Goal: Information Seeking & Learning: Compare options

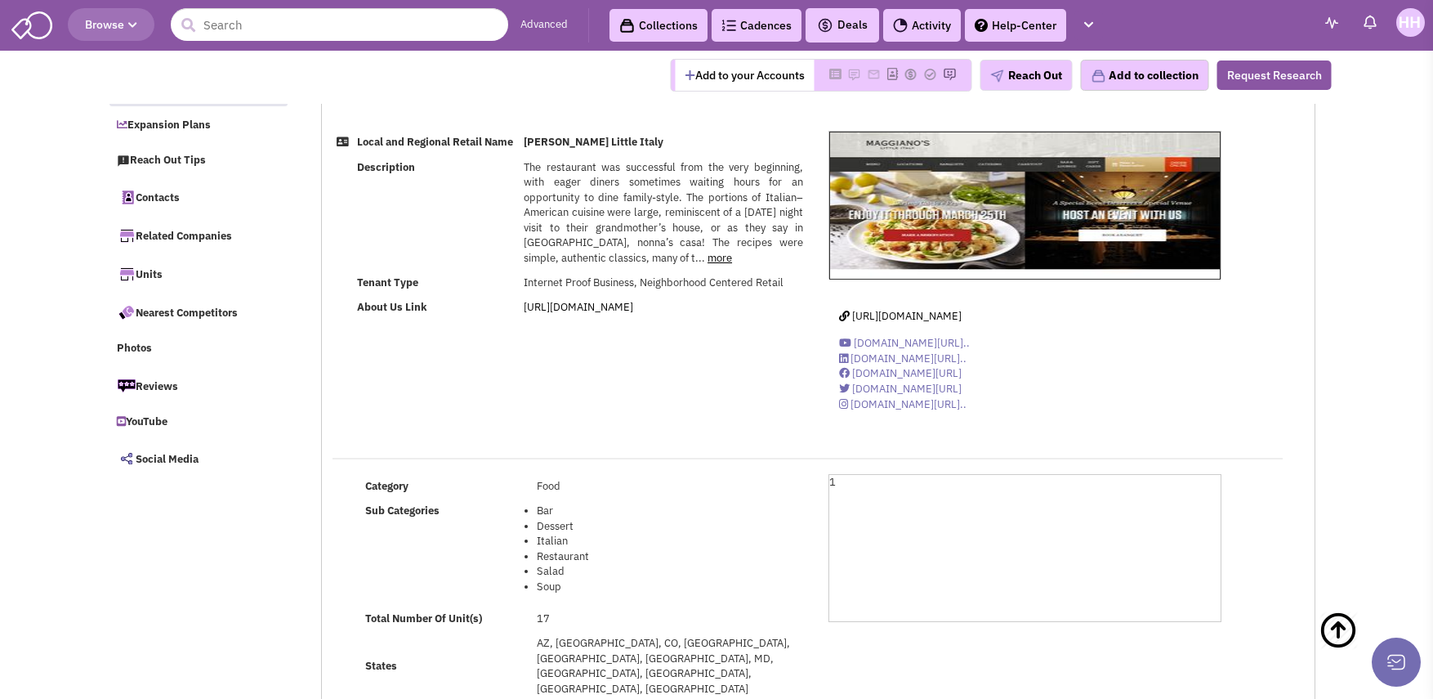
select select
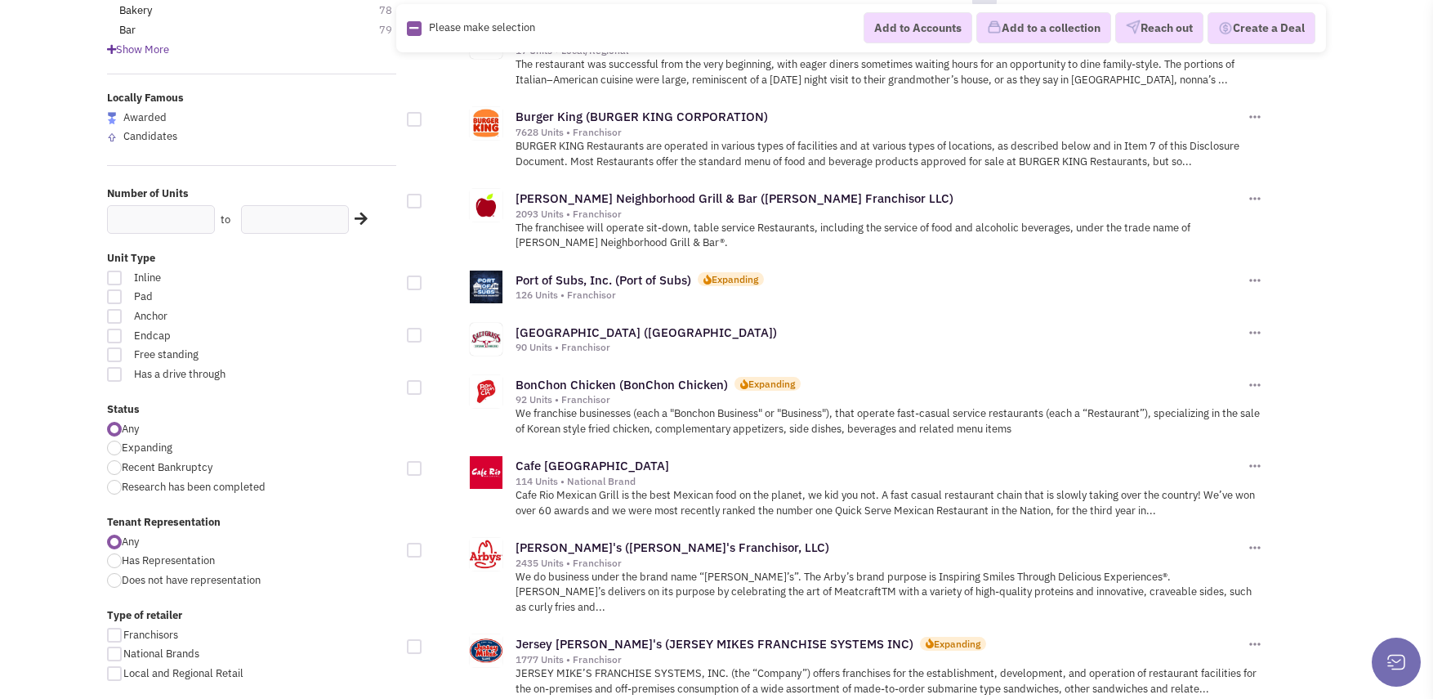
scroll to position [245, 0]
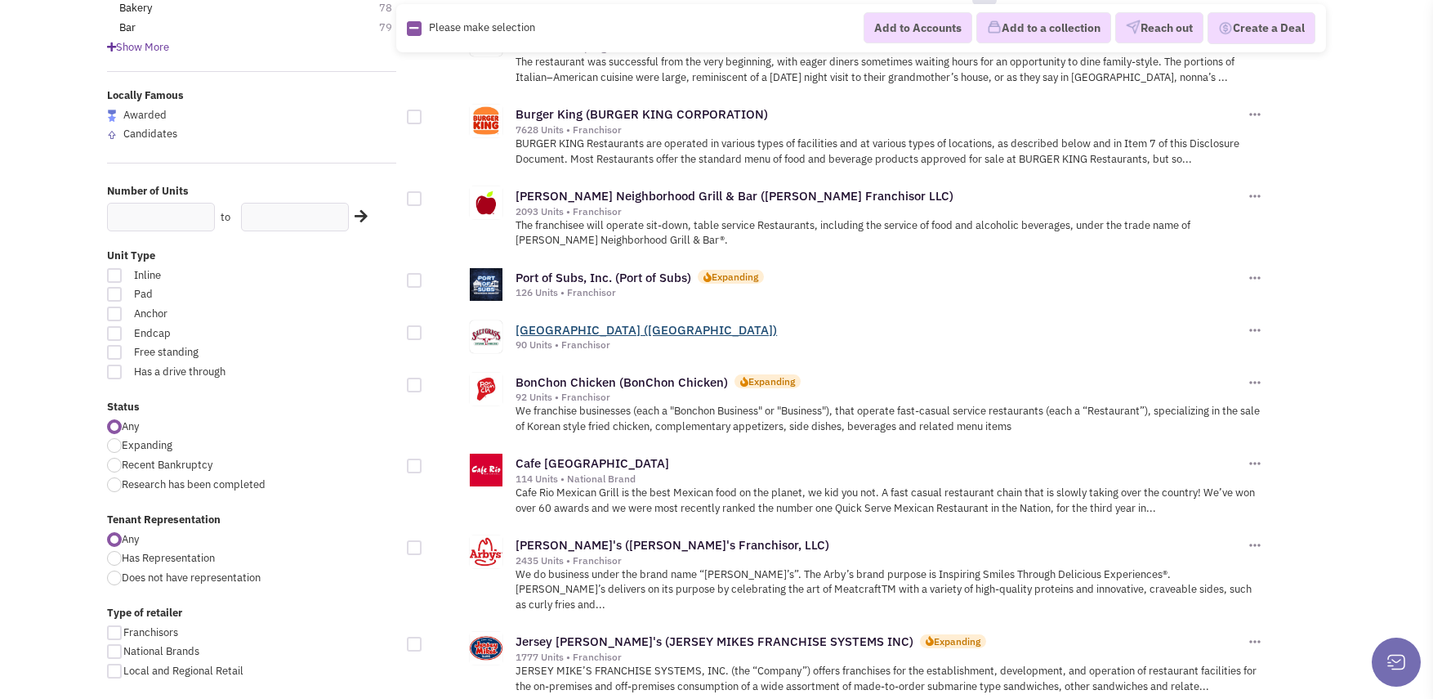
click at [594, 328] on link "Saltgrass Steak House (Saltgrass Steak House)" at bounding box center [647, 330] width 262 height 16
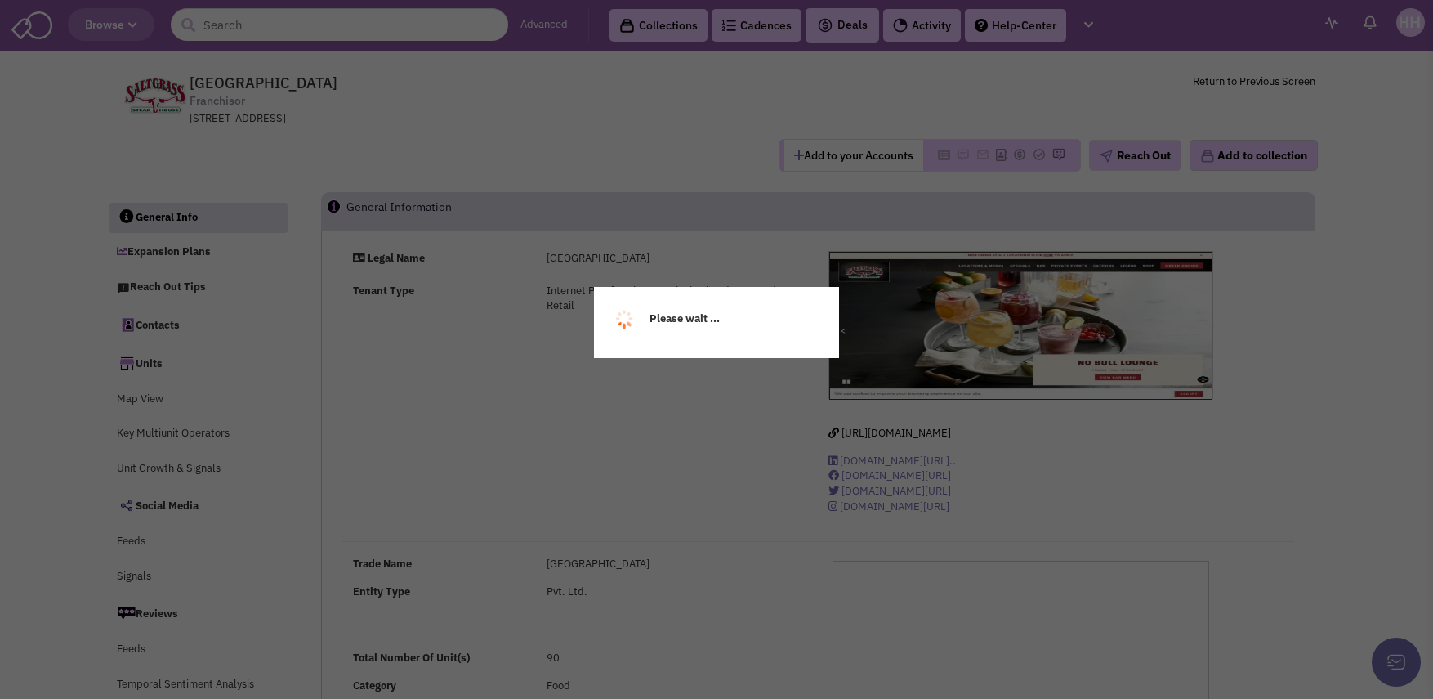
select select
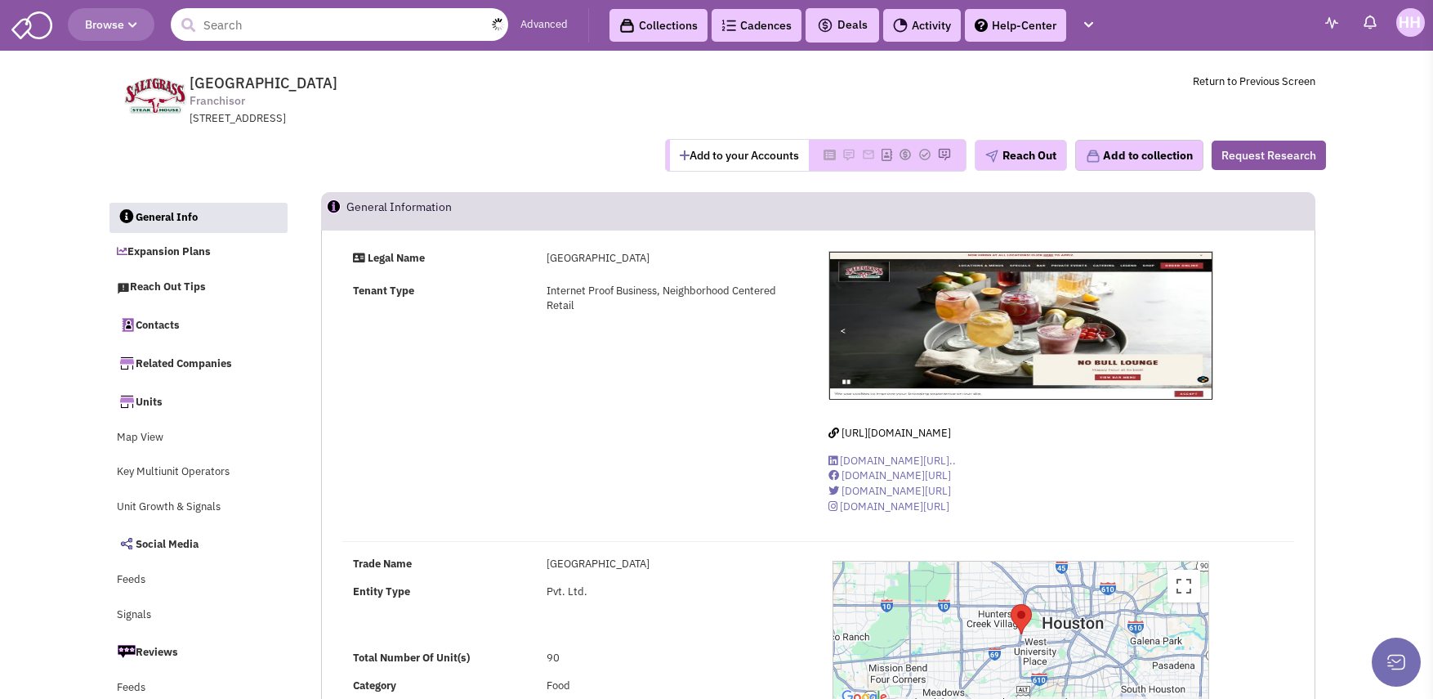
click at [265, 31] on input "text" at bounding box center [340, 24] width 338 height 33
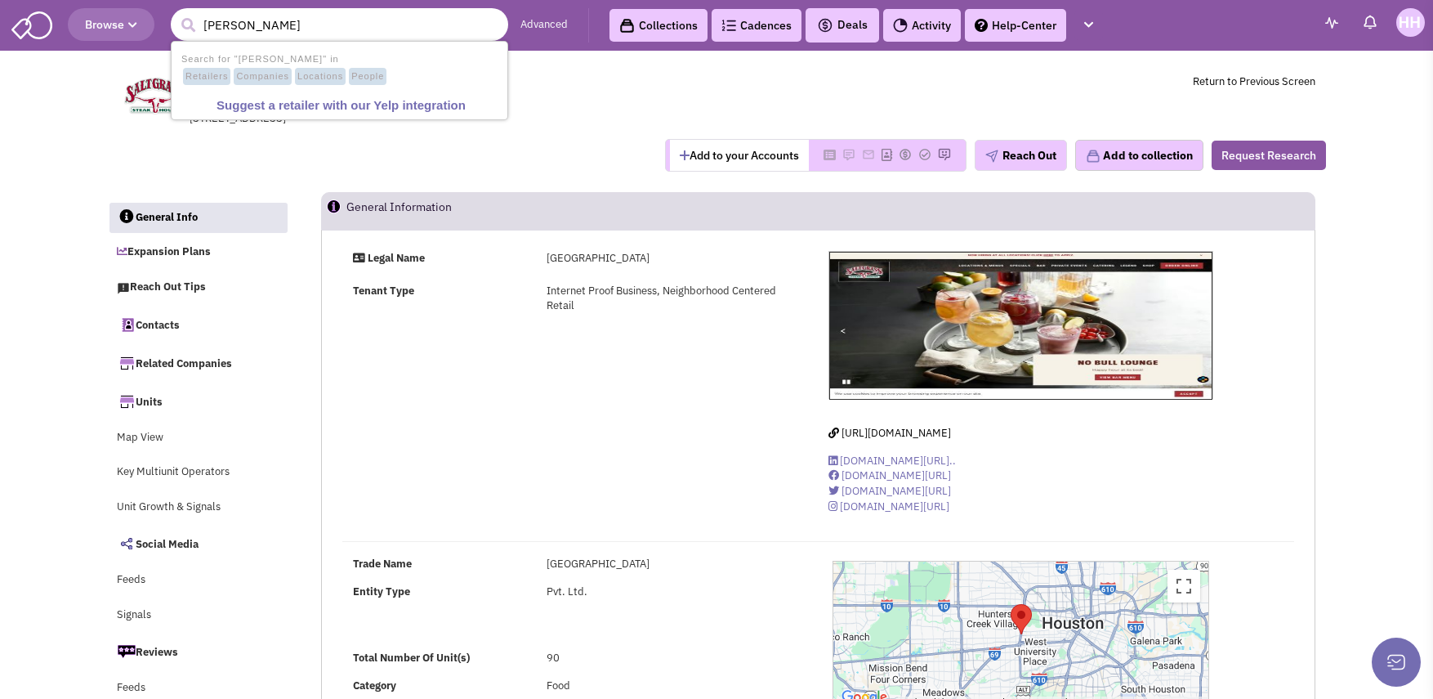
type input "mastro's"
click at [176, 13] on button "submit" at bounding box center [188, 25] width 25 height 25
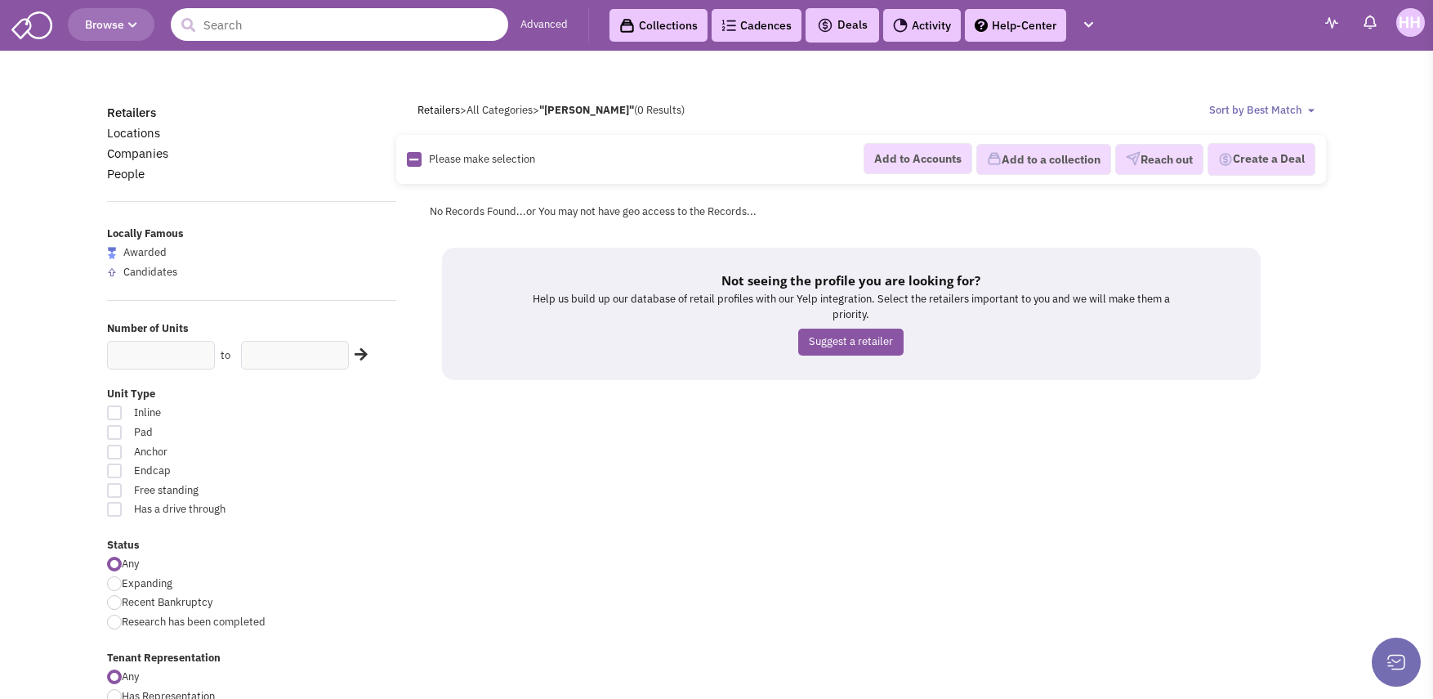
click at [251, 40] on input "text" at bounding box center [340, 24] width 338 height 33
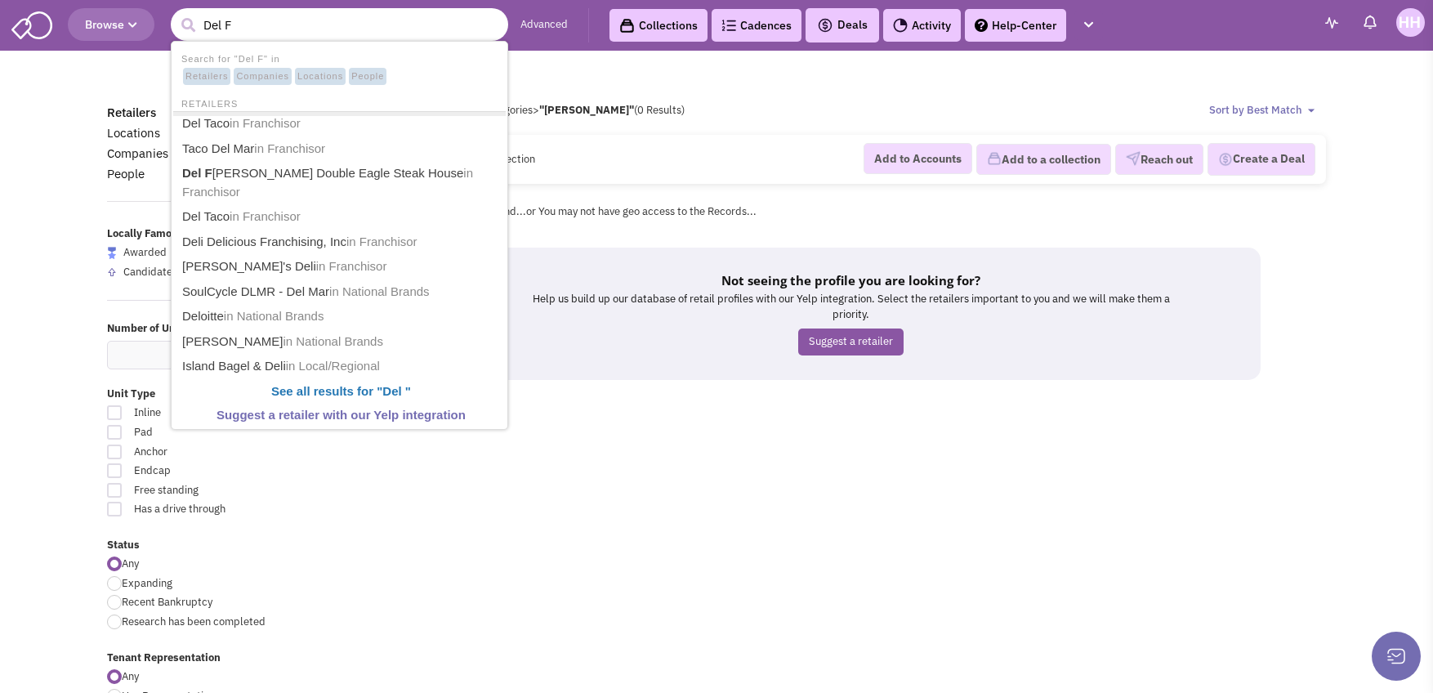
type input "Del Fr"
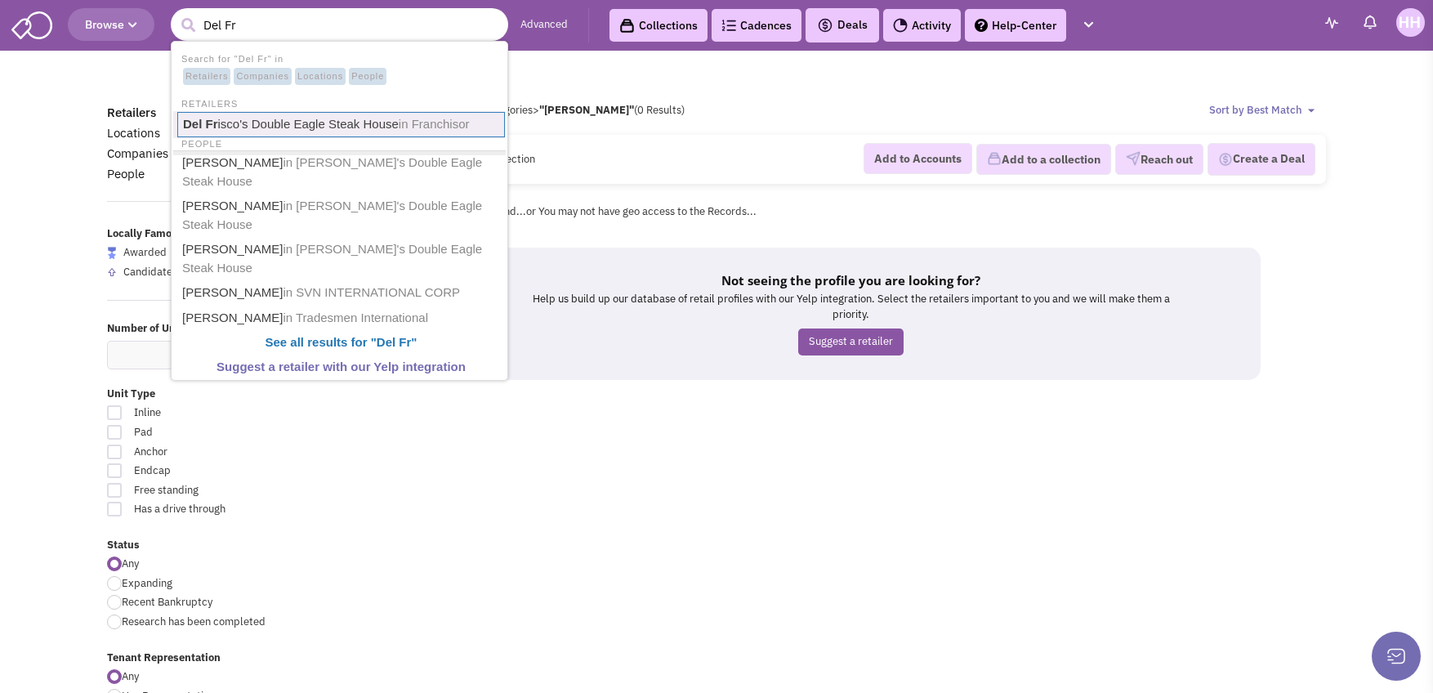
click at [381, 124] on link "Del Fr isco's Double Eagle Steak House in Franchisor" at bounding box center [341, 124] width 328 height 25
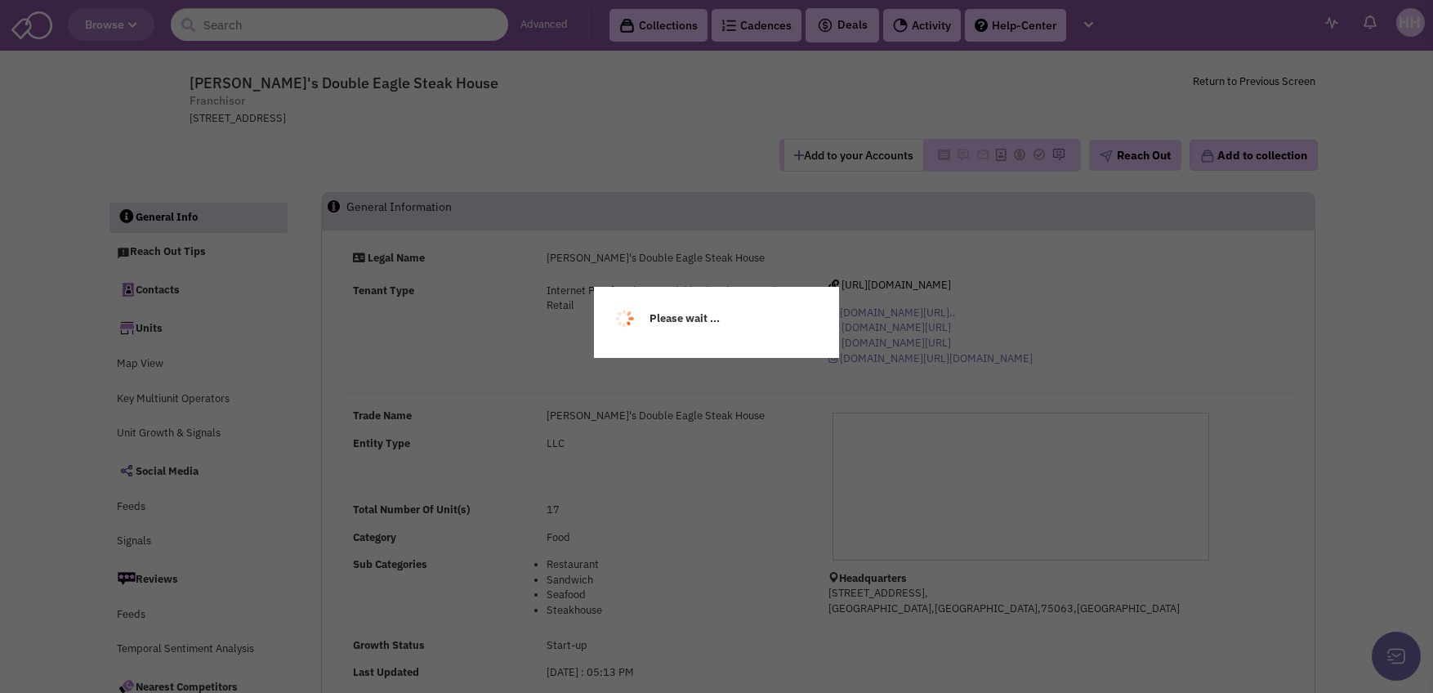
select select
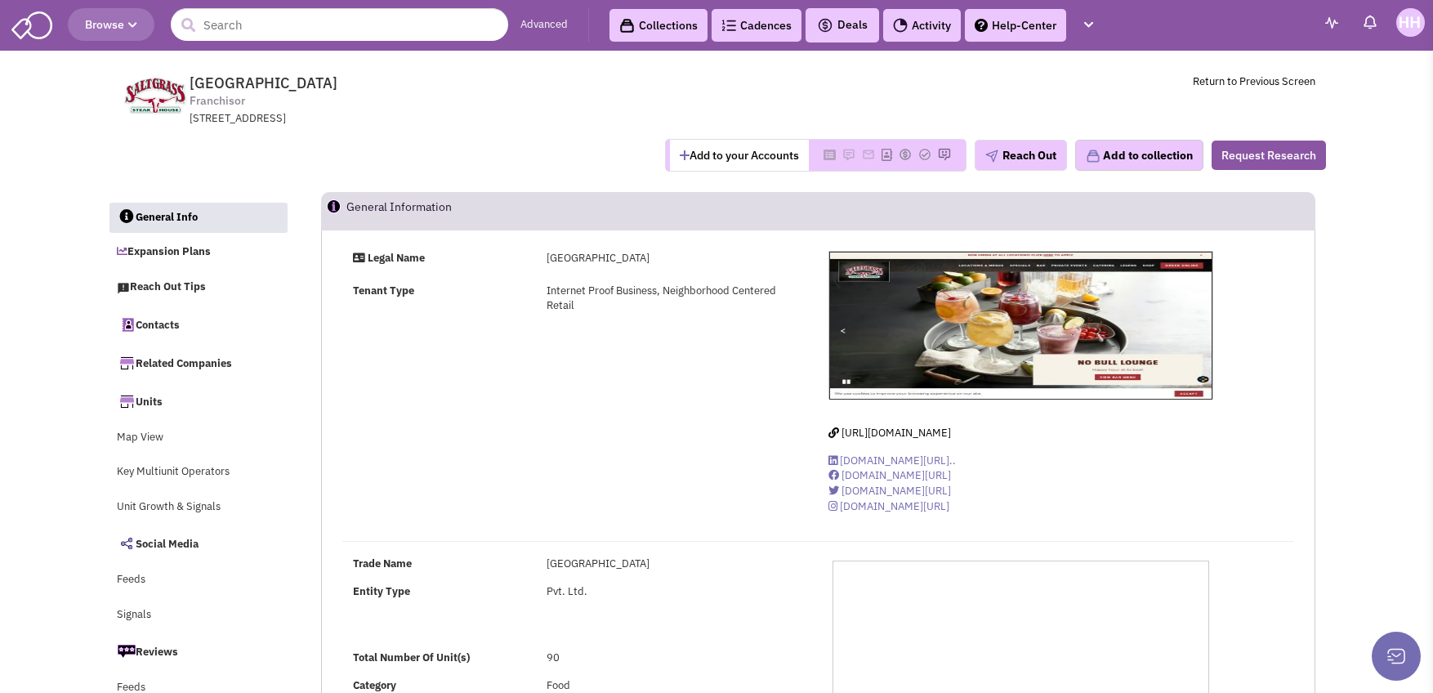
select select
click at [227, 37] on input "text" at bounding box center [340, 24] width 338 height 33
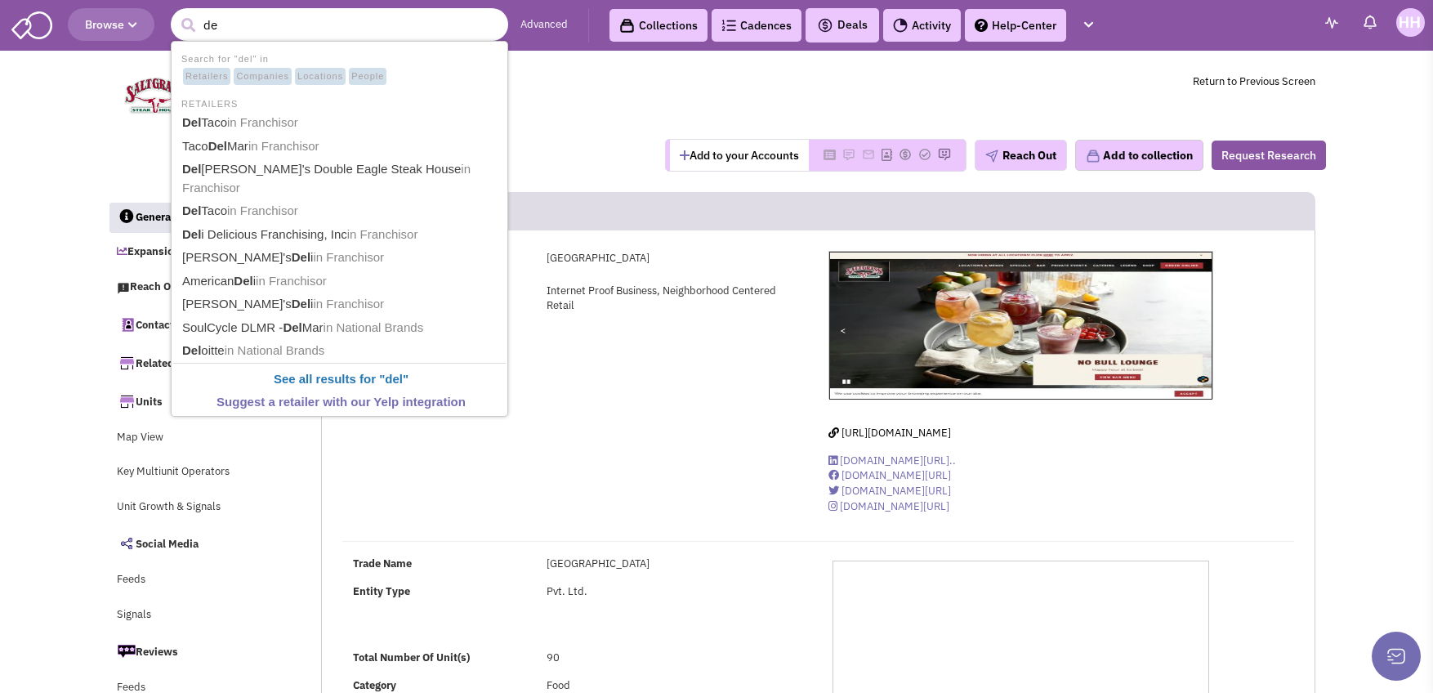
type input "d"
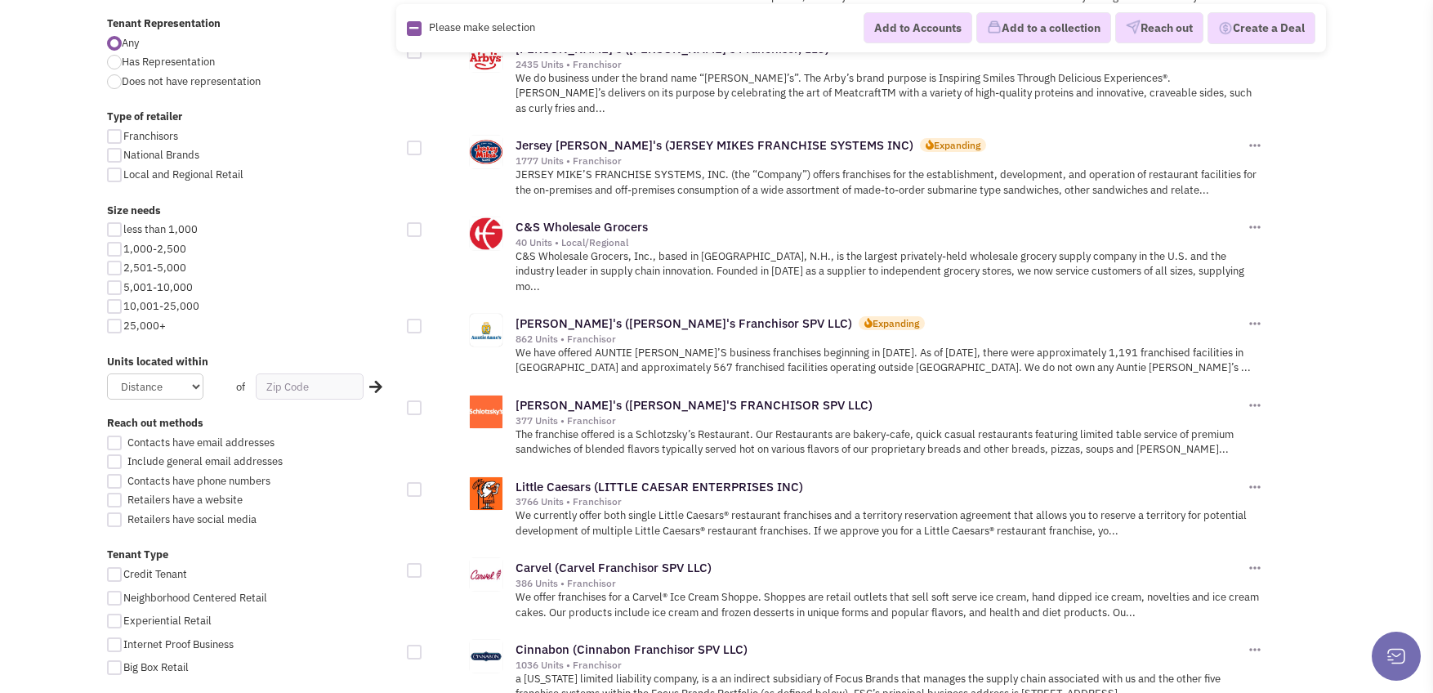
scroll to position [899, 0]
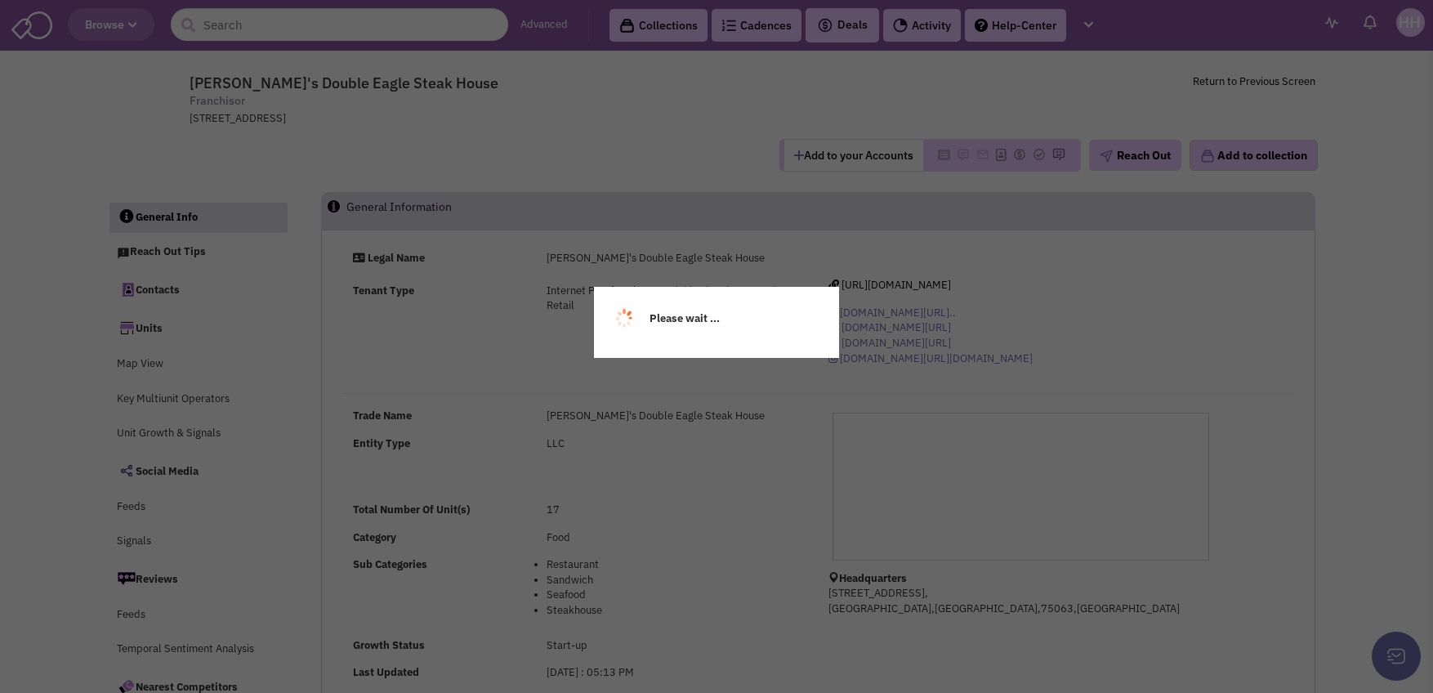
select select
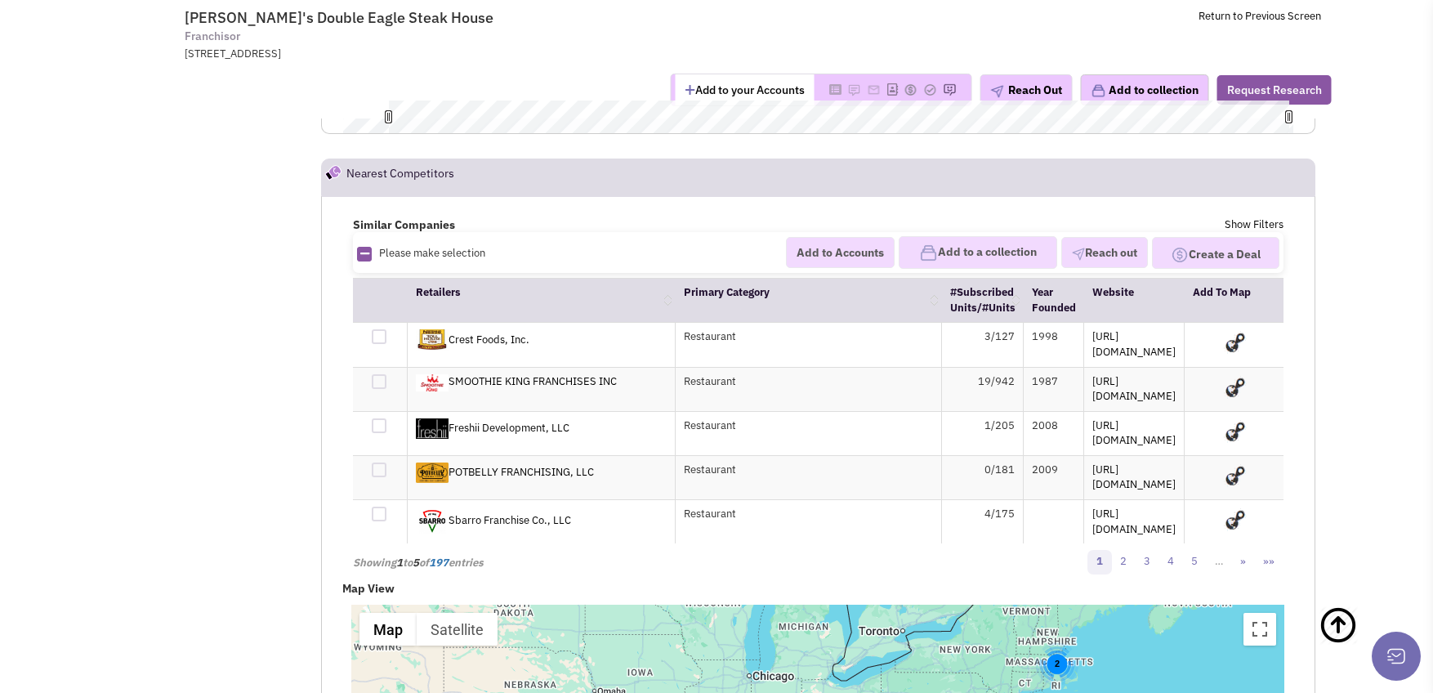
scroll to position [16101, 0]
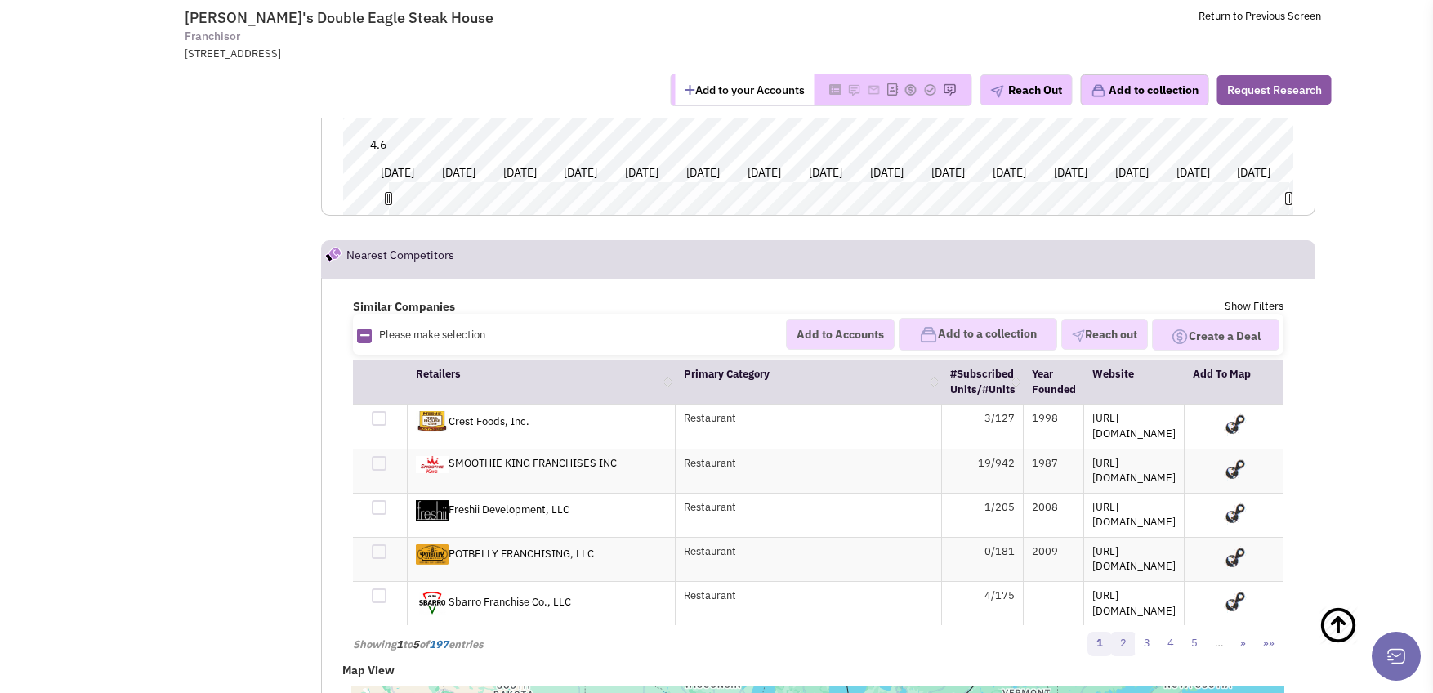
click at [1130, 632] on link "2" at bounding box center [1123, 644] width 25 height 25
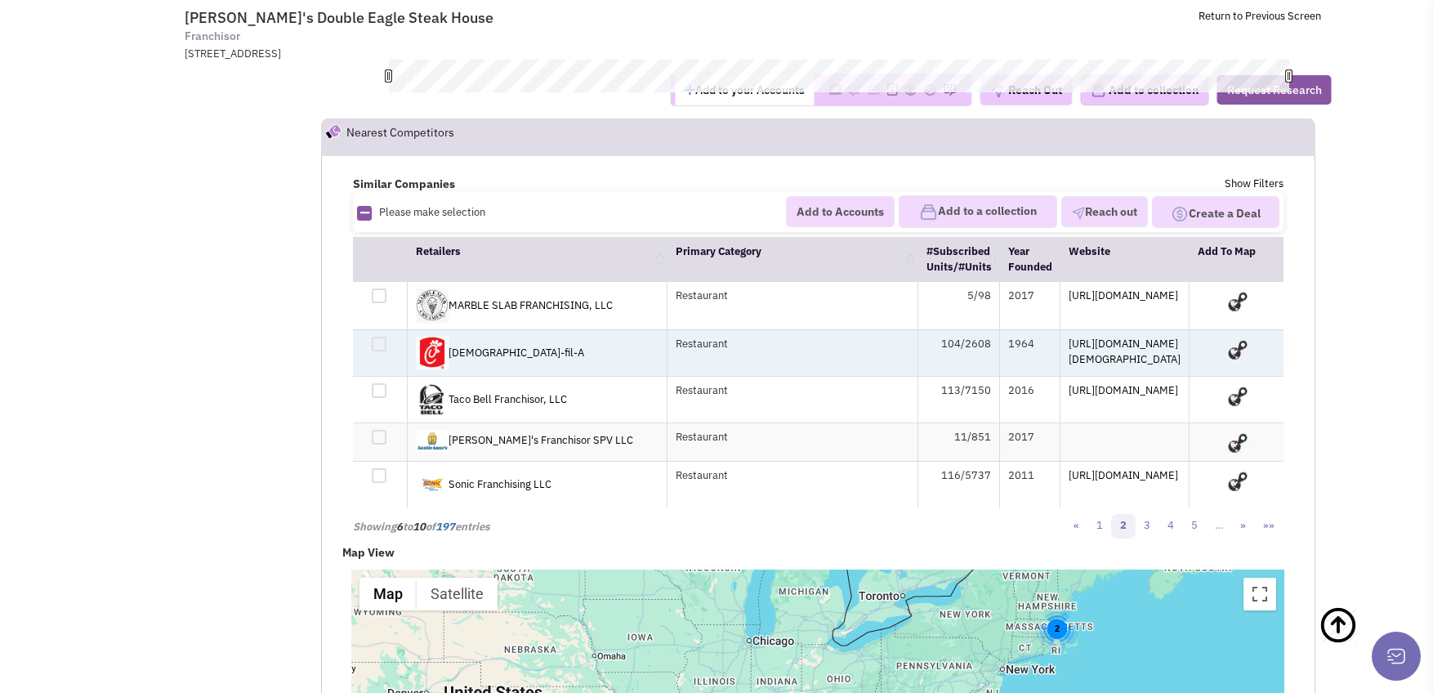
scroll to position [16346, 0]
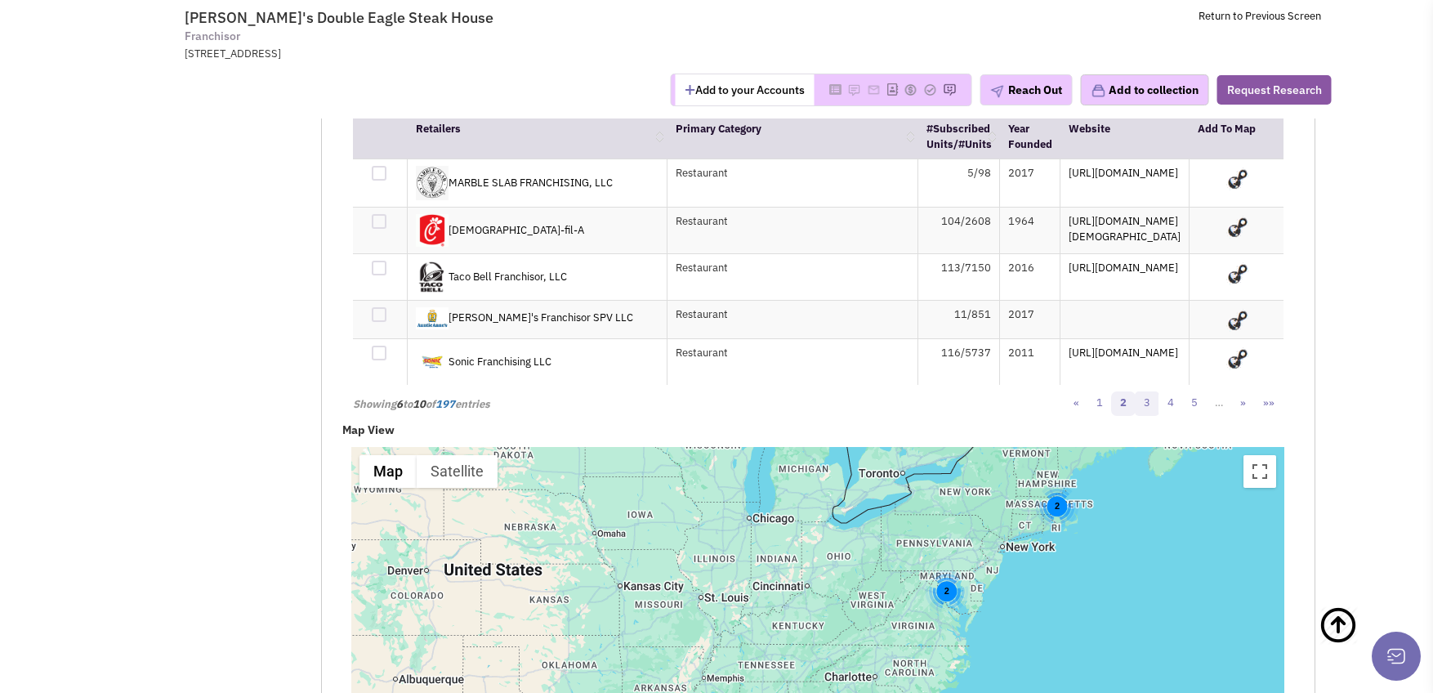
click at [1153, 402] on link "3" at bounding box center [1147, 403] width 25 height 25
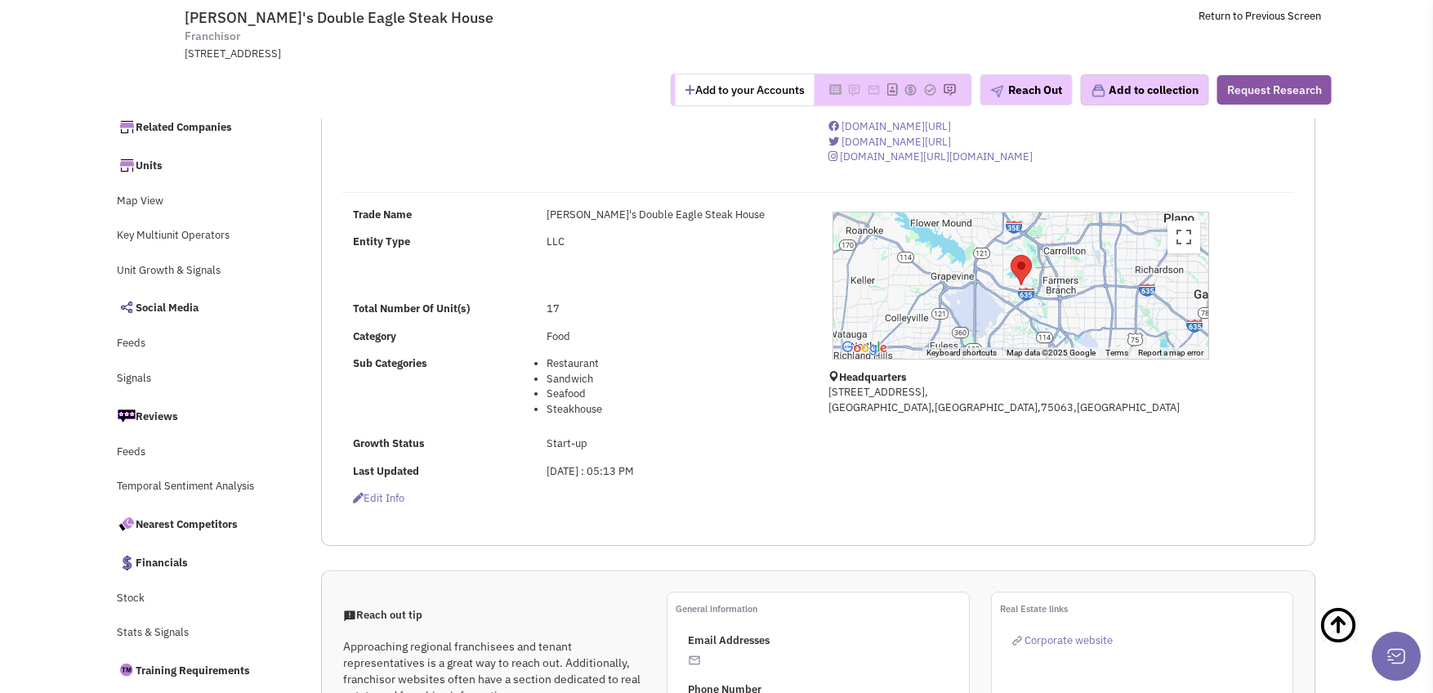
scroll to position [0, 0]
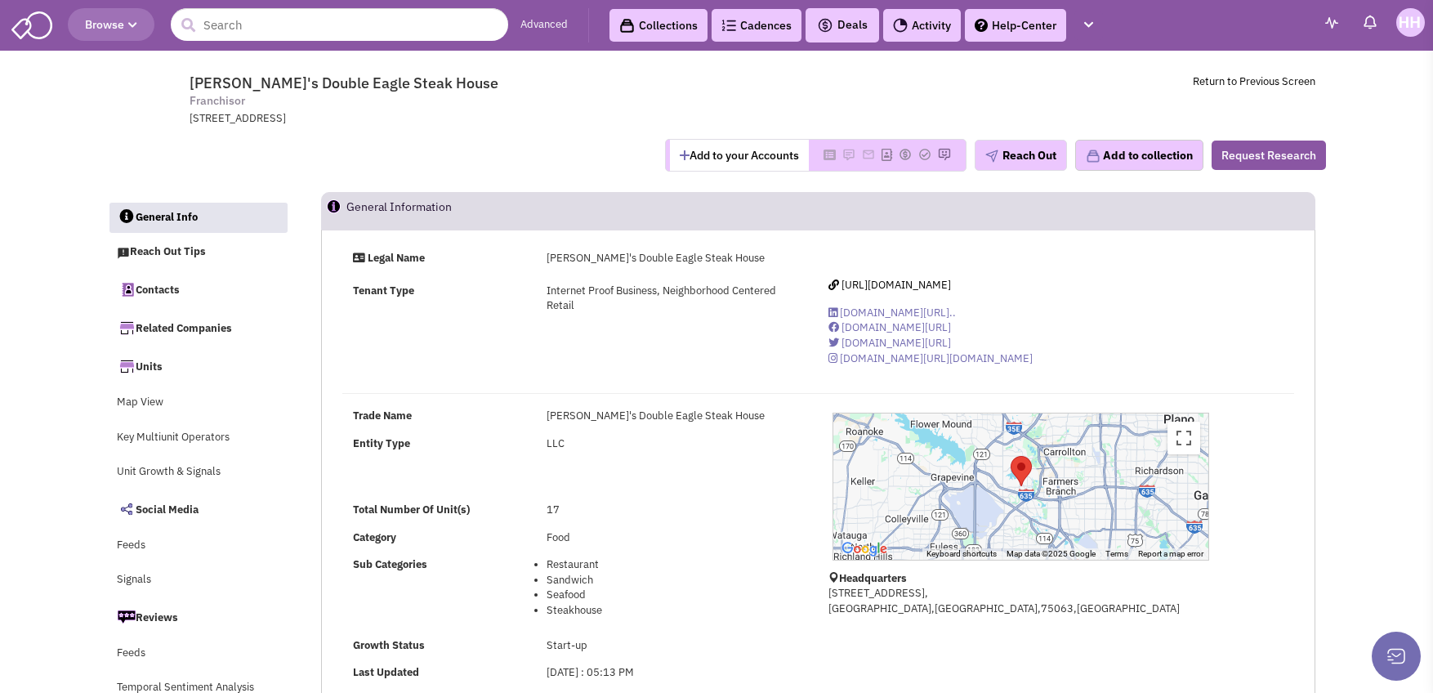
click at [141, 19] on button "Browse" at bounding box center [111, 24] width 87 height 33
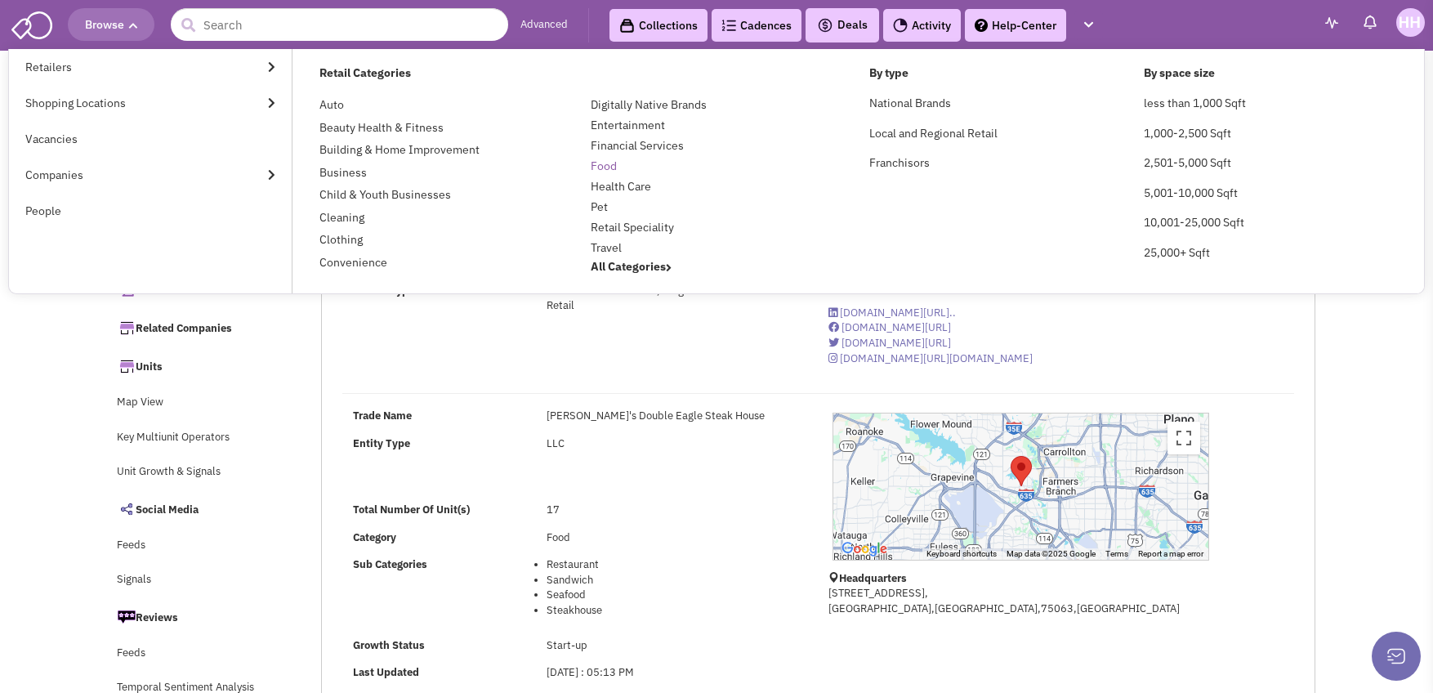
click at [603, 167] on link "Food" at bounding box center [604, 166] width 26 height 15
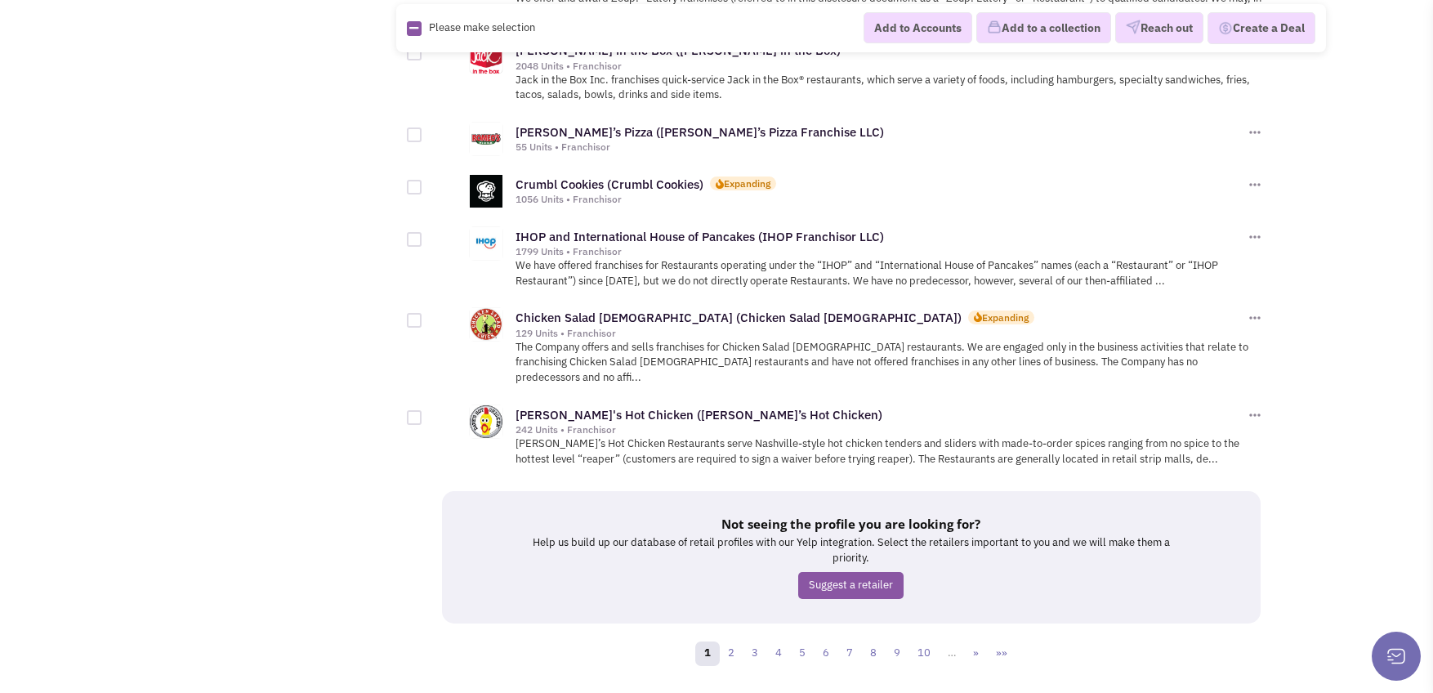
scroll to position [1733, 0]
click at [741, 641] on link "2" at bounding box center [731, 653] width 25 height 25
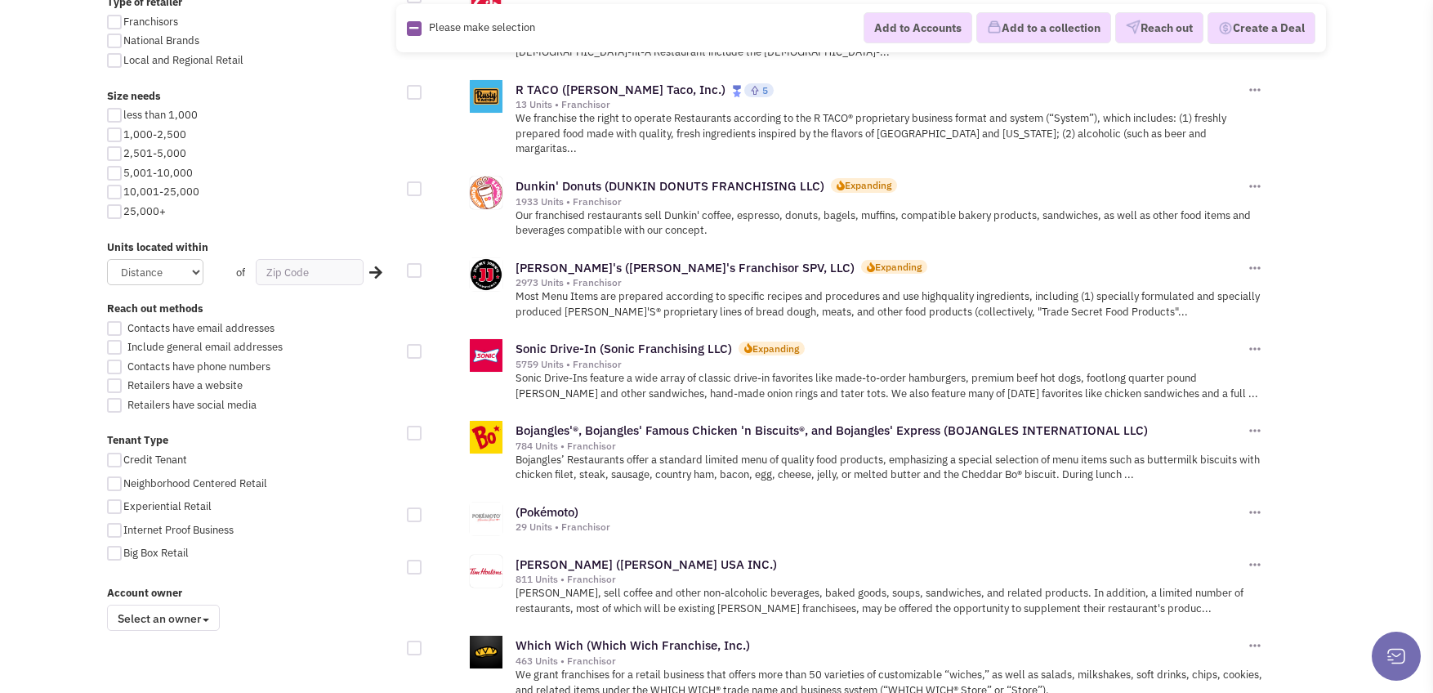
scroll to position [899, 0]
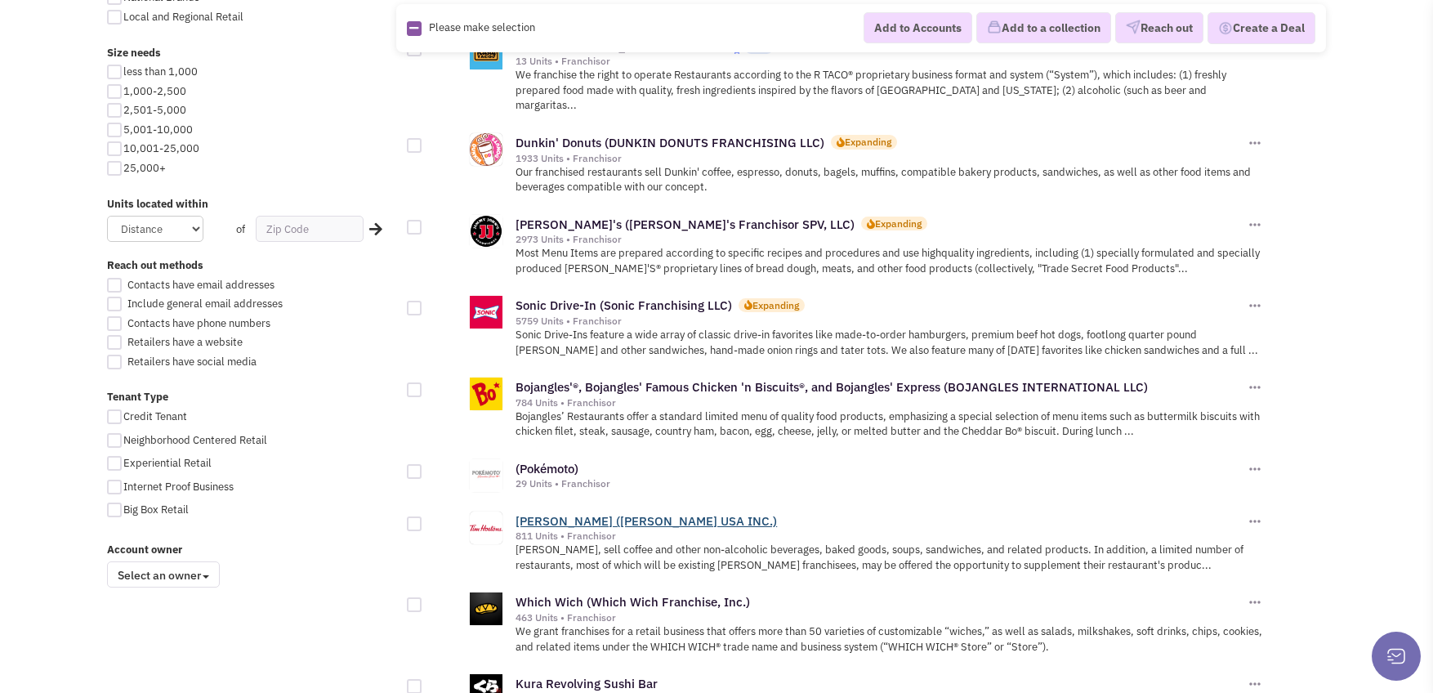
click at [534, 513] on link "[PERSON_NAME] ([PERSON_NAME] USA INC.)" at bounding box center [647, 521] width 262 height 16
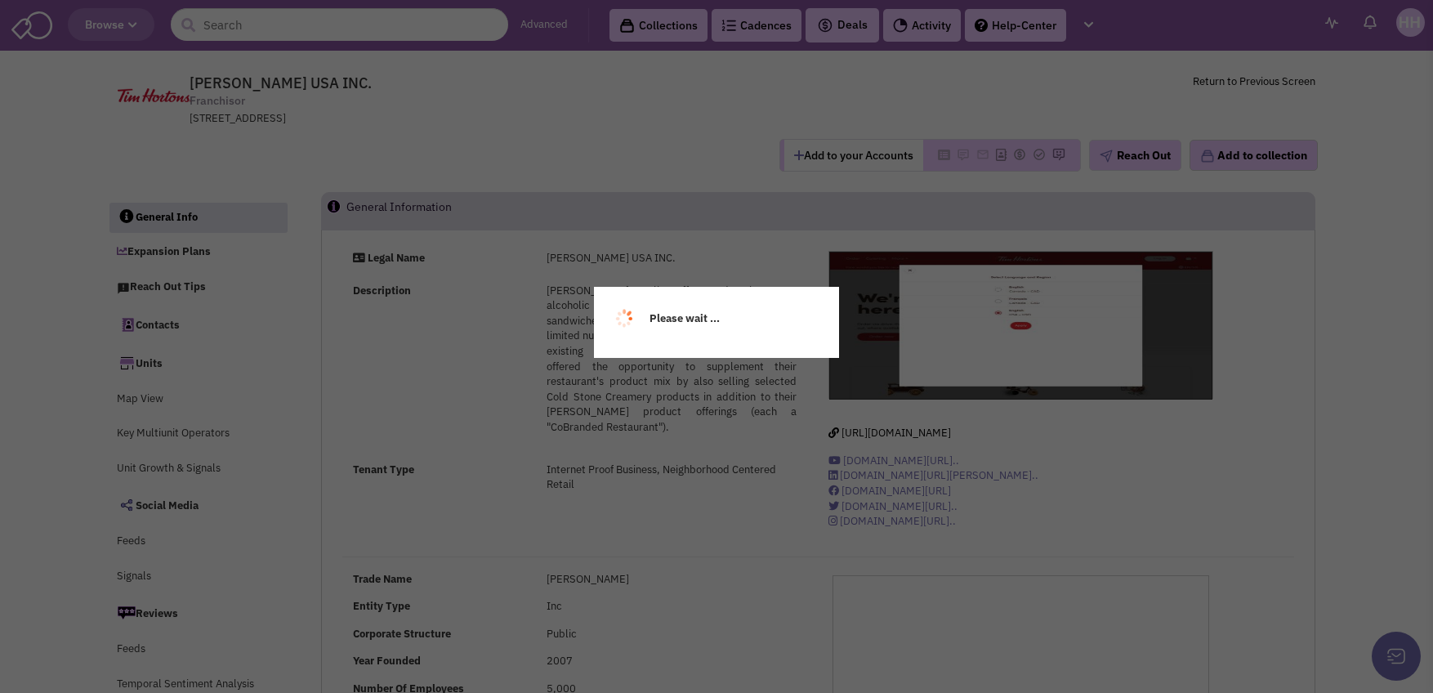
select select
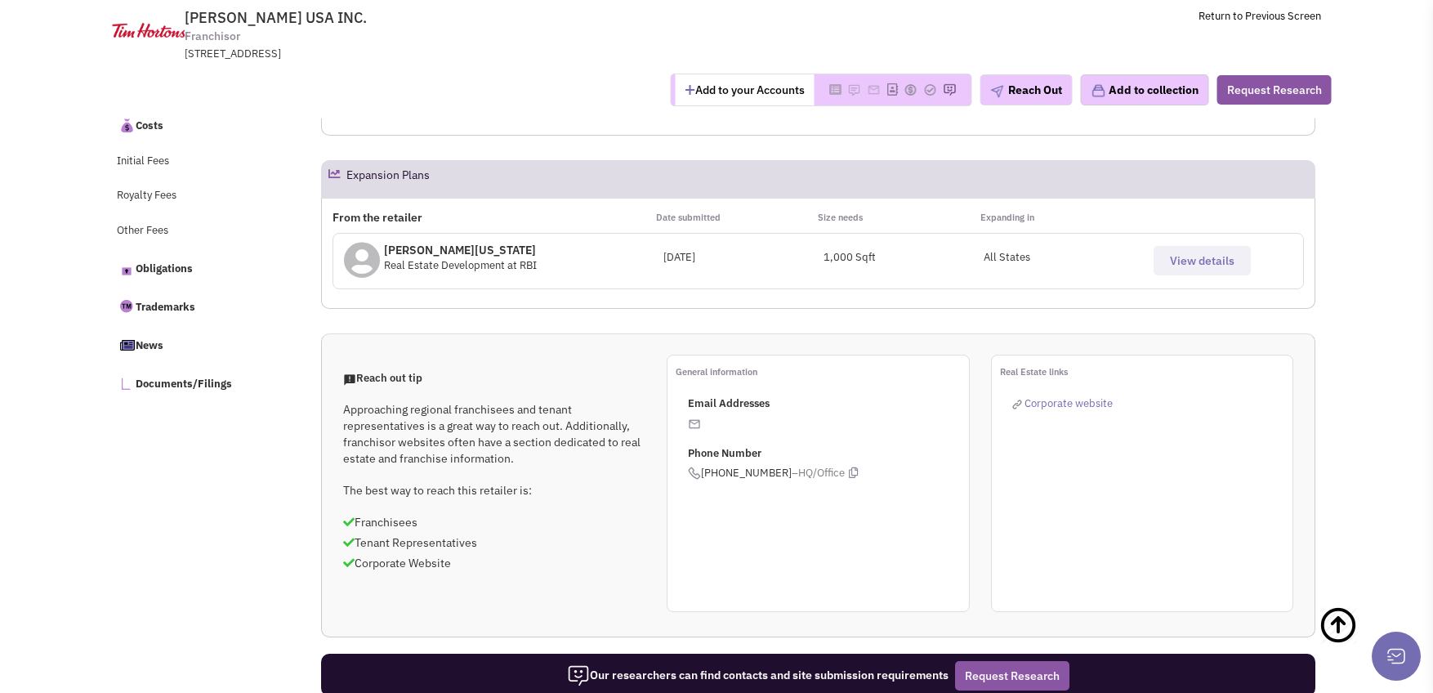
scroll to position [409, 0]
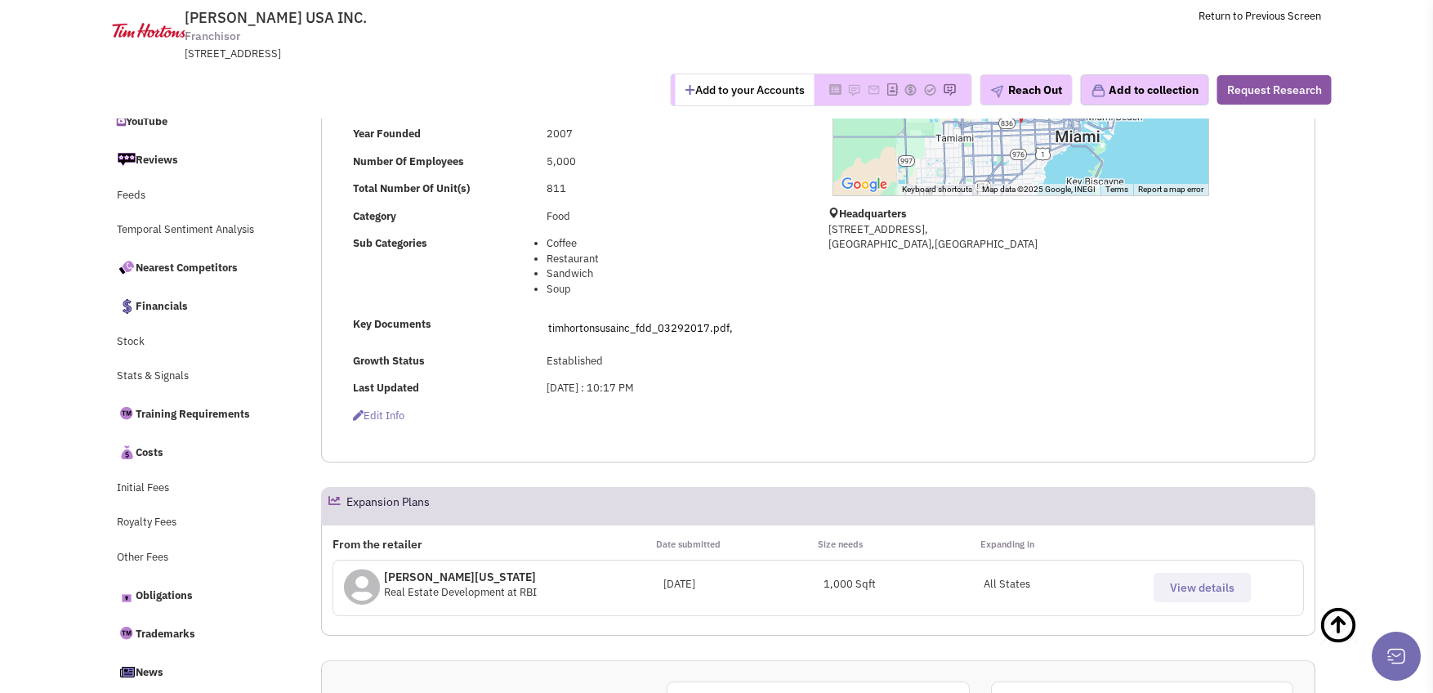
click at [1186, 587] on span "View details" at bounding box center [1202, 587] width 65 height 15
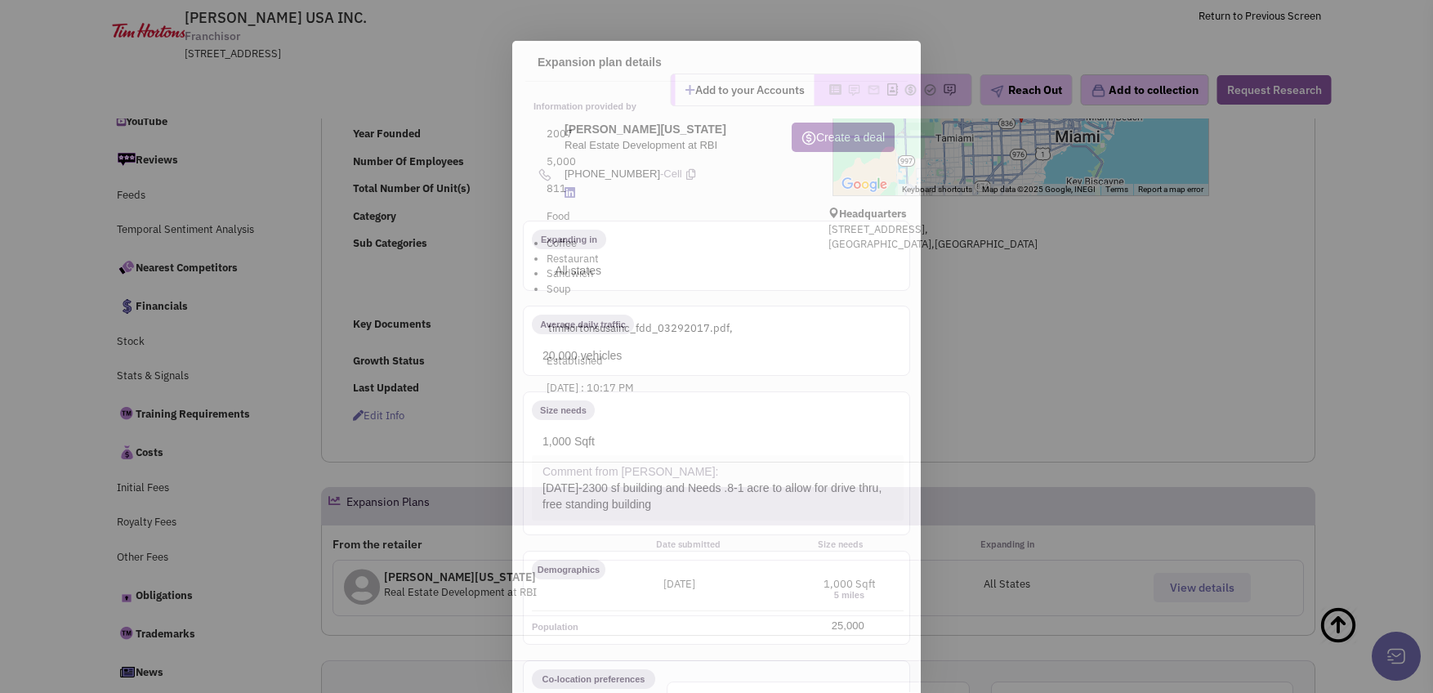
scroll to position [0, 0]
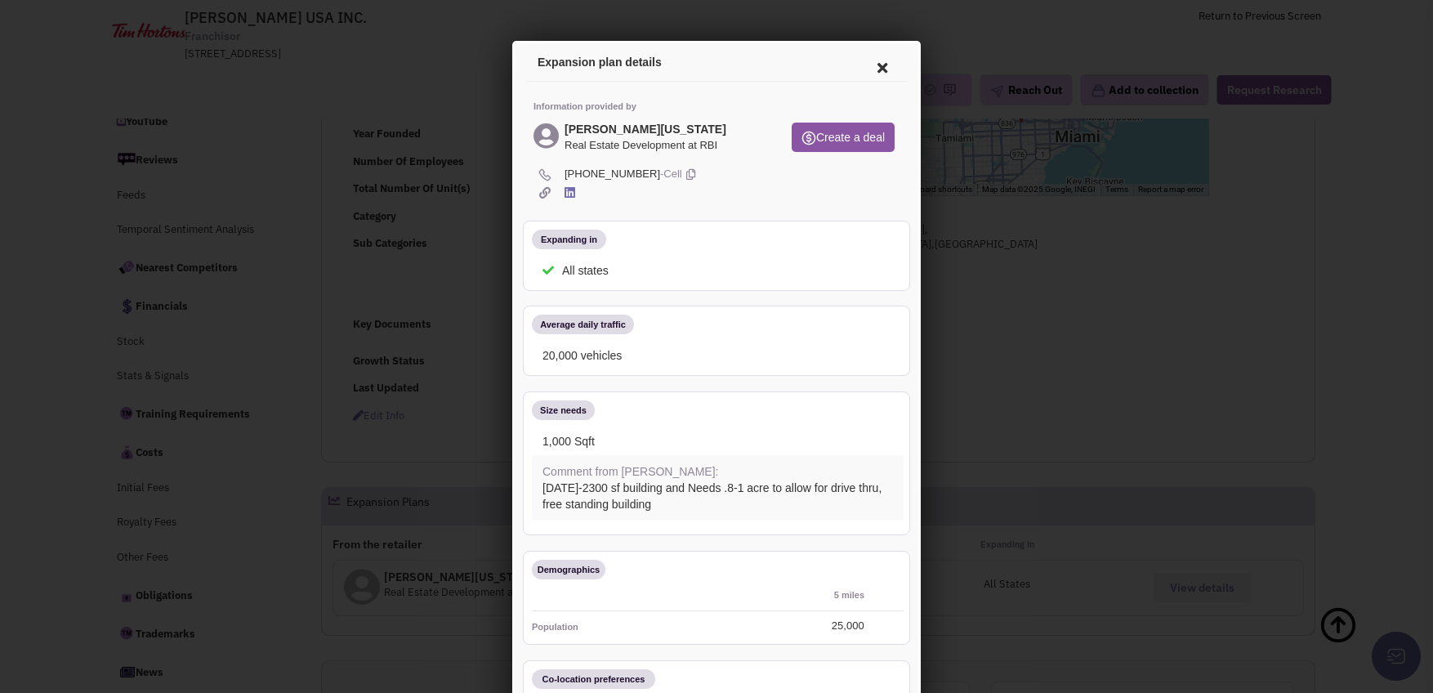
click at [863, 64] on icon at bounding box center [880, 65] width 34 height 39
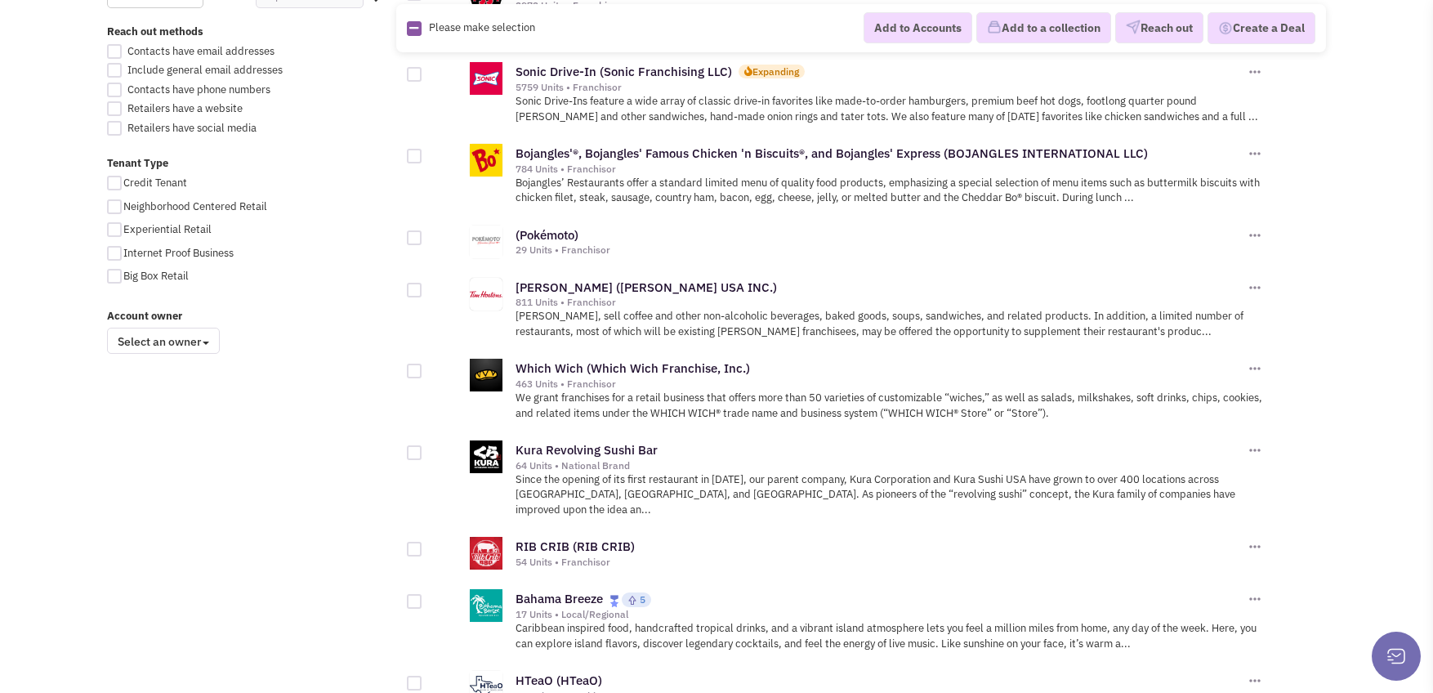
scroll to position [1144, 0]
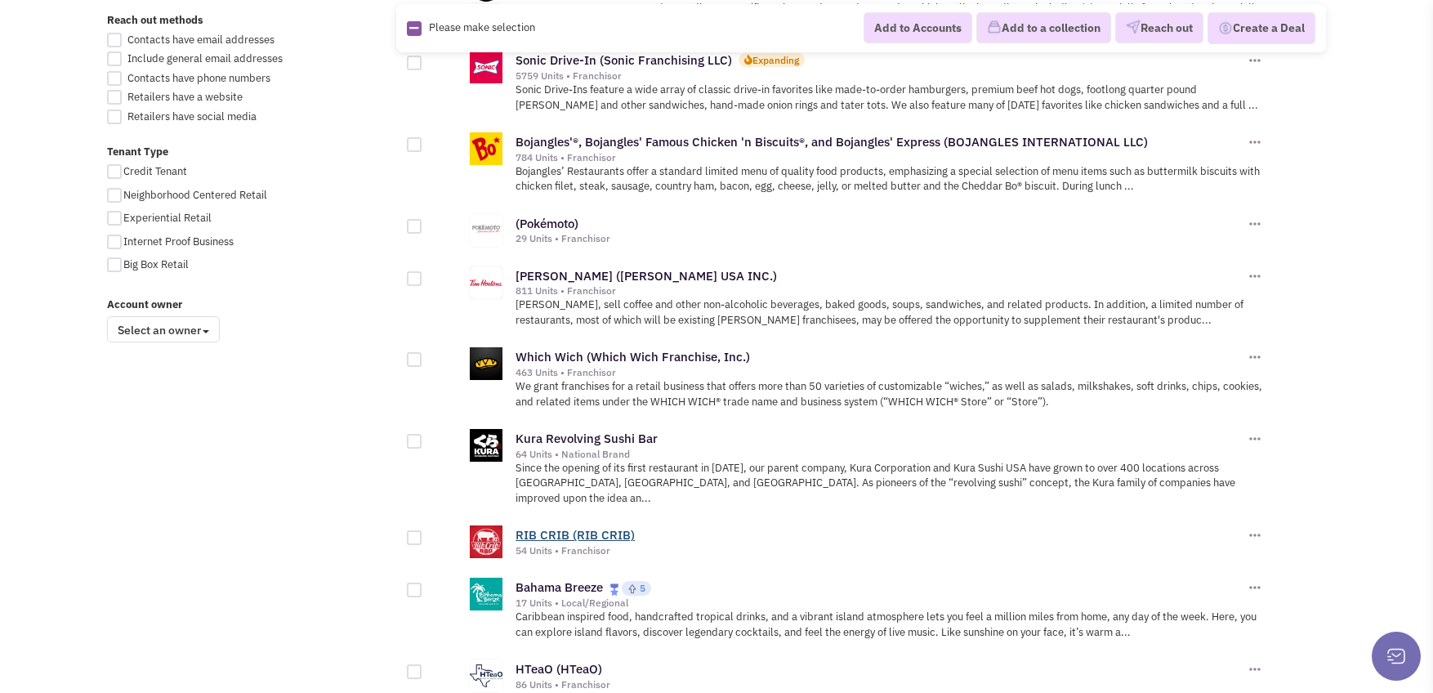
click at [575, 527] on link "RIB CRIB (RIB CRIB)" at bounding box center [575, 535] width 119 height 16
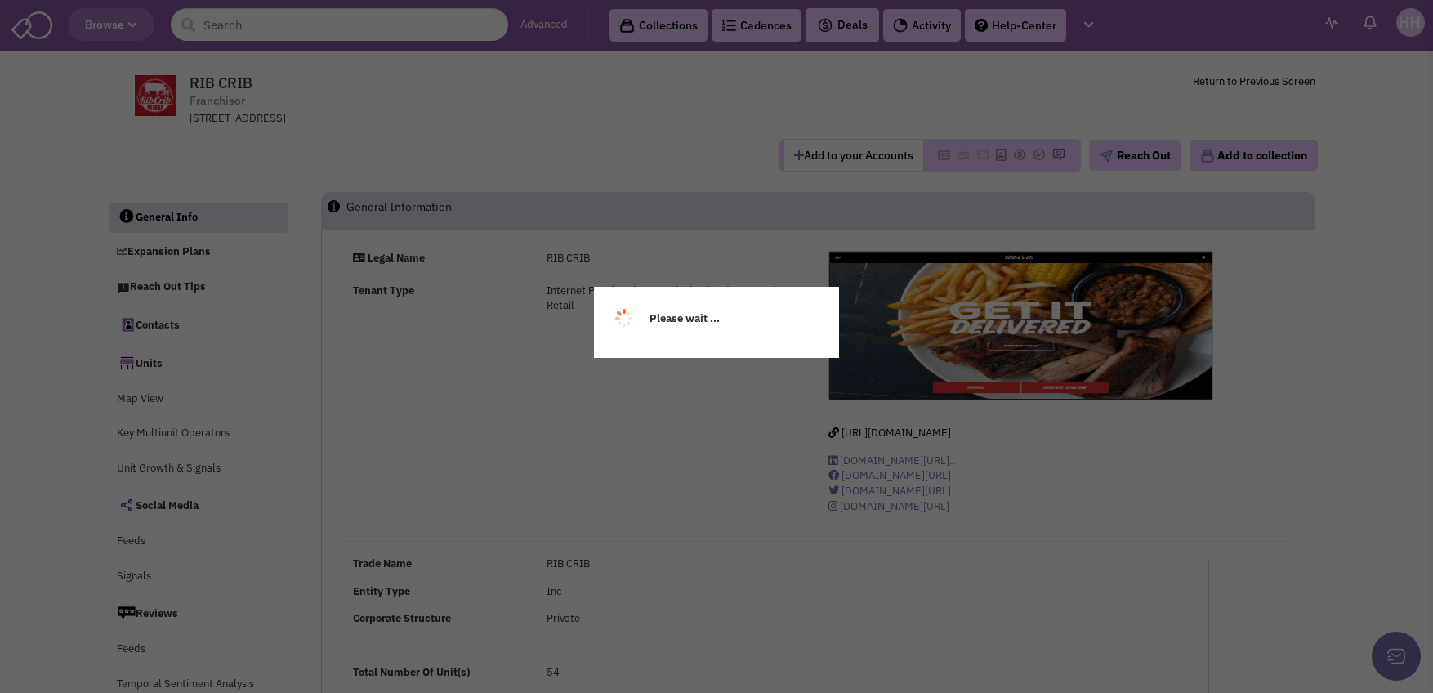
select select
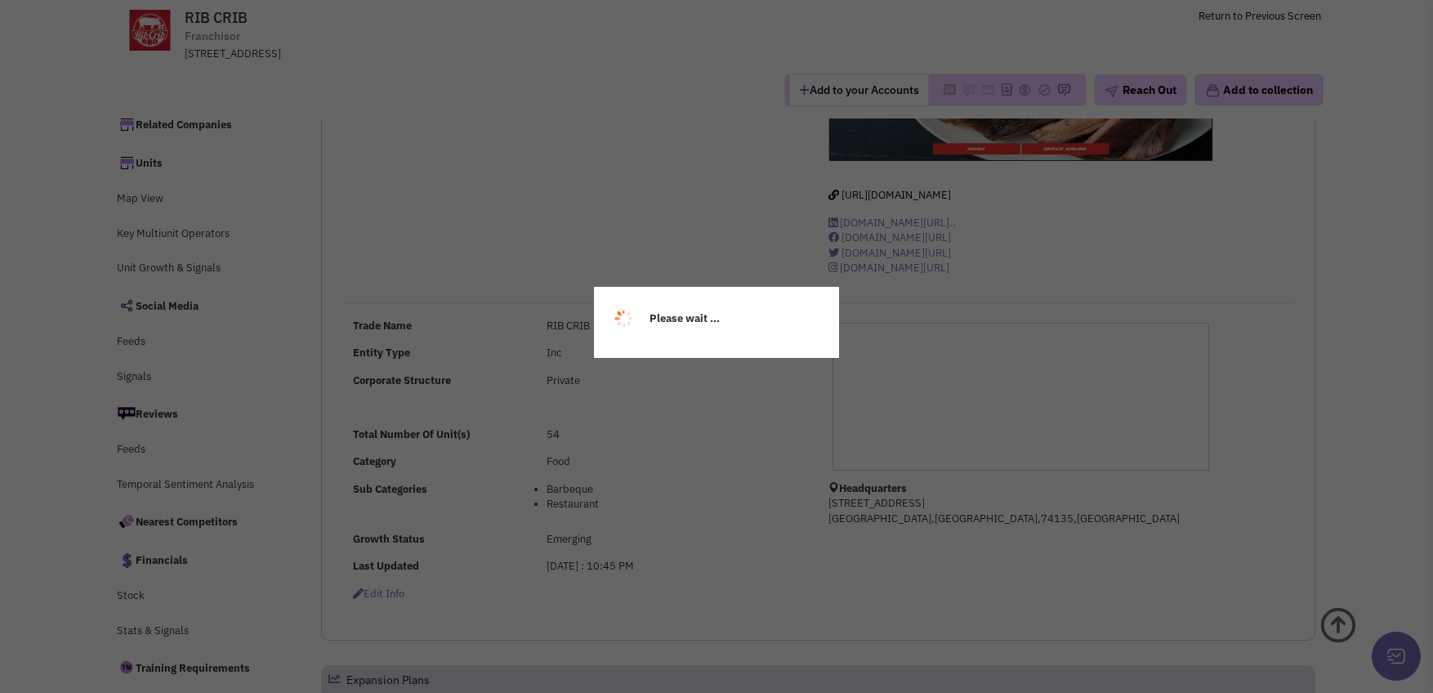
select select
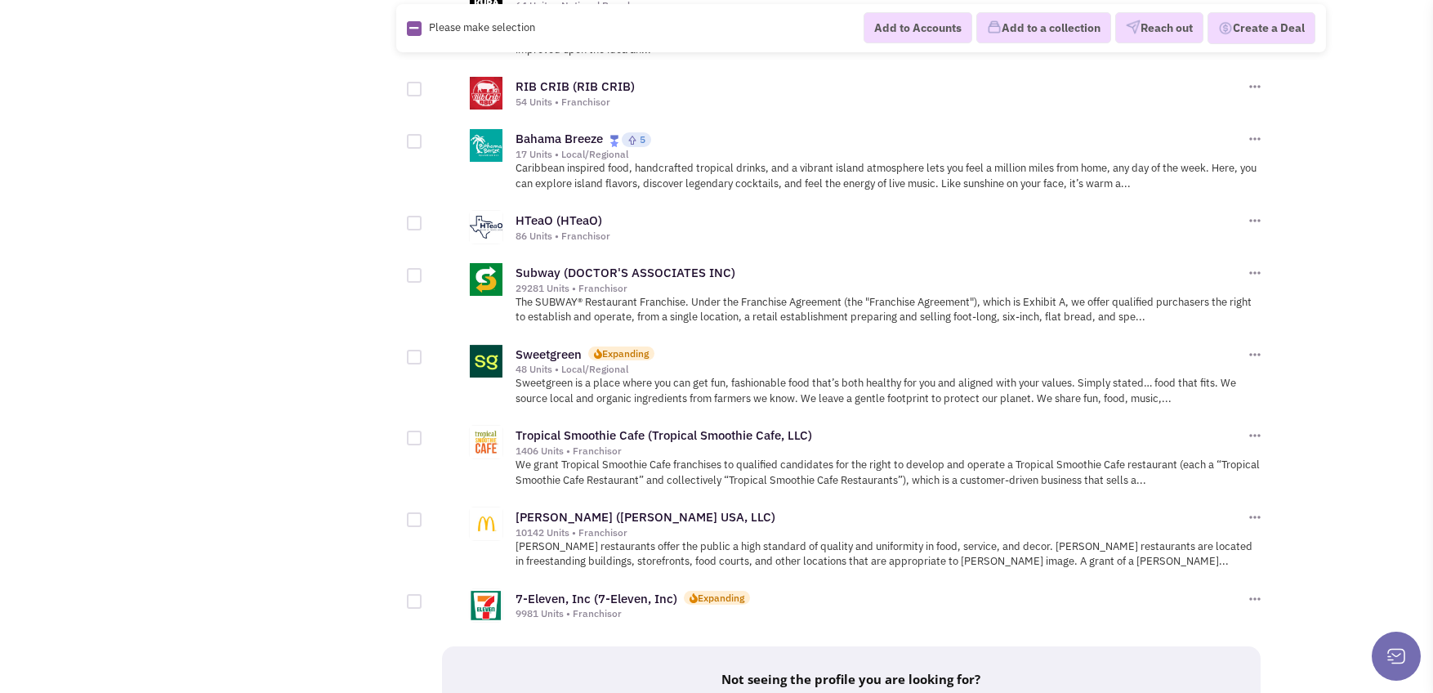
scroll to position [1716, 0]
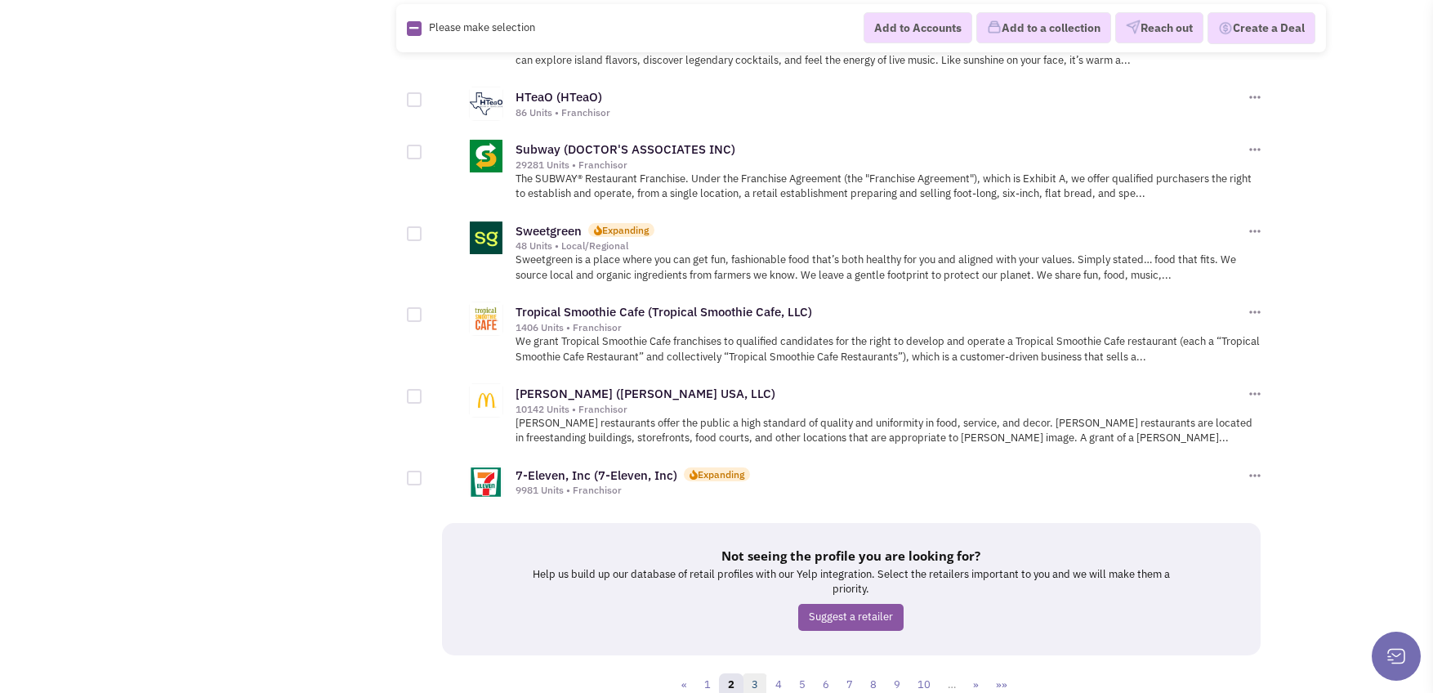
click at [763, 673] on link "3" at bounding box center [755, 685] width 25 height 25
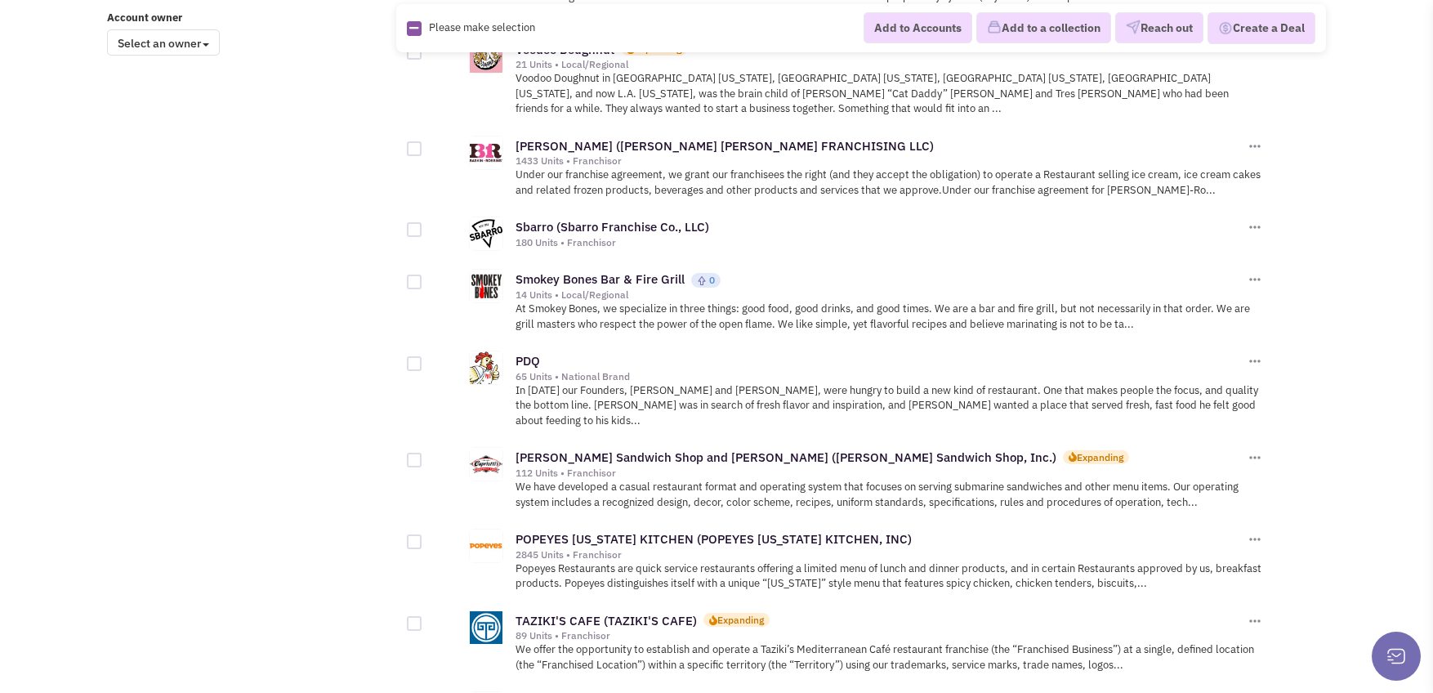
scroll to position [1308, 0]
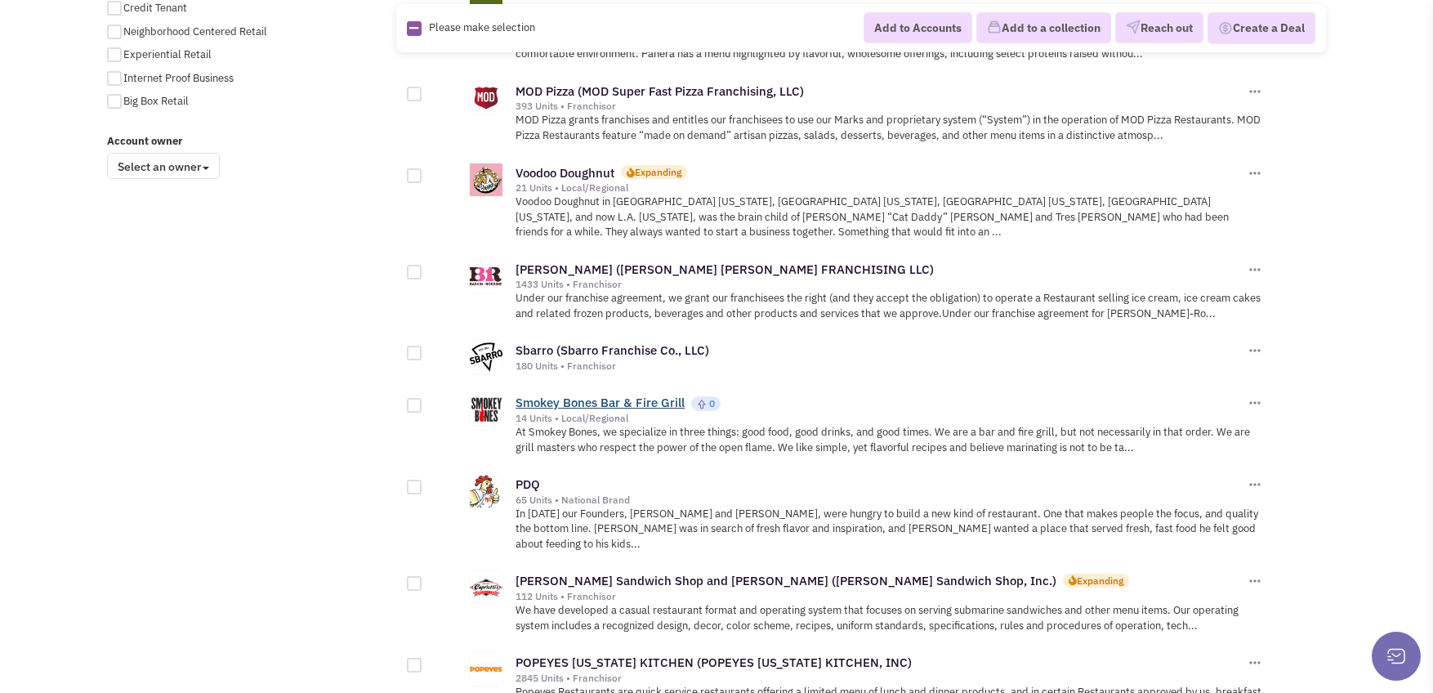
click at [610, 395] on link "Smokey Bones Bar & Fire Grill" at bounding box center [600, 403] width 169 height 16
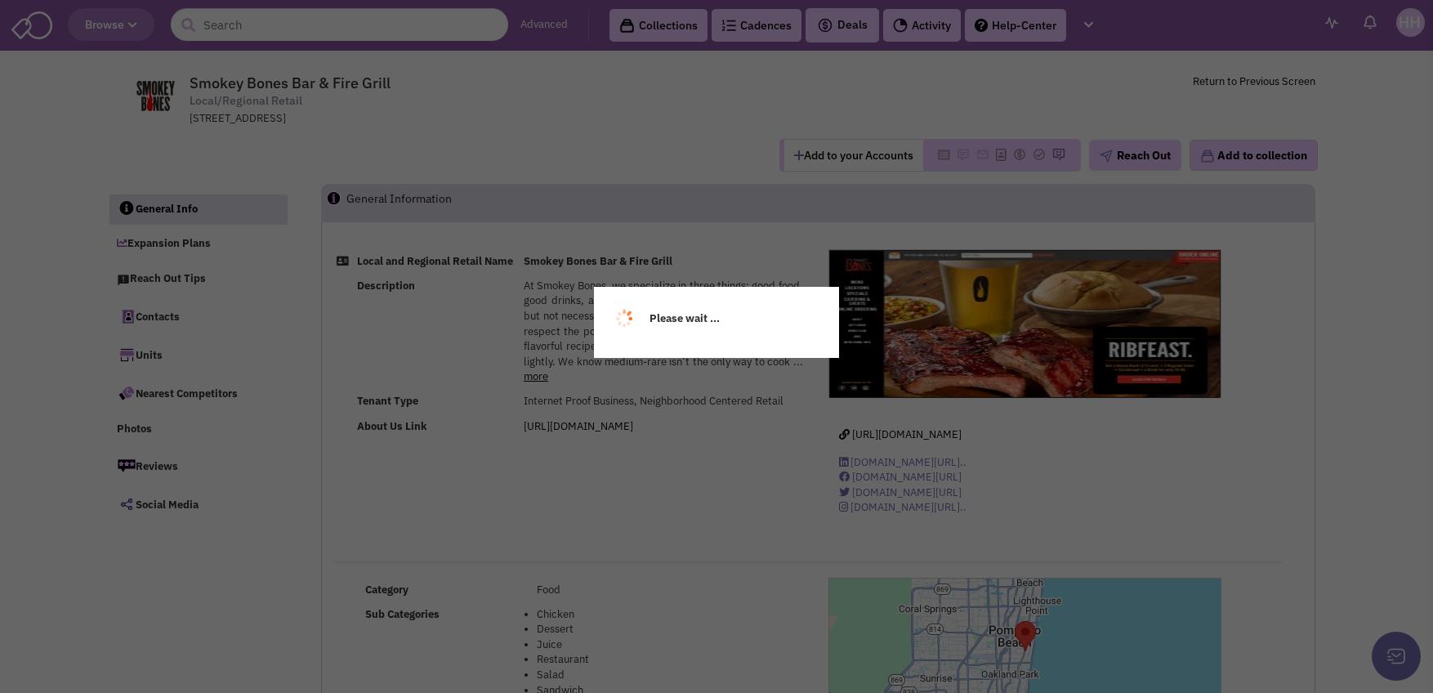
select select
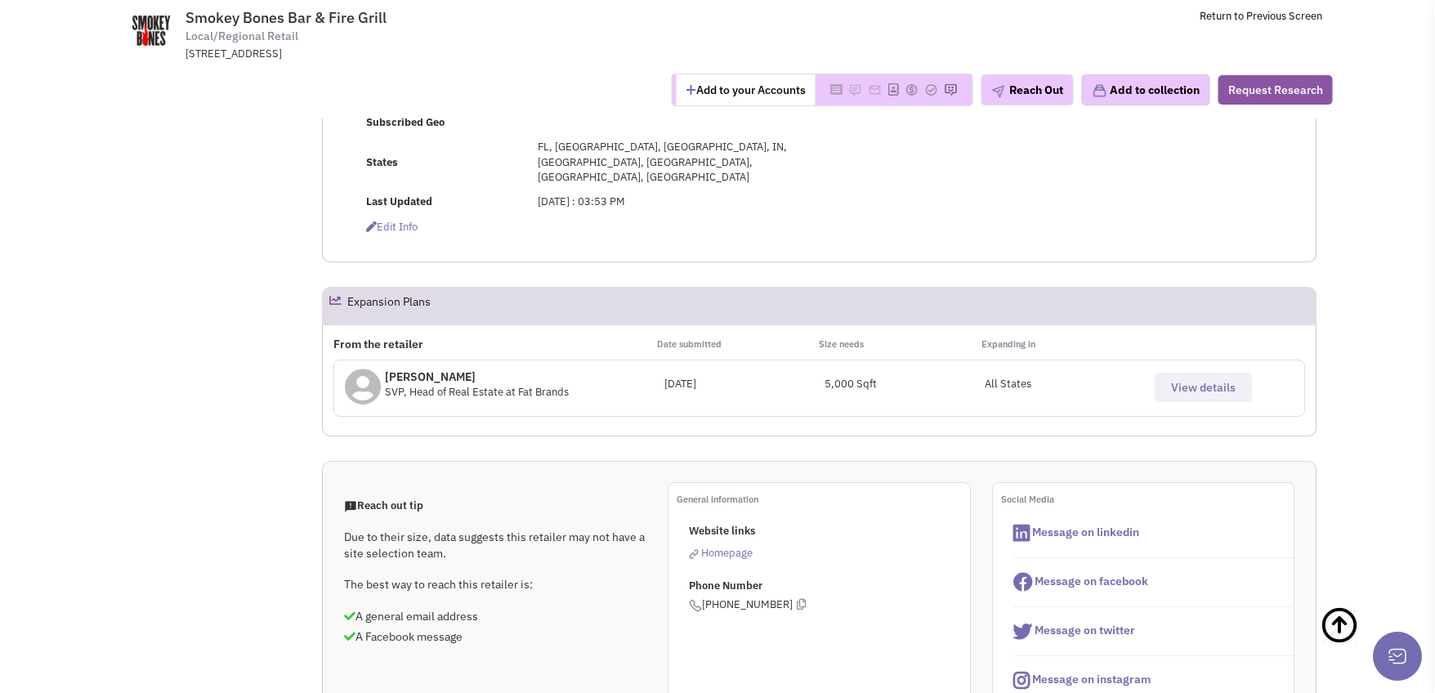
scroll to position [572, 0]
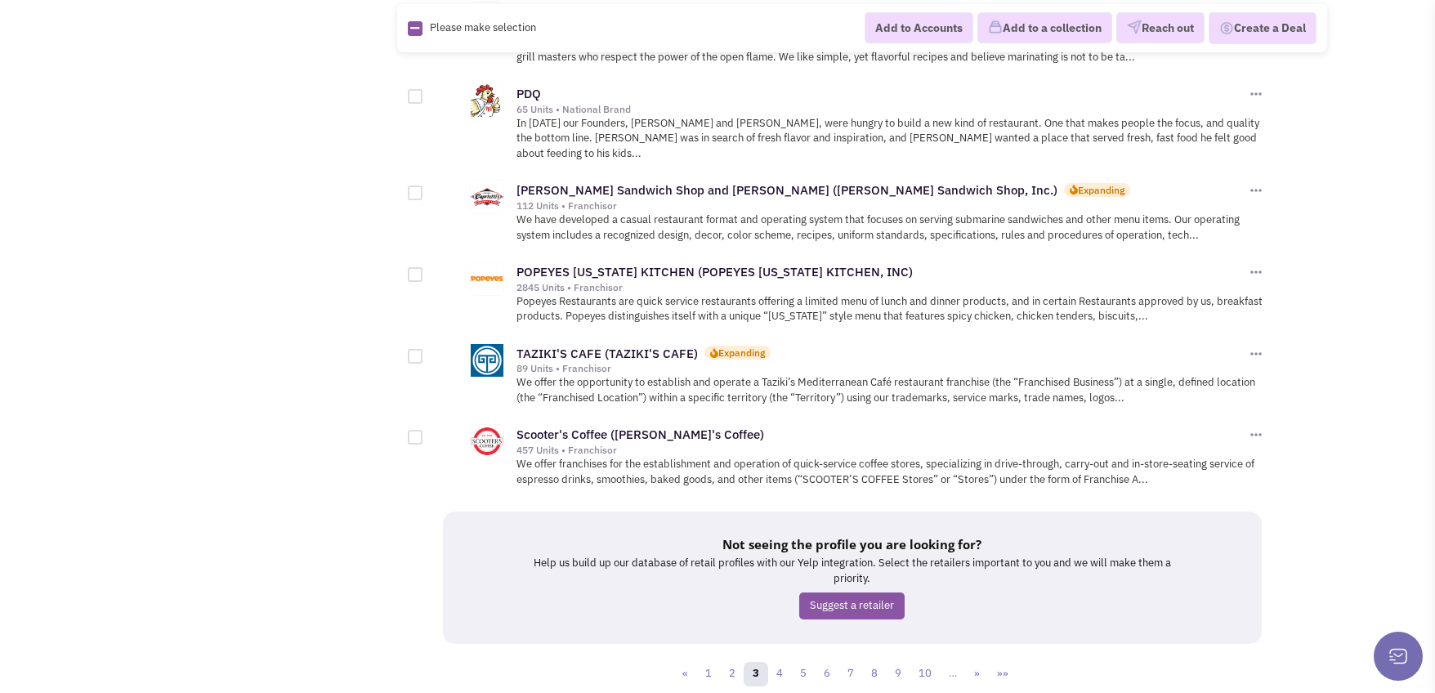
scroll to position [1719, 0]
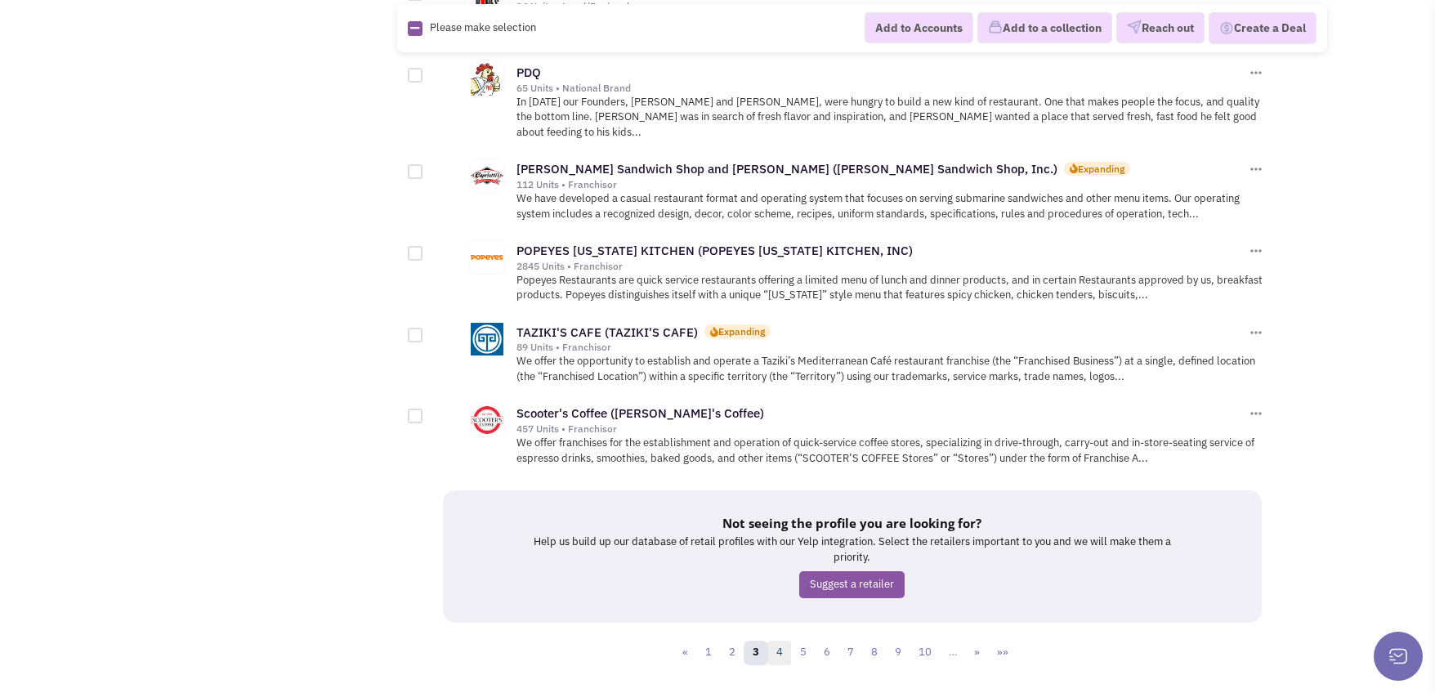
click at [775, 641] on link "4" at bounding box center [779, 653] width 25 height 25
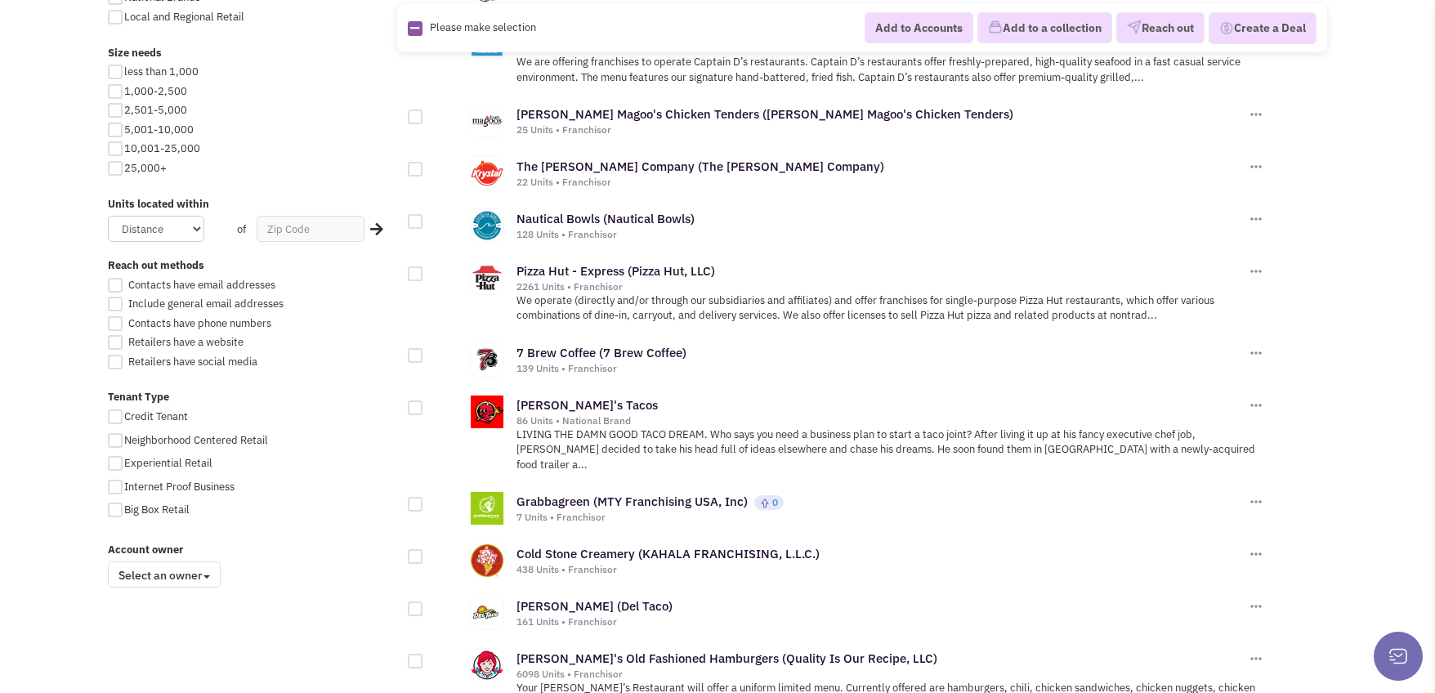
scroll to position [981, 0]
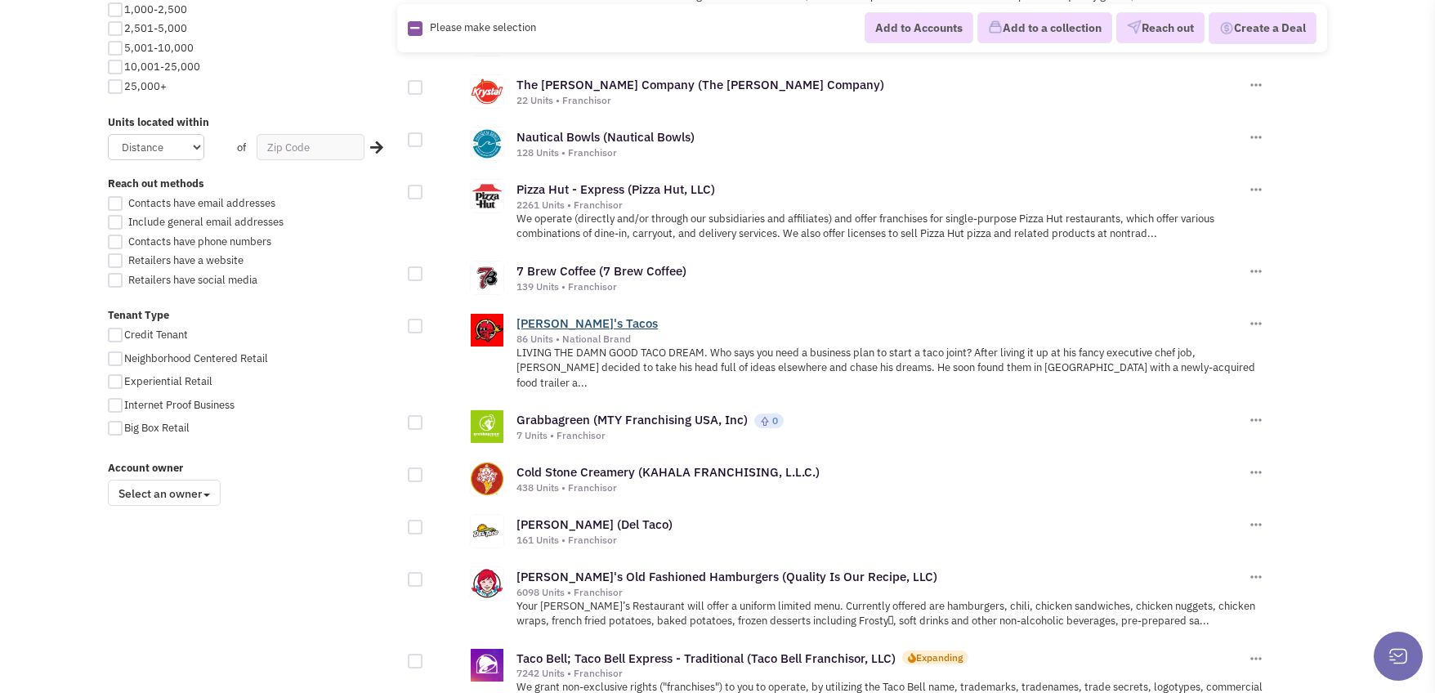
click at [574, 323] on link "[PERSON_NAME]'s Tacos" at bounding box center [586, 323] width 141 height 16
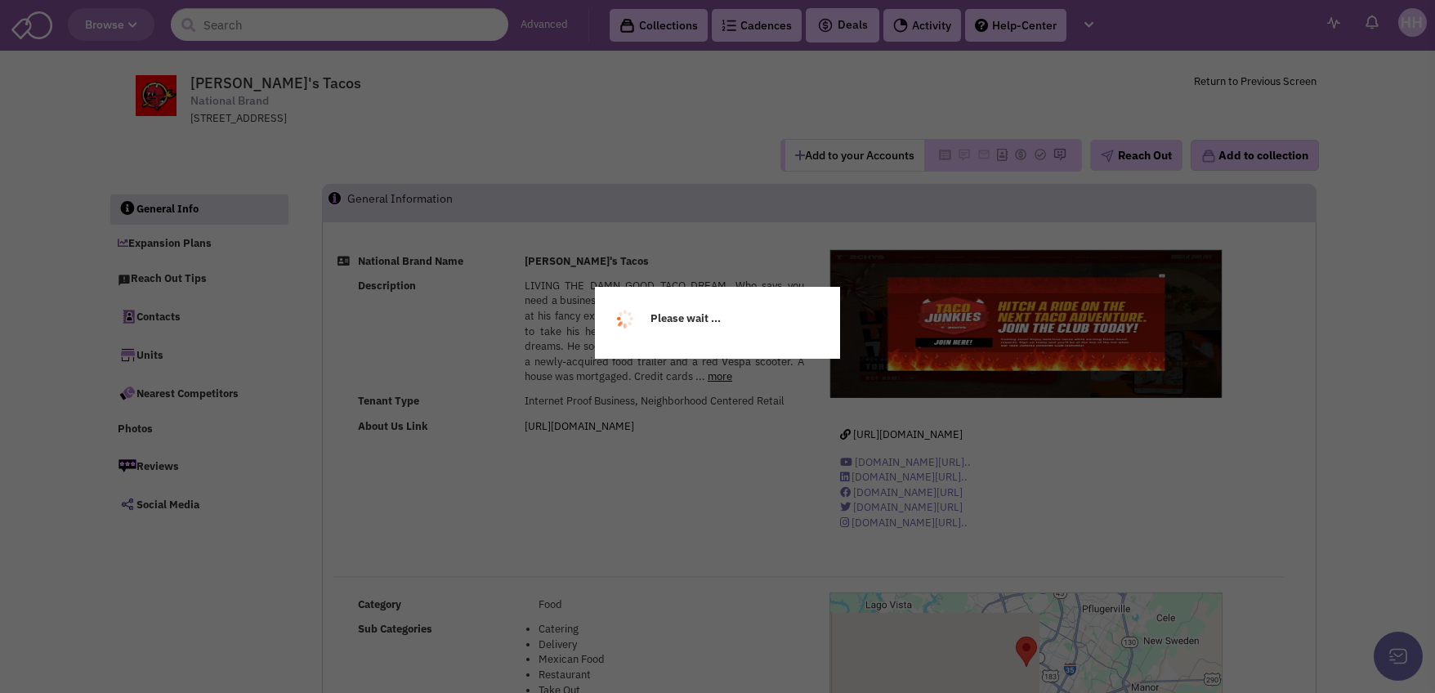
select select
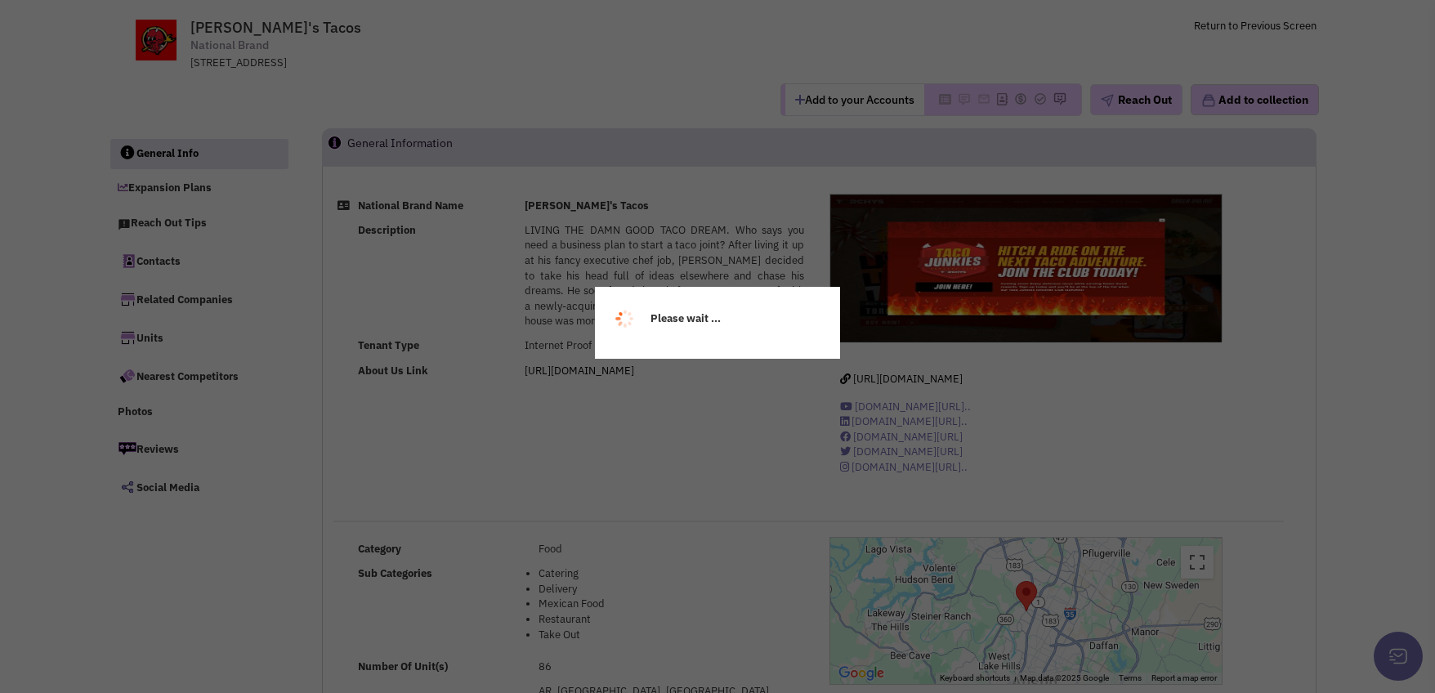
scroll to position [245, 0]
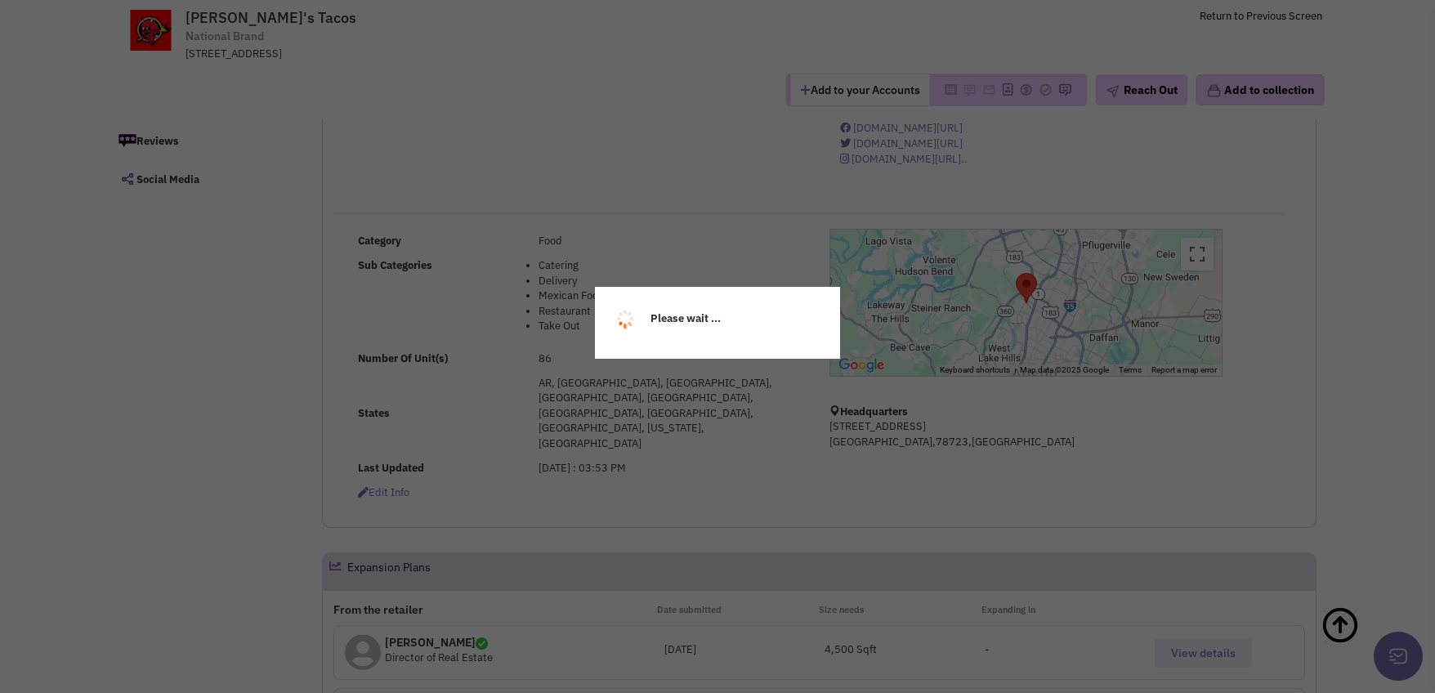
select select
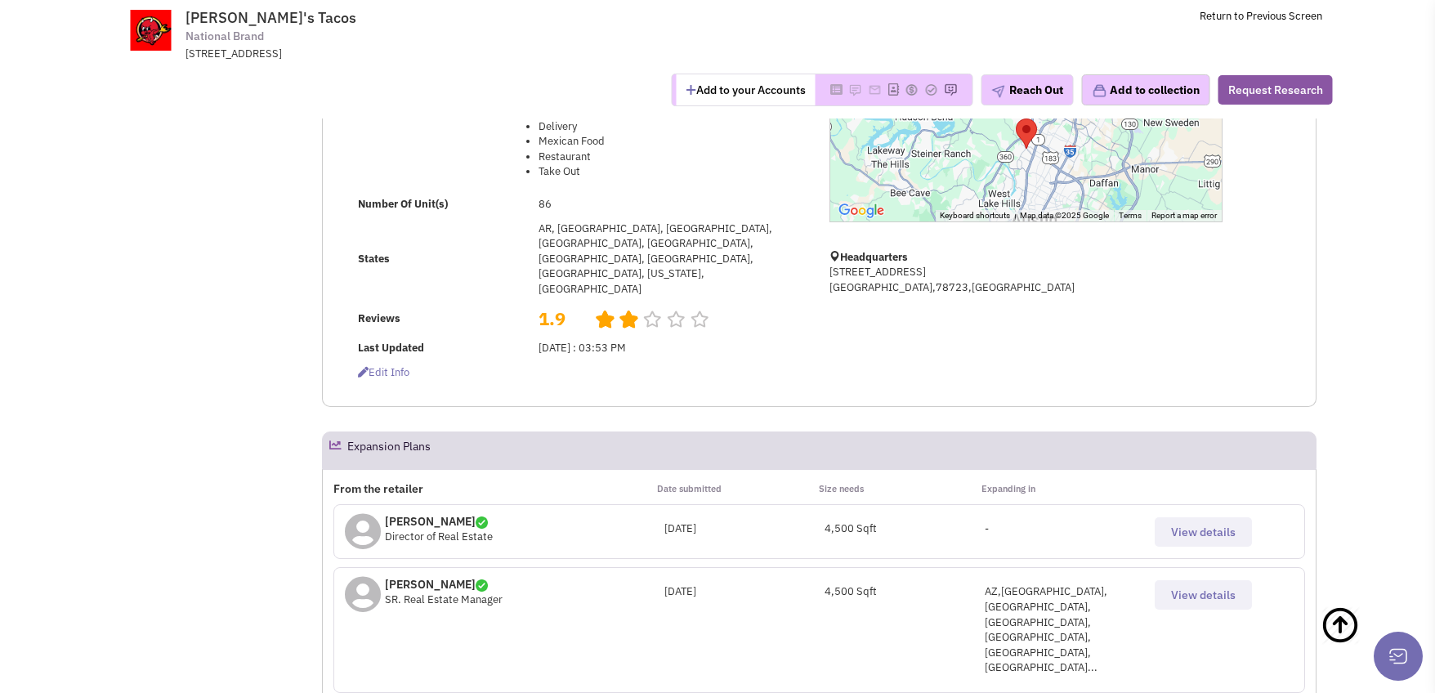
scroll to position [409, 0]
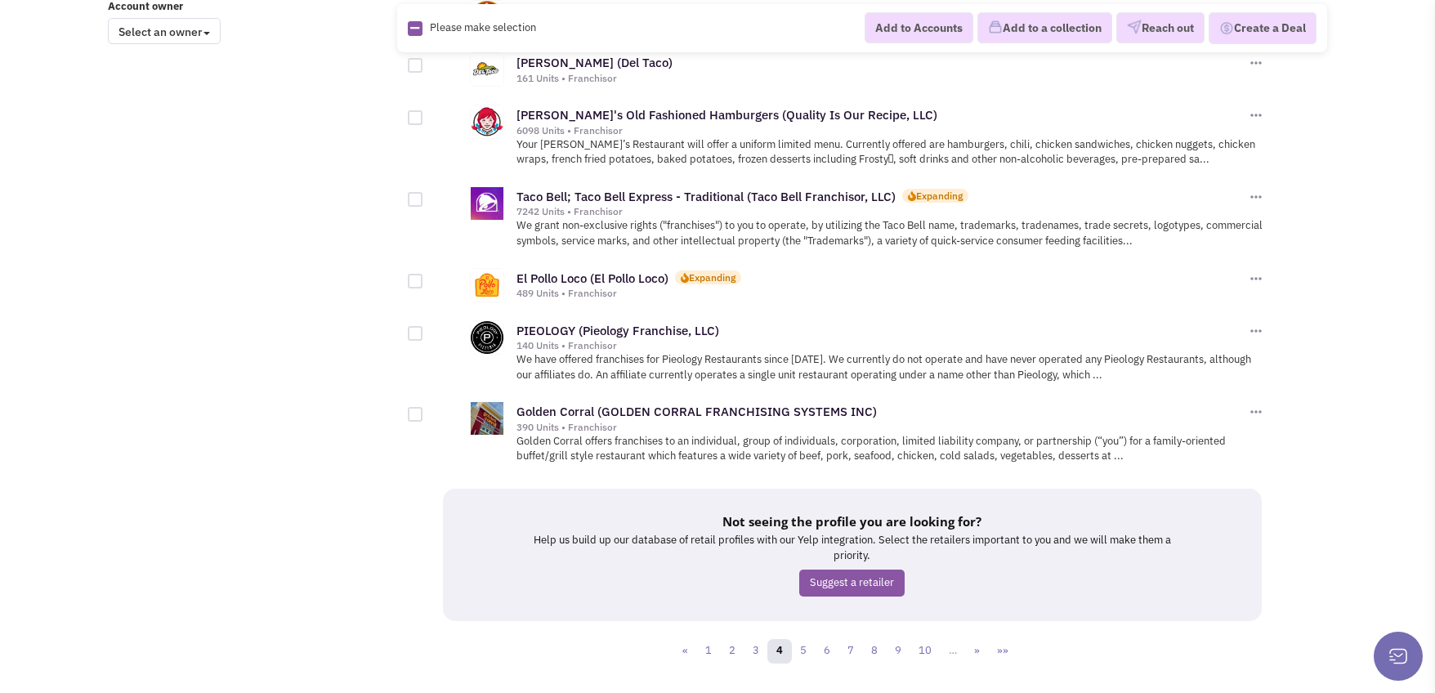
scroll to position [1471, 0]
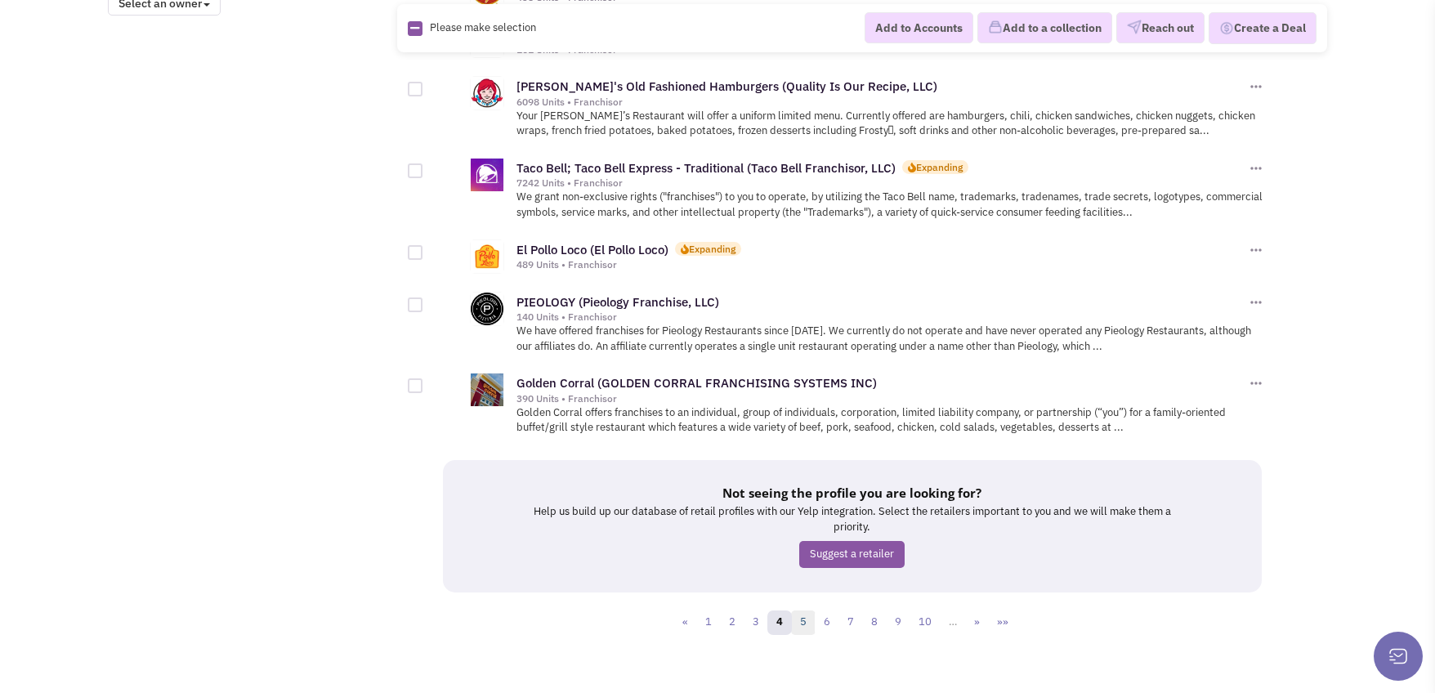
click at [801, 610] on link "5" at bounding box center [803, 622] width 25 height 25
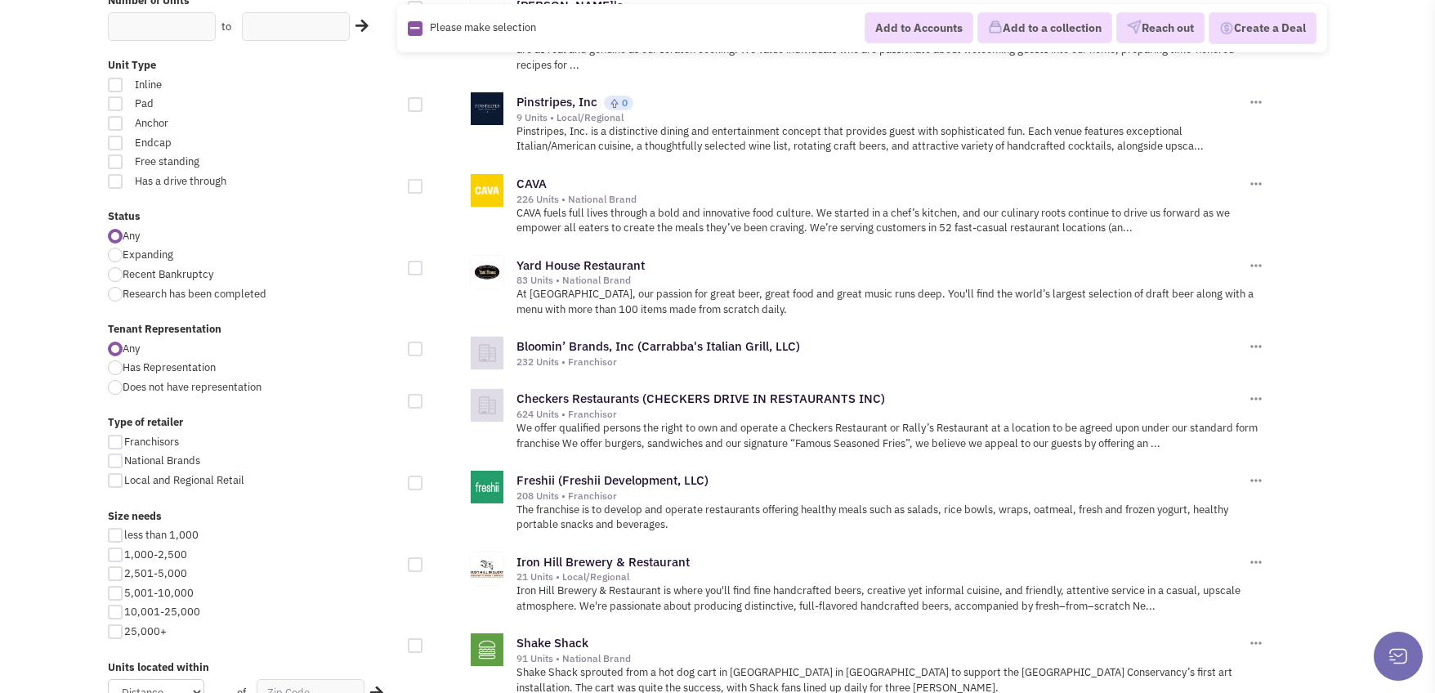
scroll to position [654, 0]
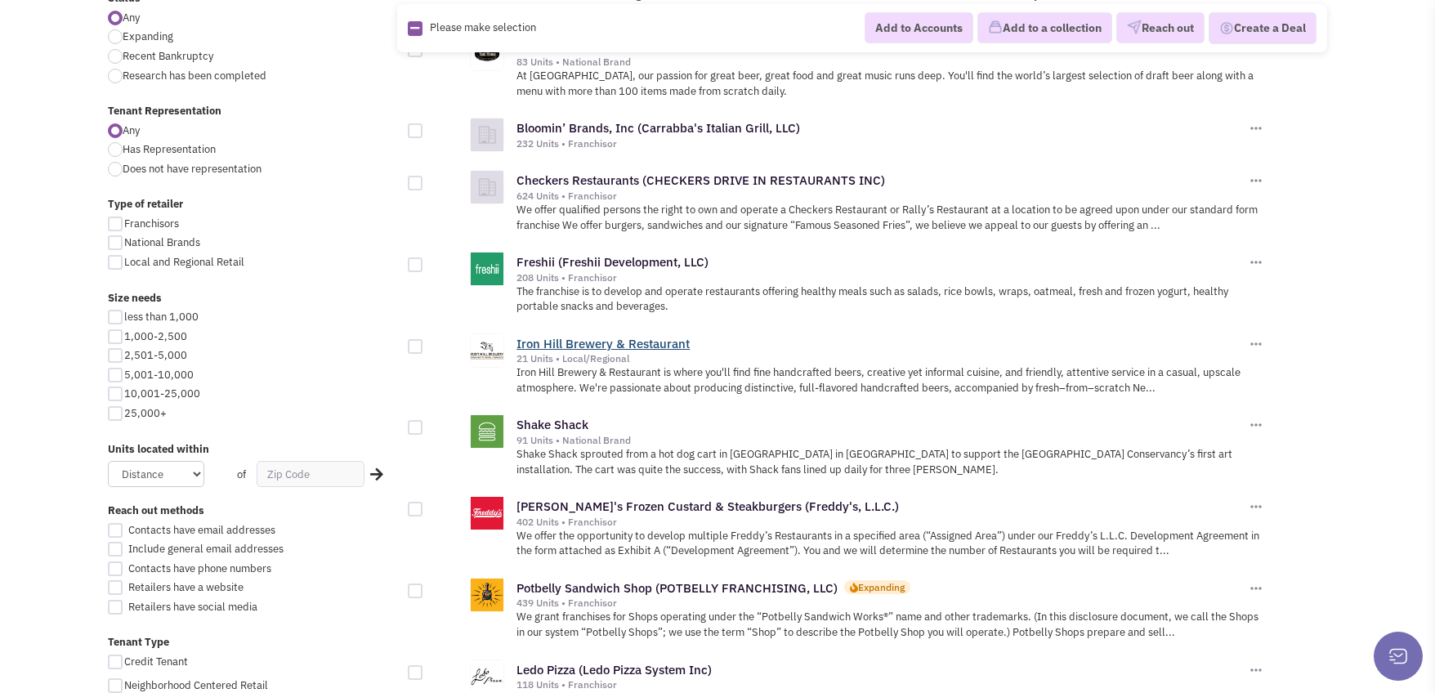
click at [542, 336] on link "Iron Hill Brewery & Restaurant" at bounding box center [602, 344] width 173 height 16
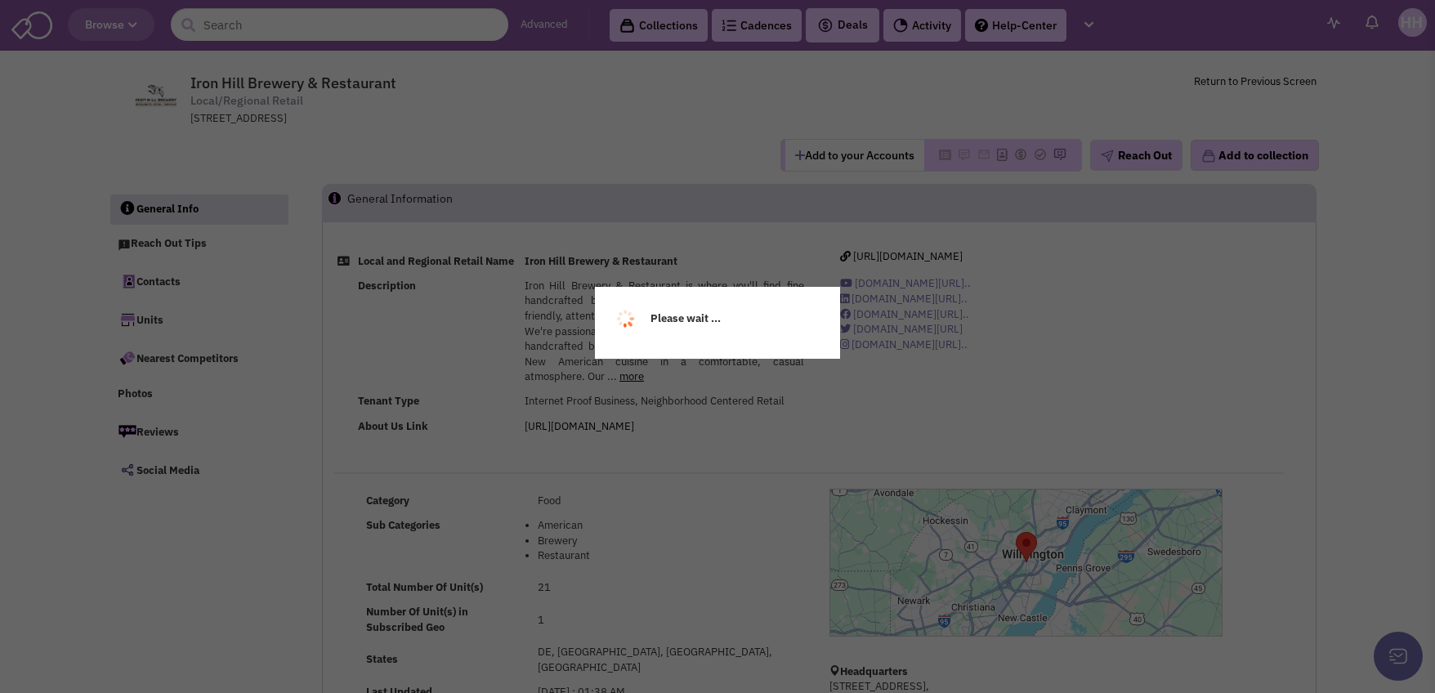
select select
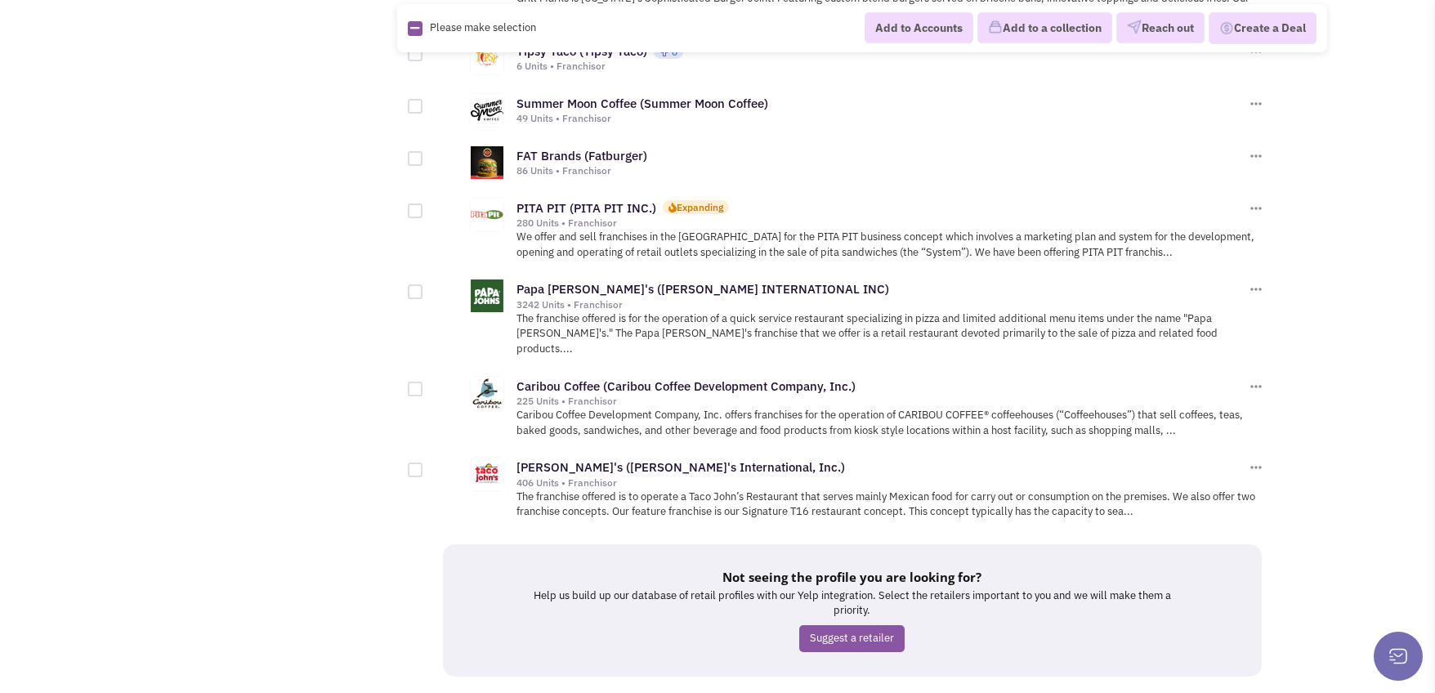
scroll to position [1690, 0]
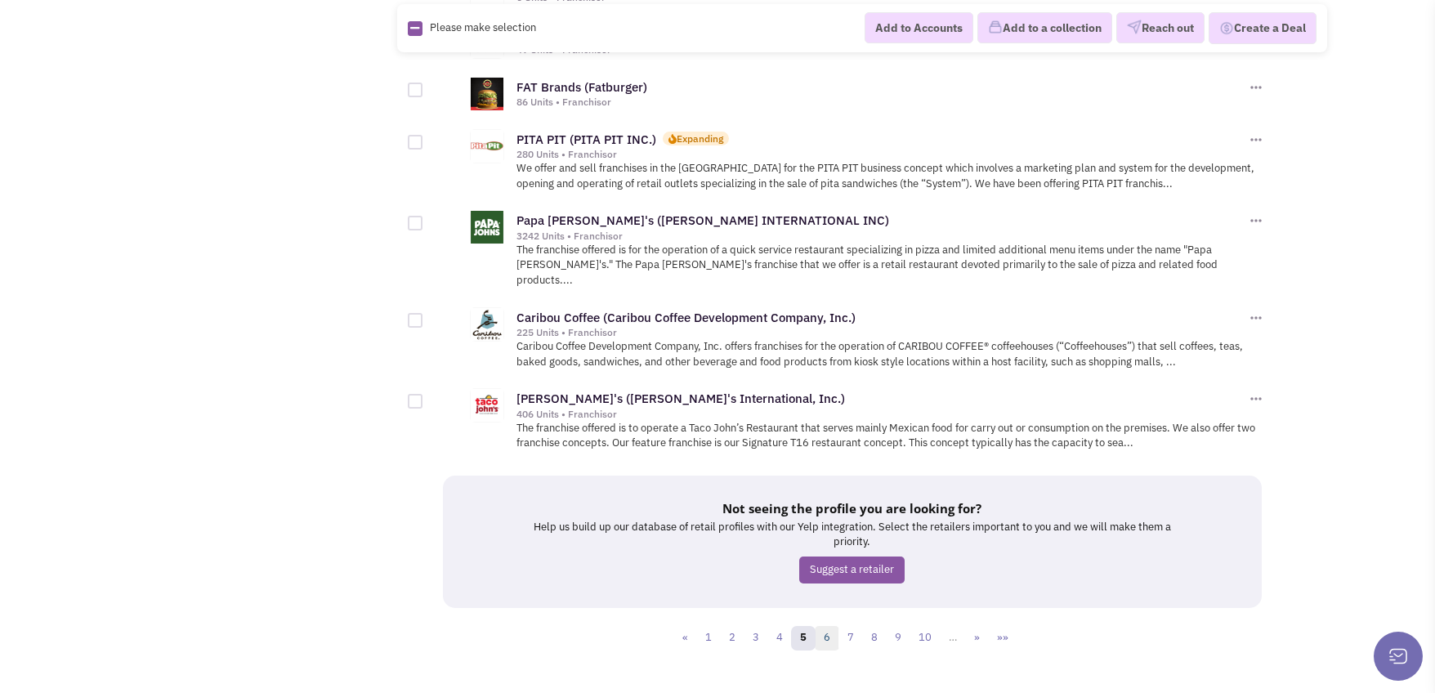
drag, startPoint x: 829, startPoint y: 612, endPoint x: 814, endPoint y: 610, distance: 15.7
click at [829, 626] on link "6" at bounding box center [827, 638] width 25 height 25
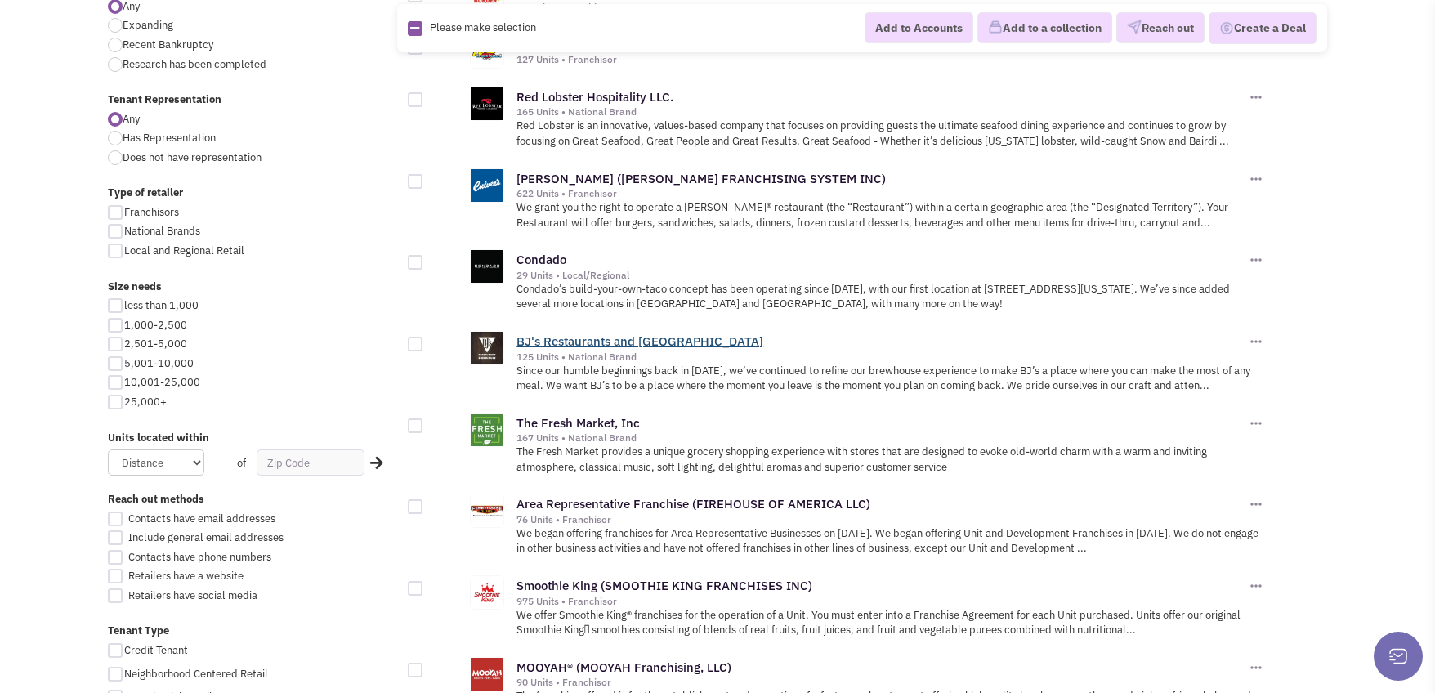
scroll to position [654, 0]
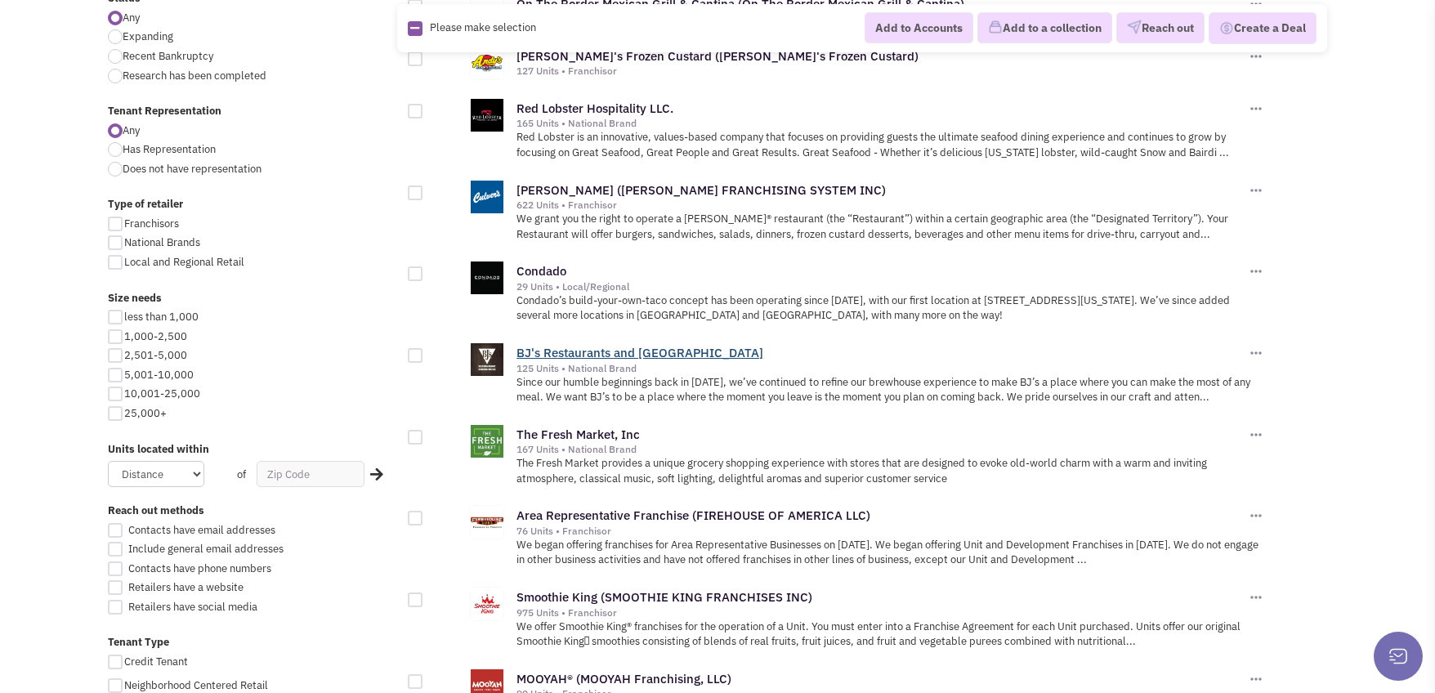
click at [570, 345] on link "BJ's Restaurants and Brewhouse" at bounding box center [639, 353] width 247 height 16
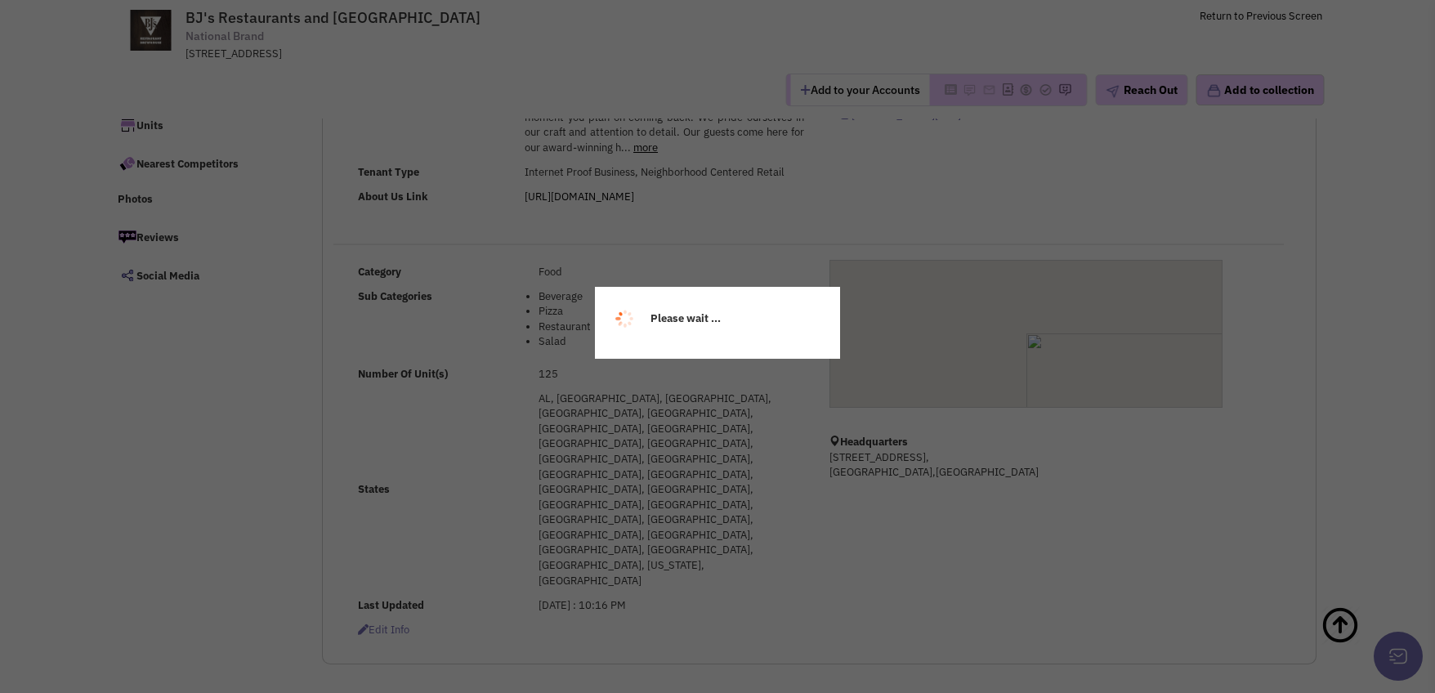
scroll to position [82, 0]
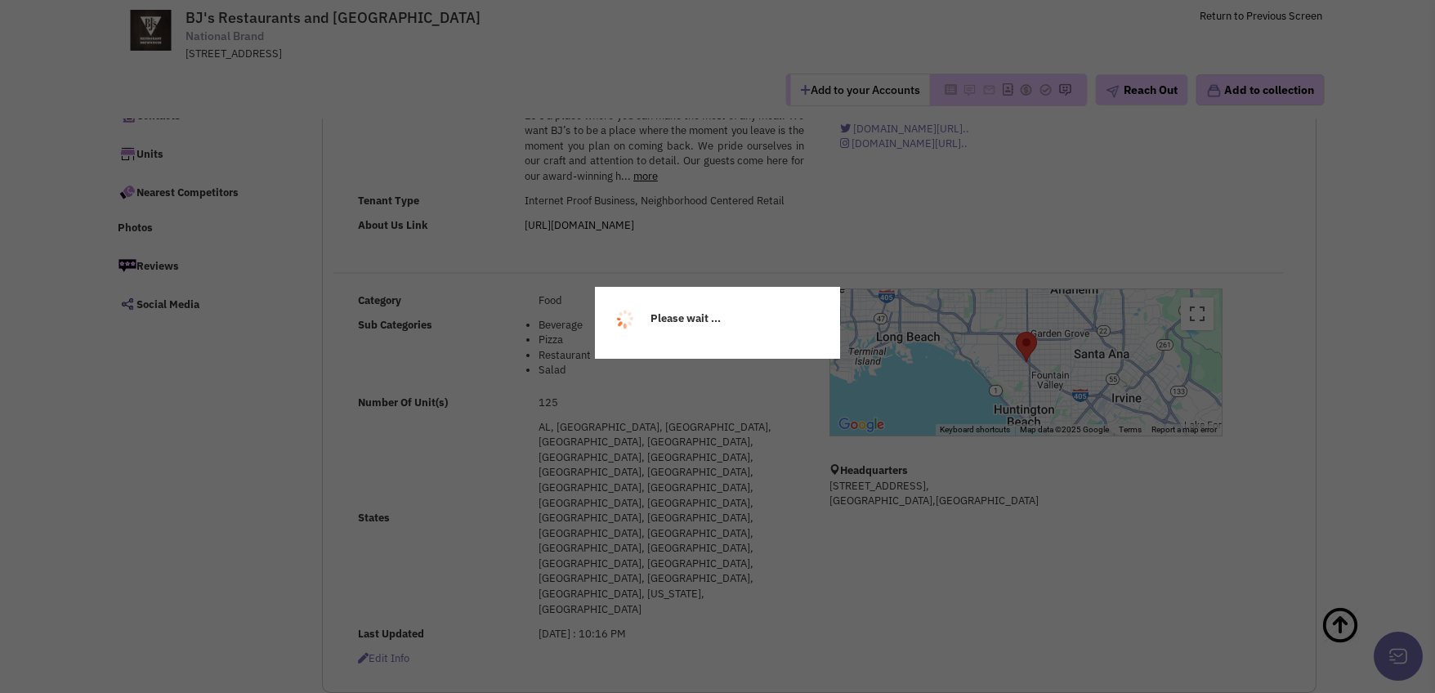
select select
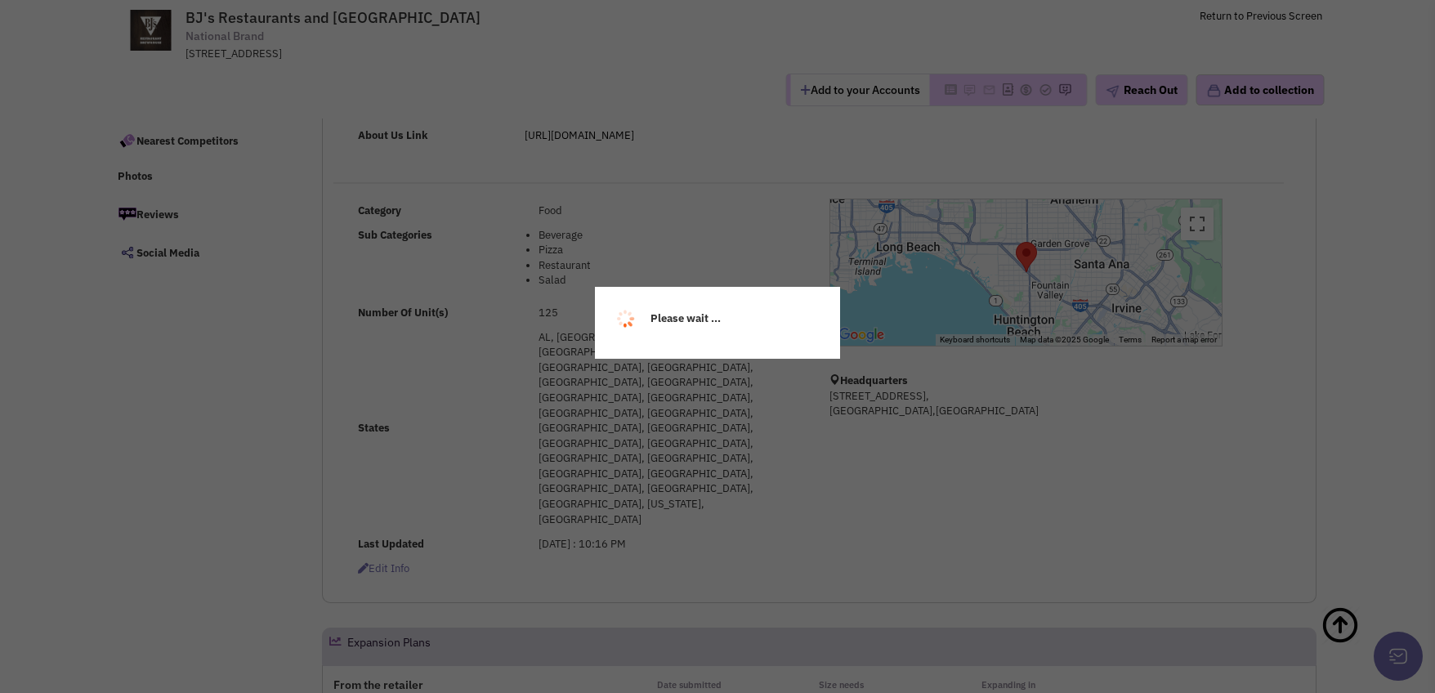
scroll to position [409, 0]
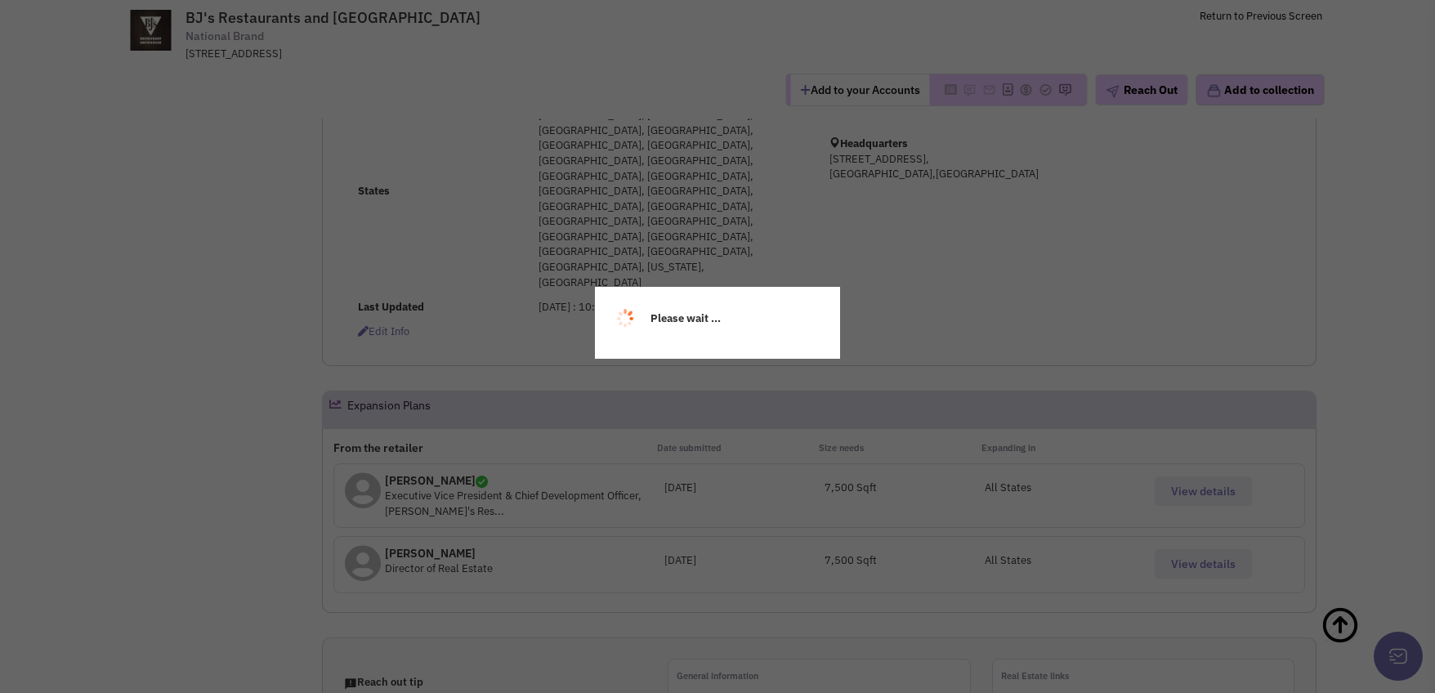
select select
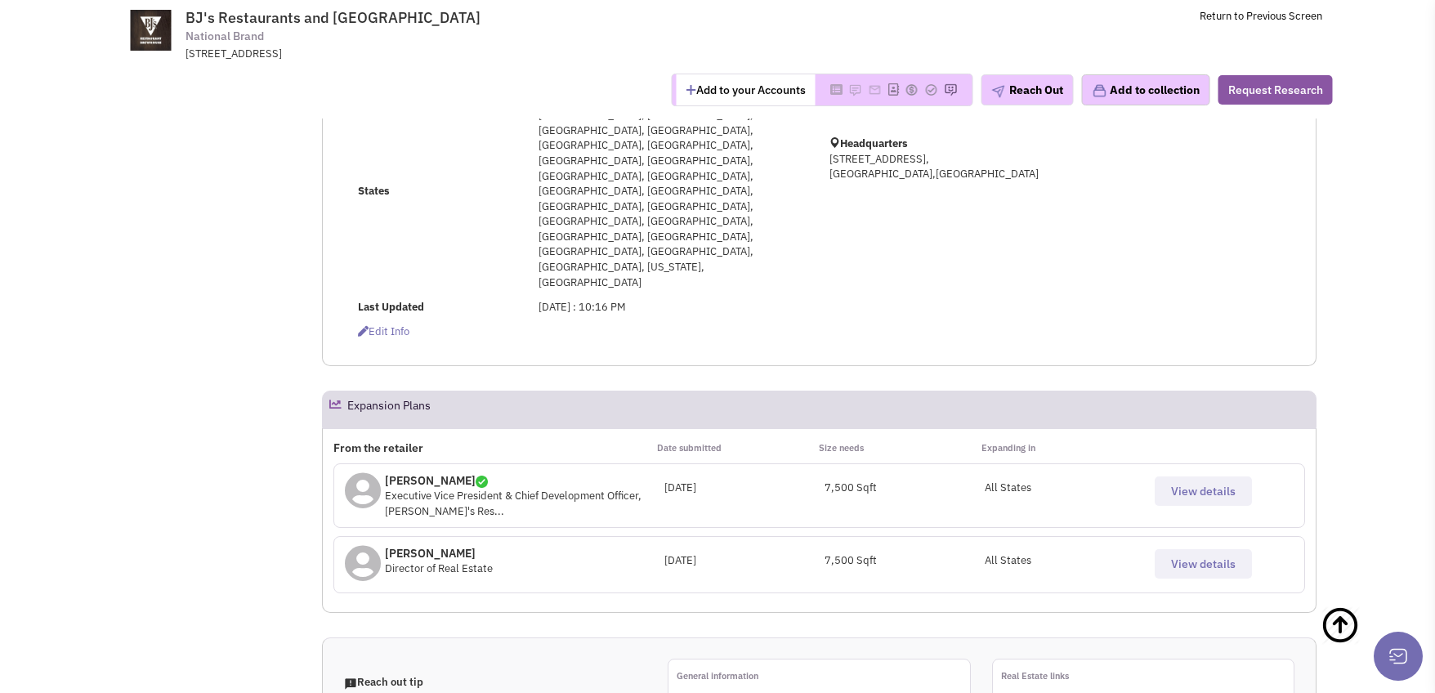
scroll to position [327, 0]
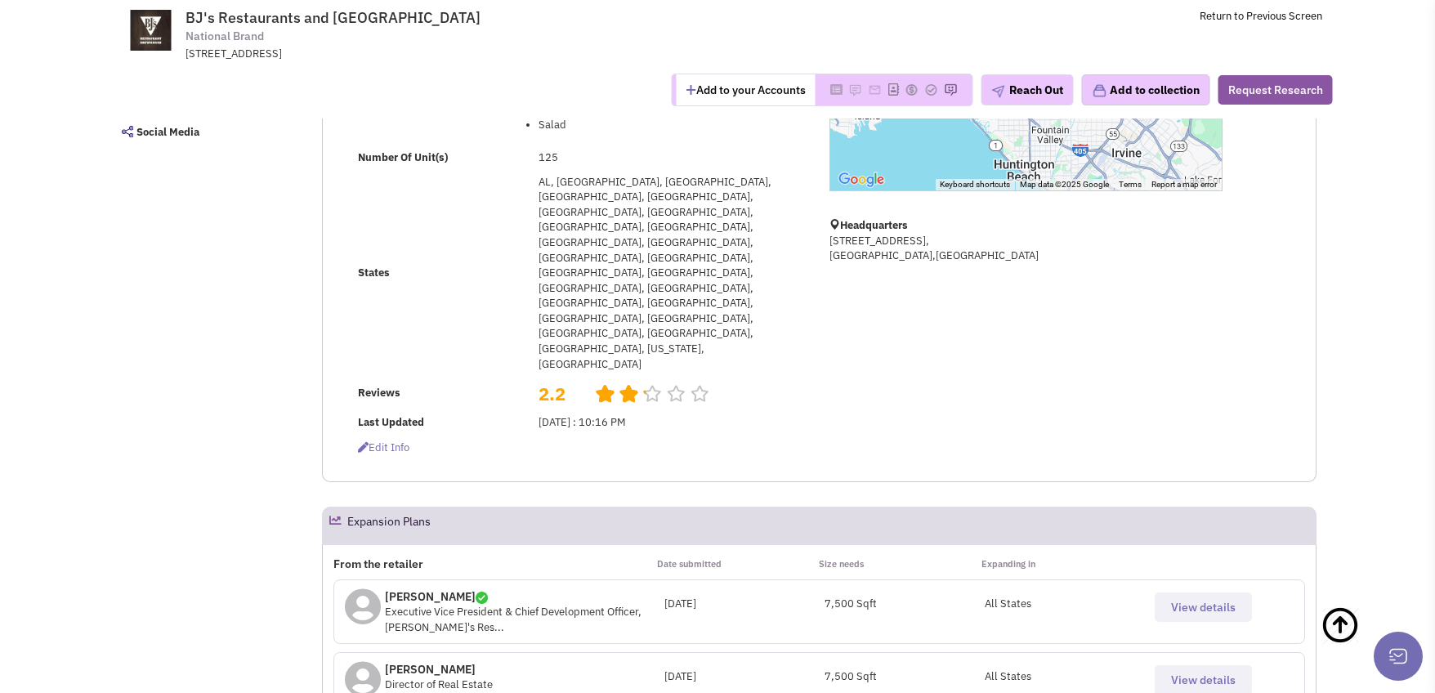
click at [1213, 673] on span "View details" at bounding box center [1203, 680] width 65 height 15
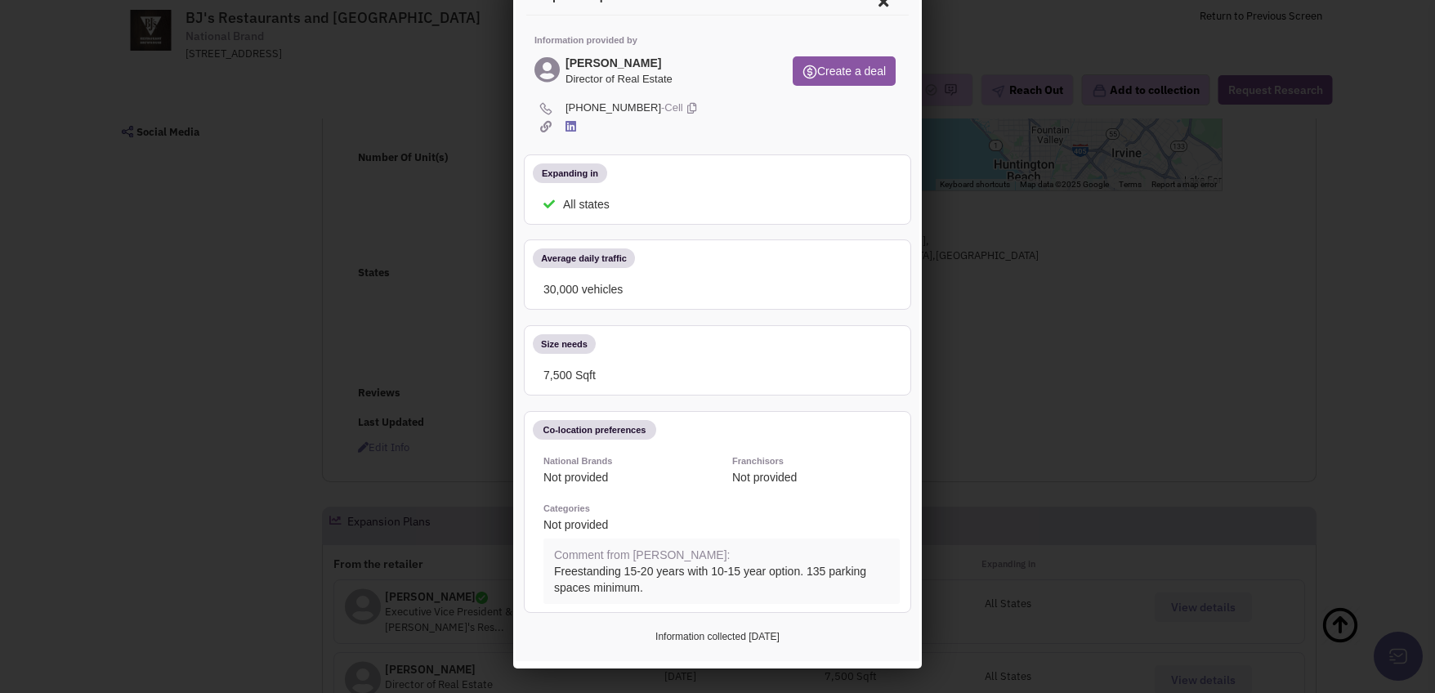
scroll to position [0, 0]
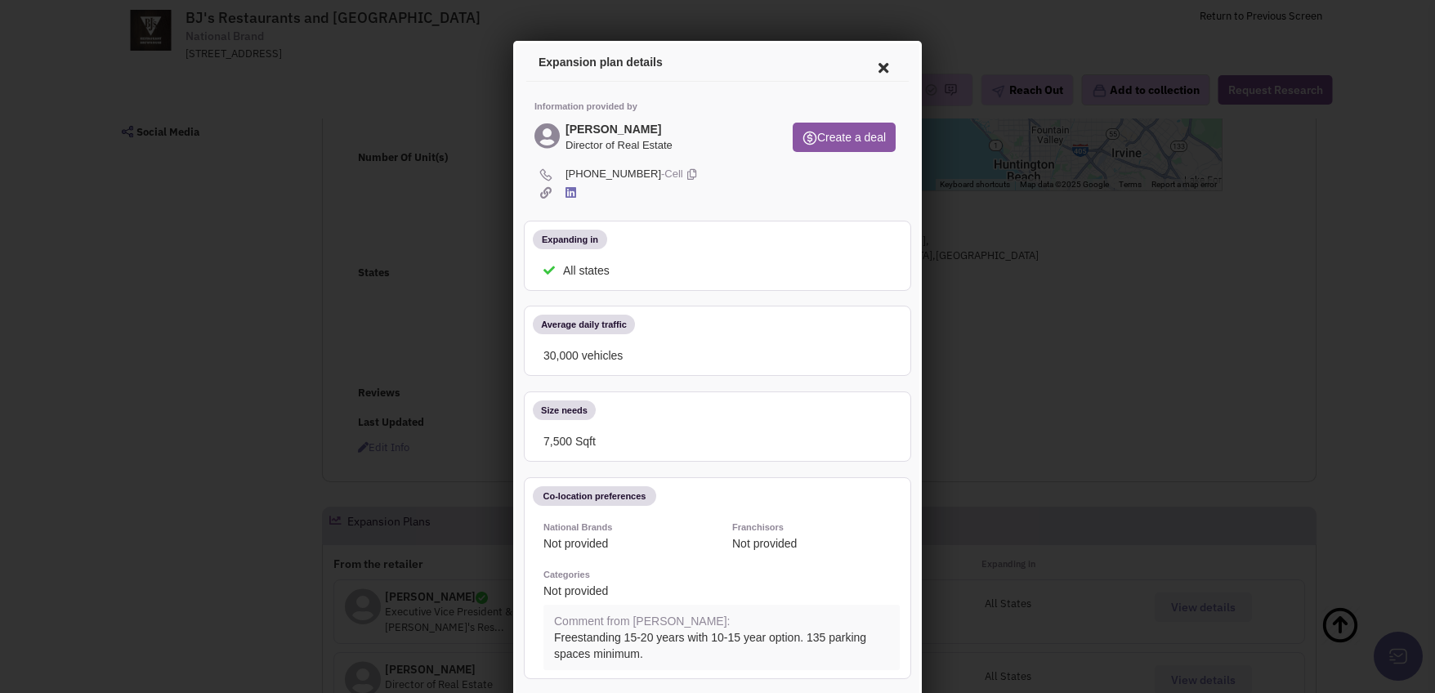
click at [884, 55] on icon at bounding box center [881, 65] width 34 height 39
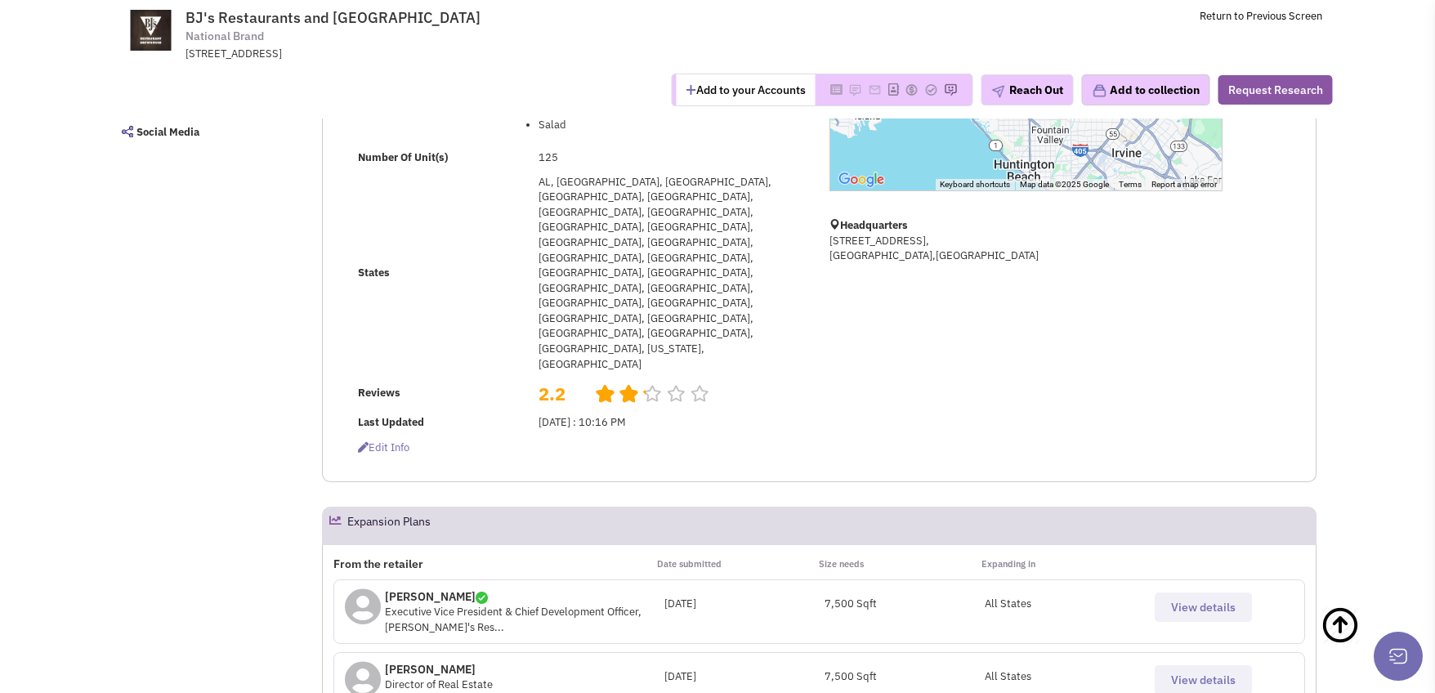
click at [1170, 592] on button "View details" at bounding box center [1203, 606] width 97 height 29
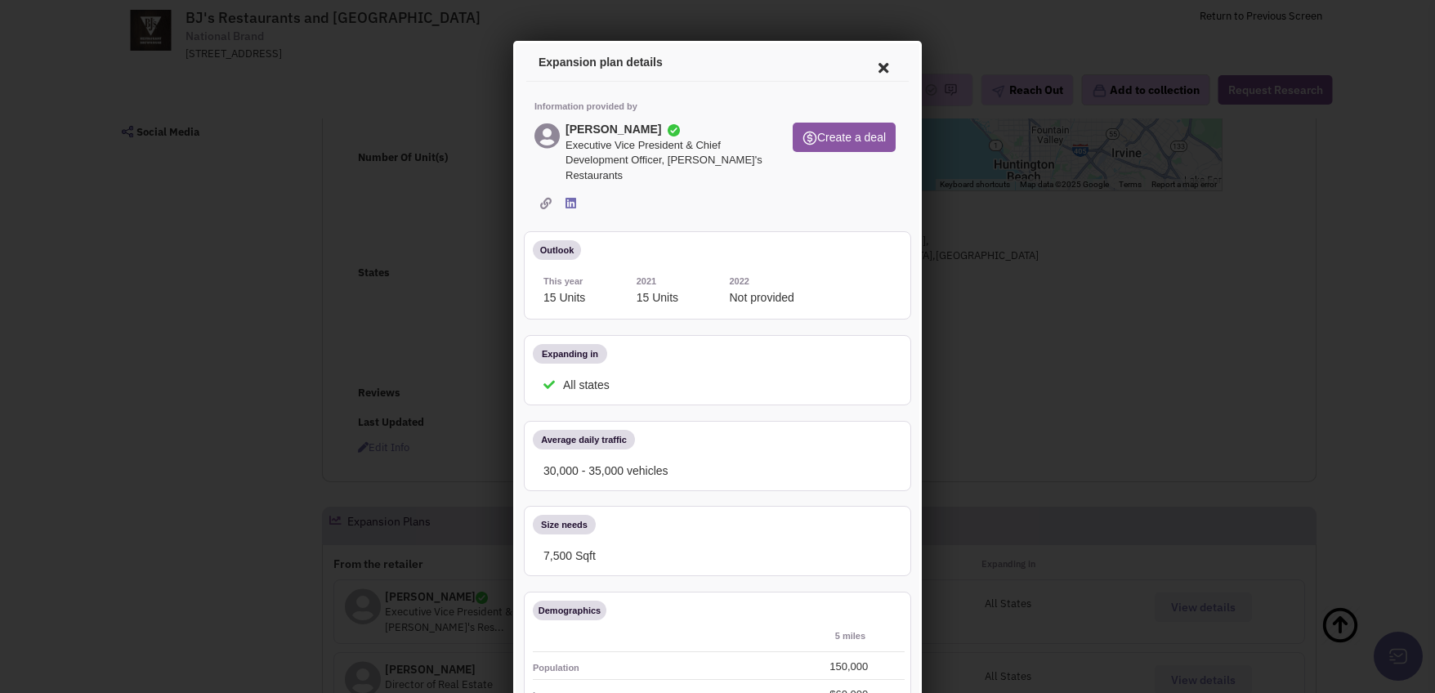
click at [870, 68] on icon at bounding box center [881, 65] width 34 height 39
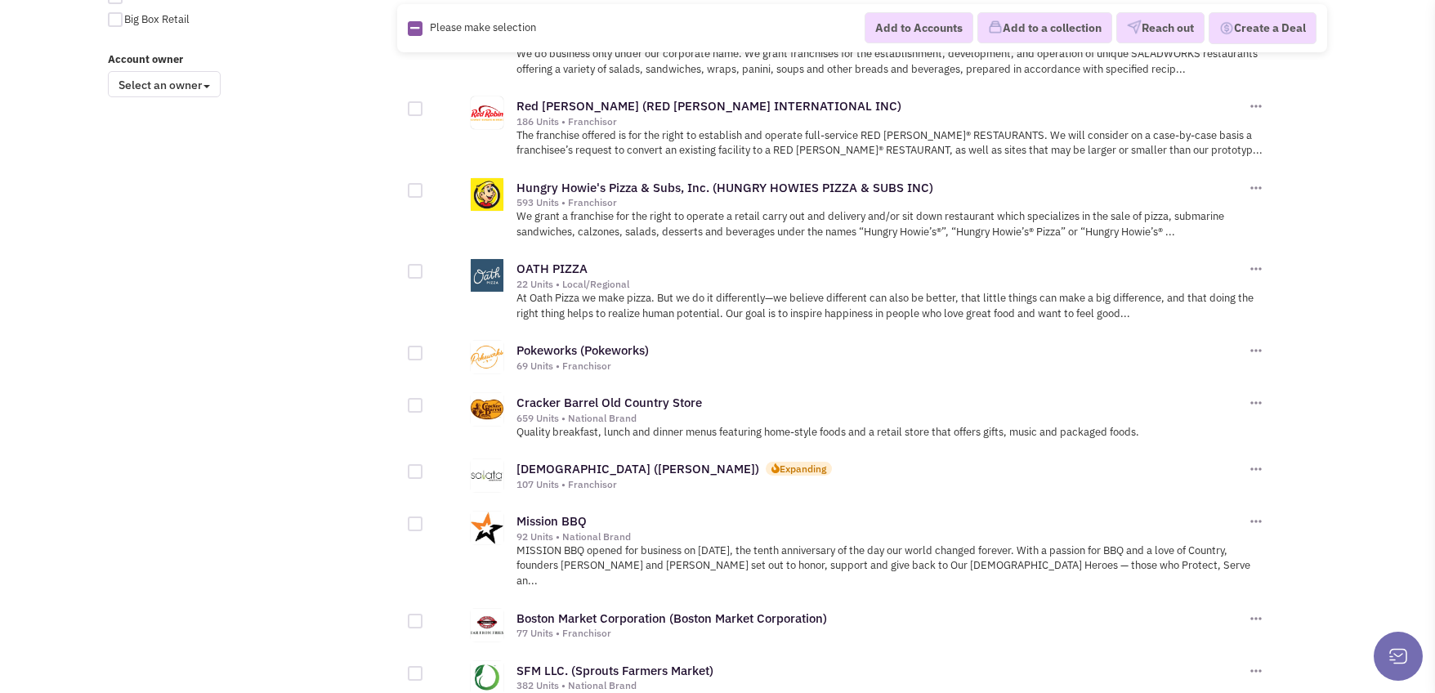
scroll to position [1646, 0]
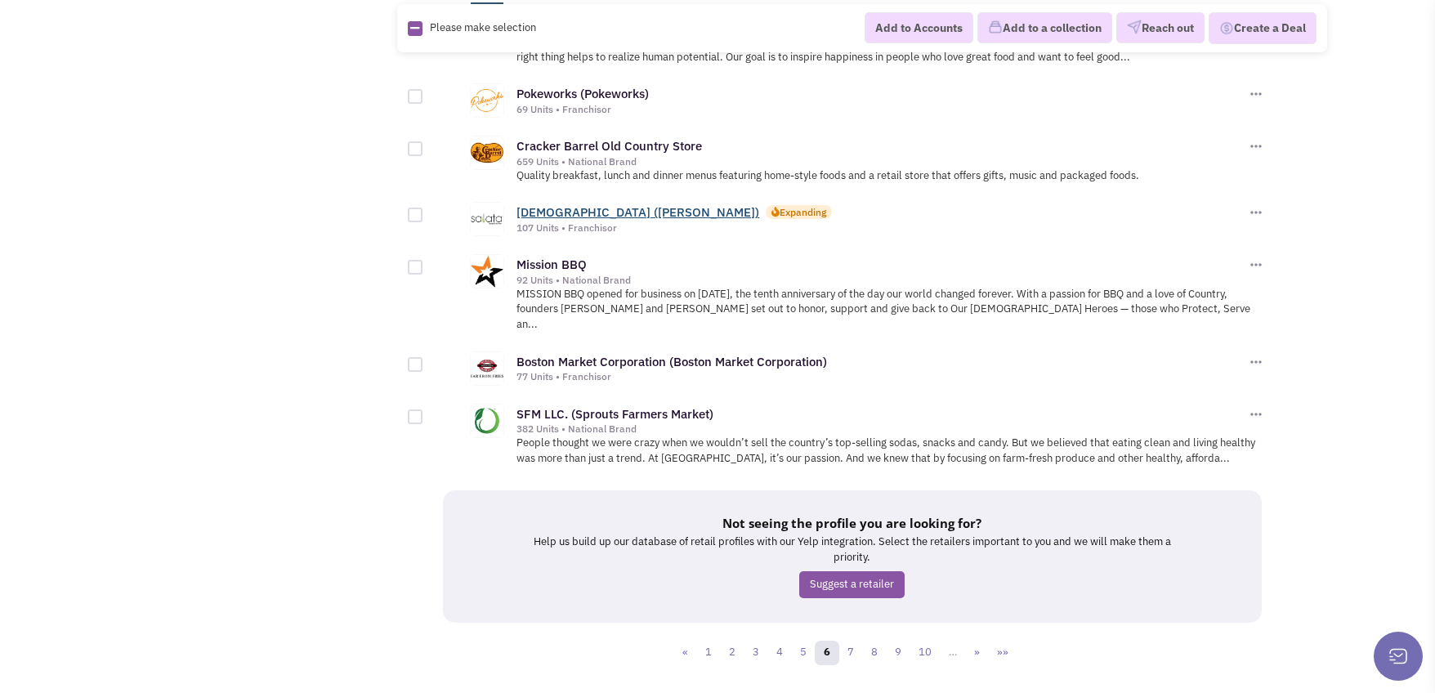
click at [579, 204] on link "Salata (Salata)" at bounding box center [637, 212] width 243 height 16
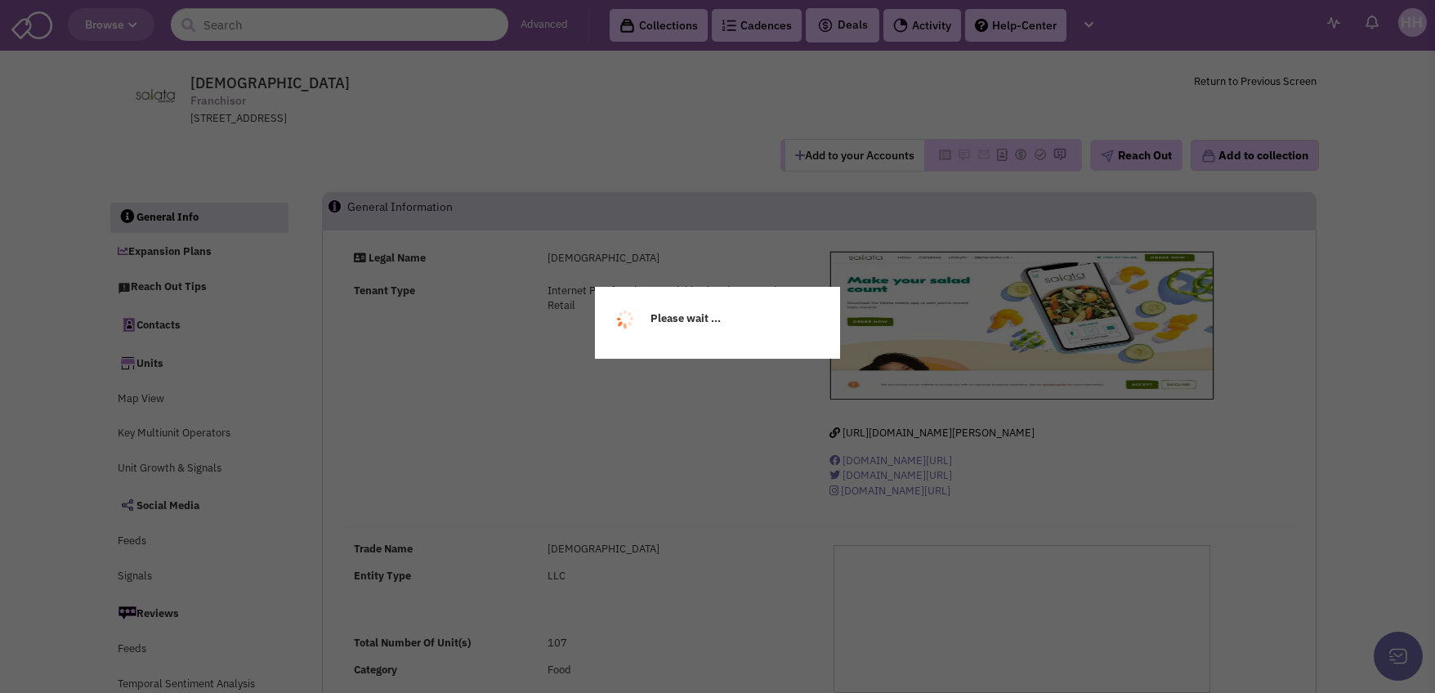
select select
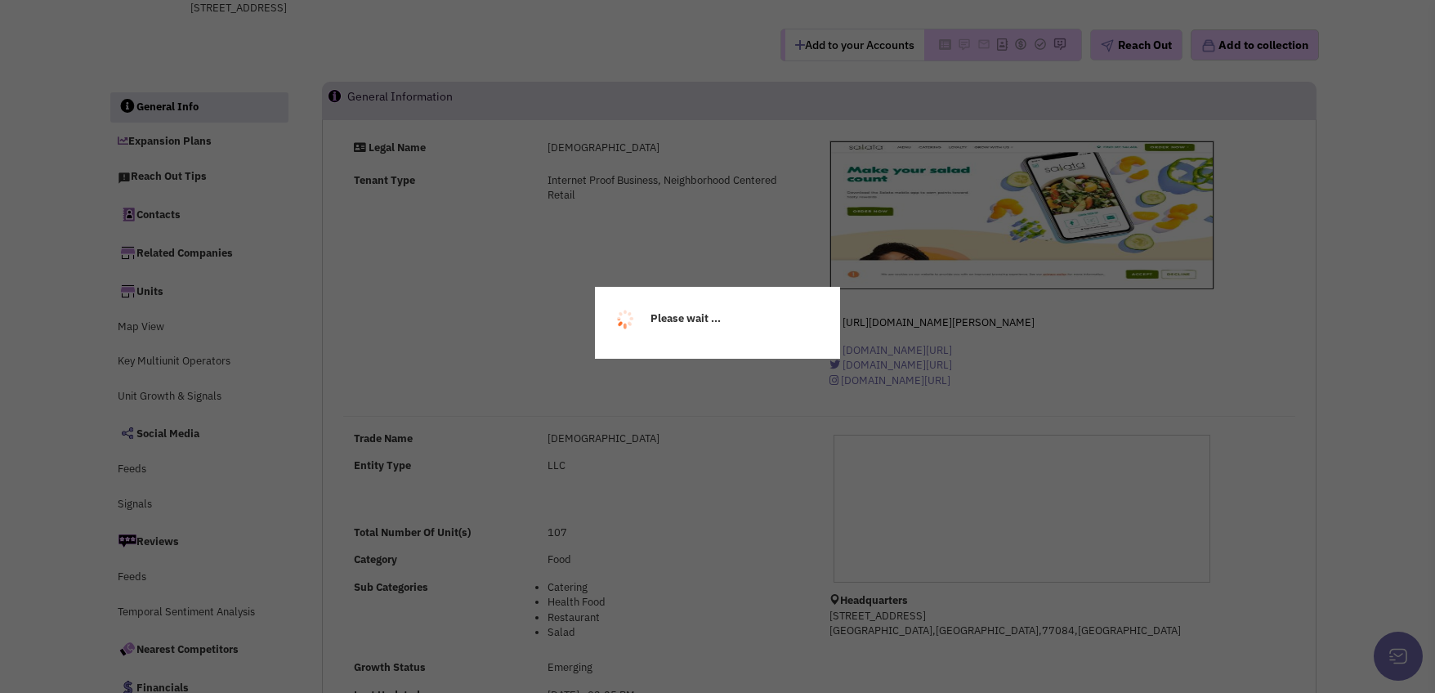
select select
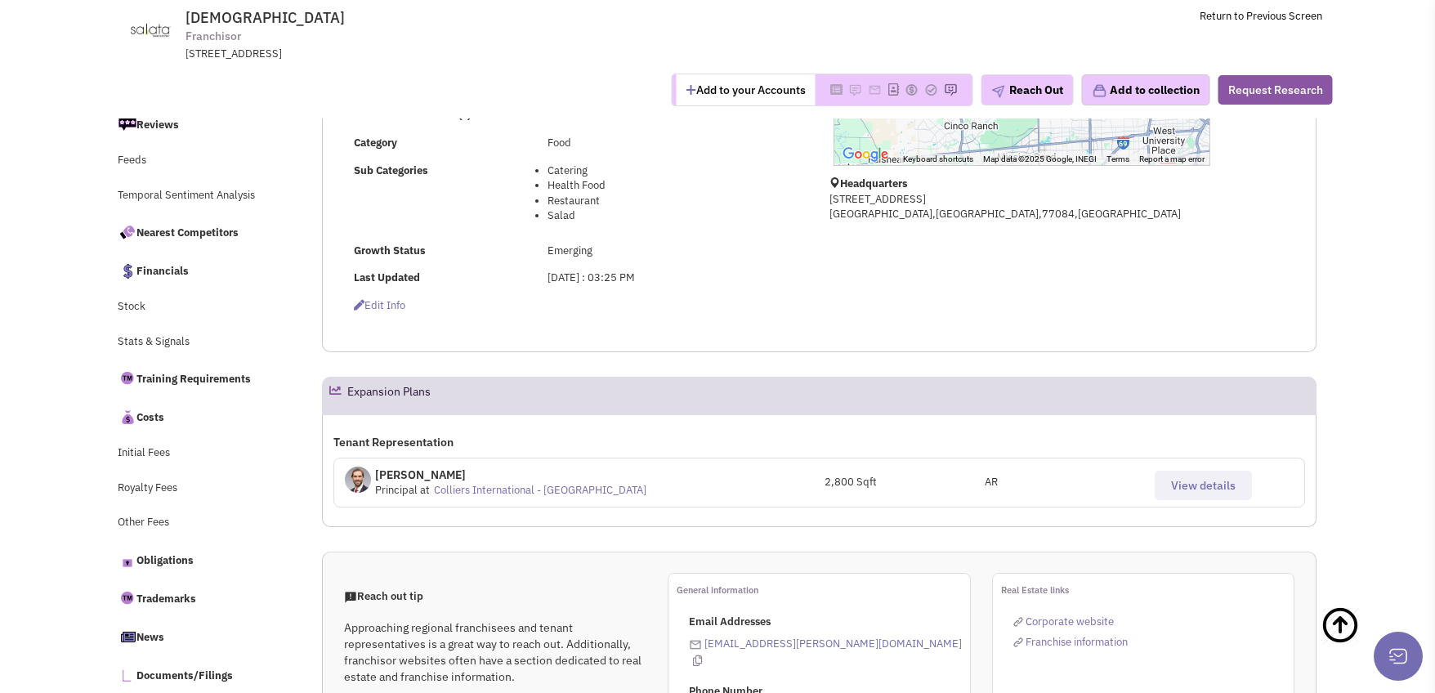
scroll to position [490, 0]
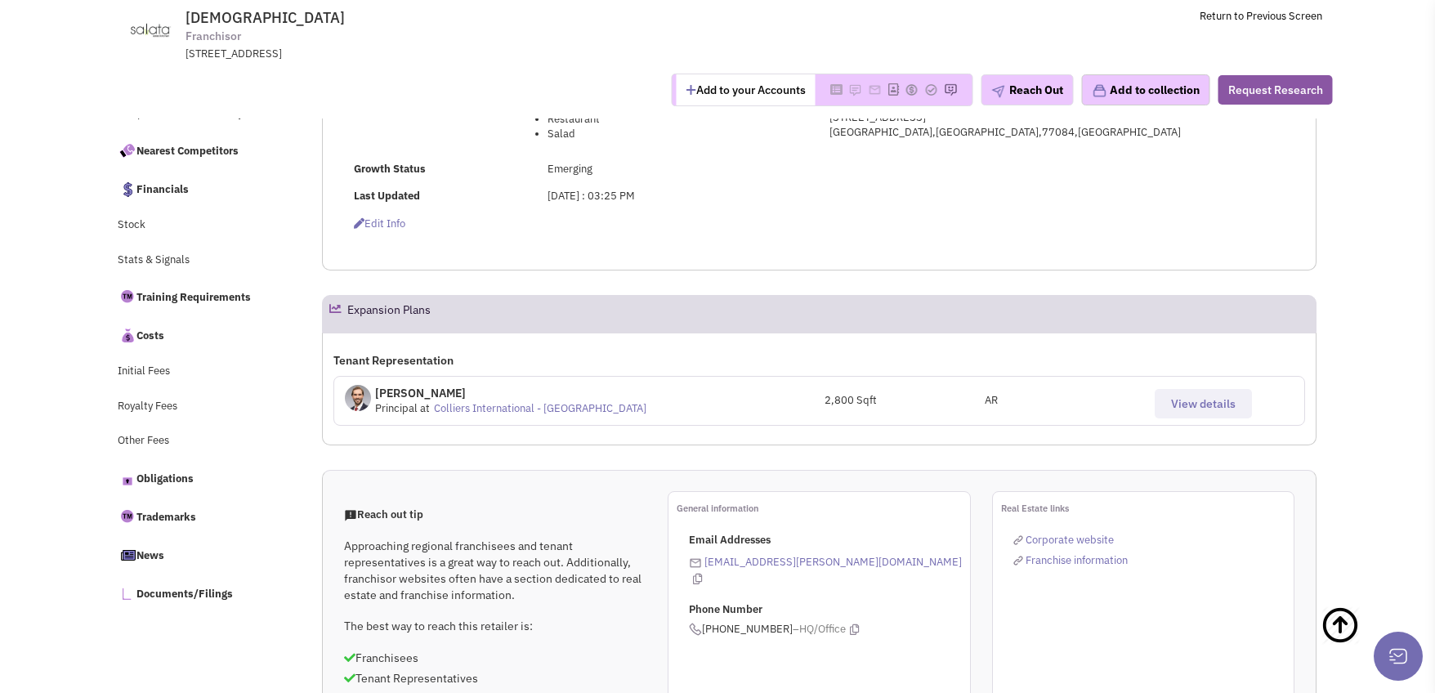
click at [1186, 387] on div "View details" at bounding box center [1224, 398] width 160 height 42
click at [1191, 404] on span "View details" at bounding box center [1203, 403] width 65 height 15
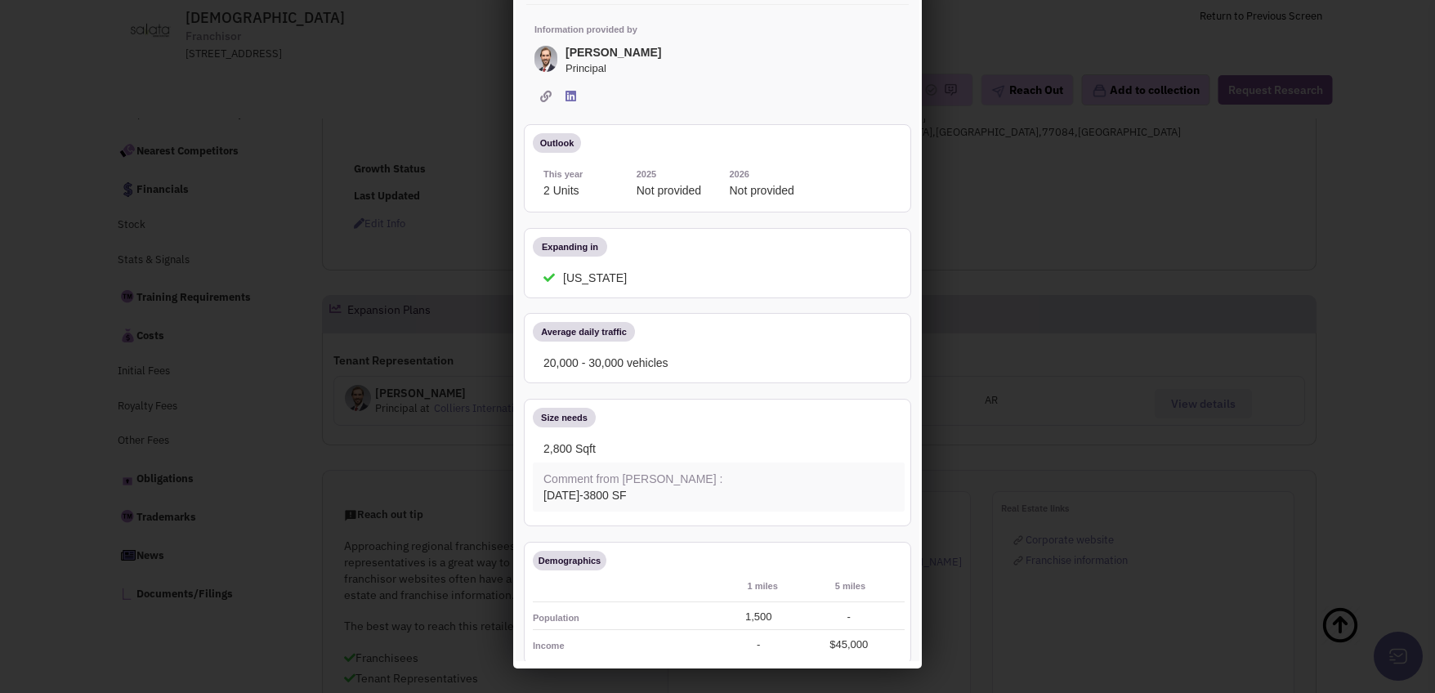
scroll to position [0, 0]
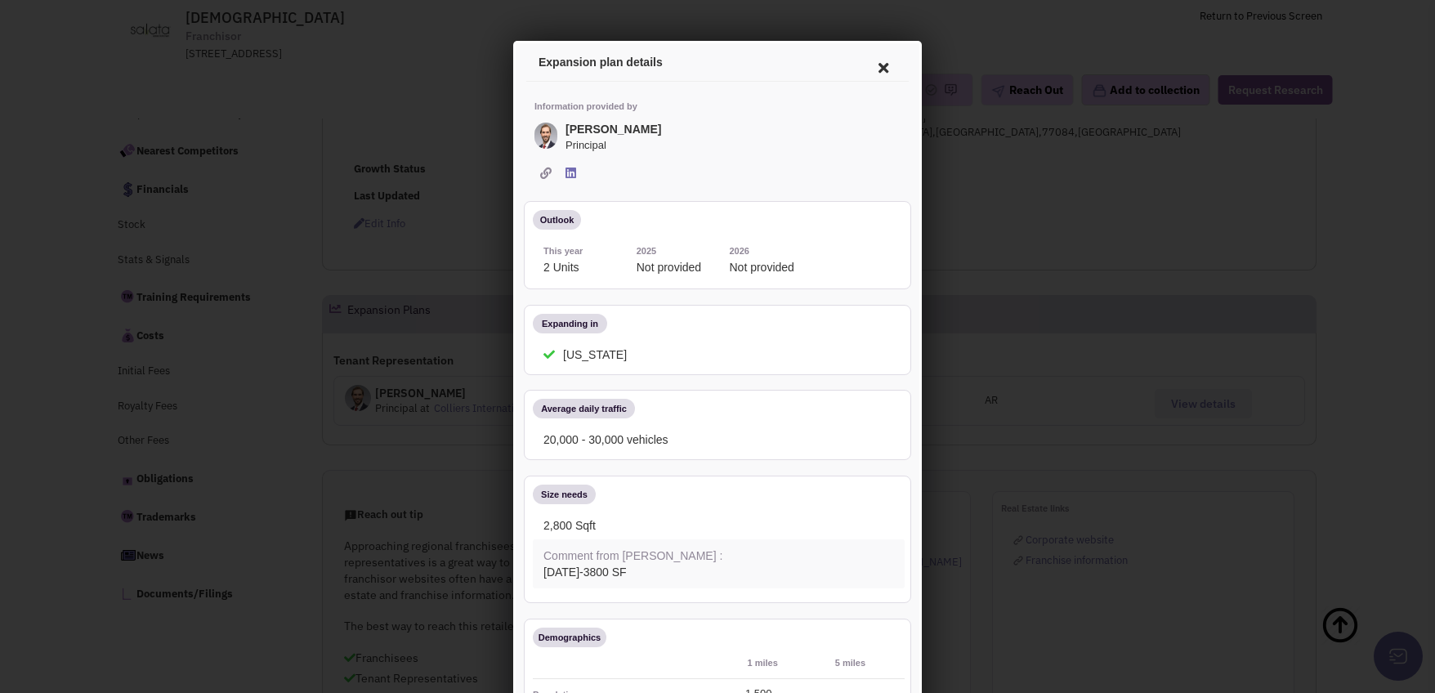
click at [873, 58] on icon at bounding box center [881, 65] width 34 height 39
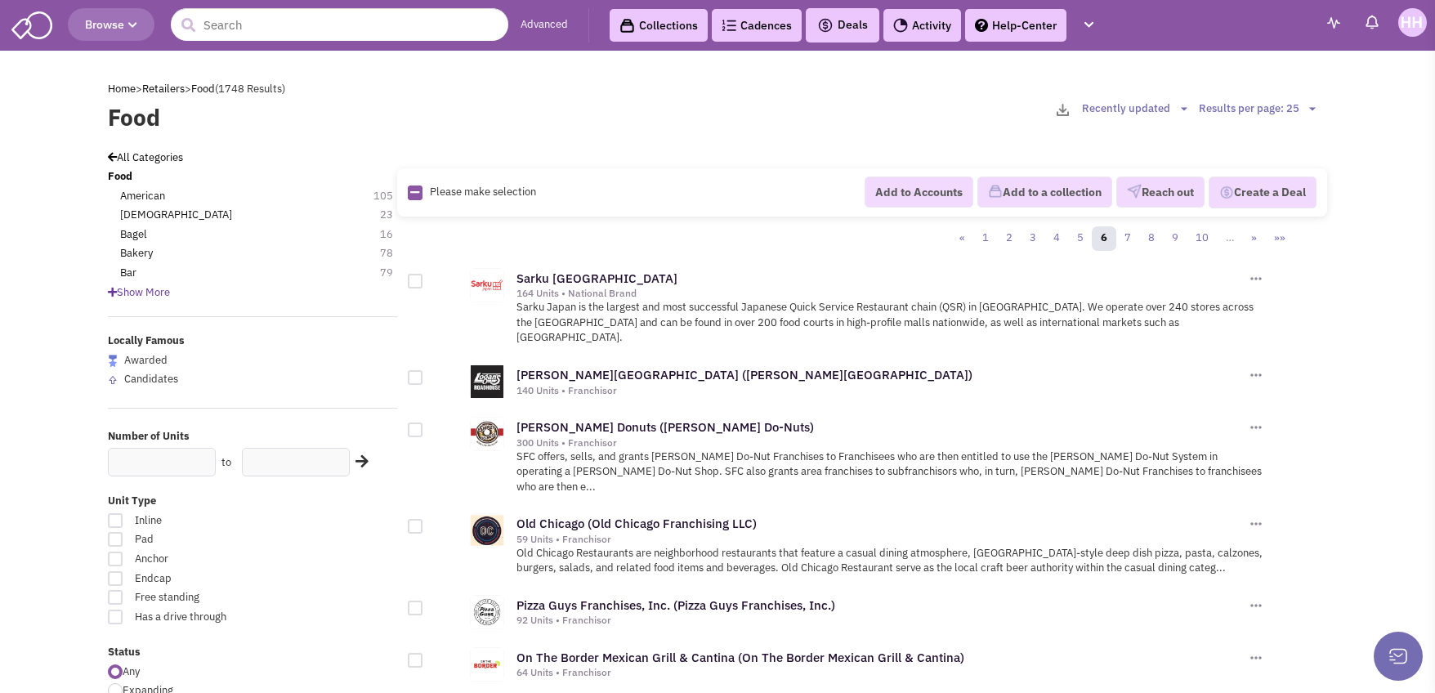
scroll to position [1646, 0]
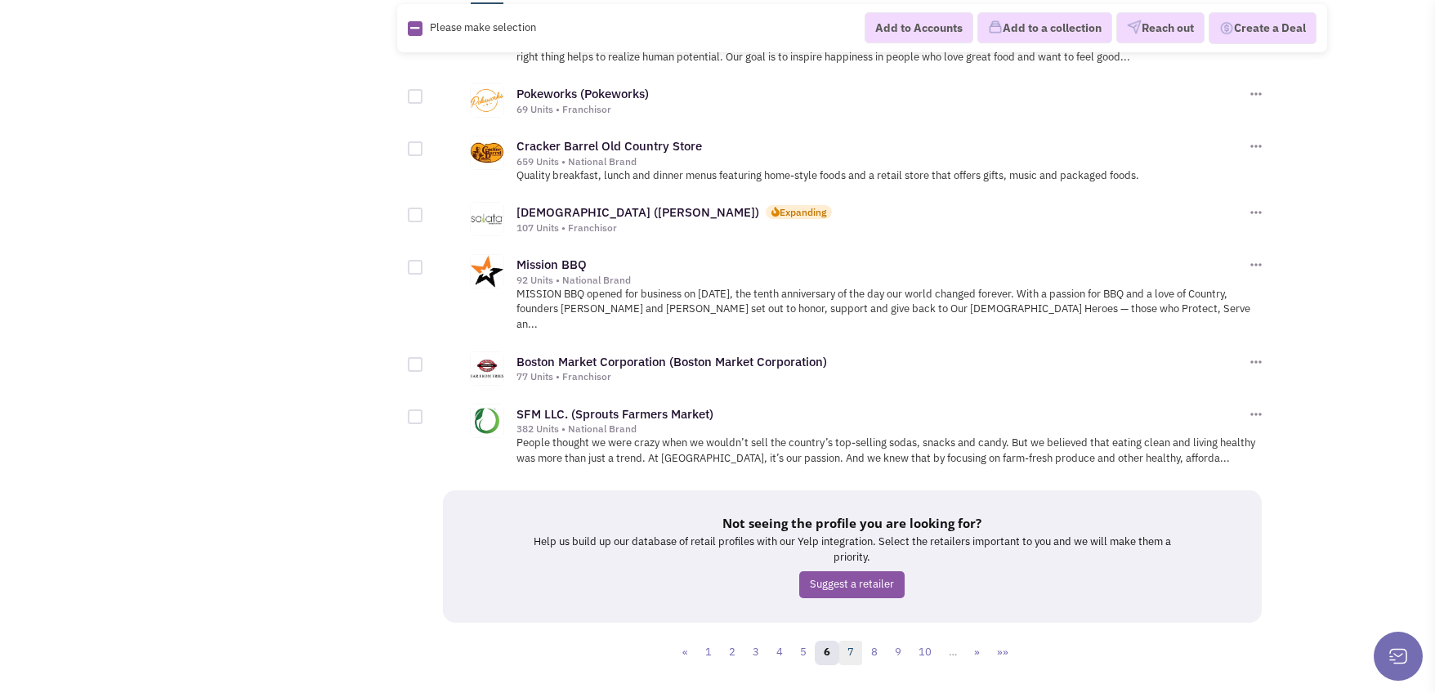
click at [847, 641] on link "7" at bounding box center [850, 653] width 25 height 25
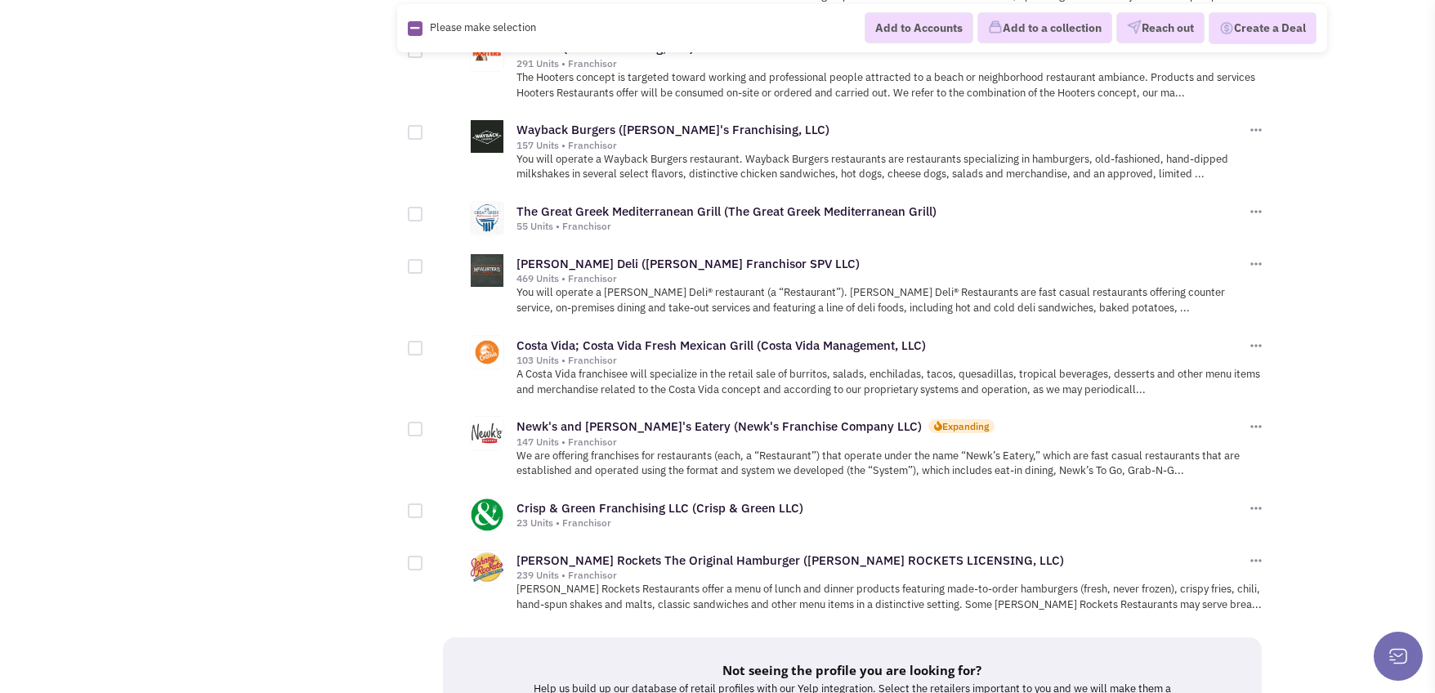
scroll to position [1690, 0]
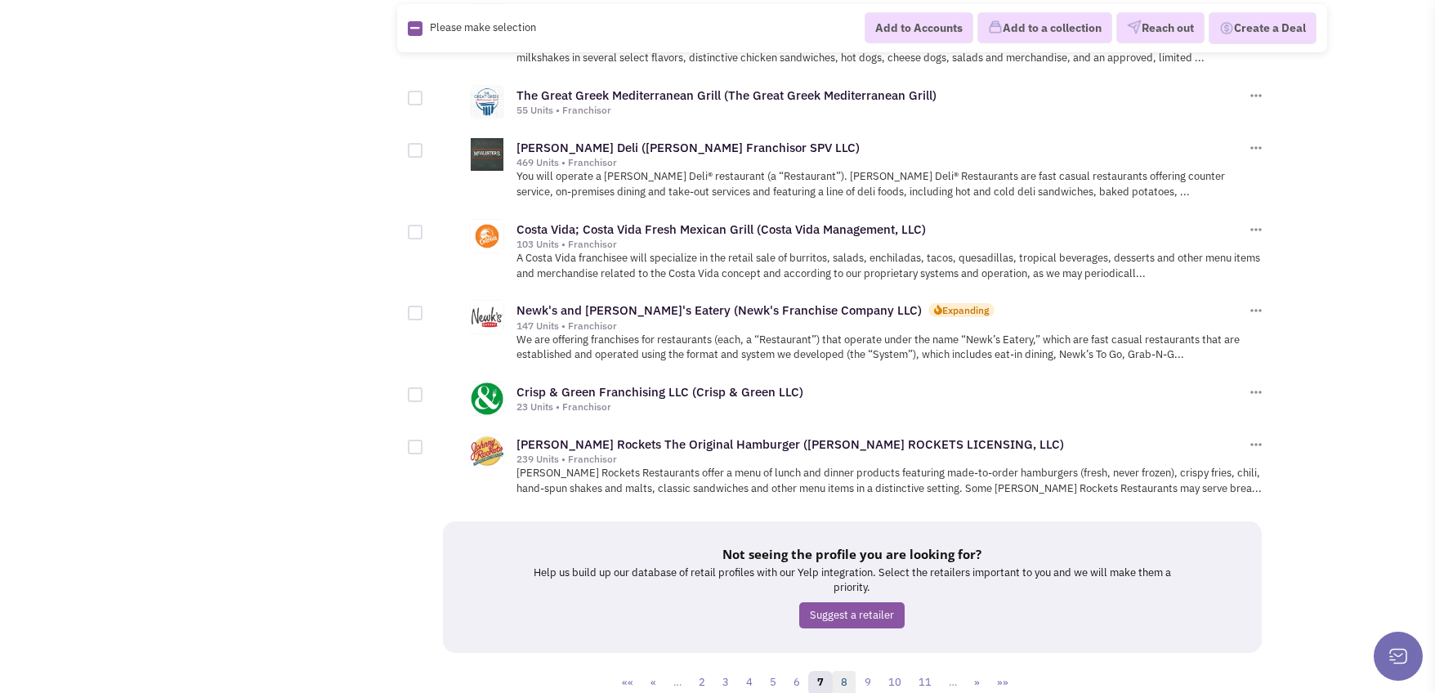
click at [852, 671] on link "8" at bounding box center [844, 683] width 25 height 25
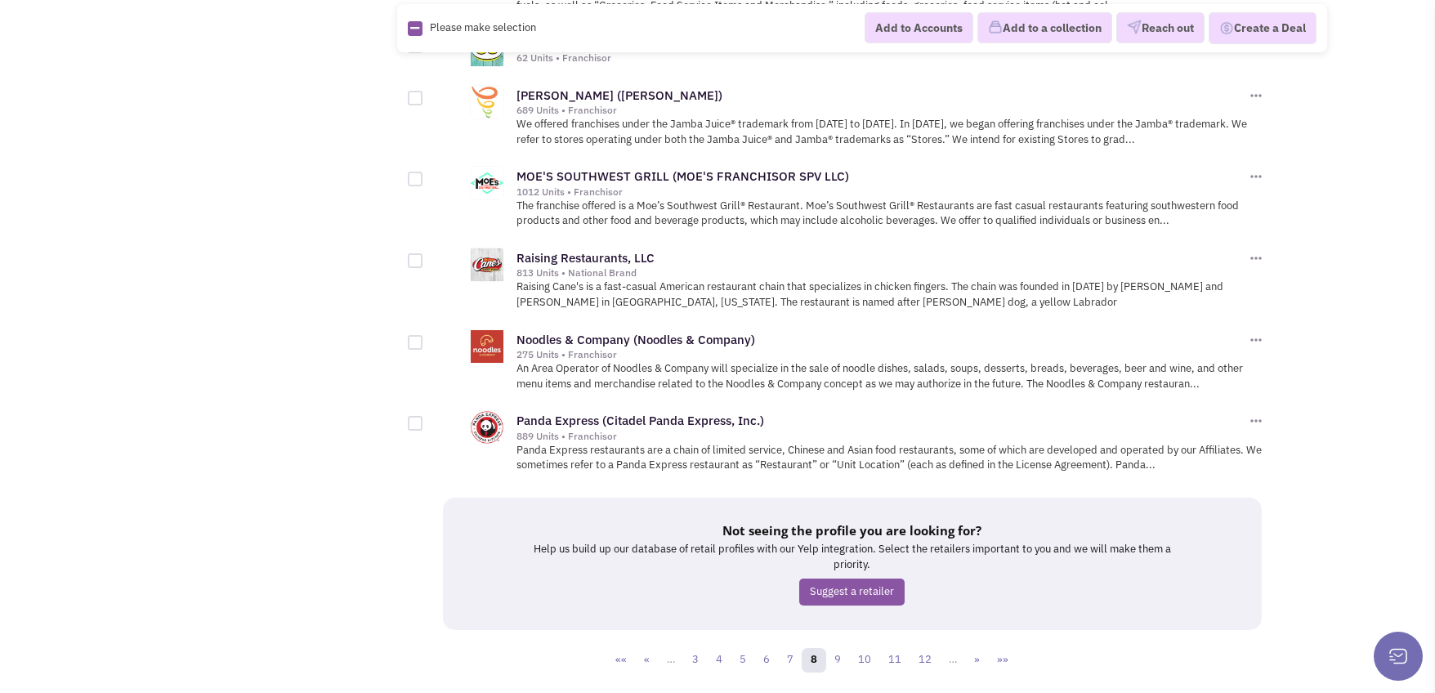
scroll to position [1777, 0]
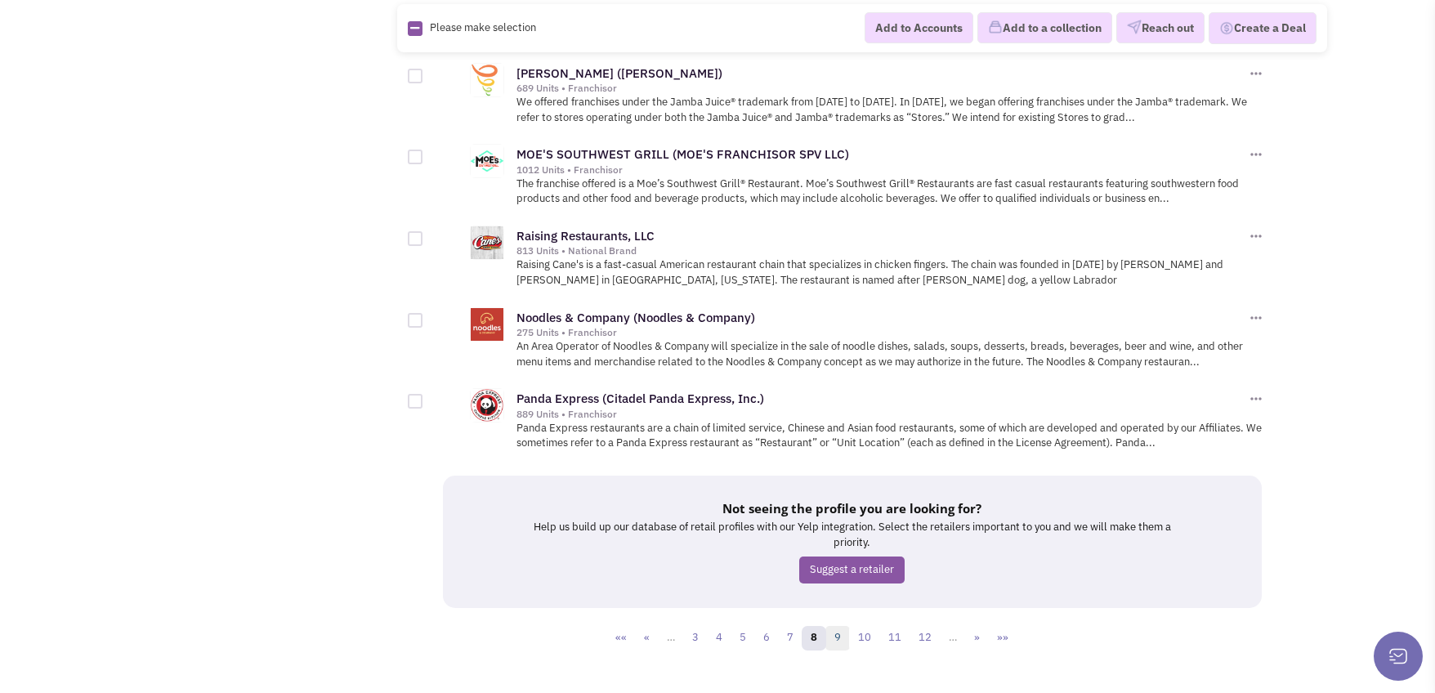
click at [838, 626] on link "9" at bounding box center [837, 638] width 25 height 25
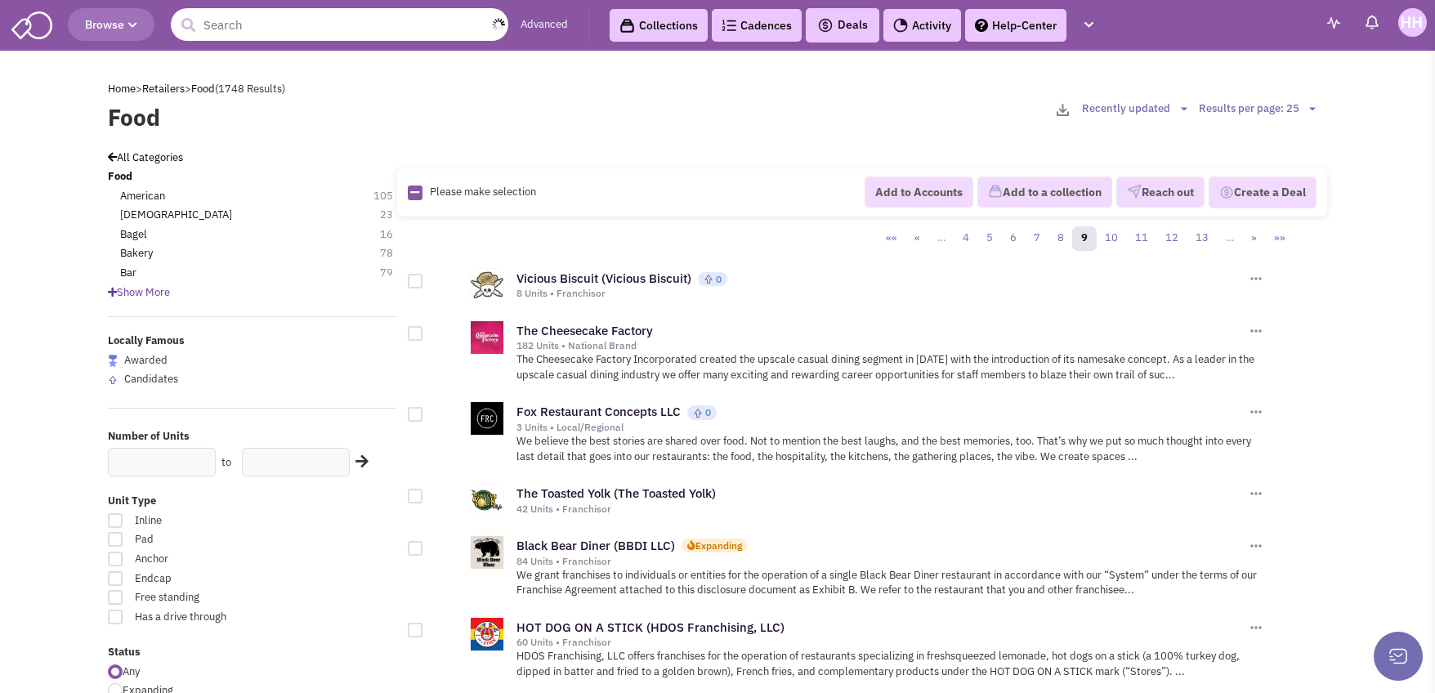
click at [378, 19] on input "text" at bounding box center [340, 24] width 338 height 33
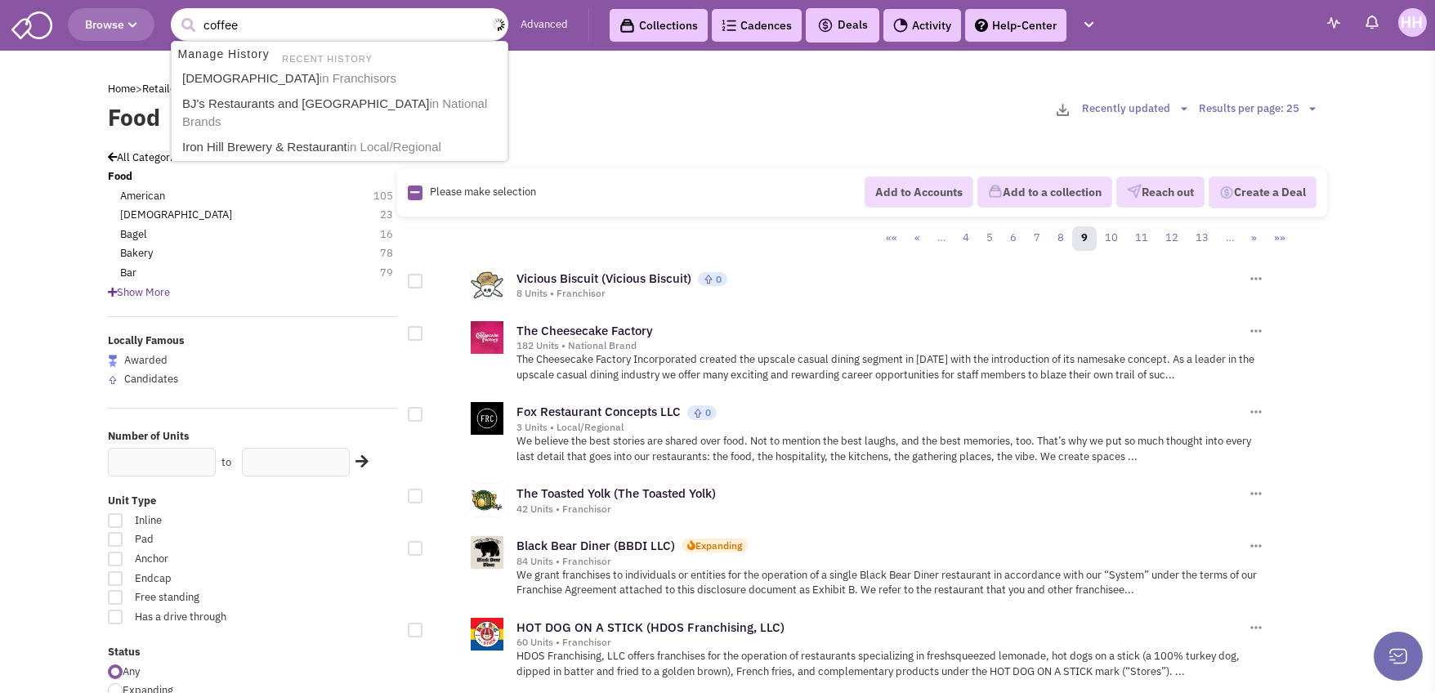
type input "coffee"
click at [176, 13] on button "submit" at bounding box center [188, 25] width 25 height 25
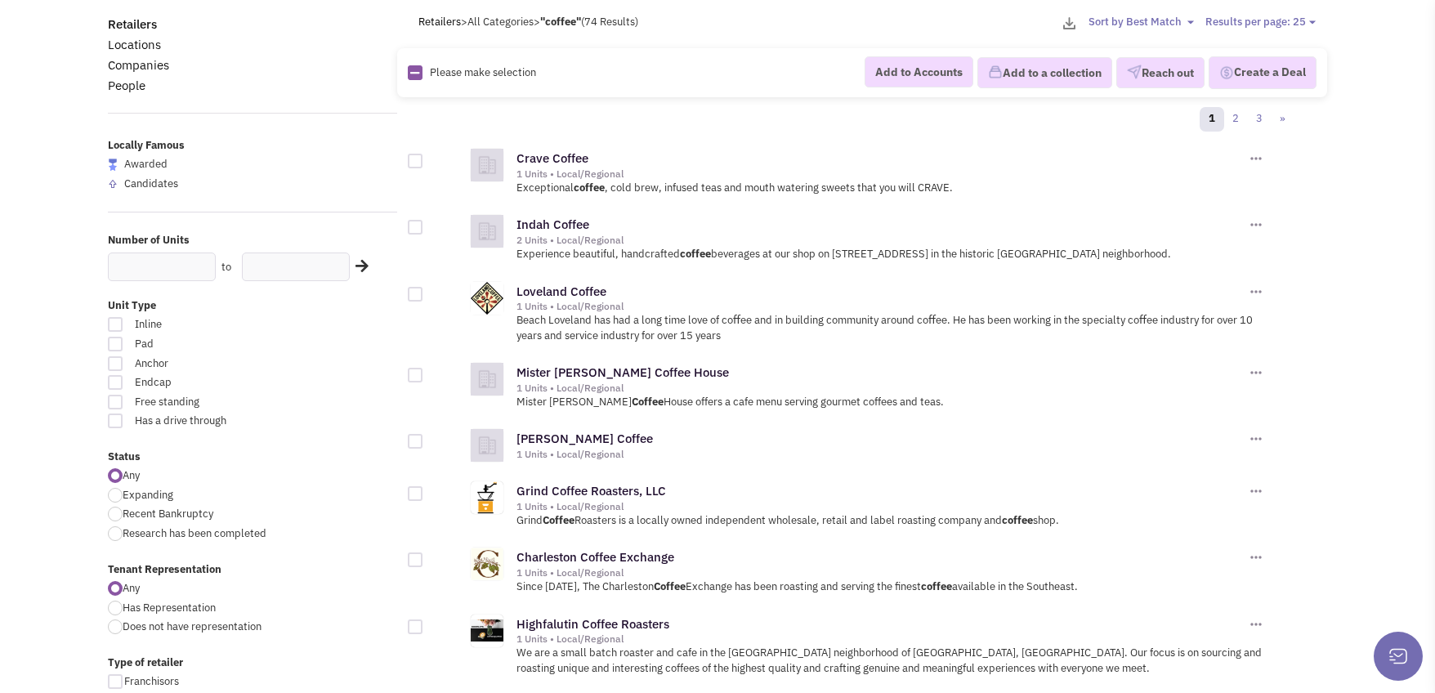
scroll to position [327, 0]
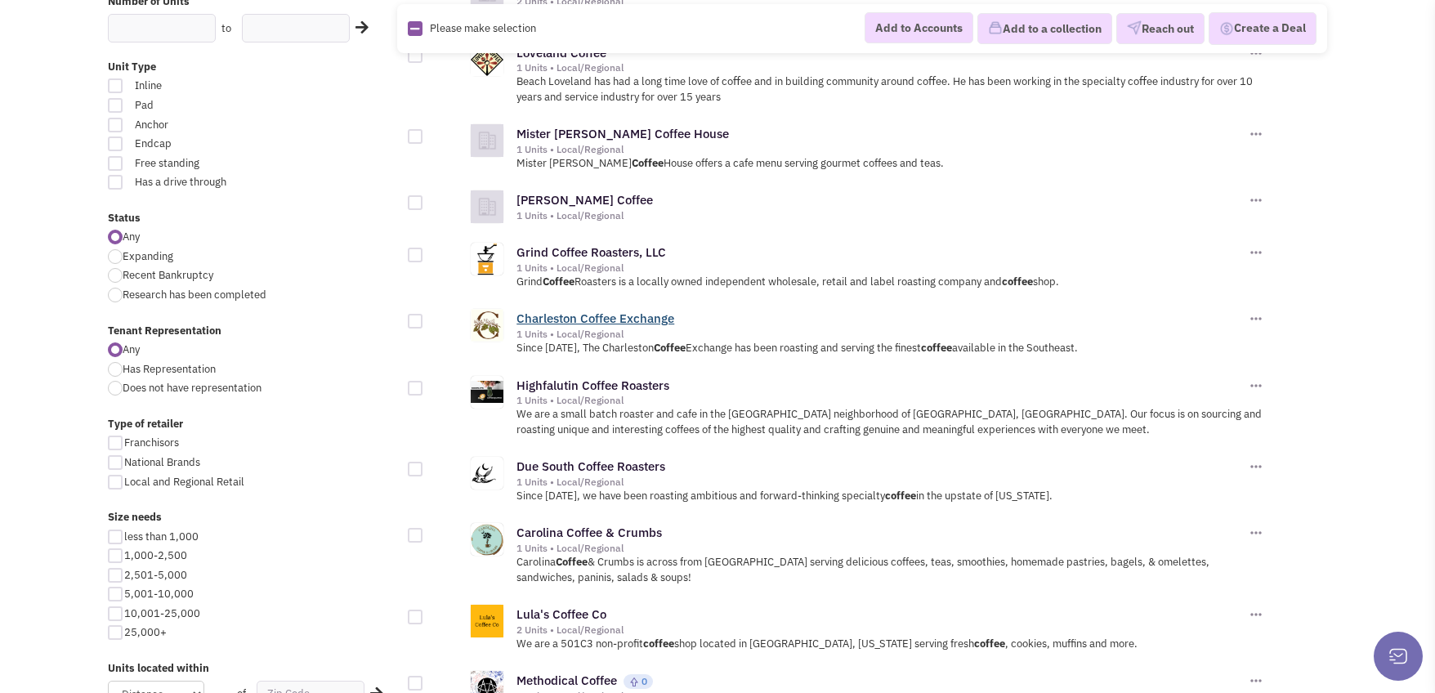
click at [629, 315] on link "Charleston Coffee Exchange" at bounding box center [595, 319] width 158 height 16
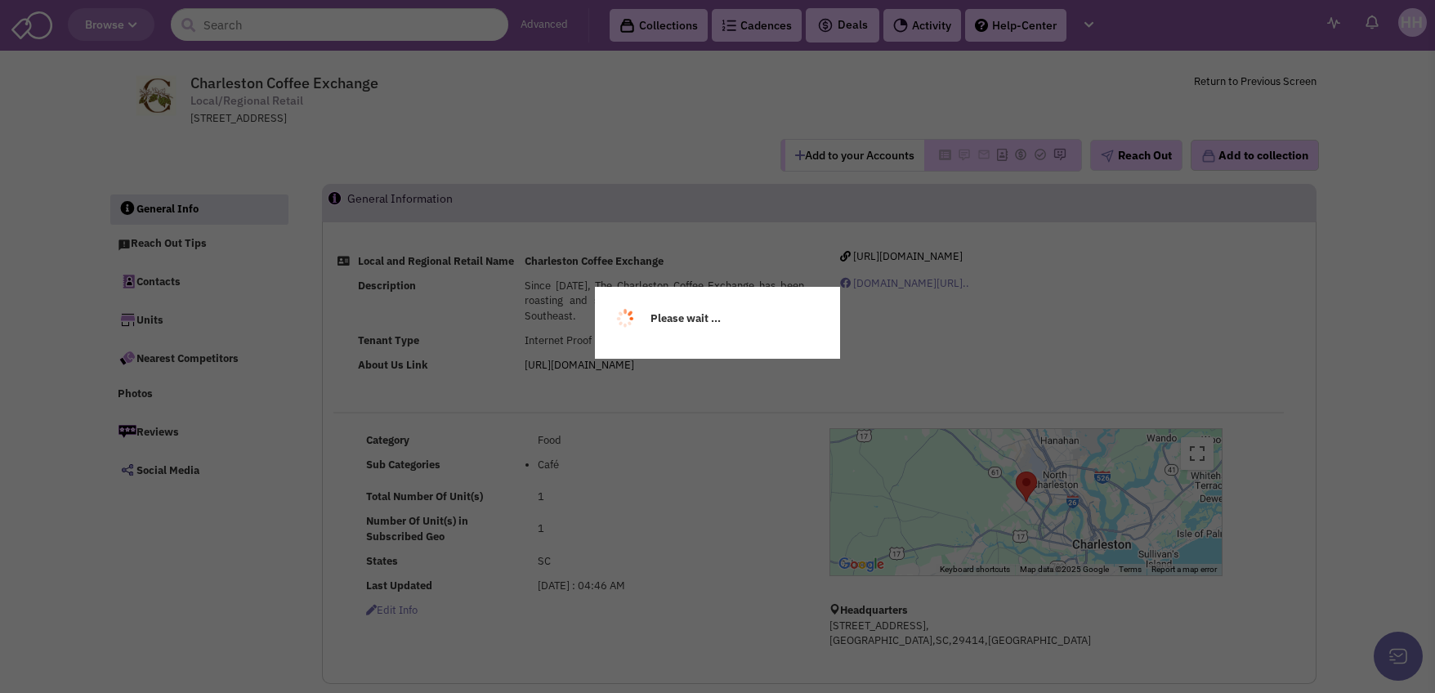
select select
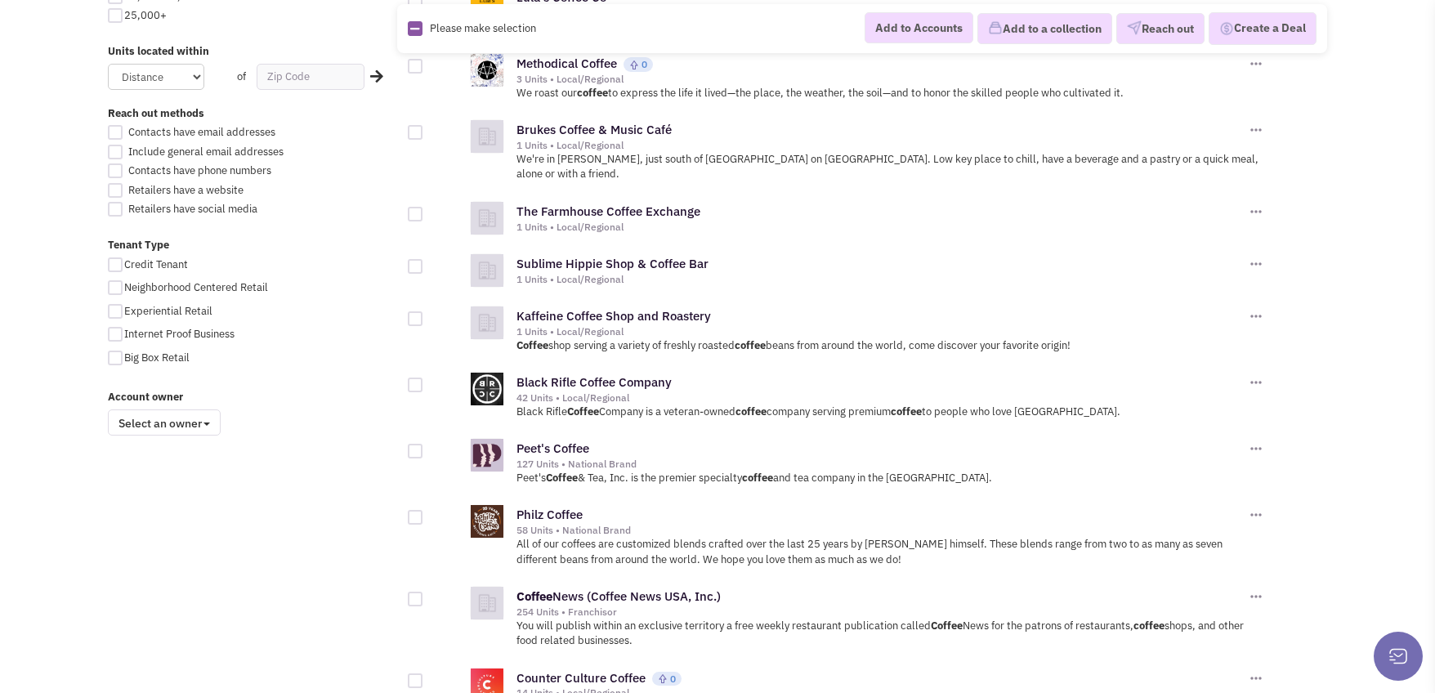
scroll to position [981, 0]
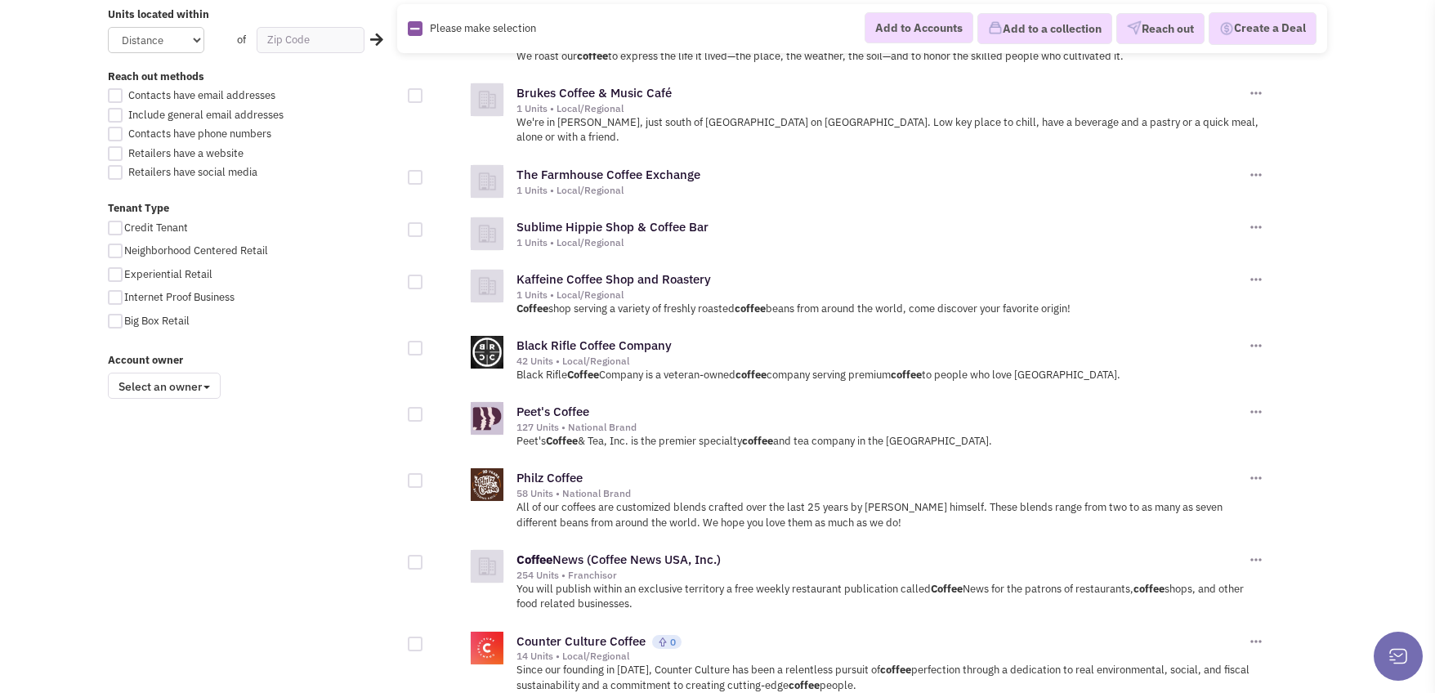
click at [609, 355] on div "42 Units • Local/Regional" at bounding box center [880, 361] width 729 height 13
click at [610, 338] on link "Black Rifle Coffee Company" at bounding box center [593, 346] width 155 height 16
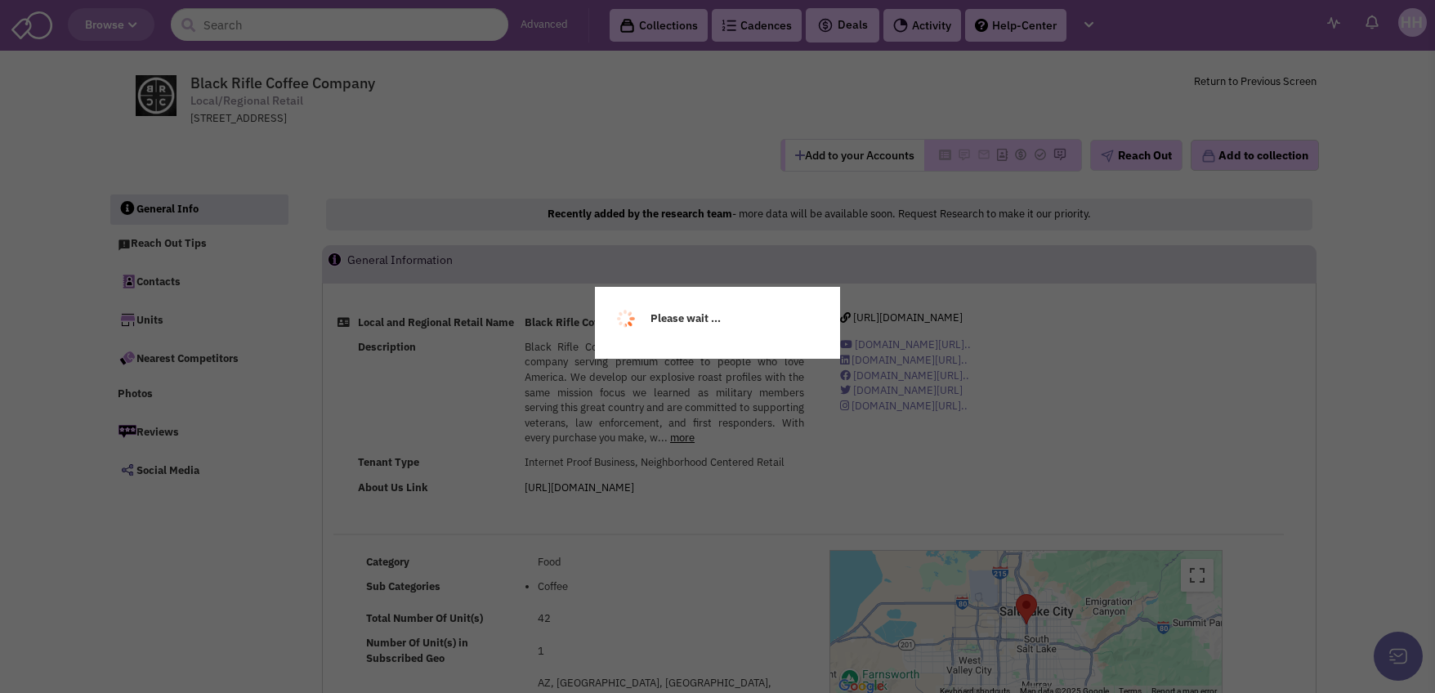
select select
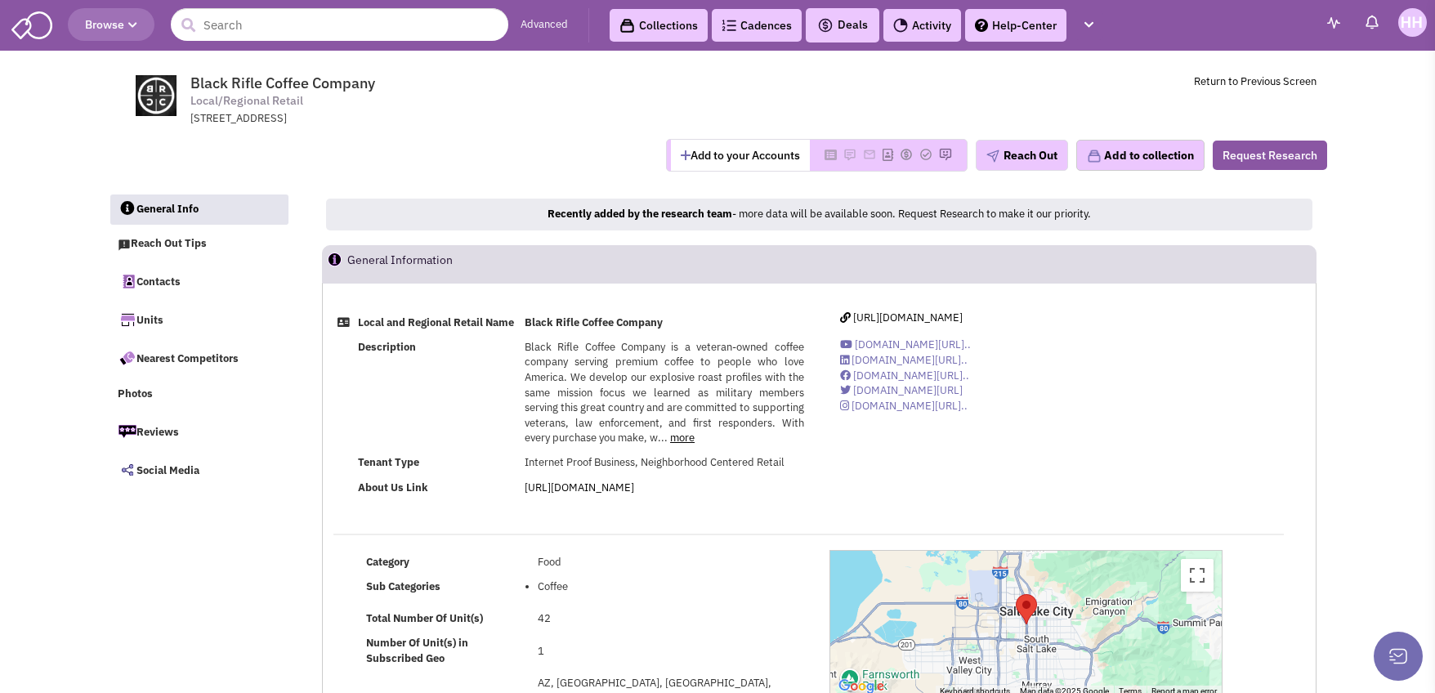
scroll to position [245, 0]
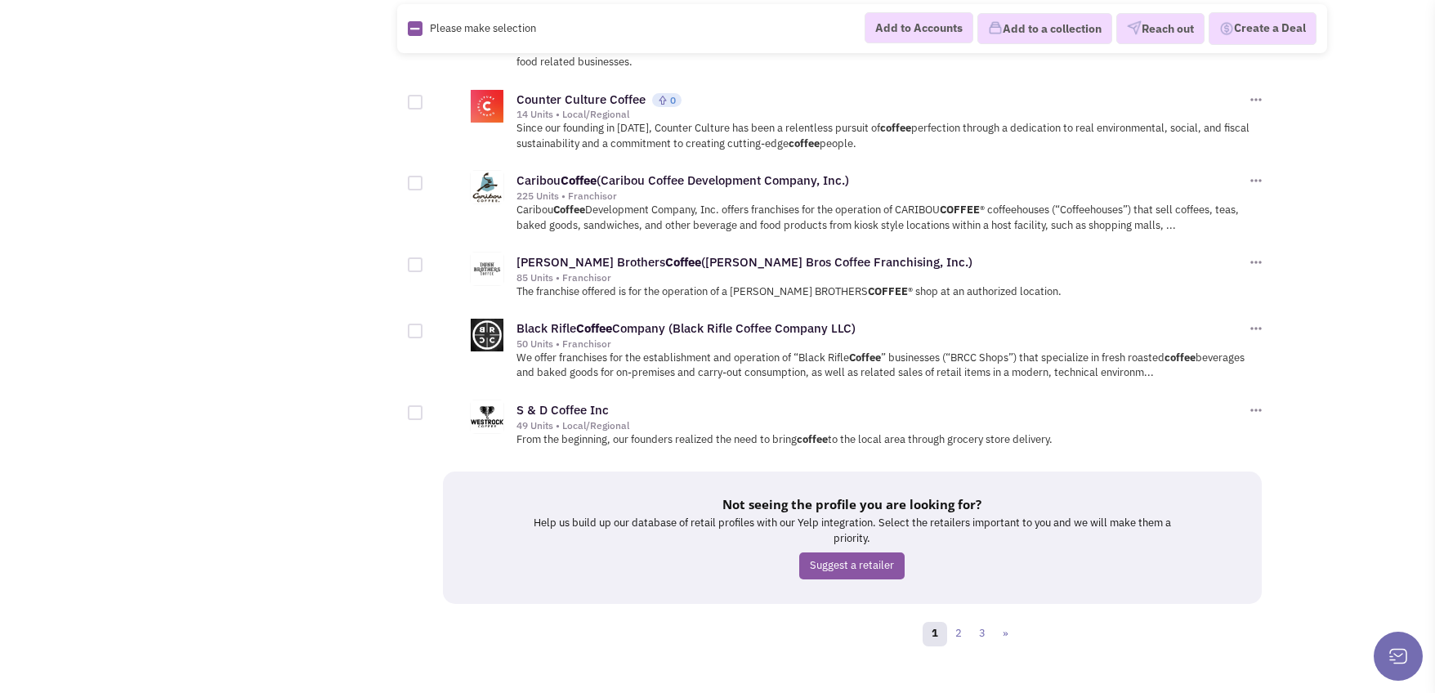
scroll to position [1534, 0]
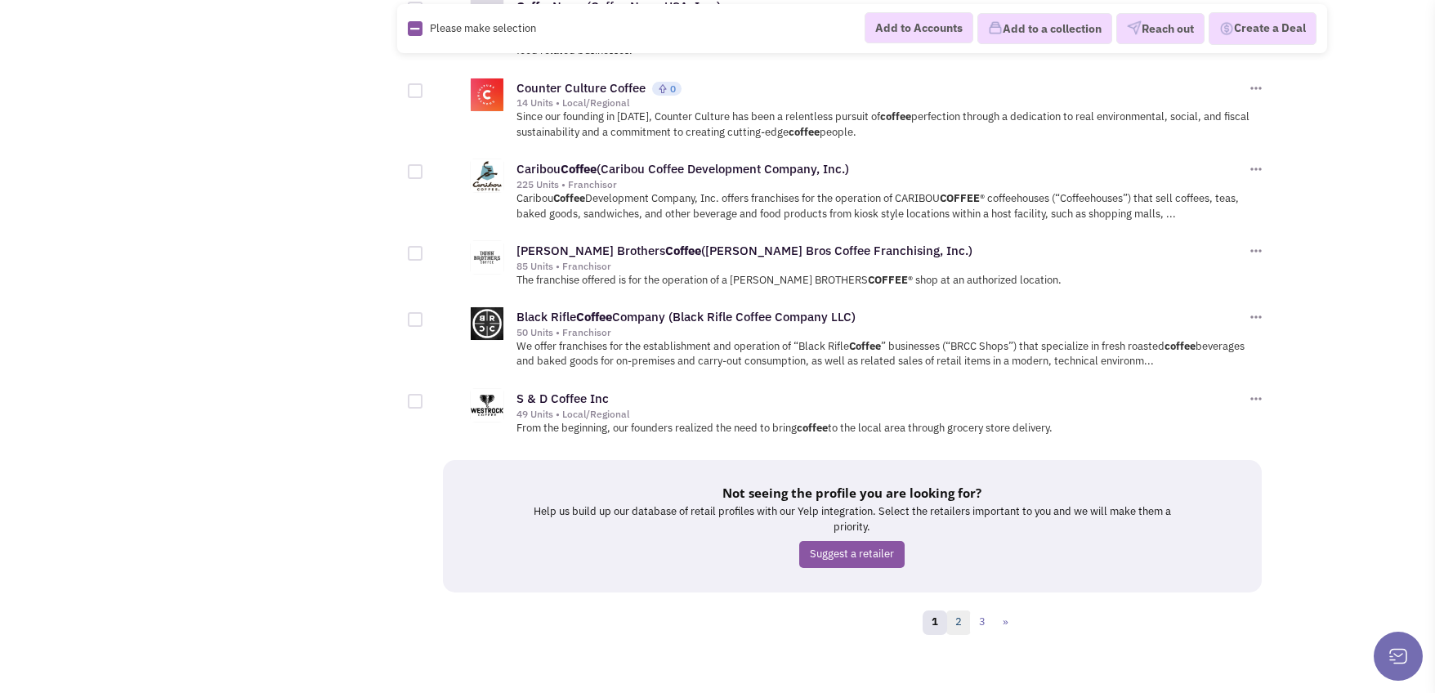
click at [965, 610] on link "2" at bounding box center [958, 622] width 25 height 25
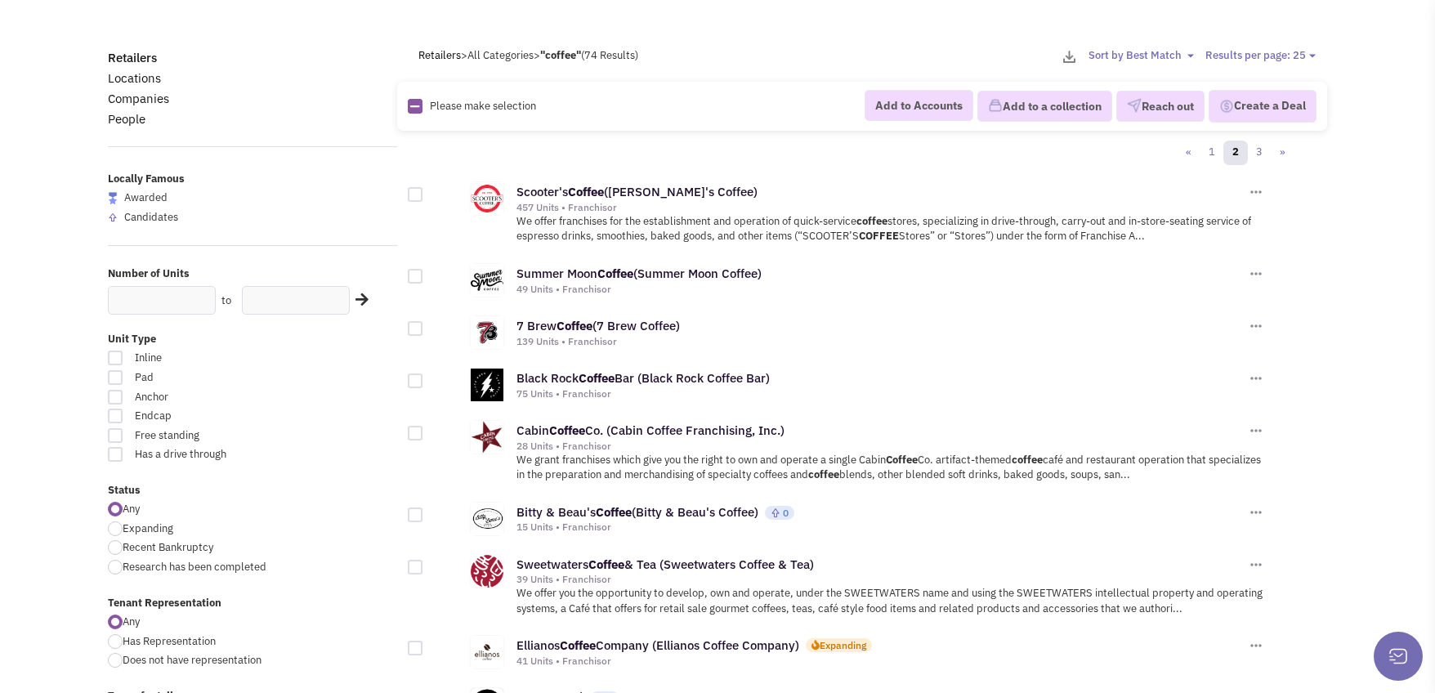
scroll to position [163, 0]
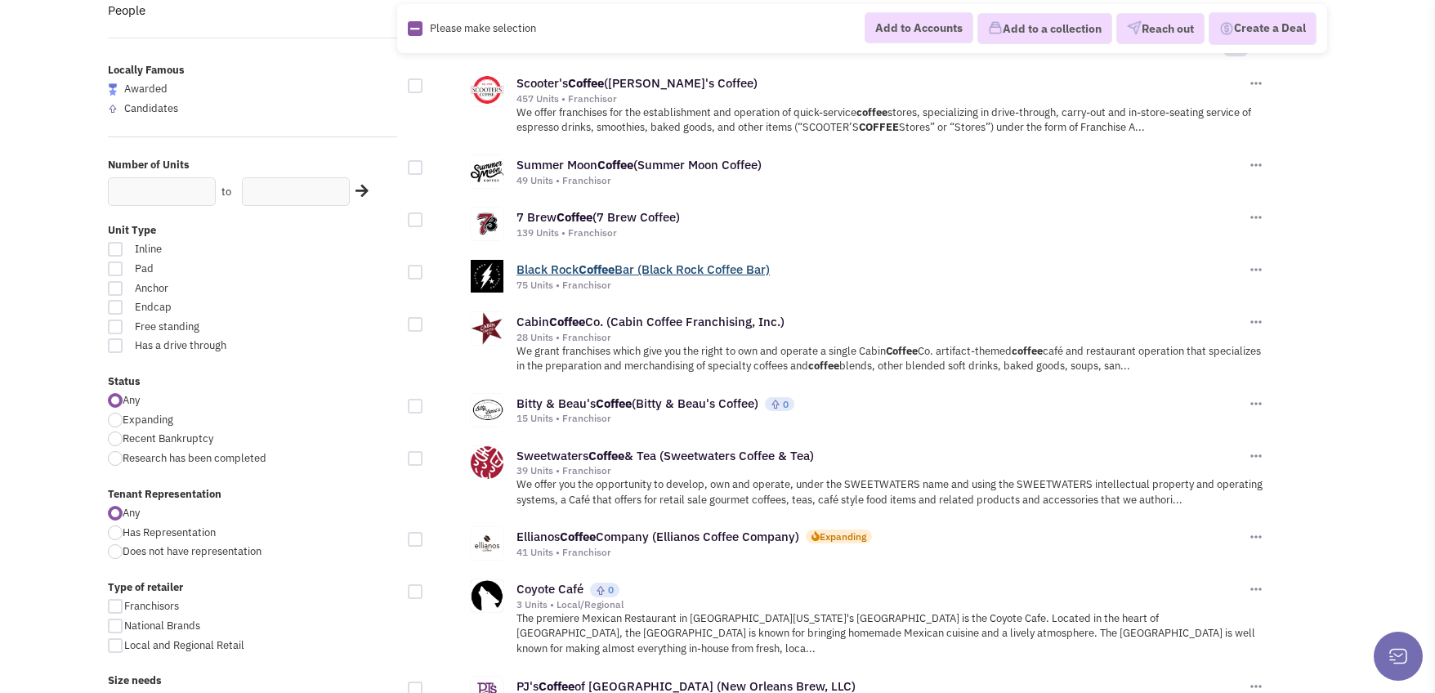
click at [588, 262] on b "Coffee" at bounding box center [597, 270] width 36 height 16
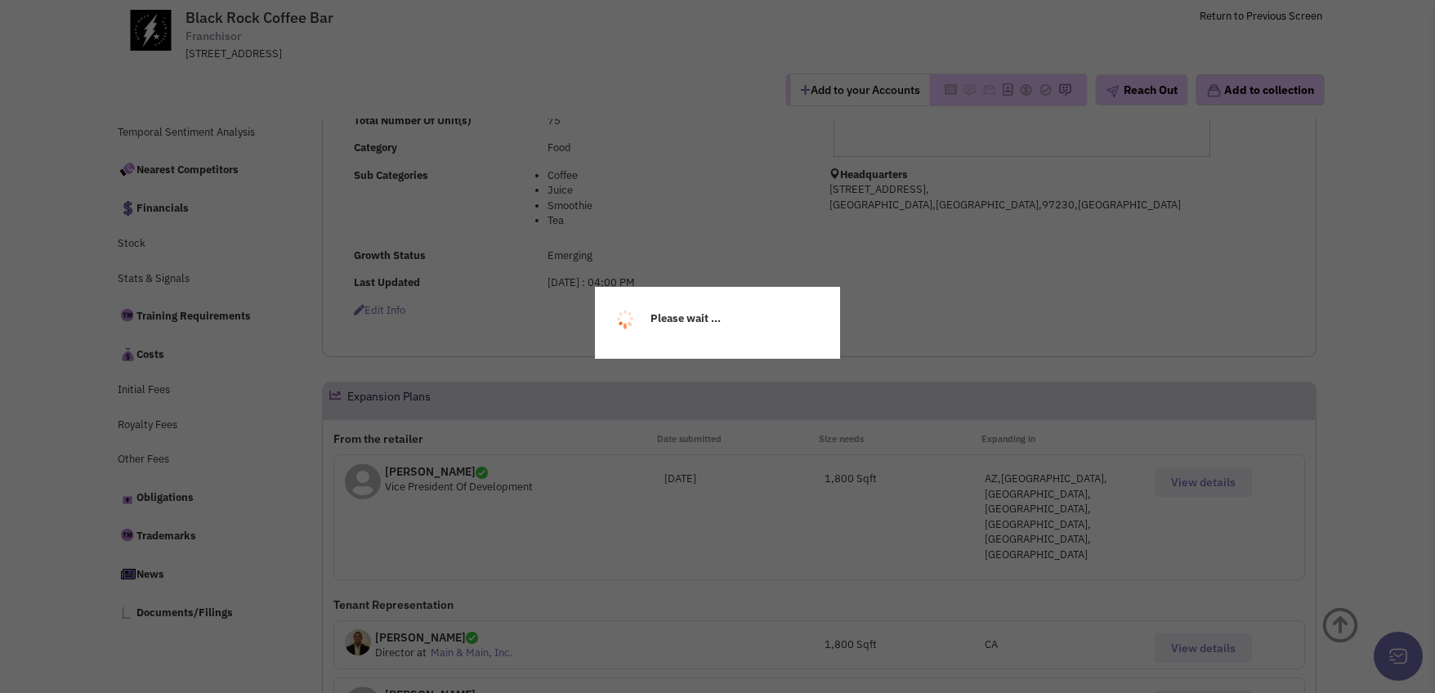
select select
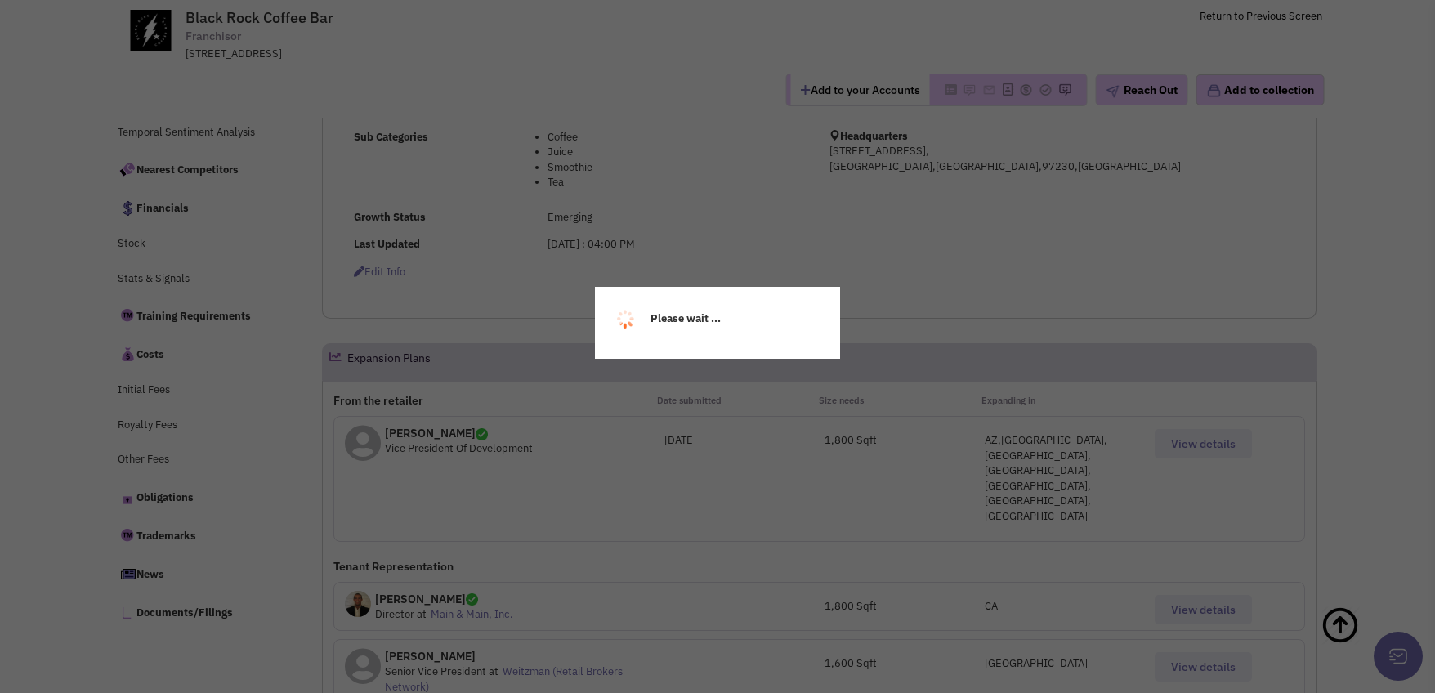
select select
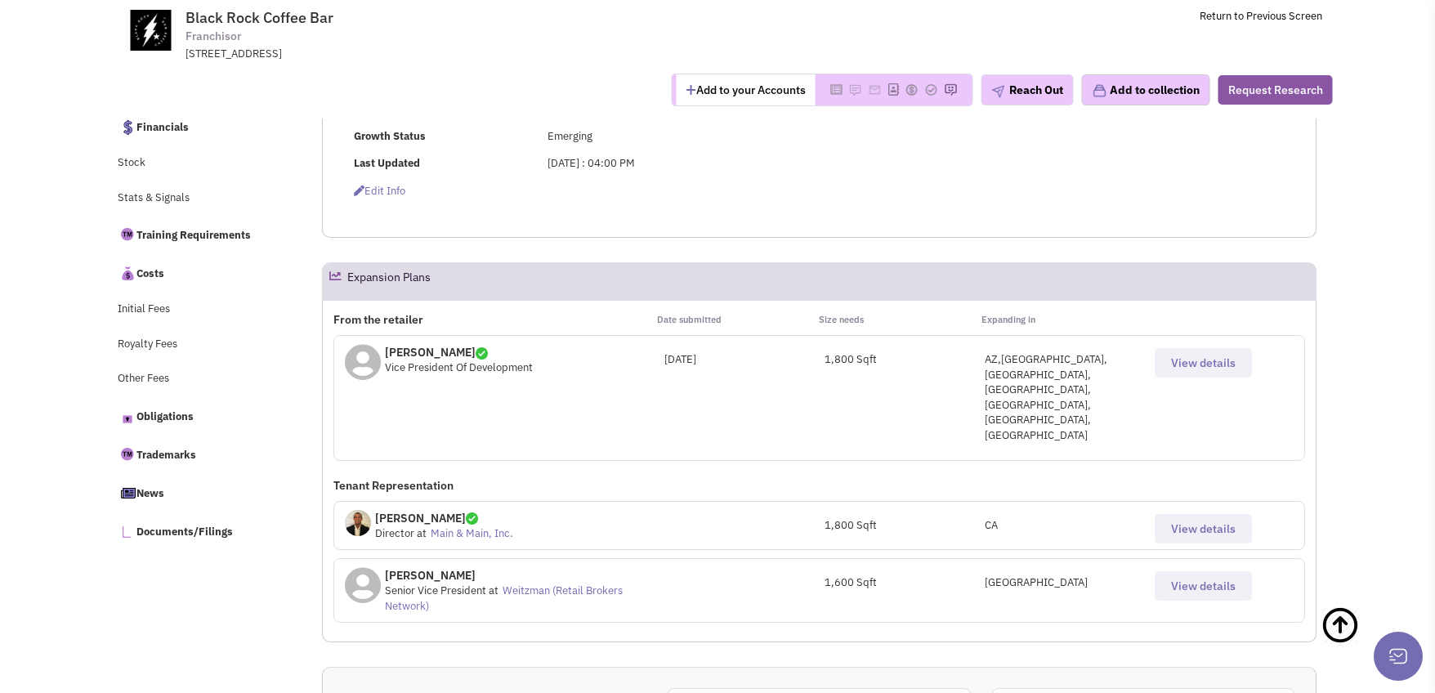
scroll to position [553, 0]
click at [1186, 368] on span "View details" at bounding box center [1203, 362] width 65 height 15
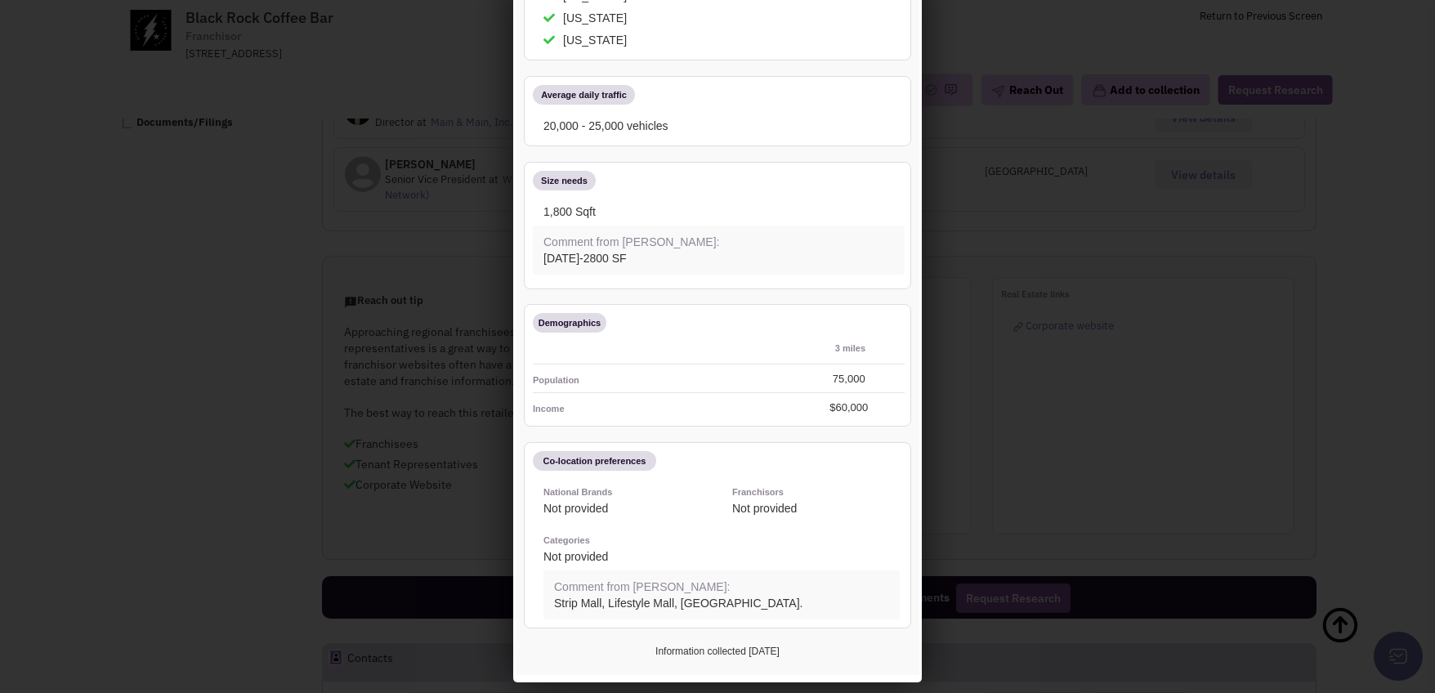
scroll to position [77, 0]
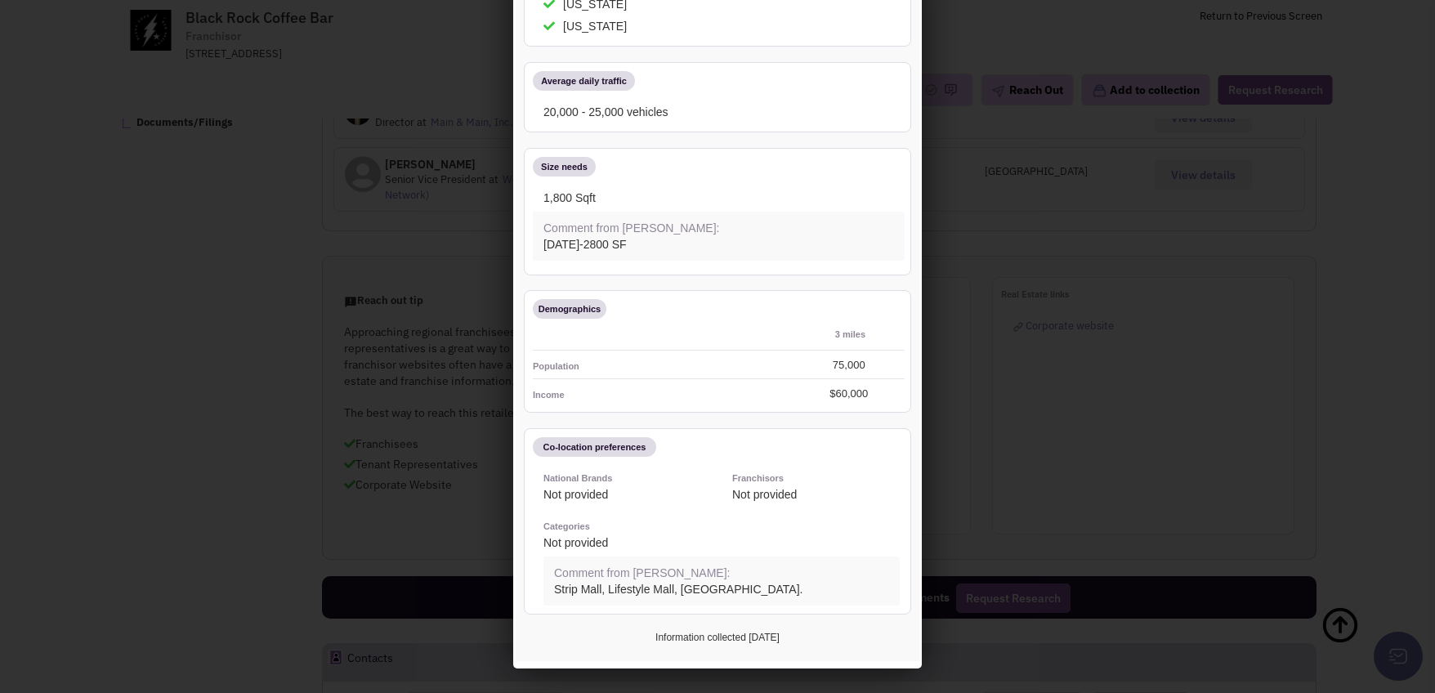
click at [401, 51] on div at bounding box center [717, 346] width 1435 height 693
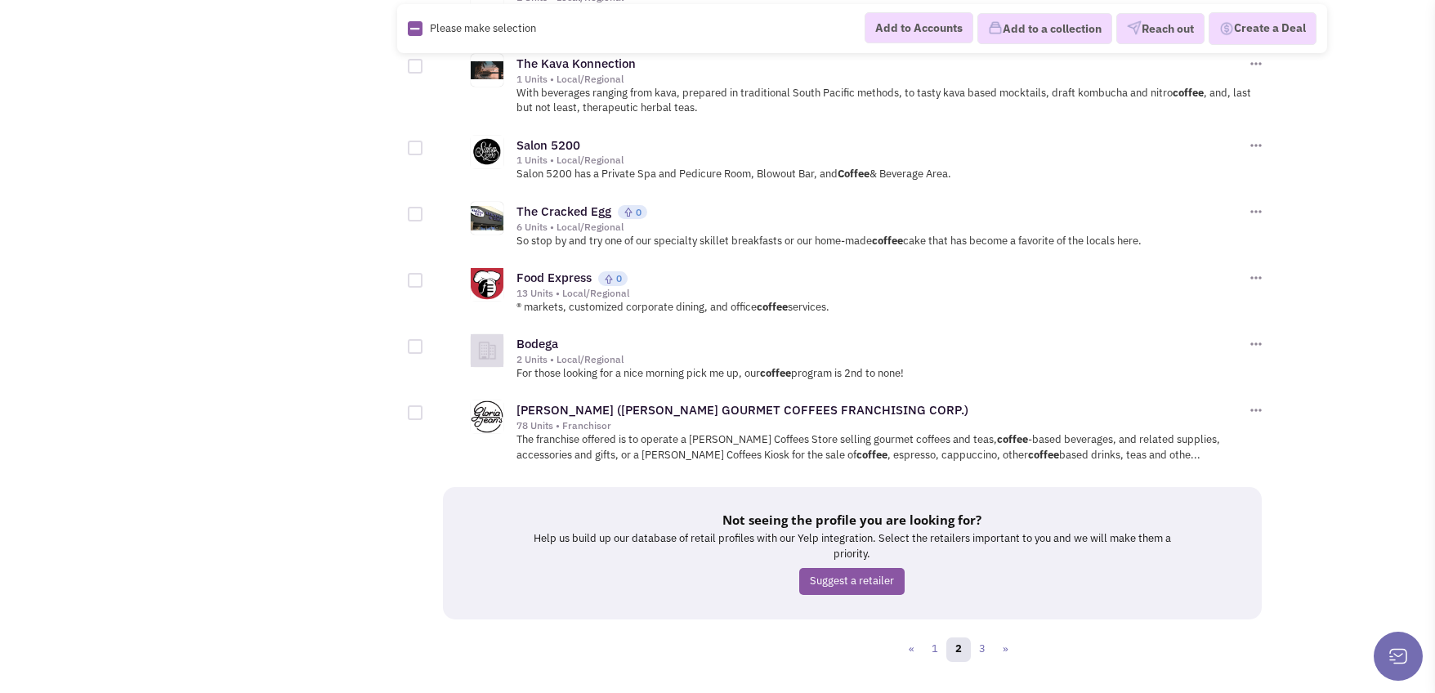
scroll to position [1553, 0]
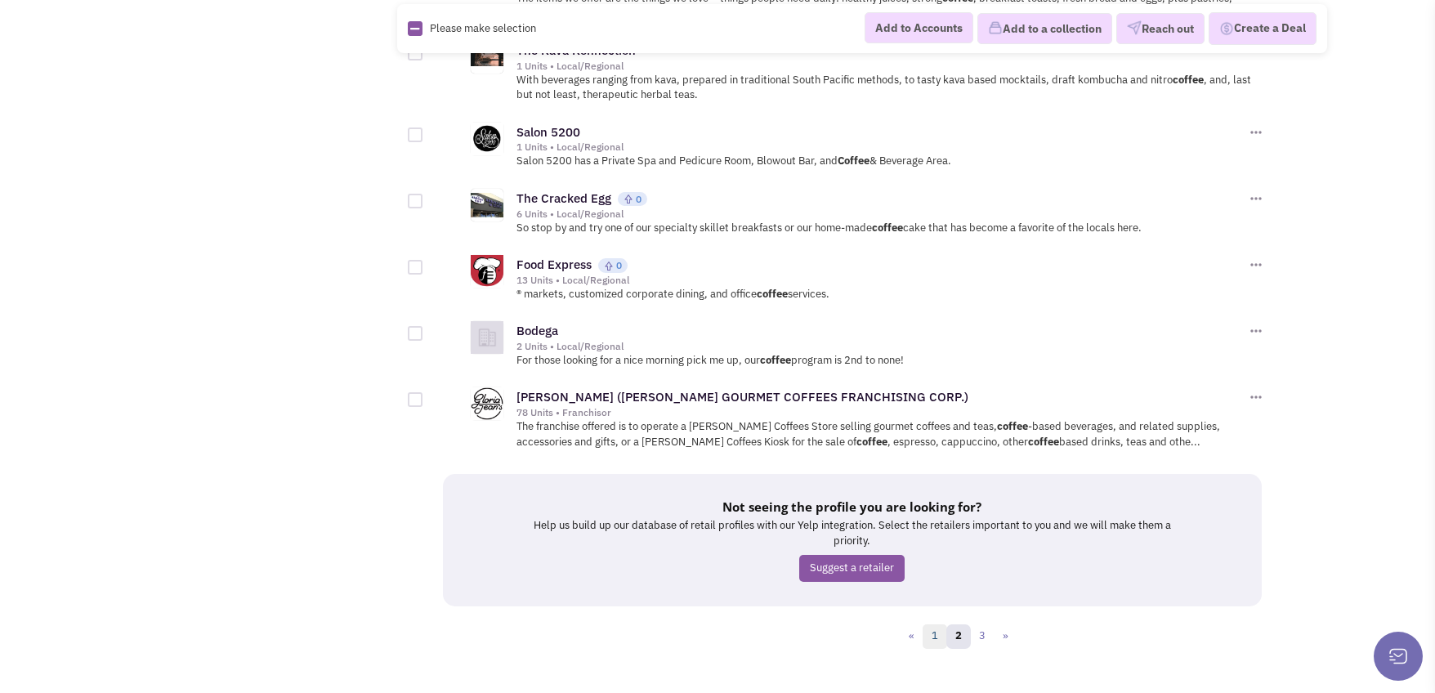
click at [935, 624] on link "1" at bounding box center [935, 636] width 25 height 25
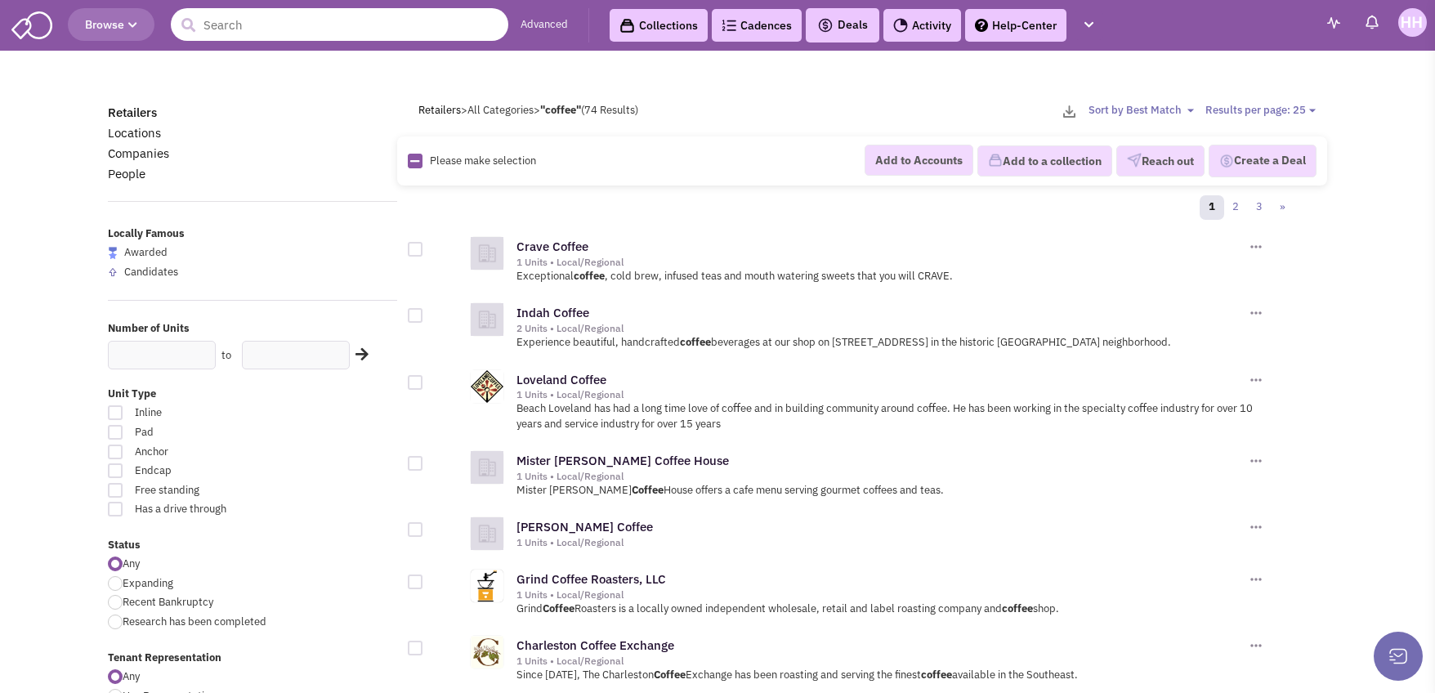
click at [221, 25] on input "text" at bounding box center [340, 24] width 338 height 33
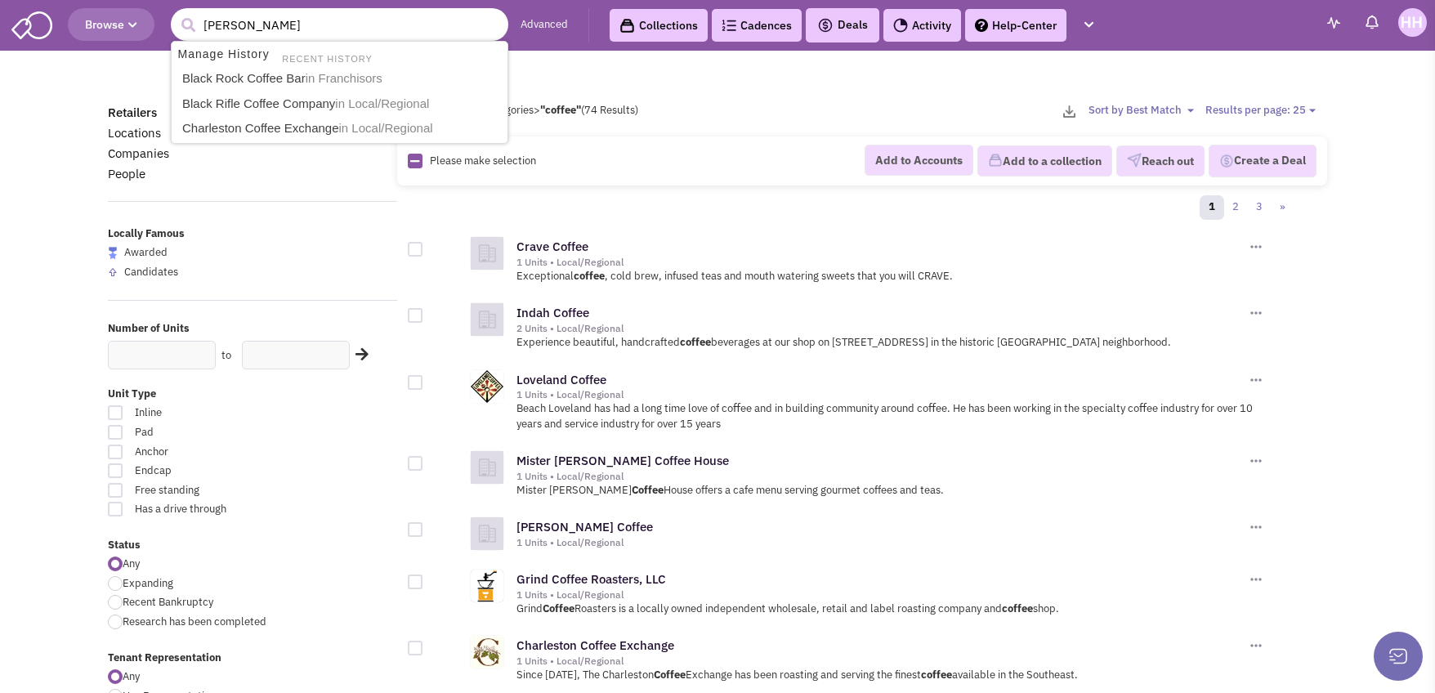
type input "salt"
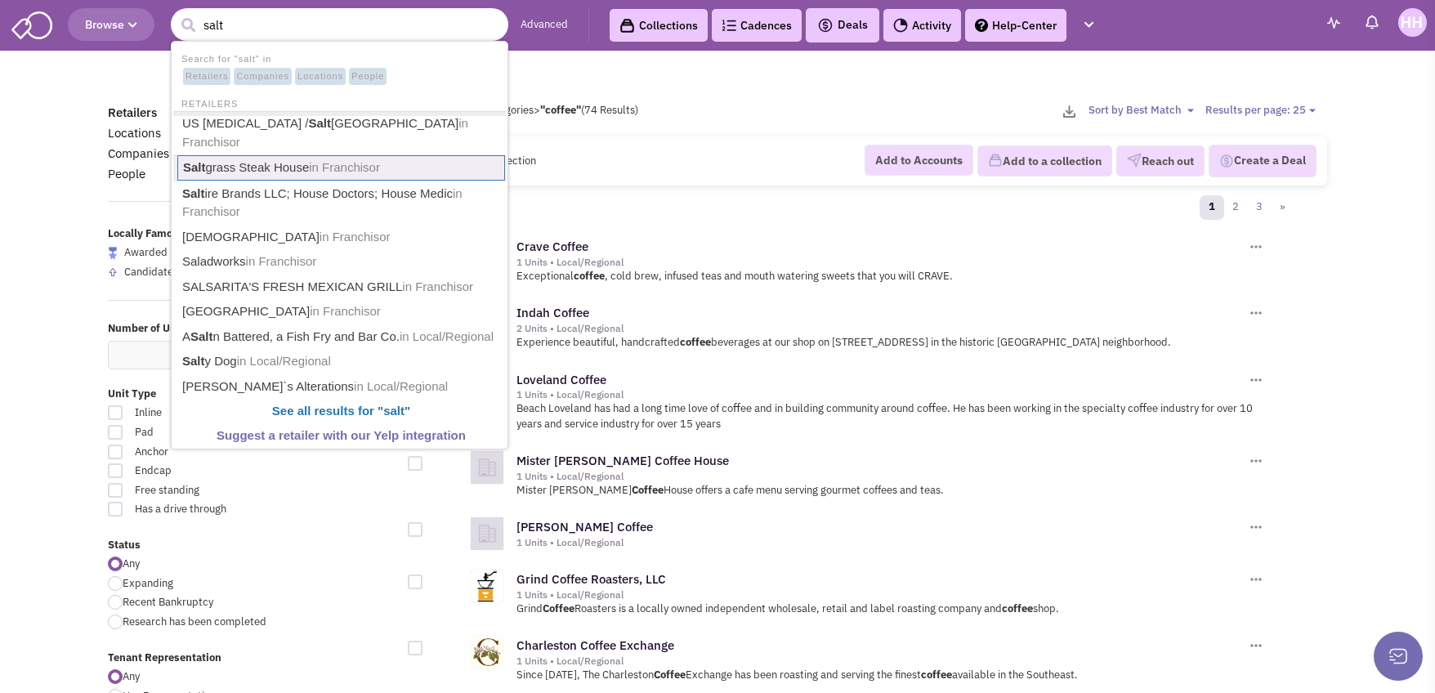
click at [366, 160] on span "in Franchisor" at bounding box center [344, 167] width 71 height 14
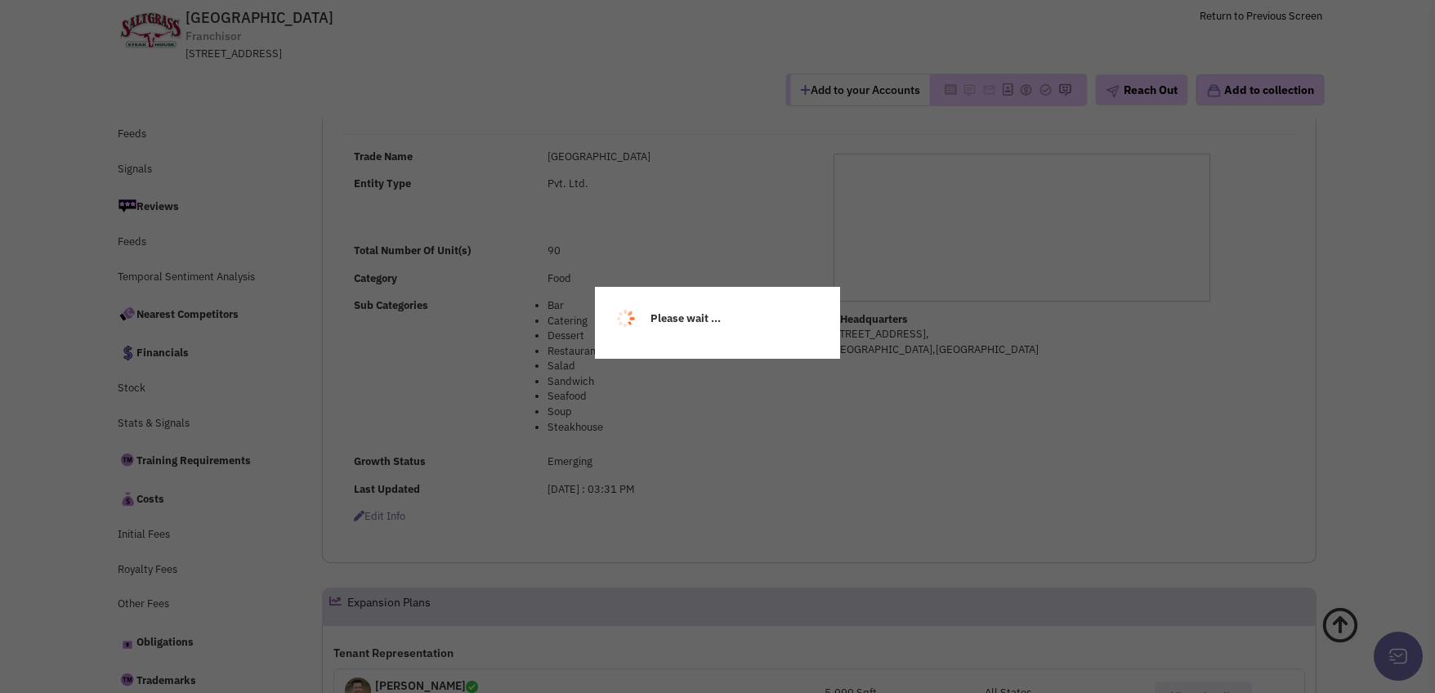
select select
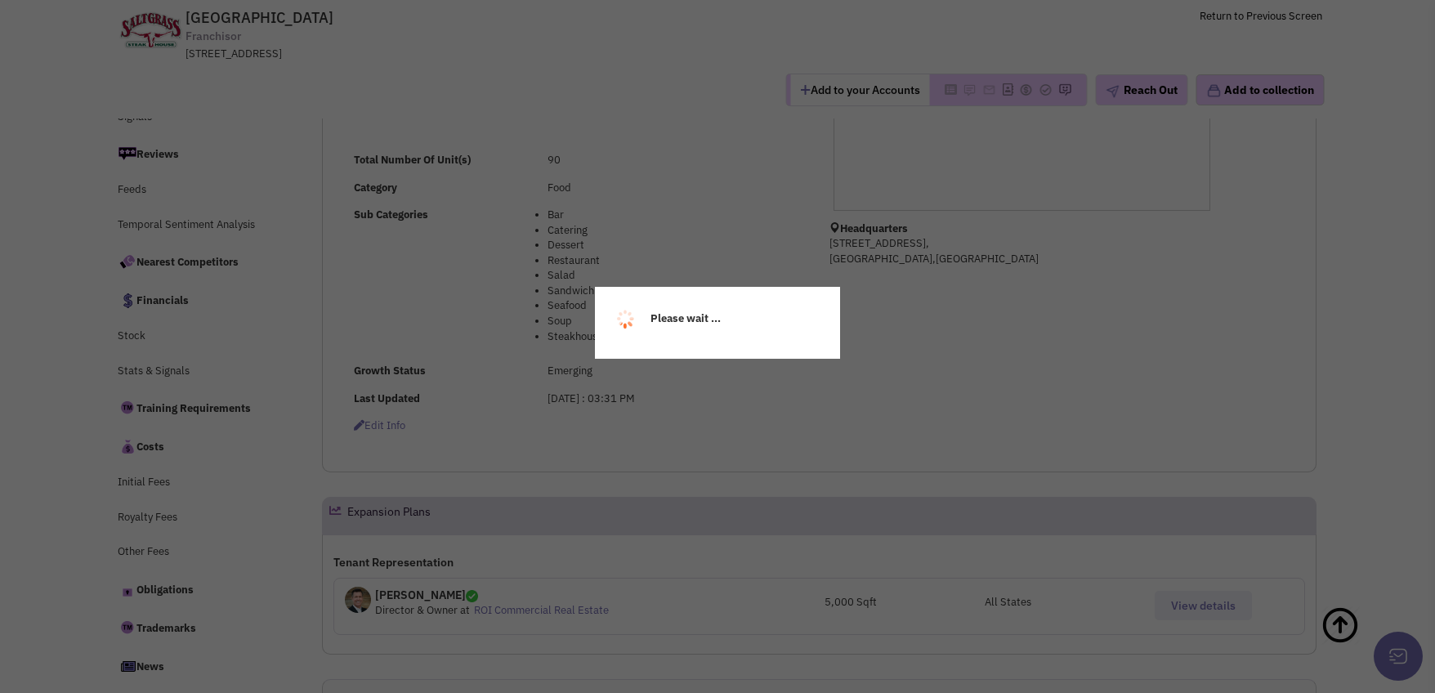
scroll to position [447, 0]
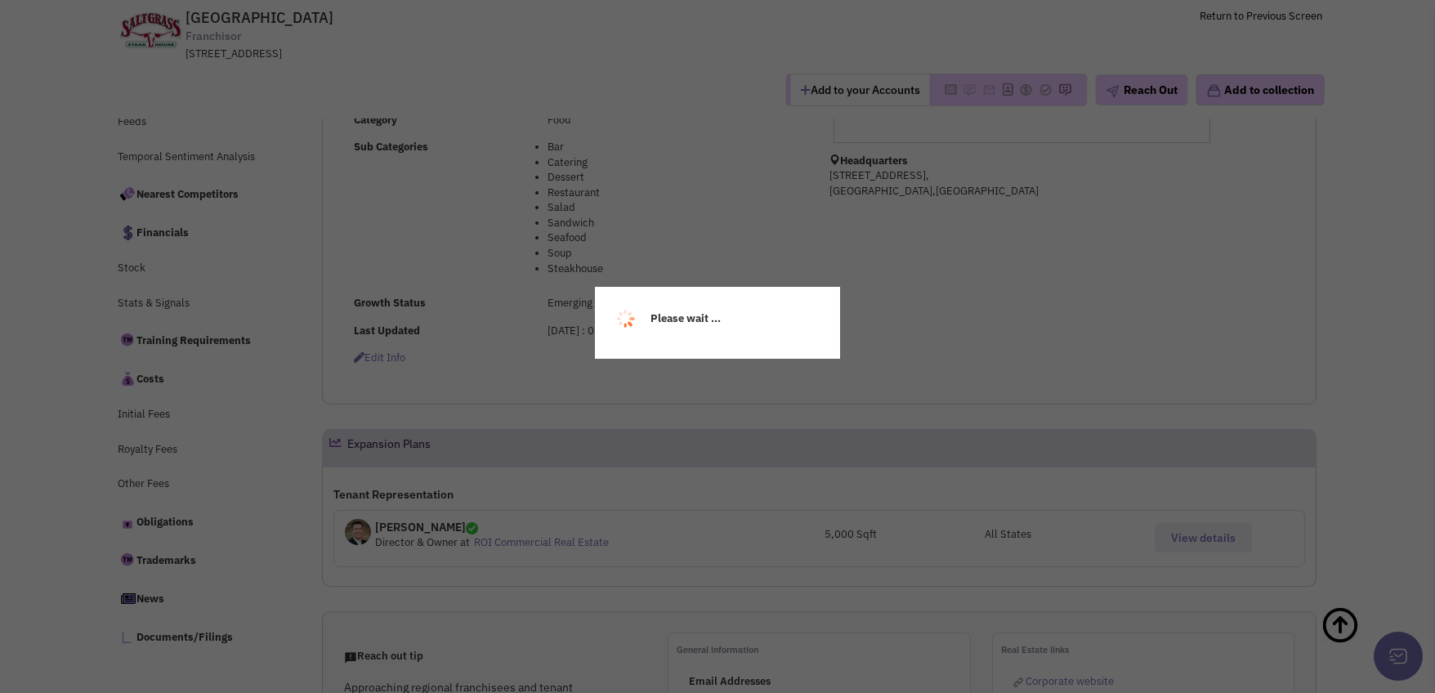
select select
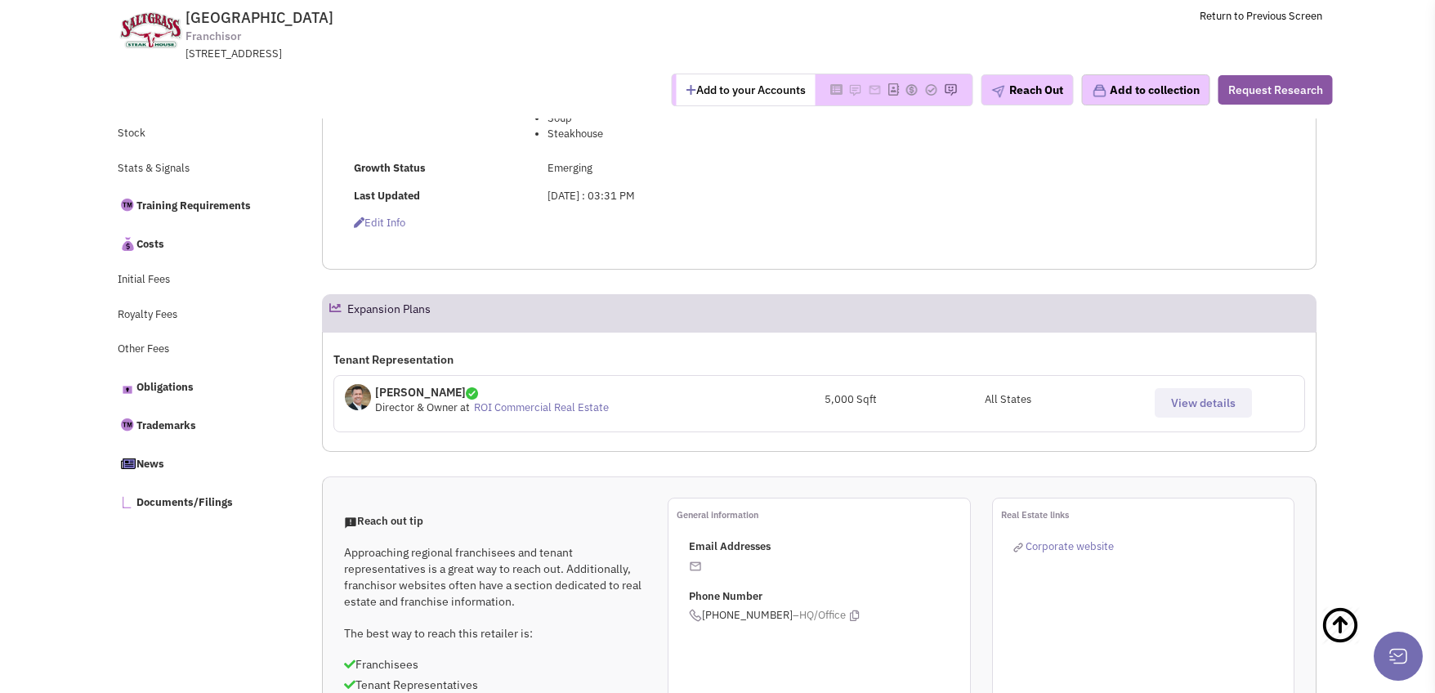
scroll to position [610, 0]
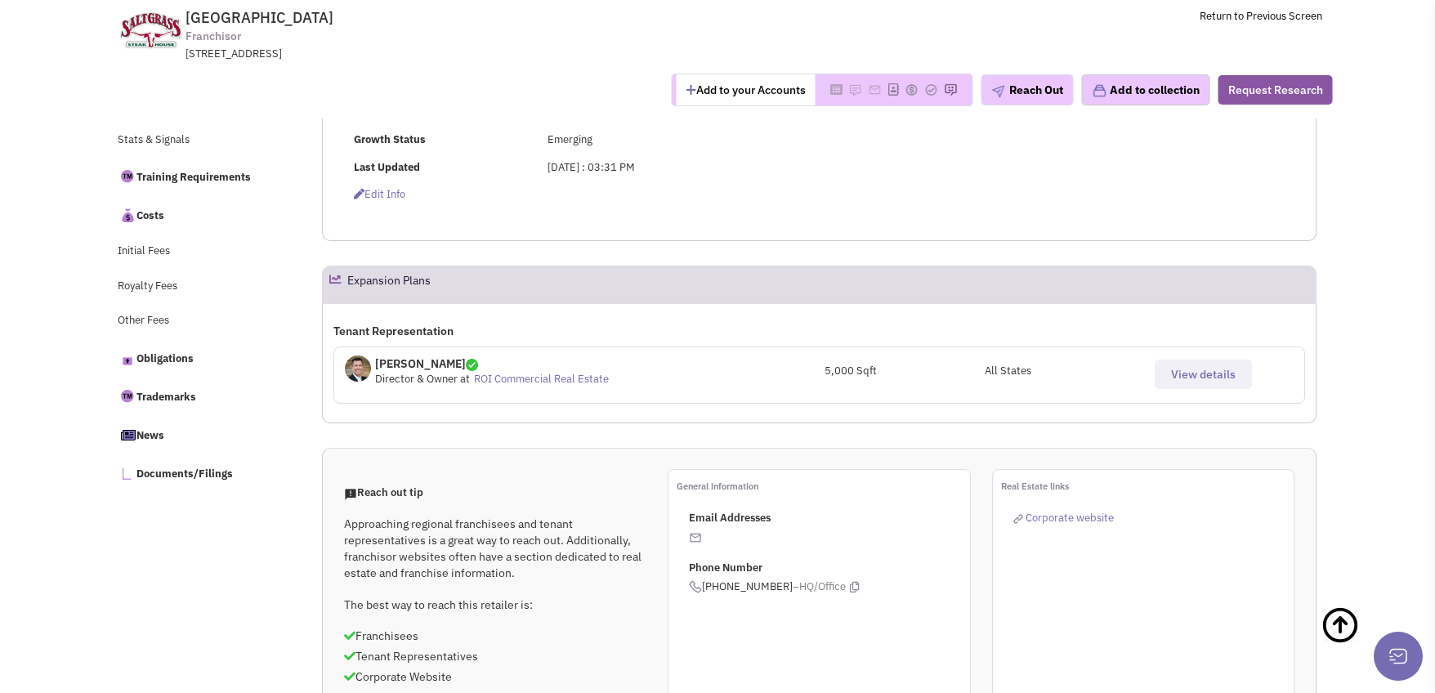
click at [524, 380] on link "ROI Commercial Real Estate" at bounding box center [541, 379] width 135 height 14
click at [1180, 373] on span "View details" at bounding box center [1203, 374] width 65 height 15
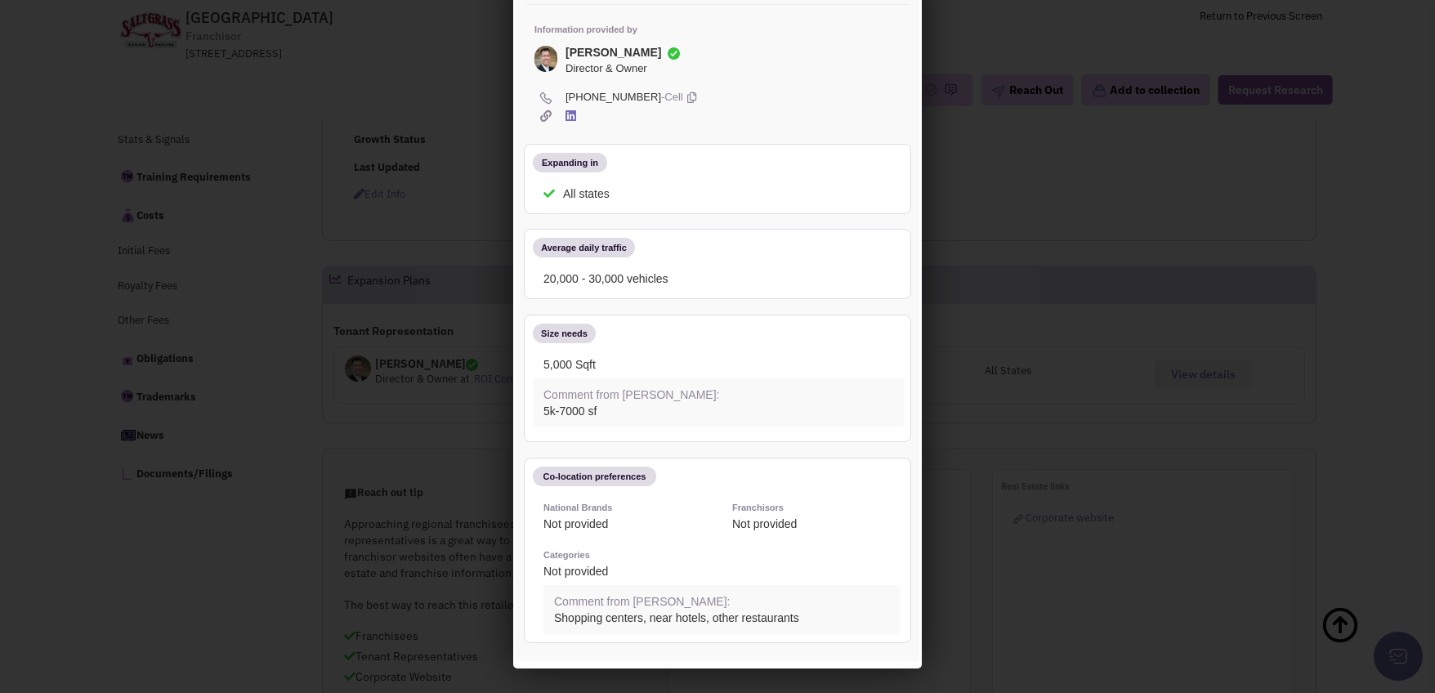
scroll to position [0, 0]
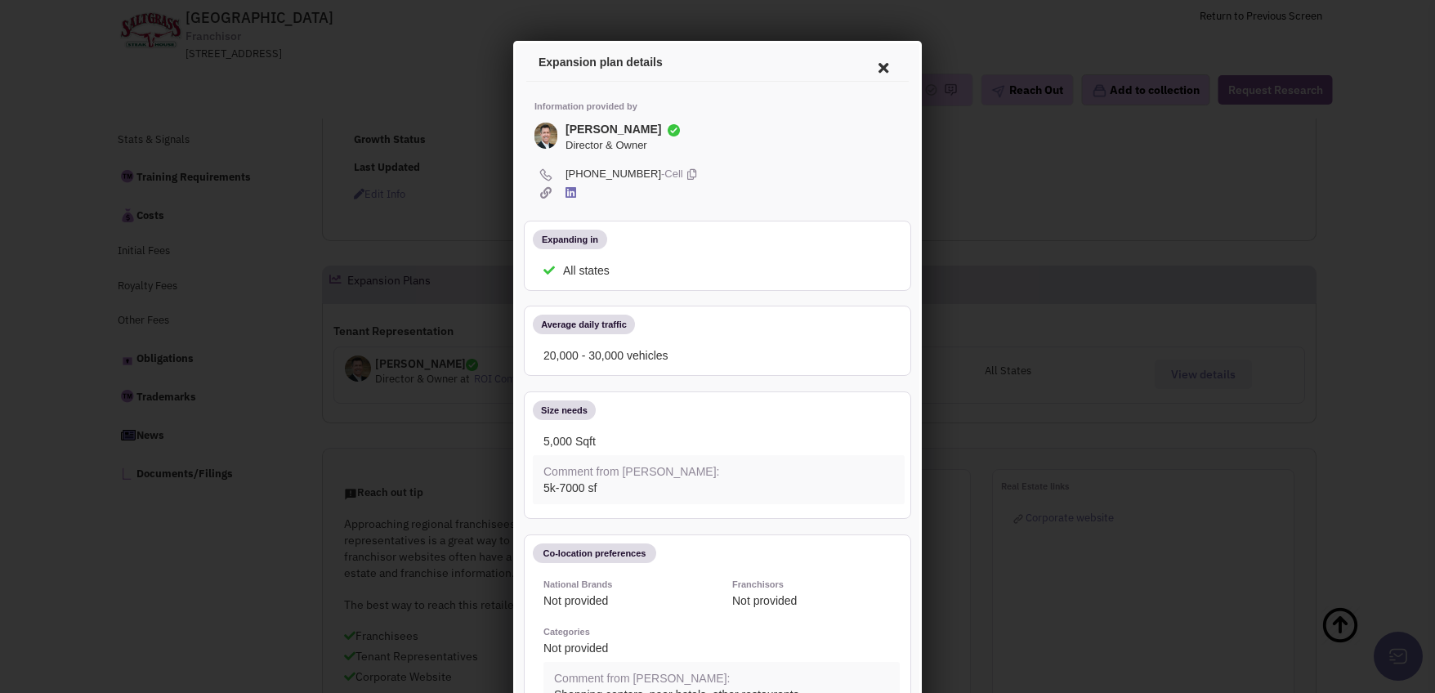
click at [867, 69] on icon at bounding box center [881, 65] width 34 height 39
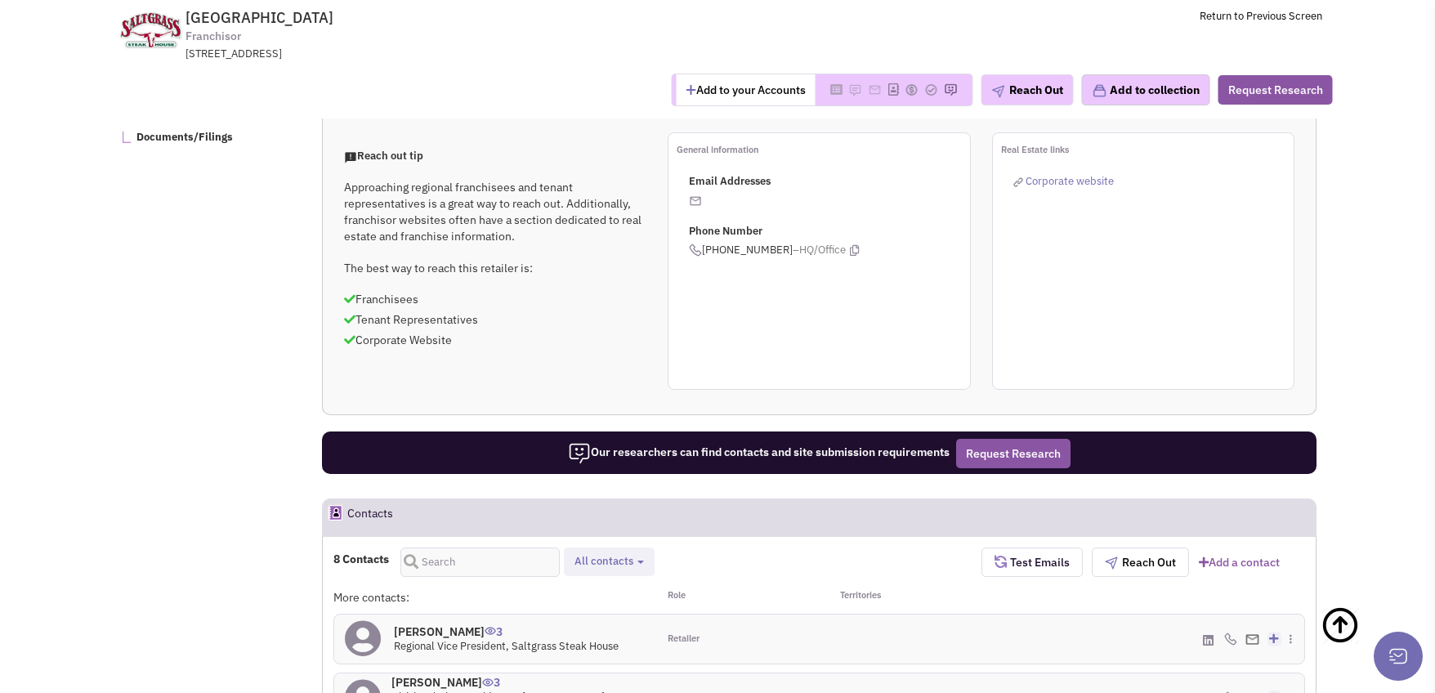
scroll to position [692, 0]
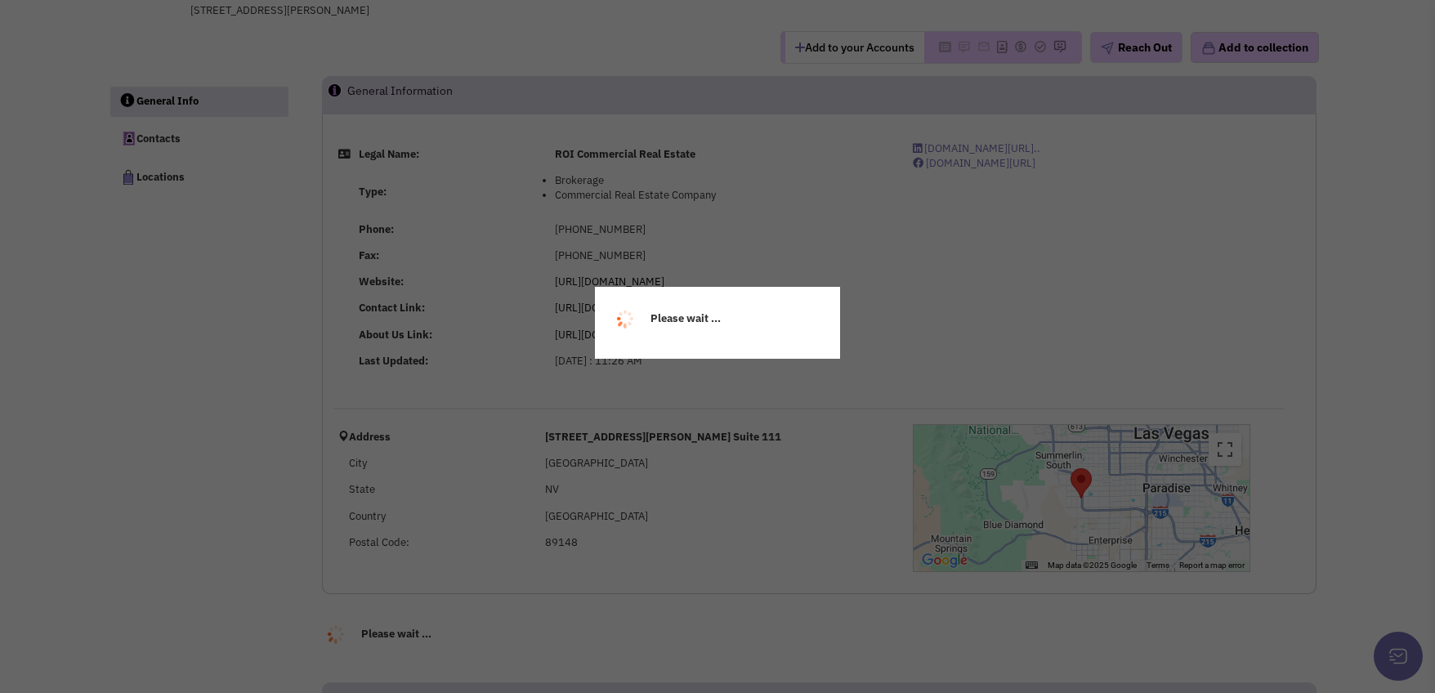
select select
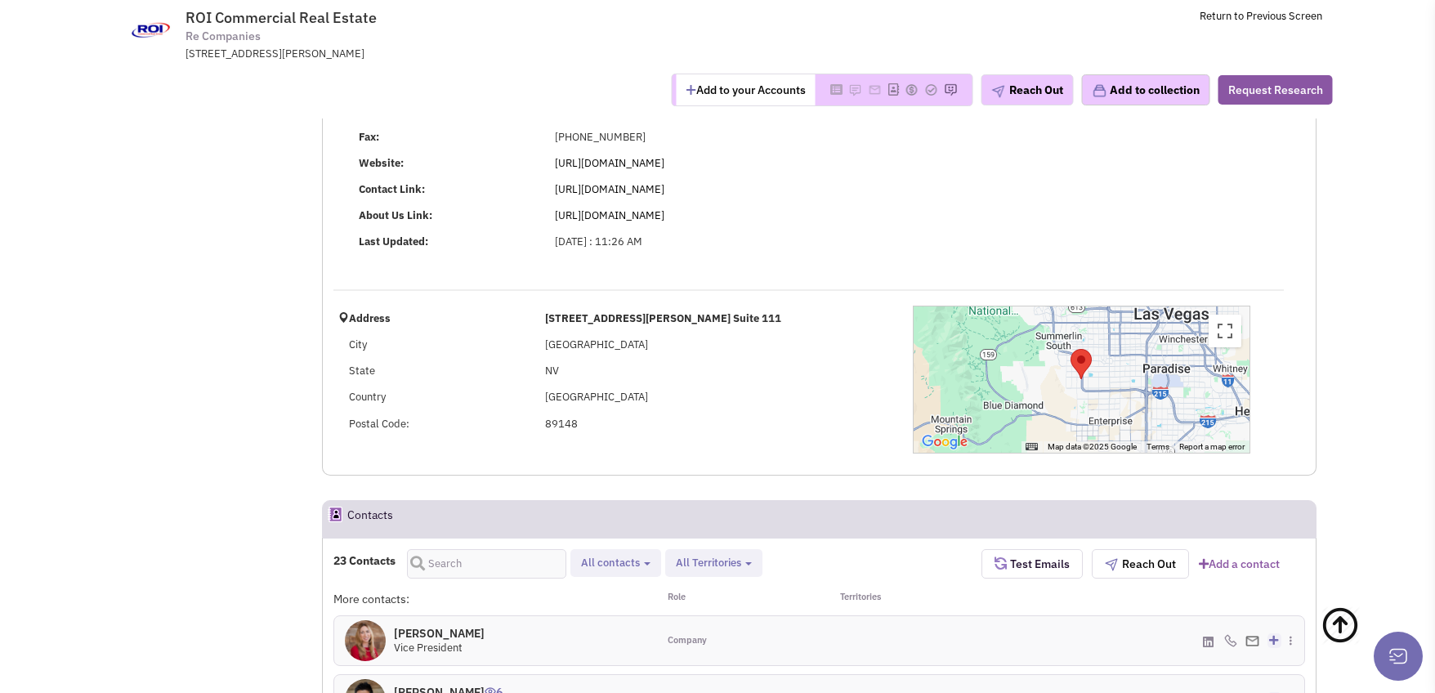
scroll to position [163, 0]
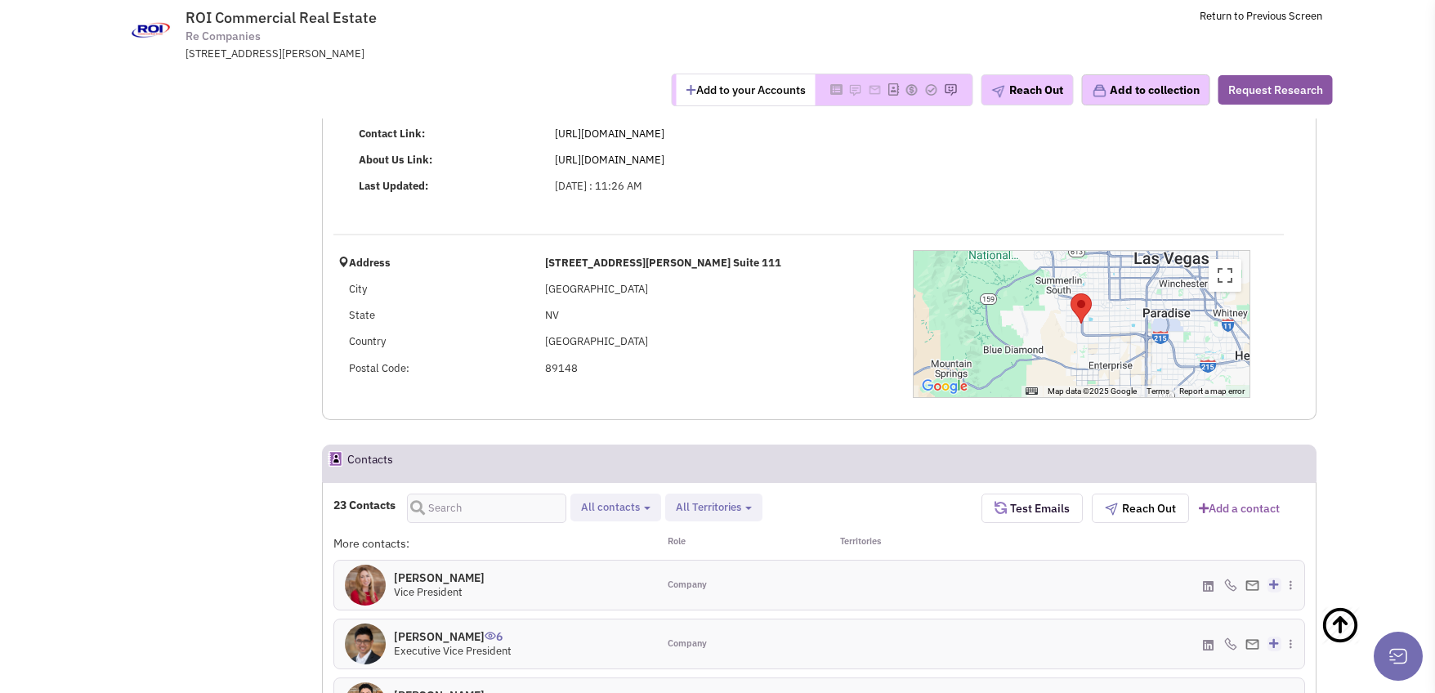
select select
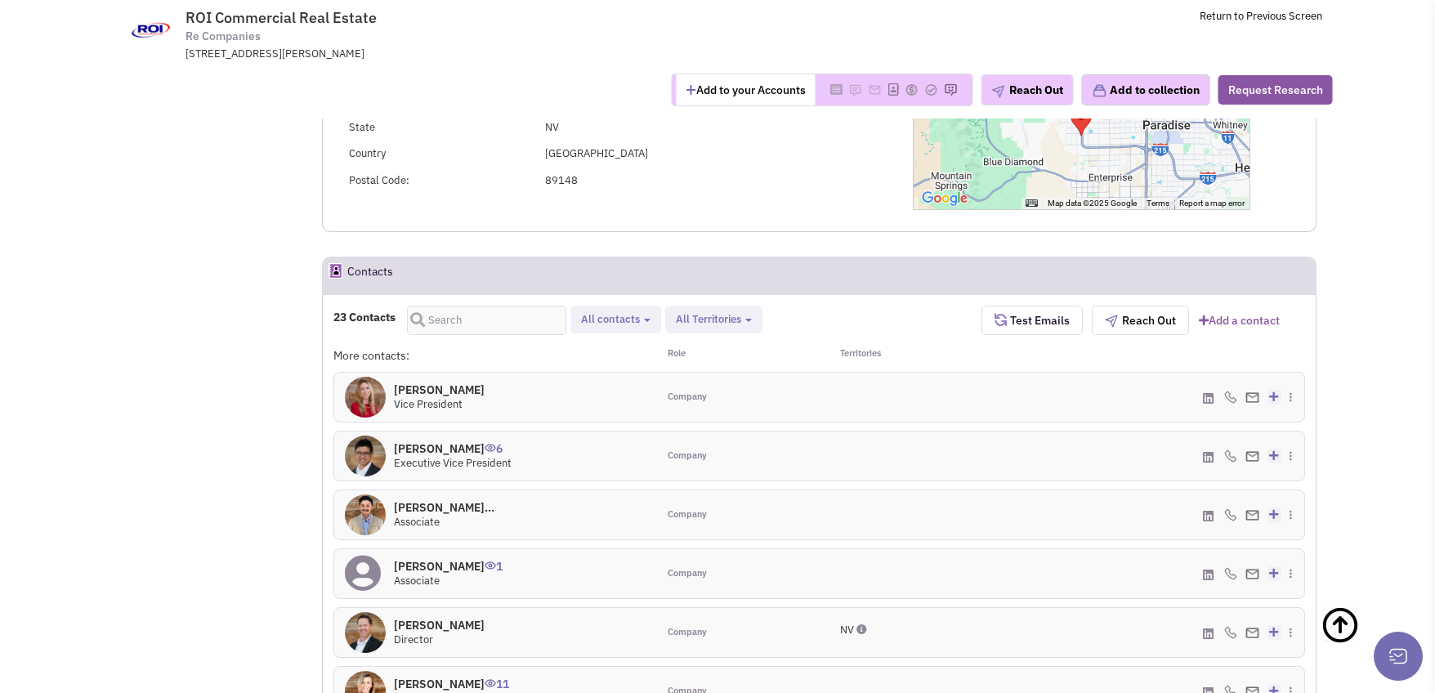
select select
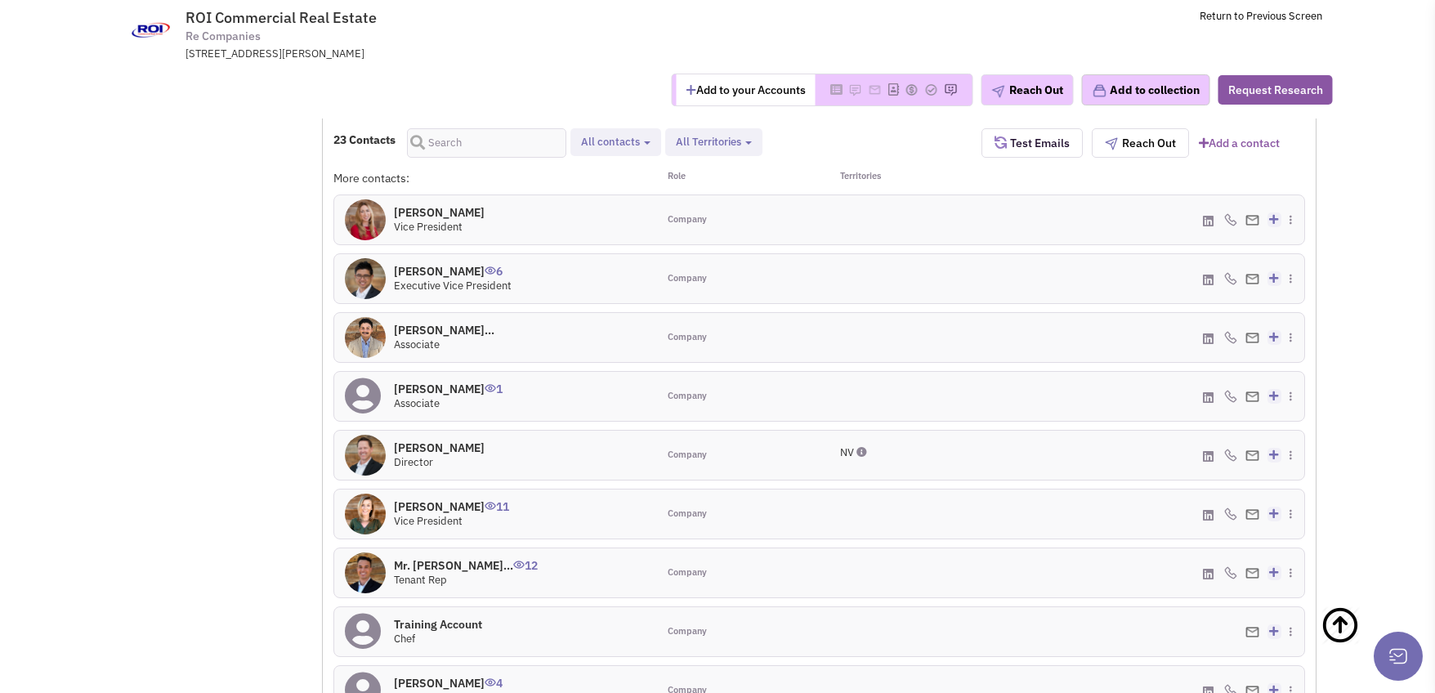
scroll to position [654, 0]
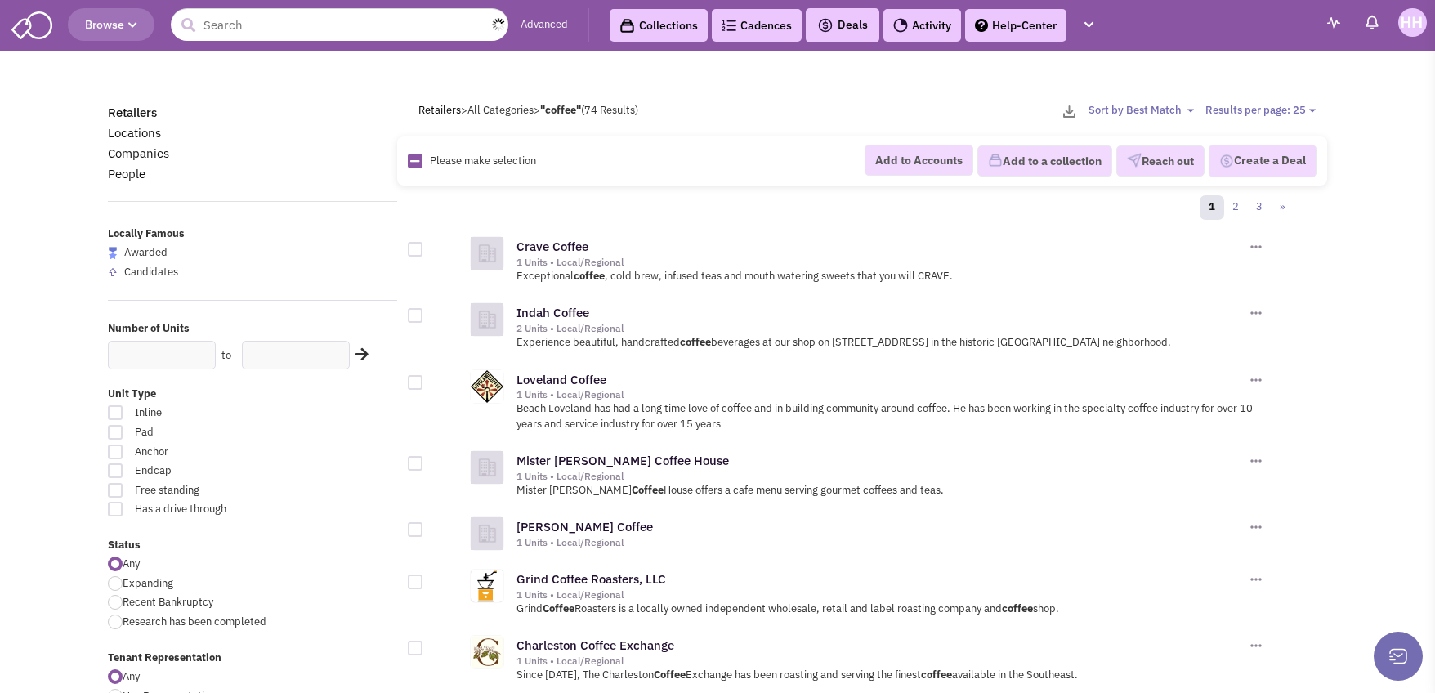
click at [218, 14] on input "text" at bounding box center [340, 24] width 338 height 33
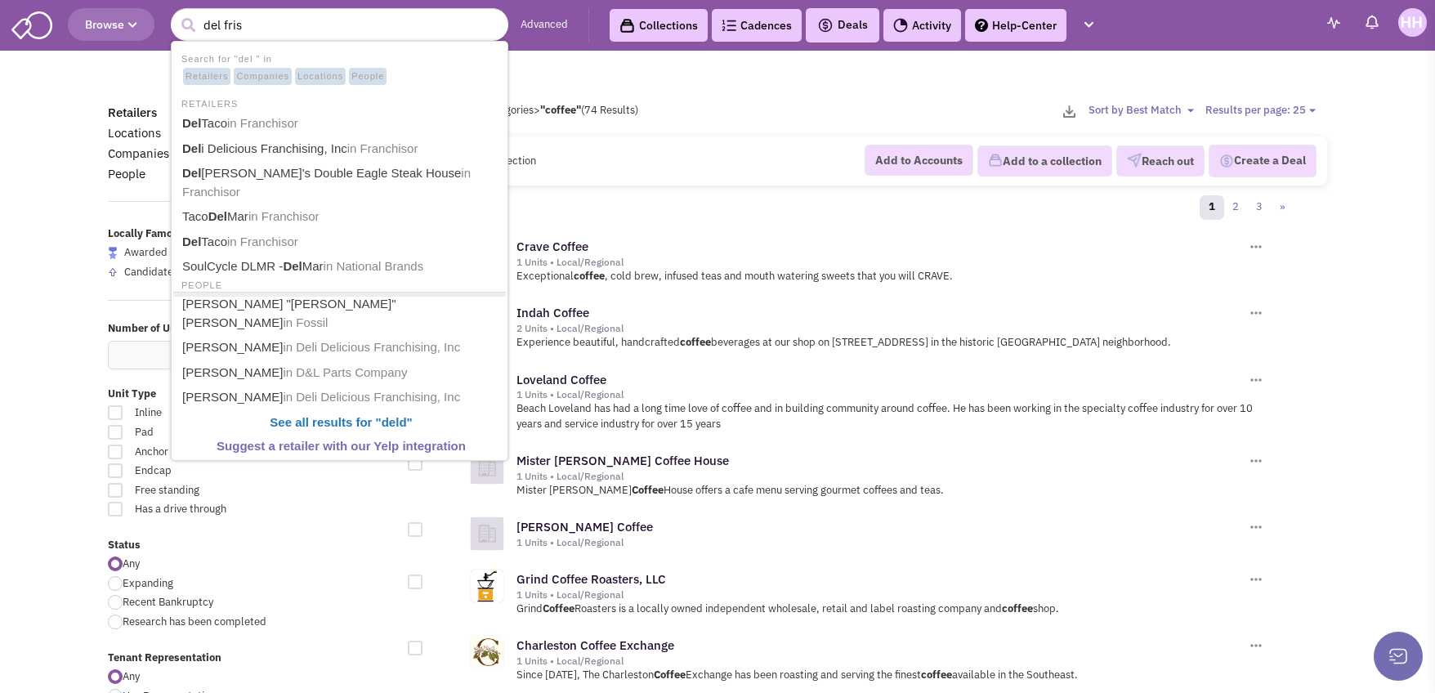
type input "del frisc"
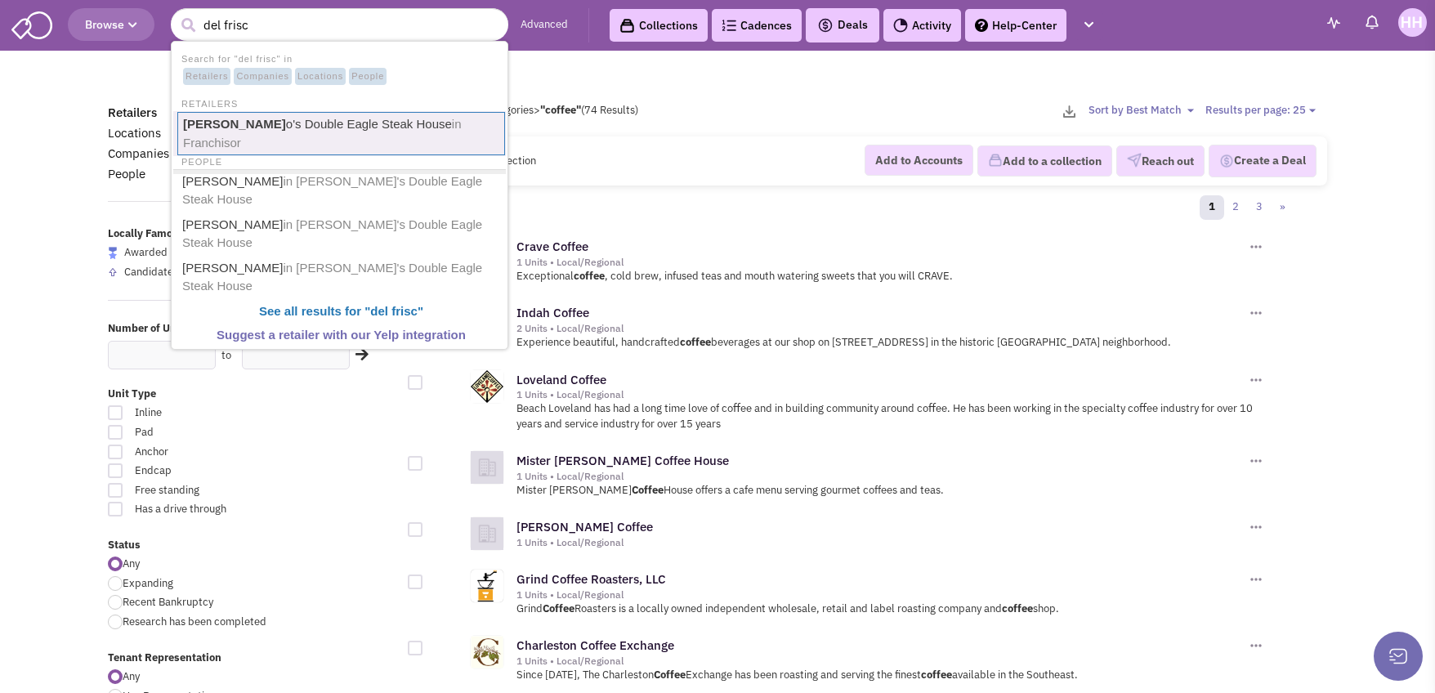
click at [288, 127] on link "Del Frisc o's Double Eagle Steak House in Franchisor" at bounding box center [341, 133] width 328 height 43
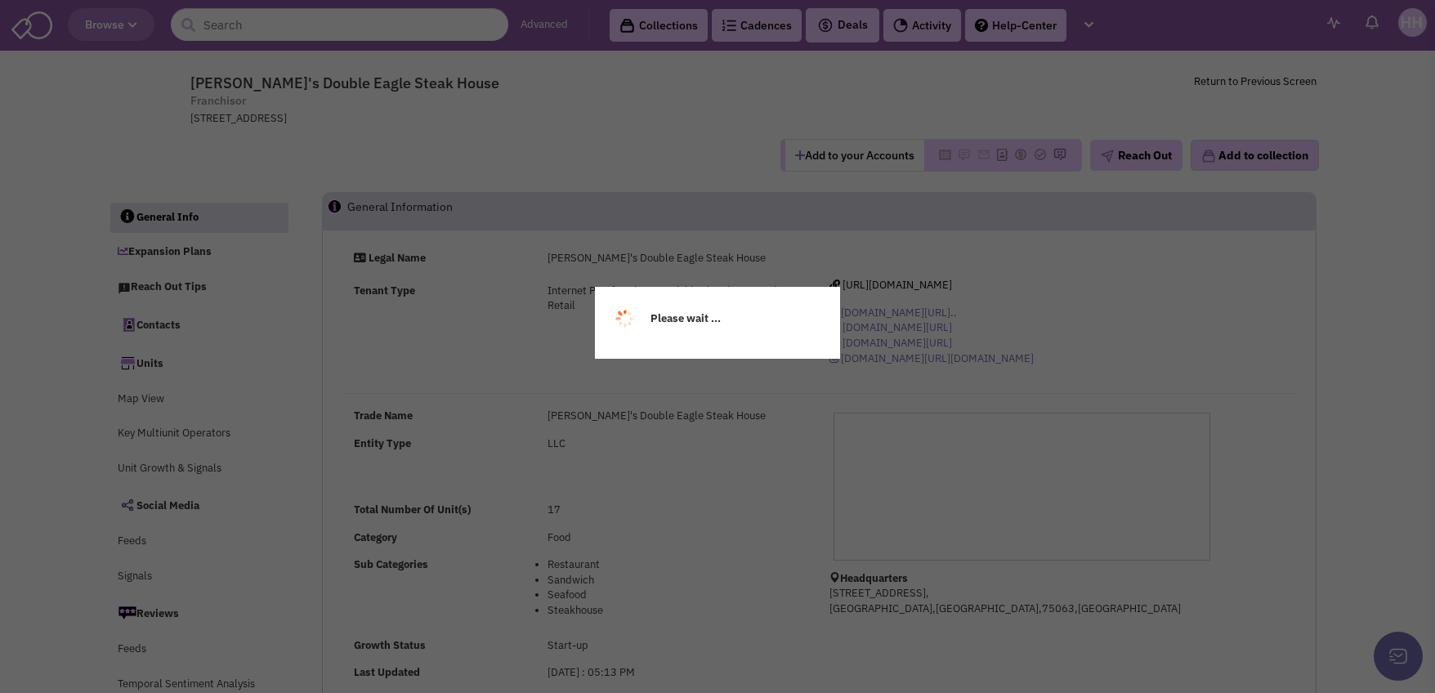
select select
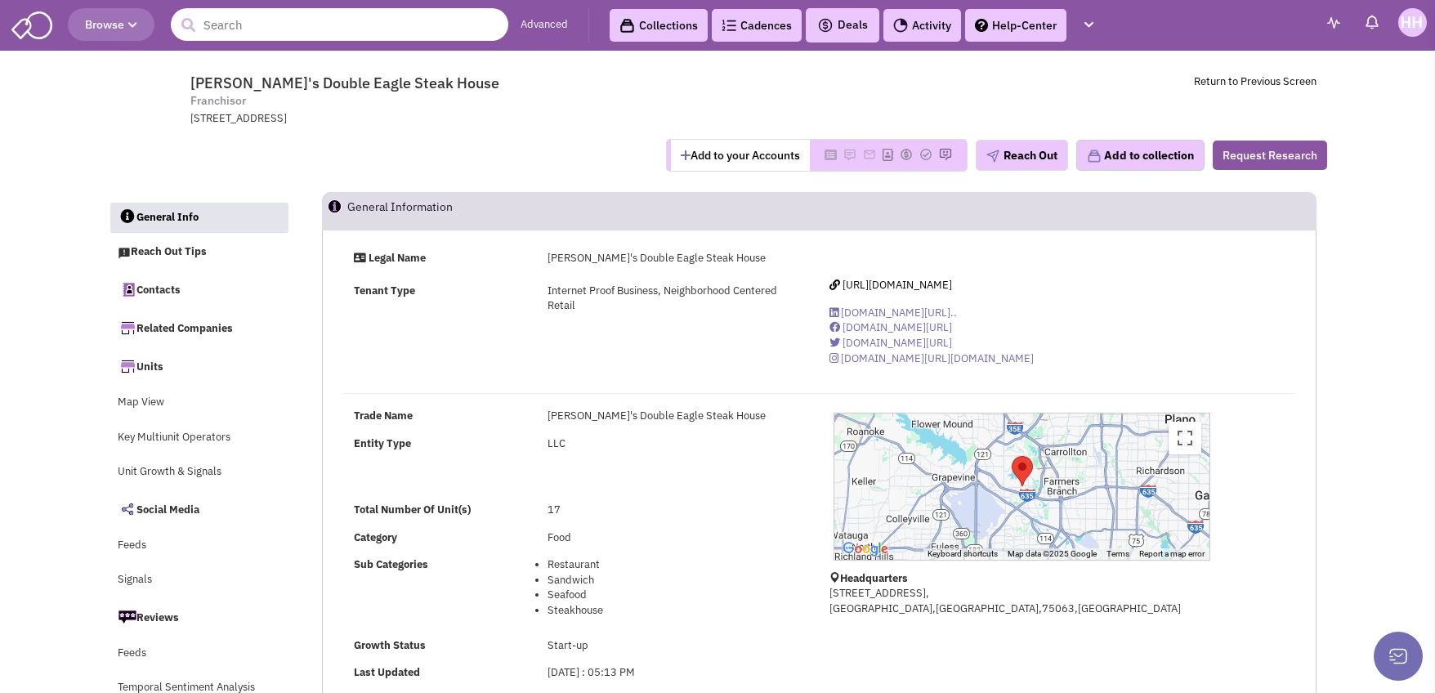
click at [396, 28] on input "text" at bounding box center [340, 24] width 338 height 33
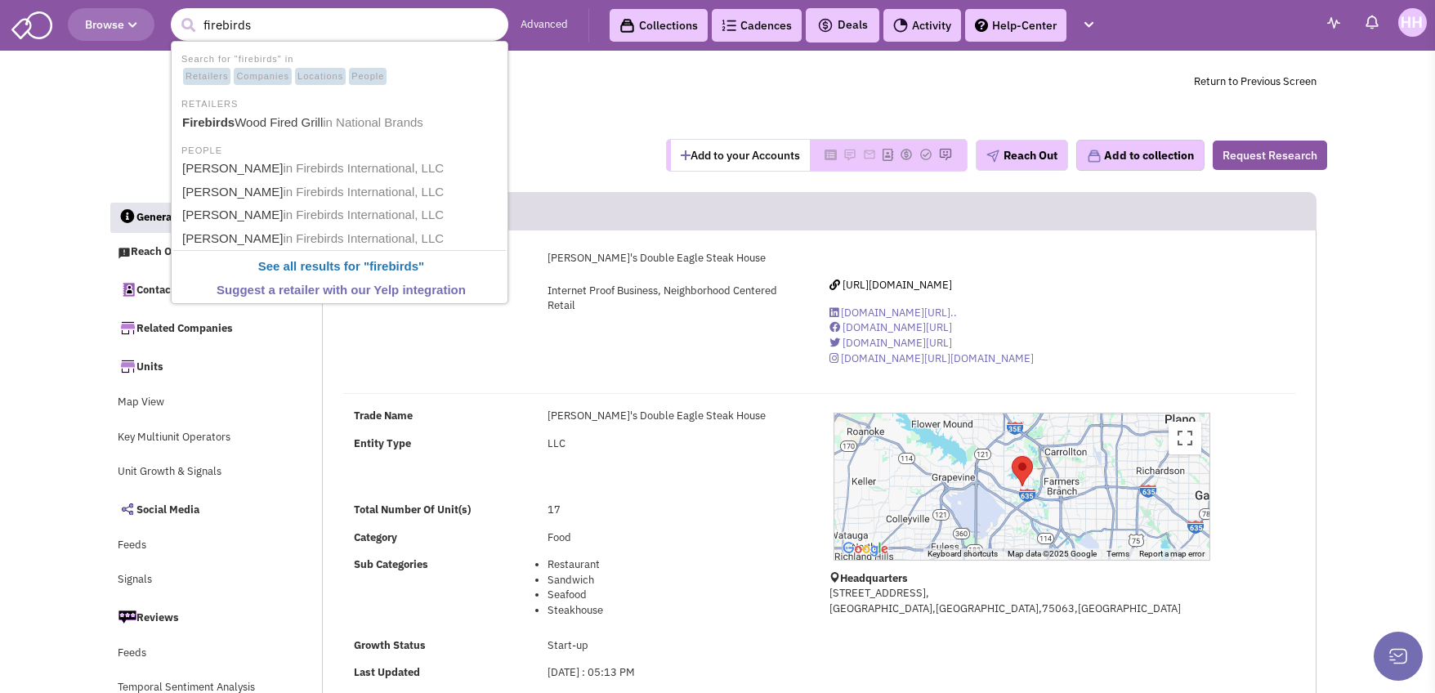
type input "firebirds"
click at [176, 13] on button "submit" at bounding box center [188, 25] width 25 height 25
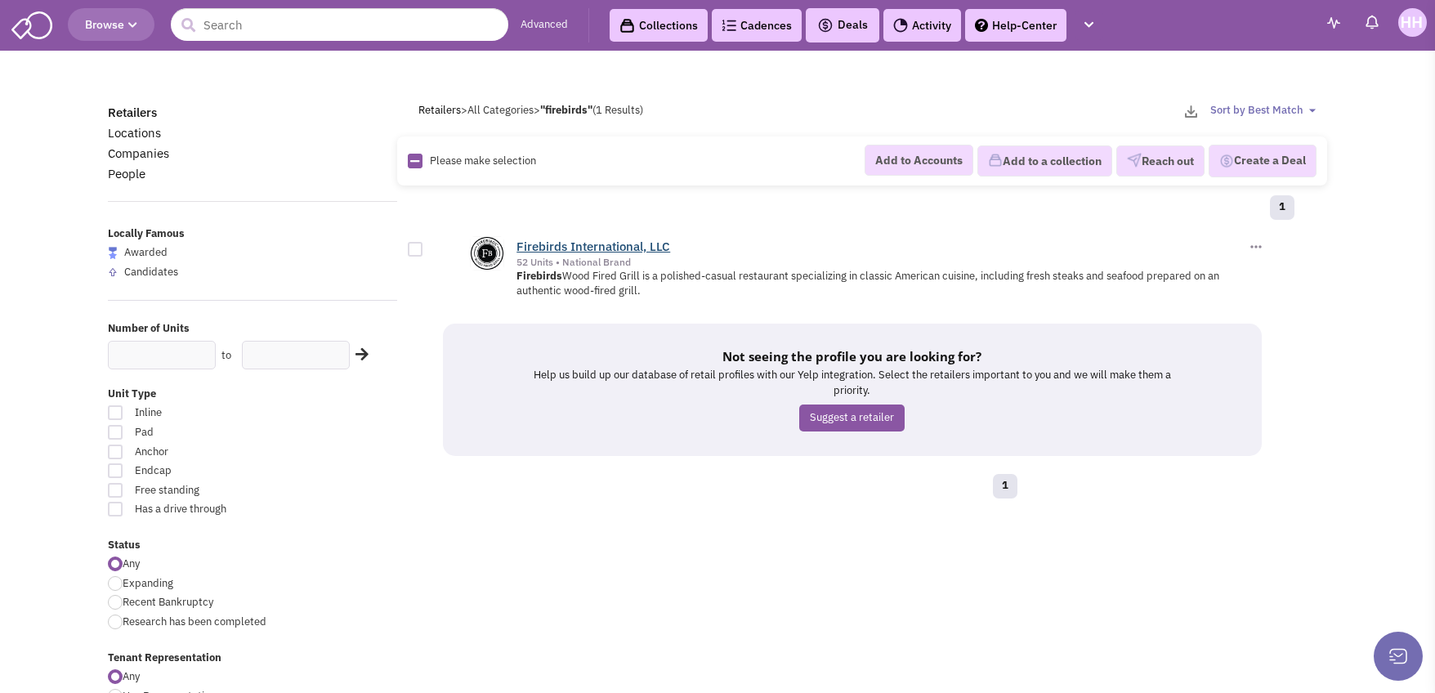
click at [587, 248] on link "Firebirds International, LLC" at bounding box center [593, 247] width 154 height 16
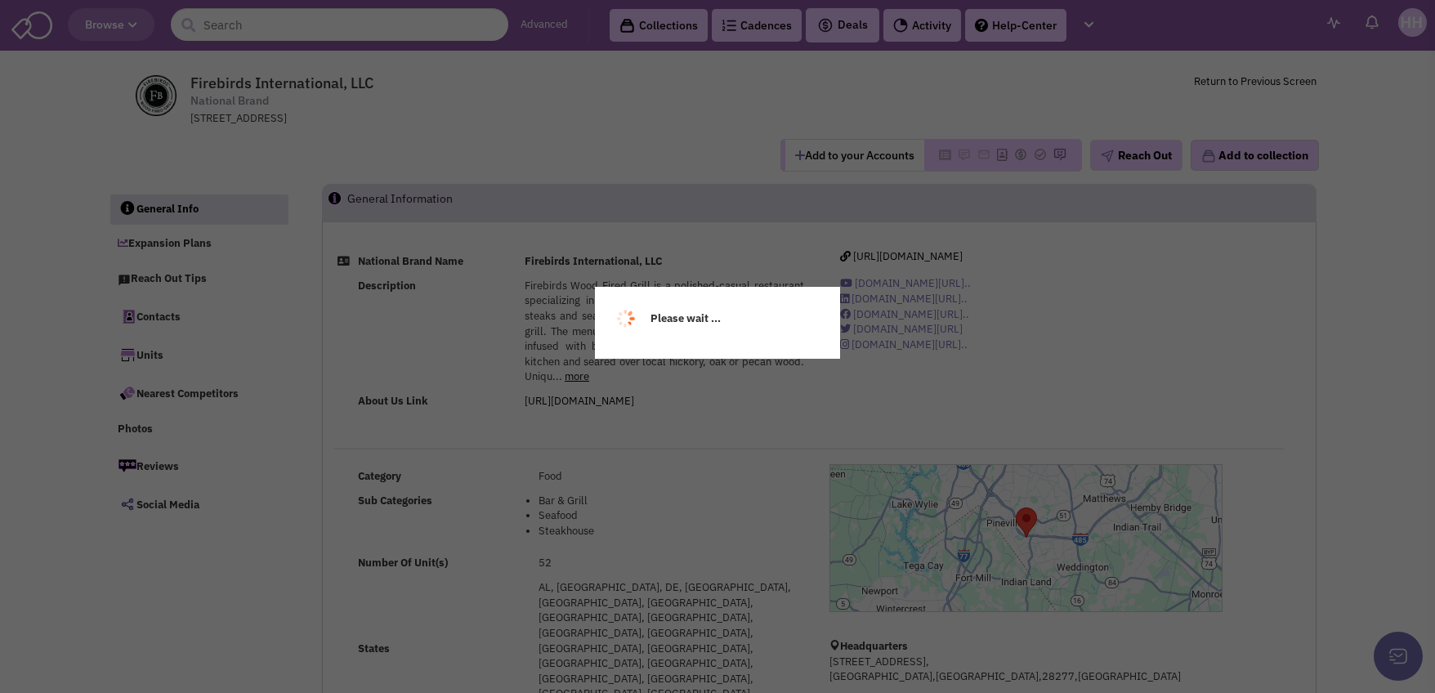
select select
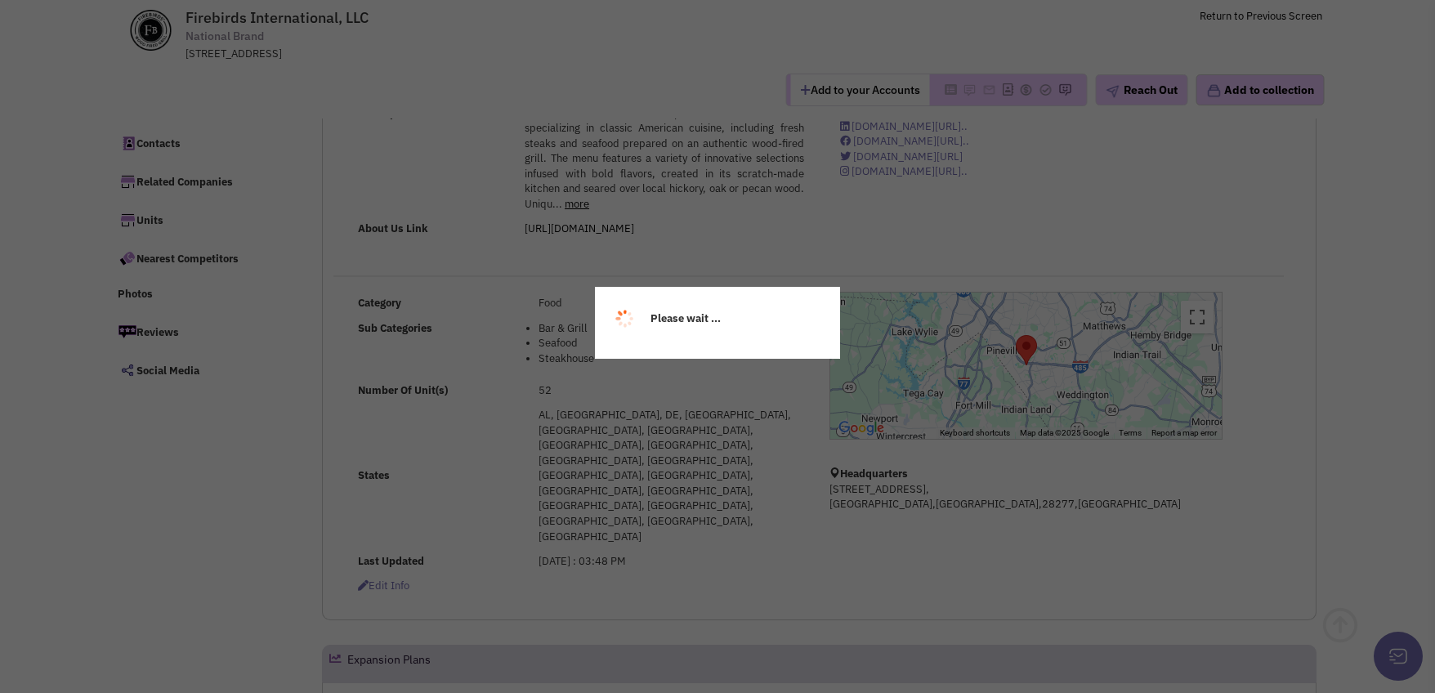
scroll to position [82, 0]
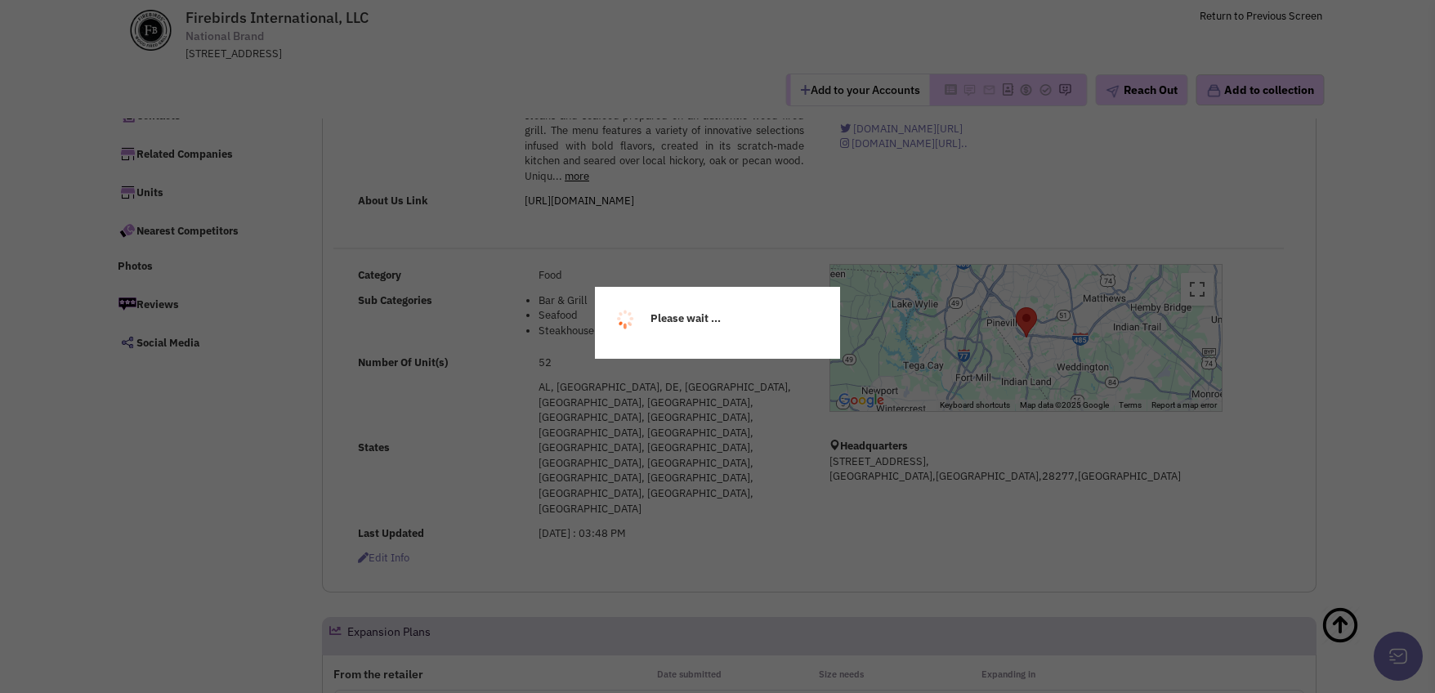
select select
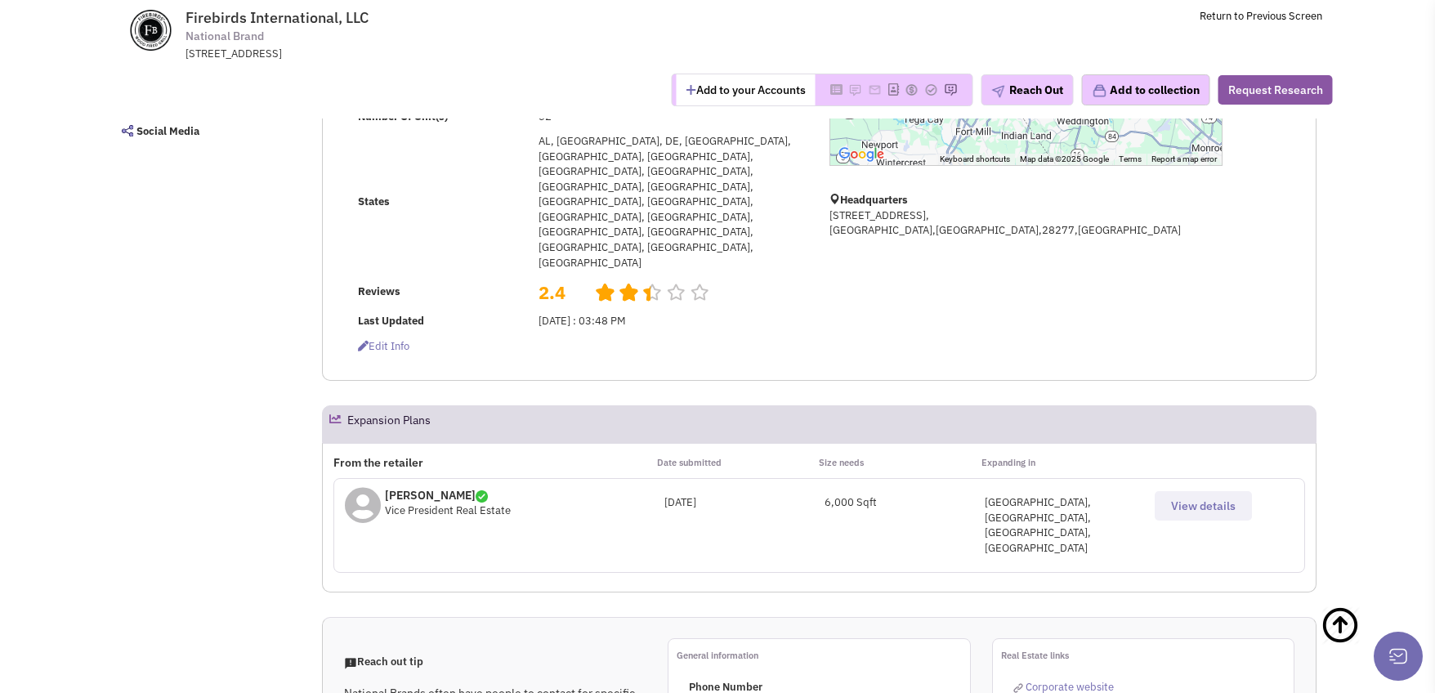
scroll to position [327, 0]
click at [1220, 499] on span "View details" at bounding box center [1203, 506] width 65 height 15
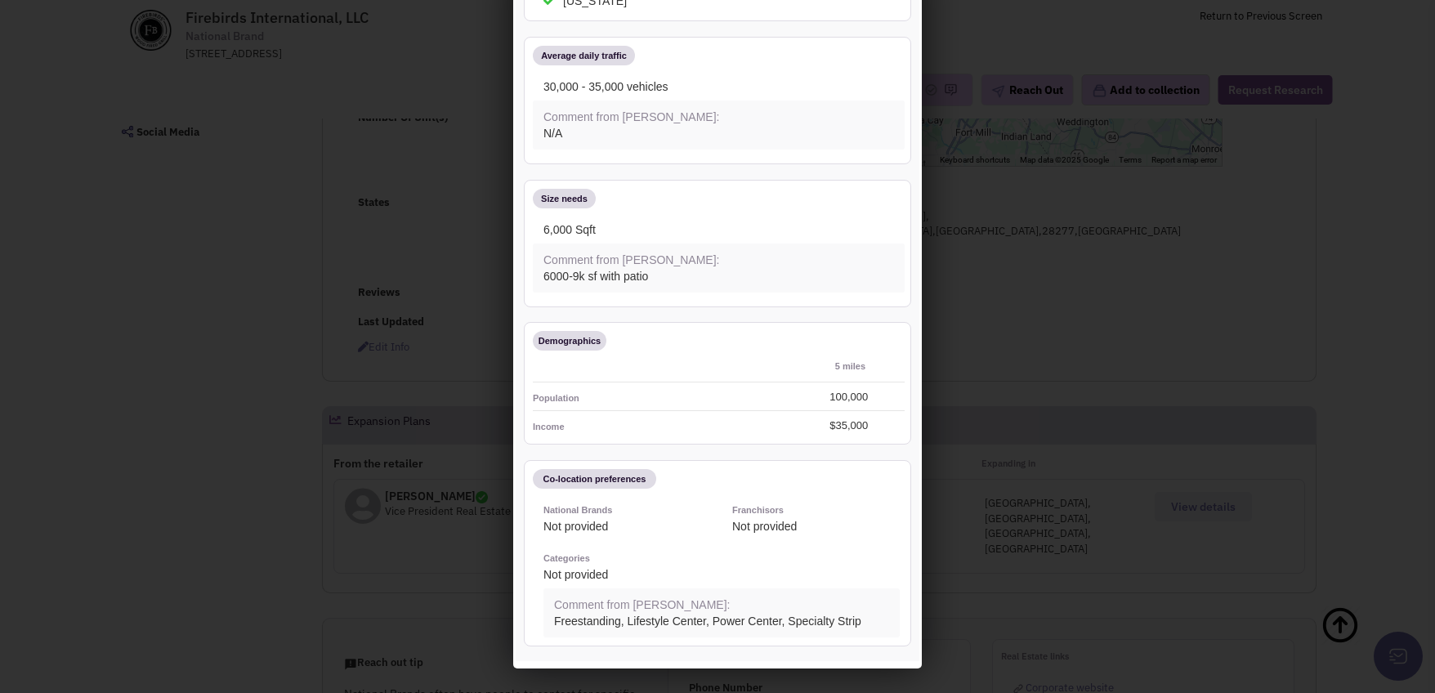
scroll to position [394, 0]
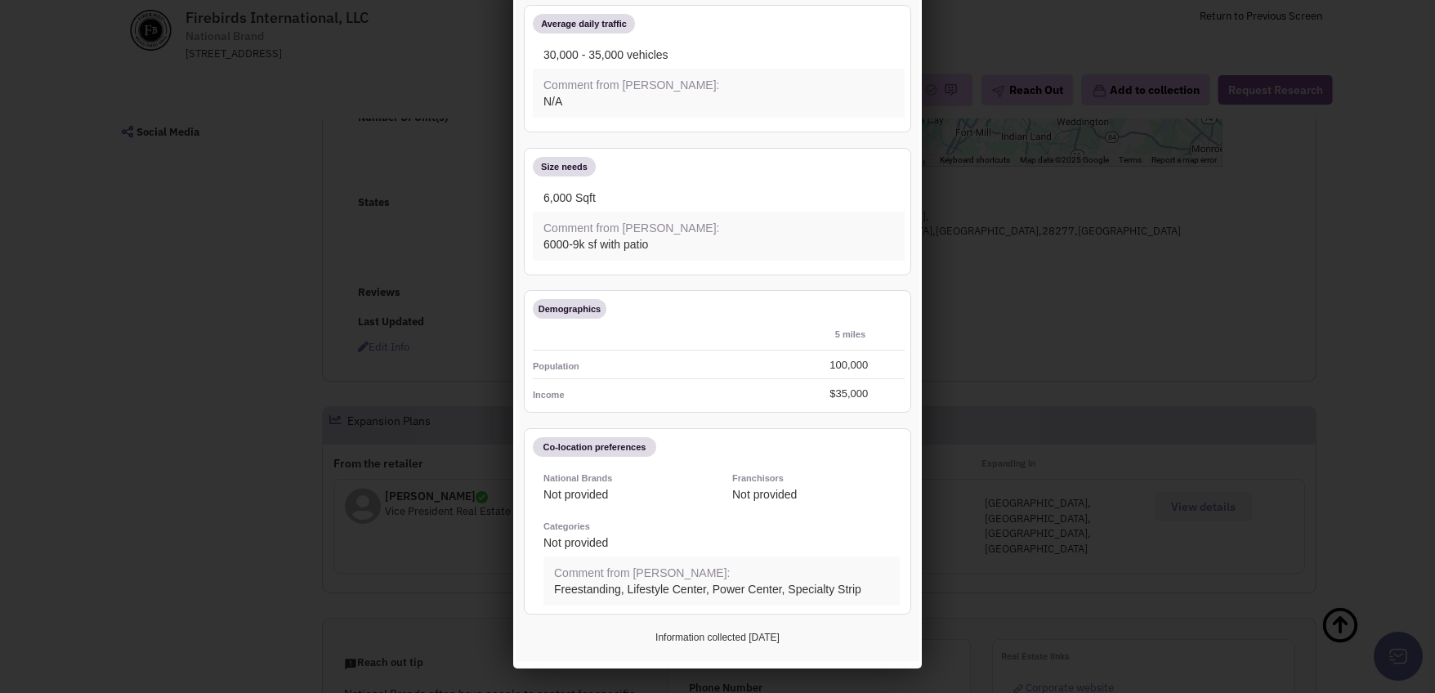
drag, startPoint x: 1070, startPoint y: 349, endPoint x: 1059, endPoint y: 352, distance: 11.1
click at [1070, 349] on div at bounding box center [717, 346] width 1435 height 693
click at [985, 373] on div at bounding box center [717, 346] width 1435 height 693
click at [974, 644] on div at bounding box center [717, 346] width 1435 height 693
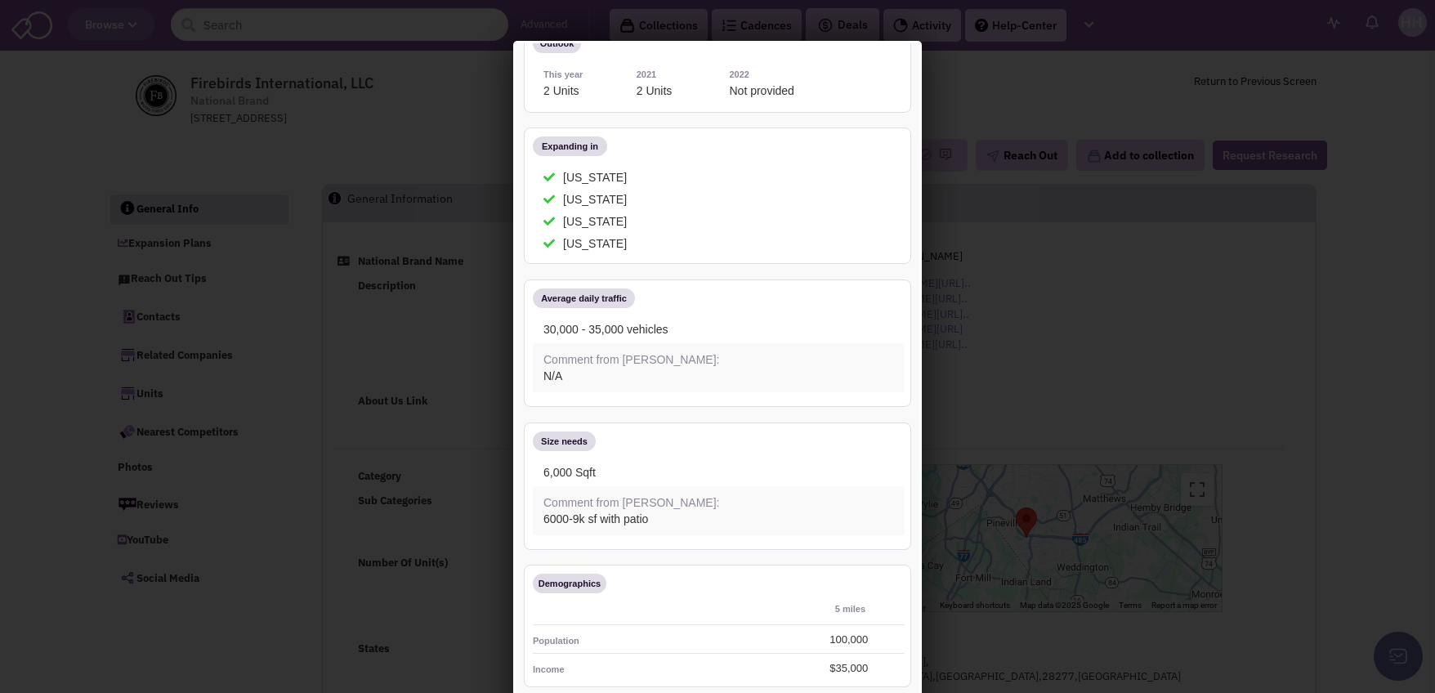
scroll to position [0, 0]
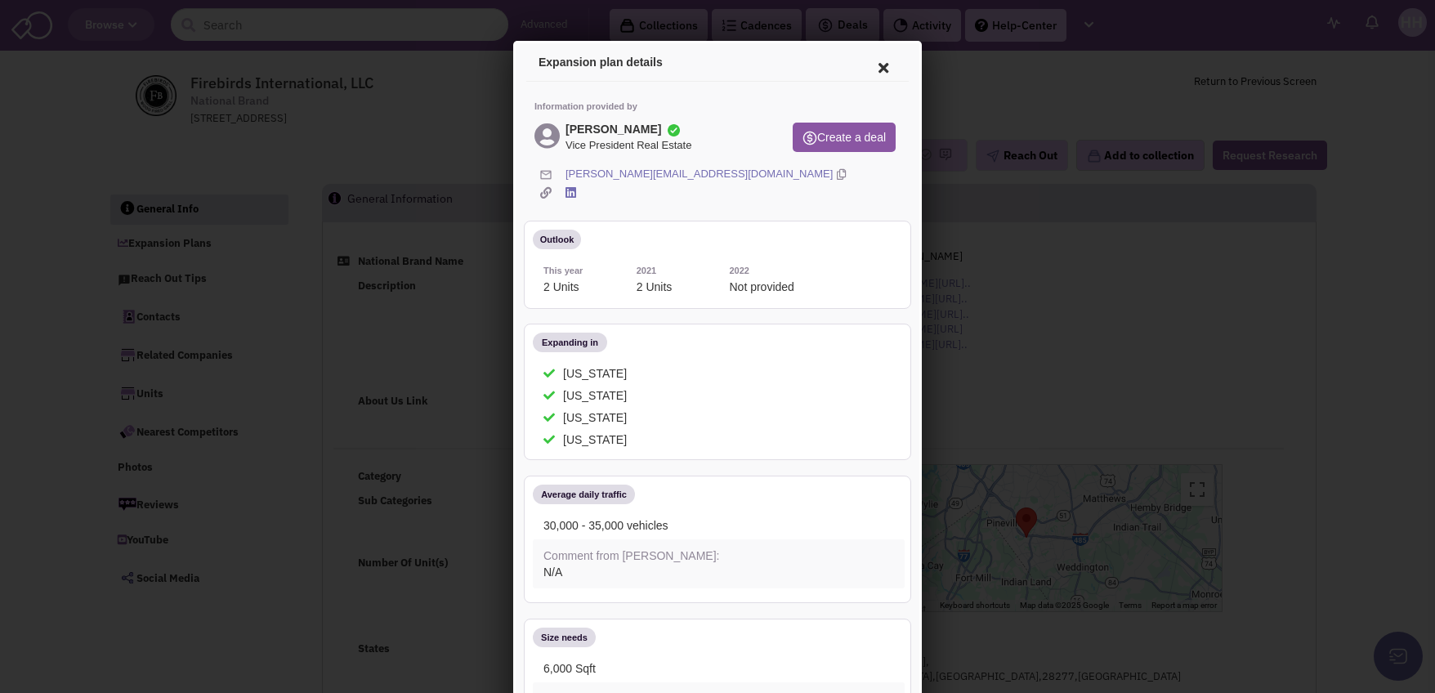
click at [834, 169] on icon at bounding box center [838, 172] width 9 height 16
click at [864, 58] on icon at bounding box center [881, 65] width 34 height 39
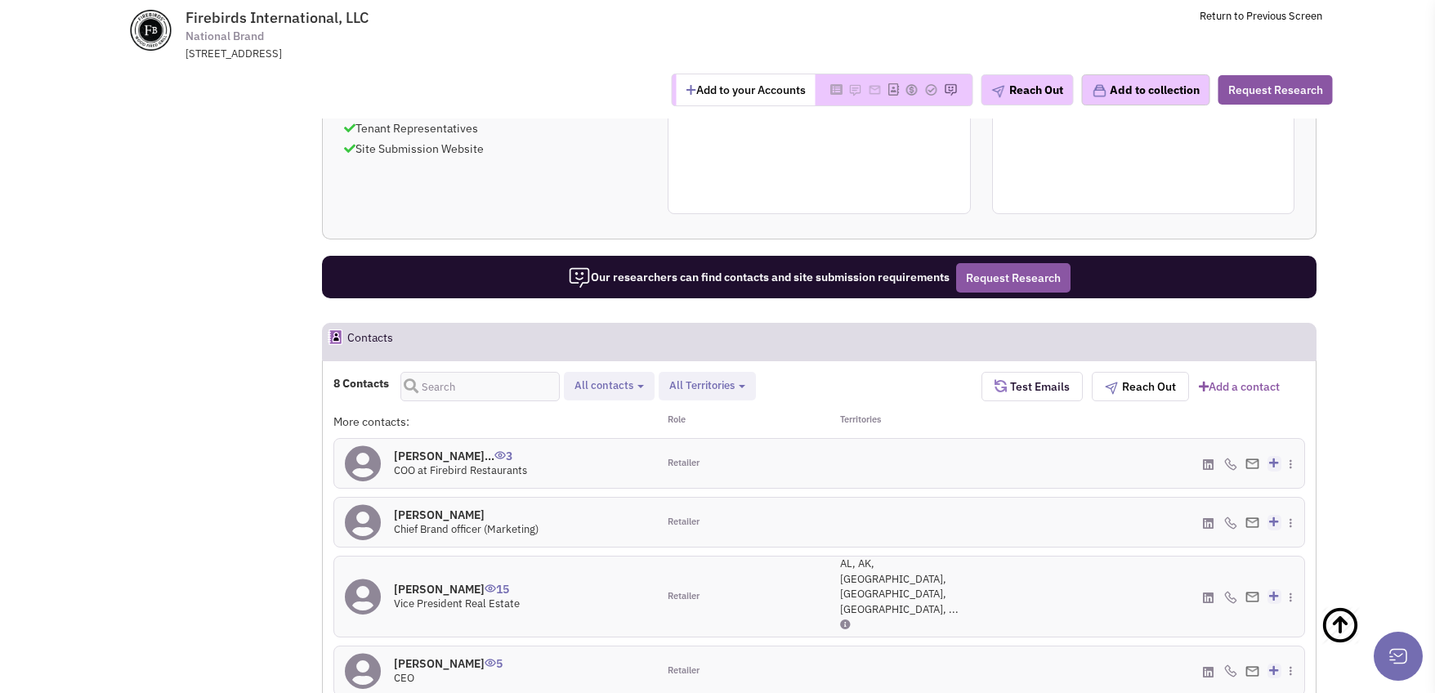
scroll to position [981, 0]
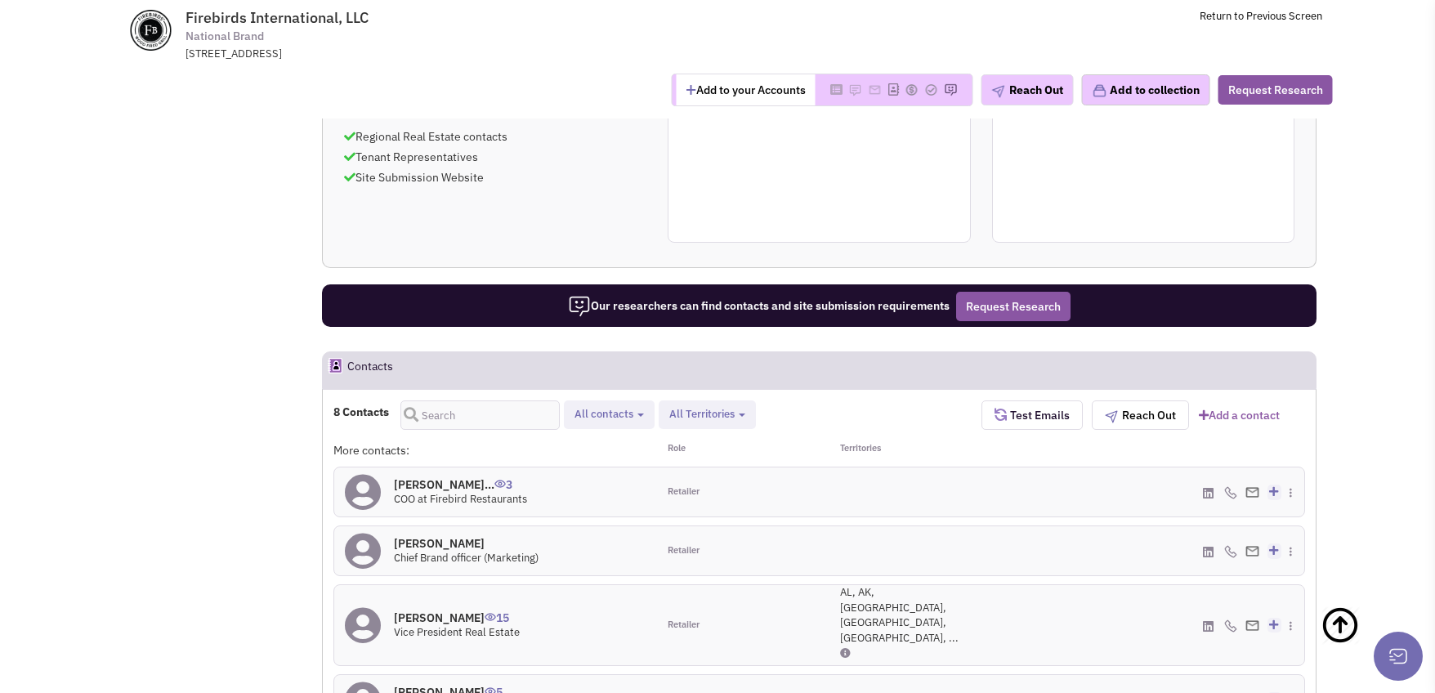
drag, startPoint x: 1375, startPoint y: 229, endPoint x: 1339, endPoint y: 226, distance: 36.1
click at [1290, 611] on icon at bounding box center [1294, 616] width 9 height 11
click at [903, 29] on td "Firebirds International, LLC National Brand 13850 Ballantyne Corporate Place, S…" at bounding box center [762, 30] width 1119 height 61
click at [1070, 38] on td "Firebirds International, LLC National Brand 13850 Ballantyne Corporate Place, S…" at bounding box center [762, 30] width 1119 height 61
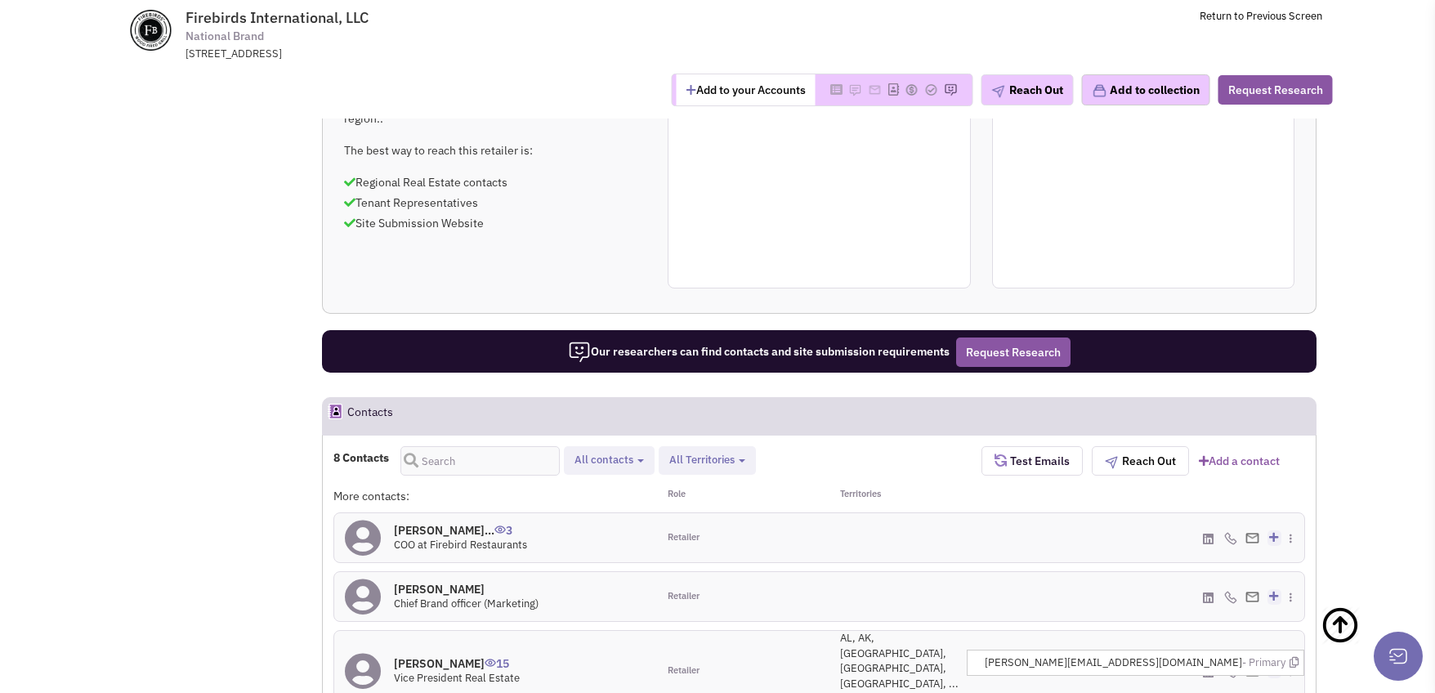
scroll to position [899, 0]
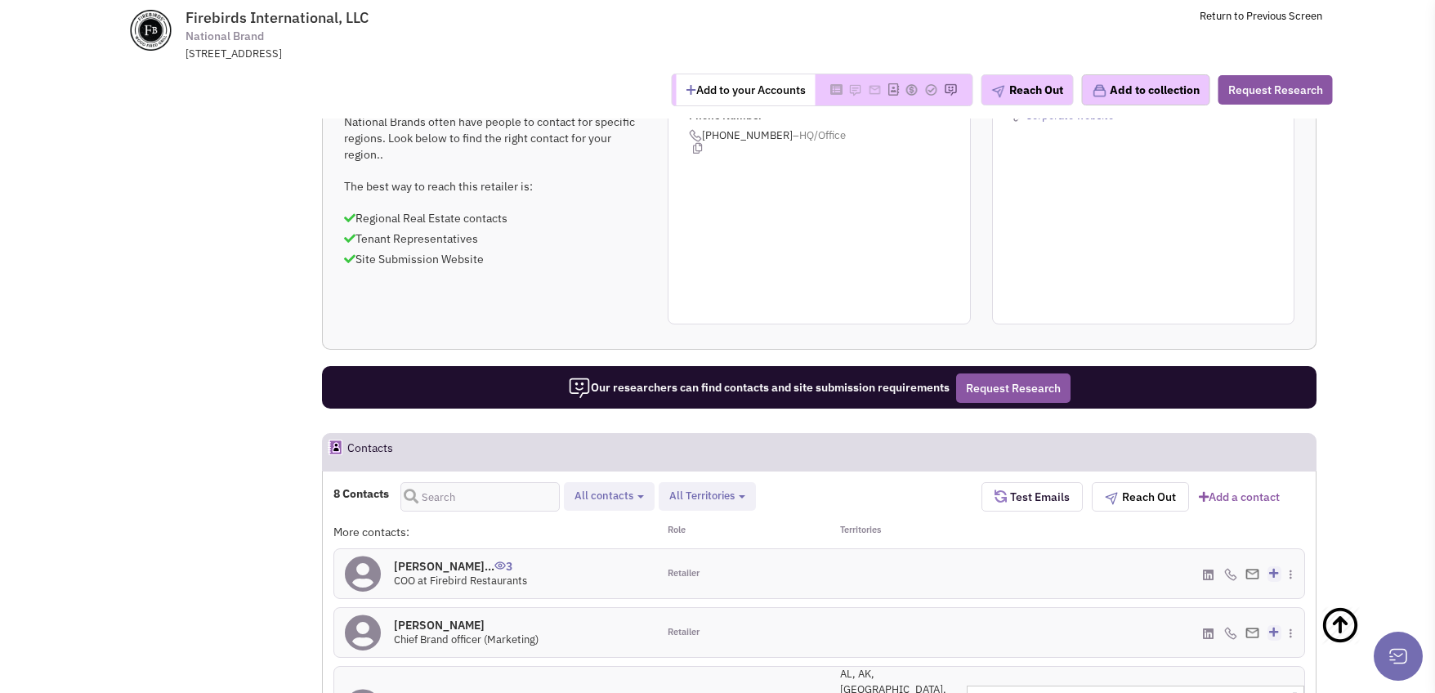
drag, startPoint x: 1369, startPoint y: 80, endPoint x: 1358, endPoint y: 73, distance: 12.9
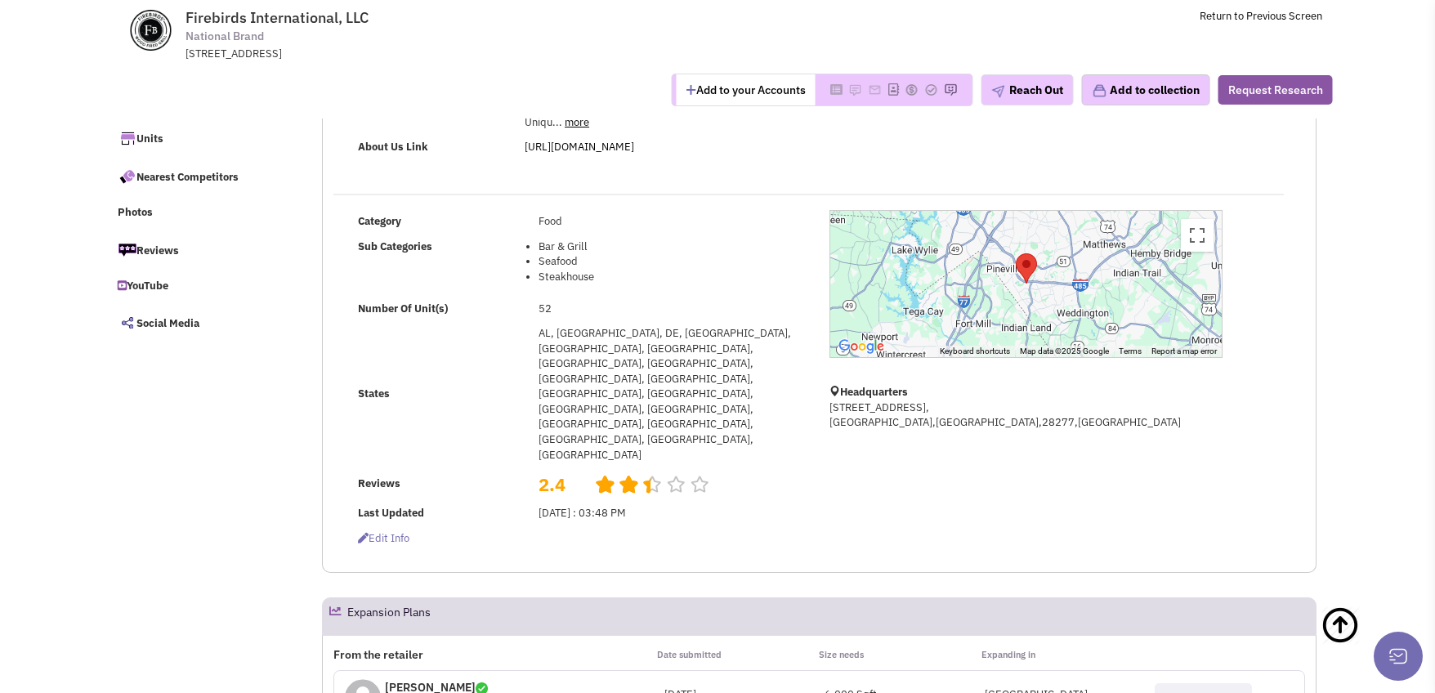
scroll to position [0, 0]
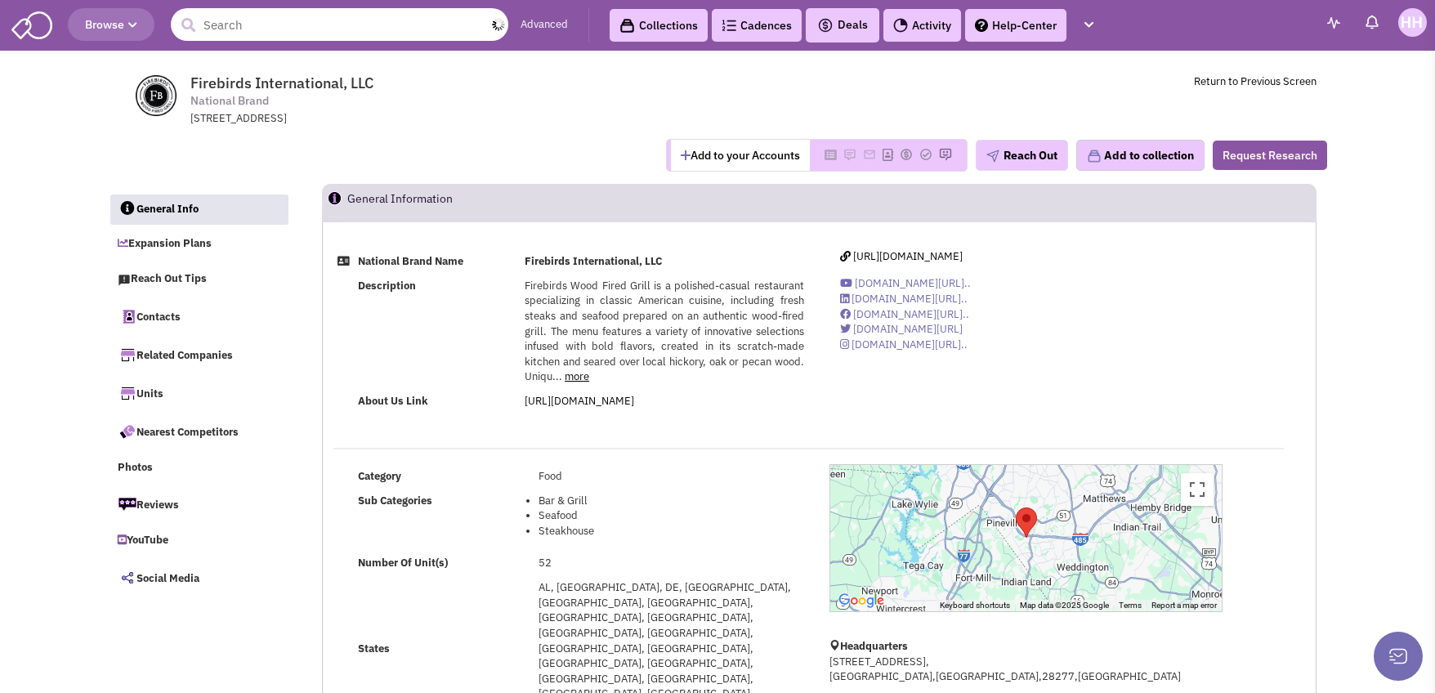
click at [284, 29] on input "text" at bounding box center [340, 24] width 338 height 33
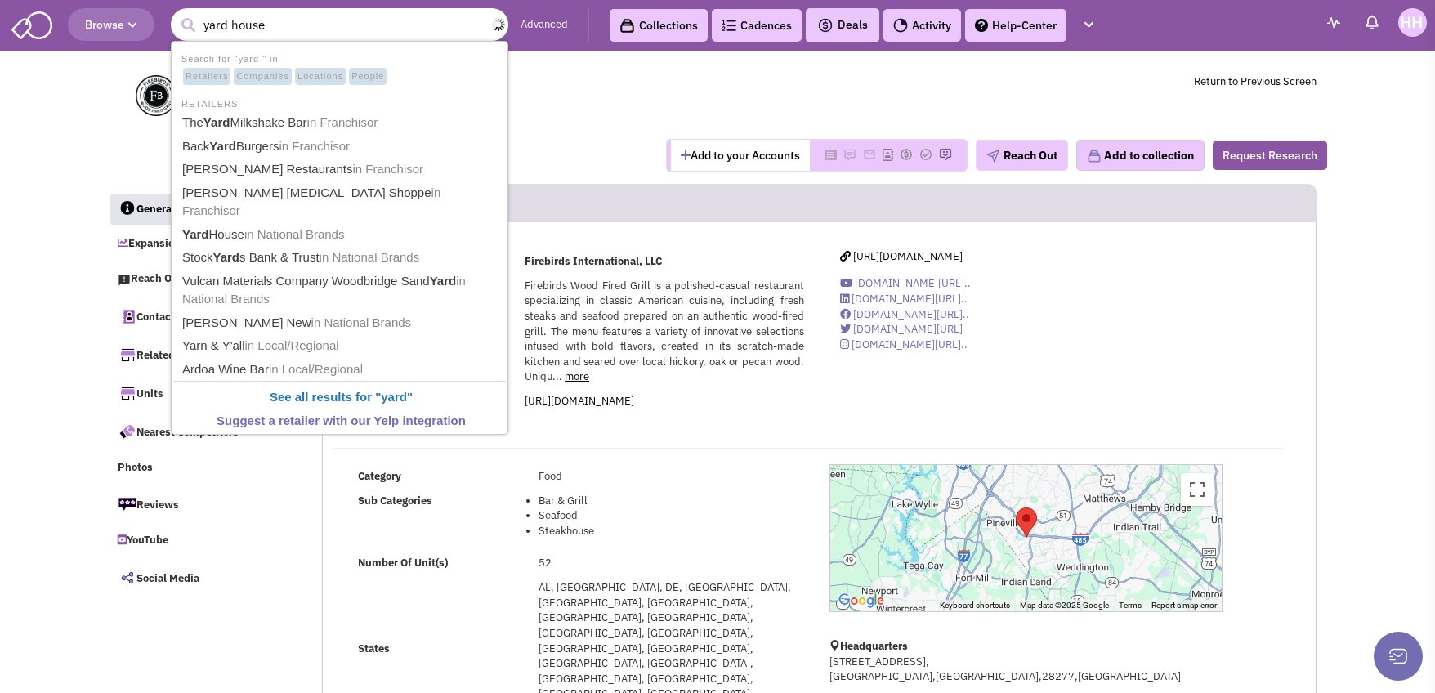
type input "yard house"
click at [176, 13] on button "submit" at bounding box center [188, 25] width 25 height 25
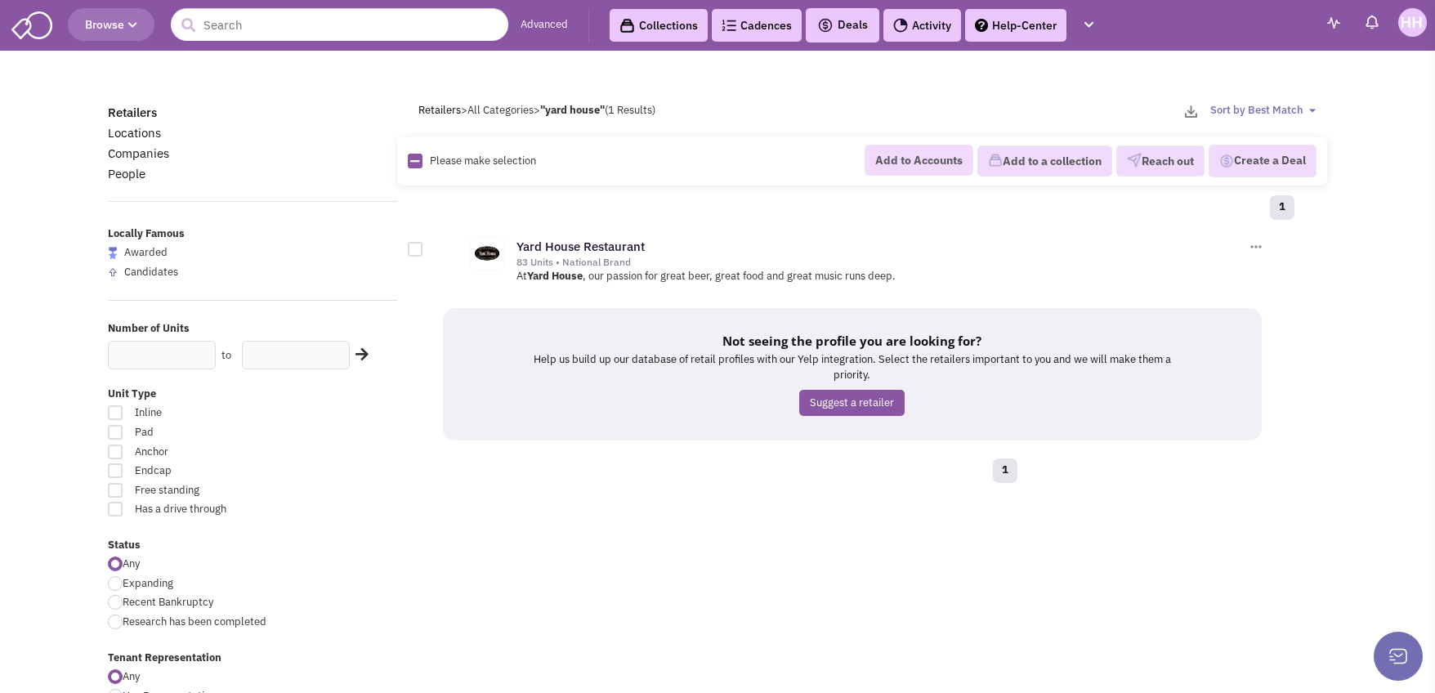
click at [586, 223] on div "1" at bounding box center [857, 210] width 898 height 33
click at [583, 237] on div "Yard House Restaurant 83 Units • National Brand Add to Accounts Add to a Collec…" at bounding box center [890, 251] width 748 height 35
click at [580, 253] on link "Yard House Restaurant" at bounding box center [580, 247] width 128 height 16
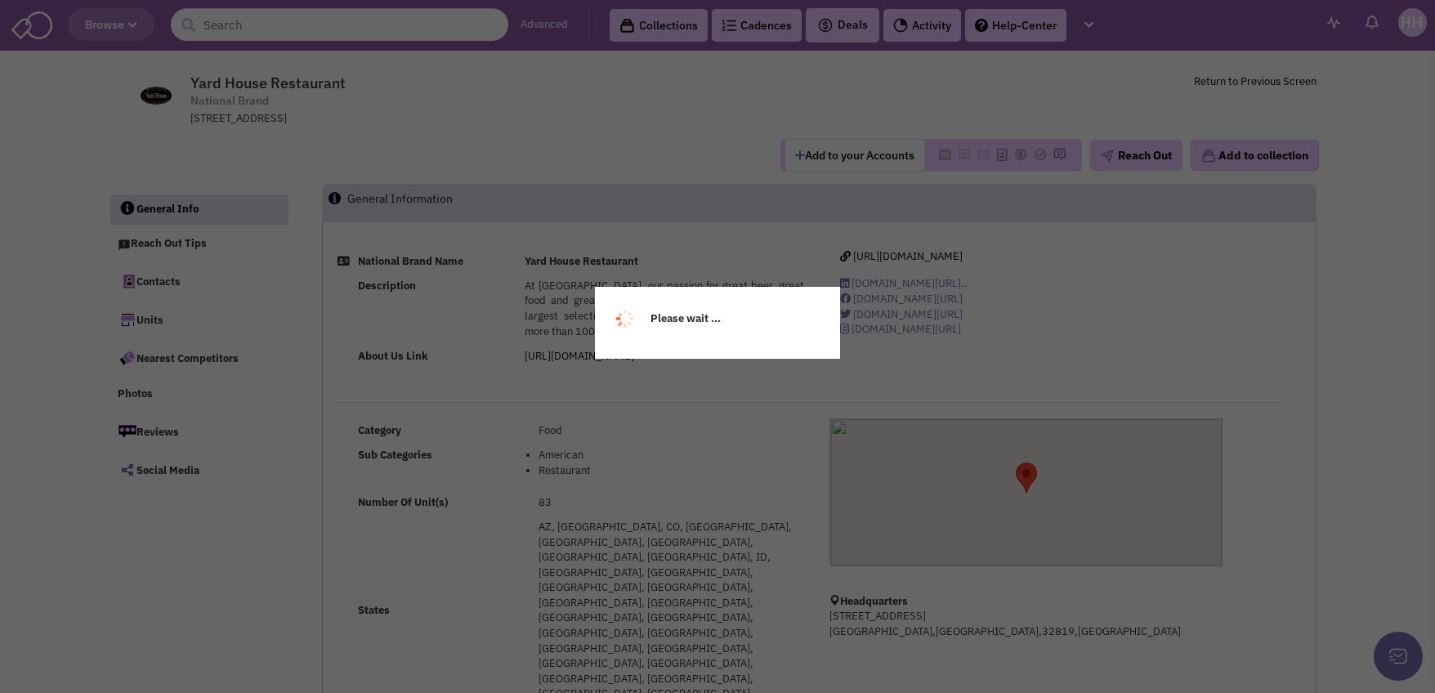
select select
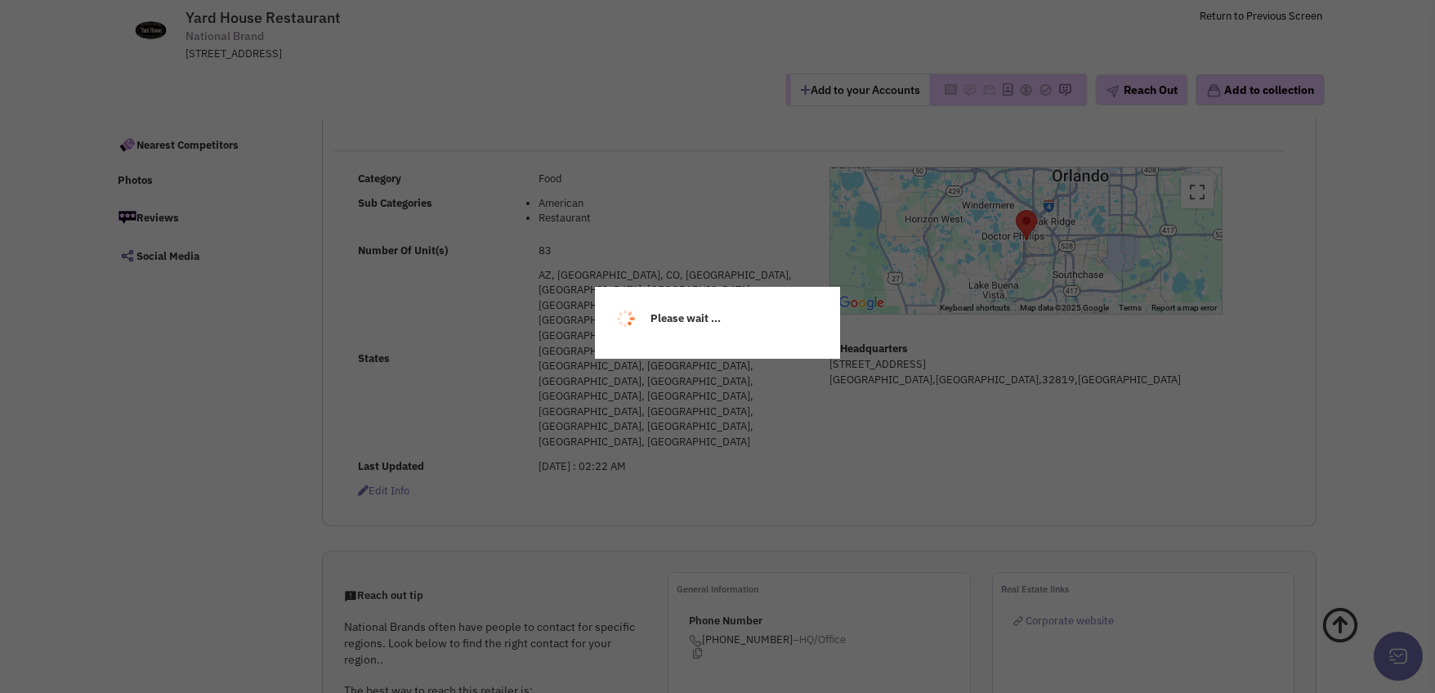
scroll to position [245, 0]
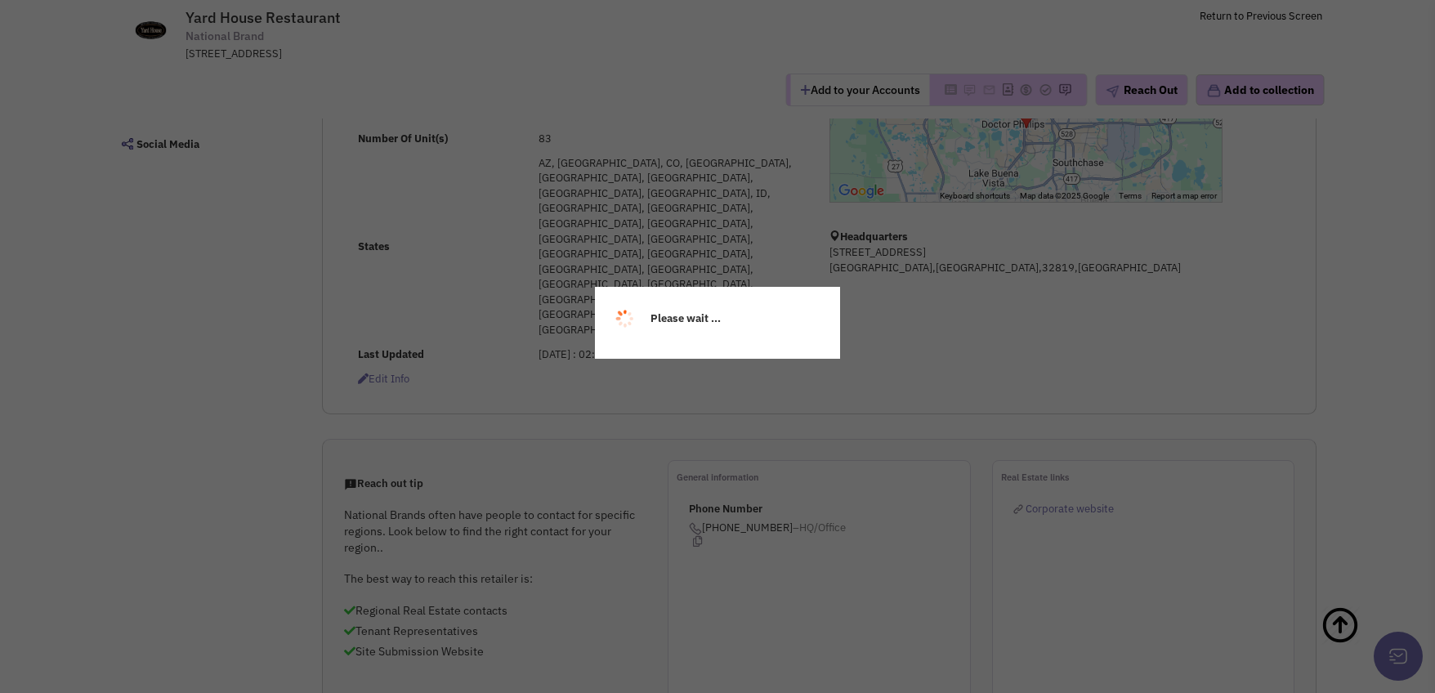
select select
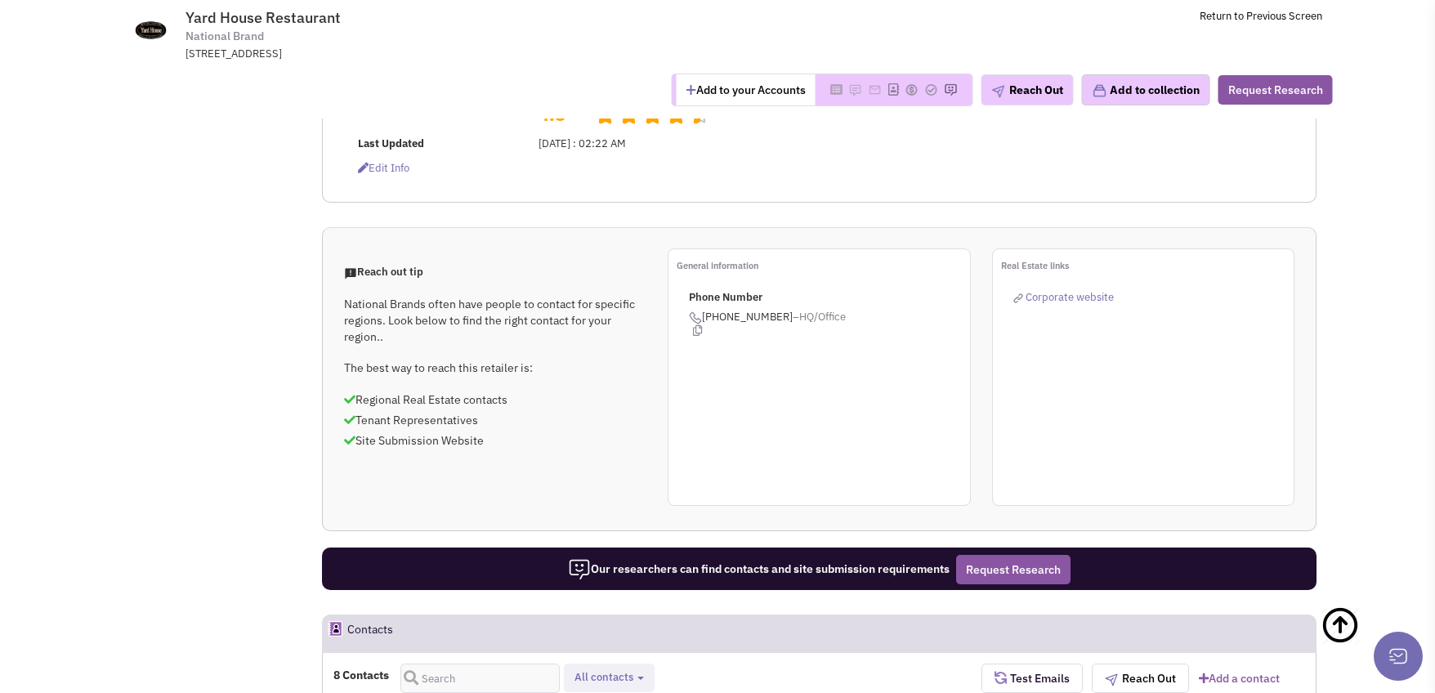
scroll to position [0, 0]
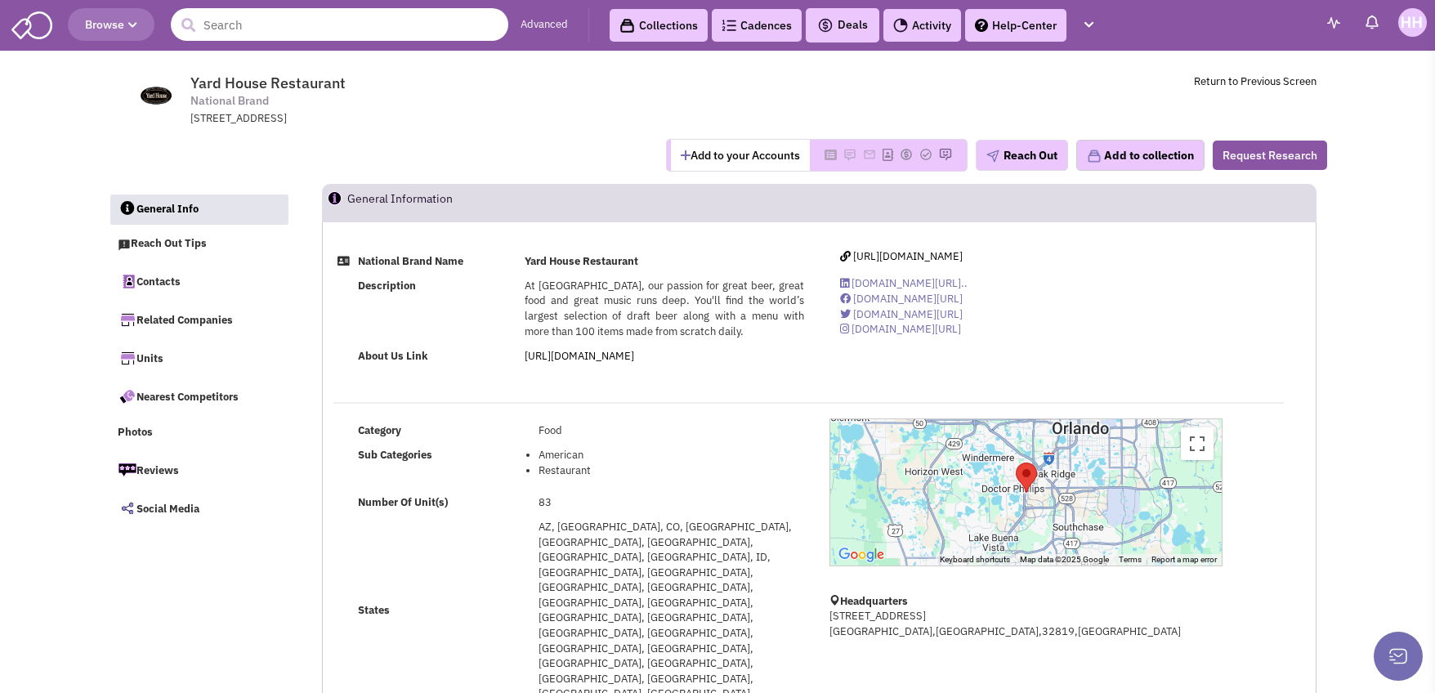
drag, startPoint x: 313, startPoint y: 27, endPoint x: 304, endPoint y: 25, distance: 9.3
click at [312, 26] on input "text" at bounding box center [340, 24] width 338 height 33
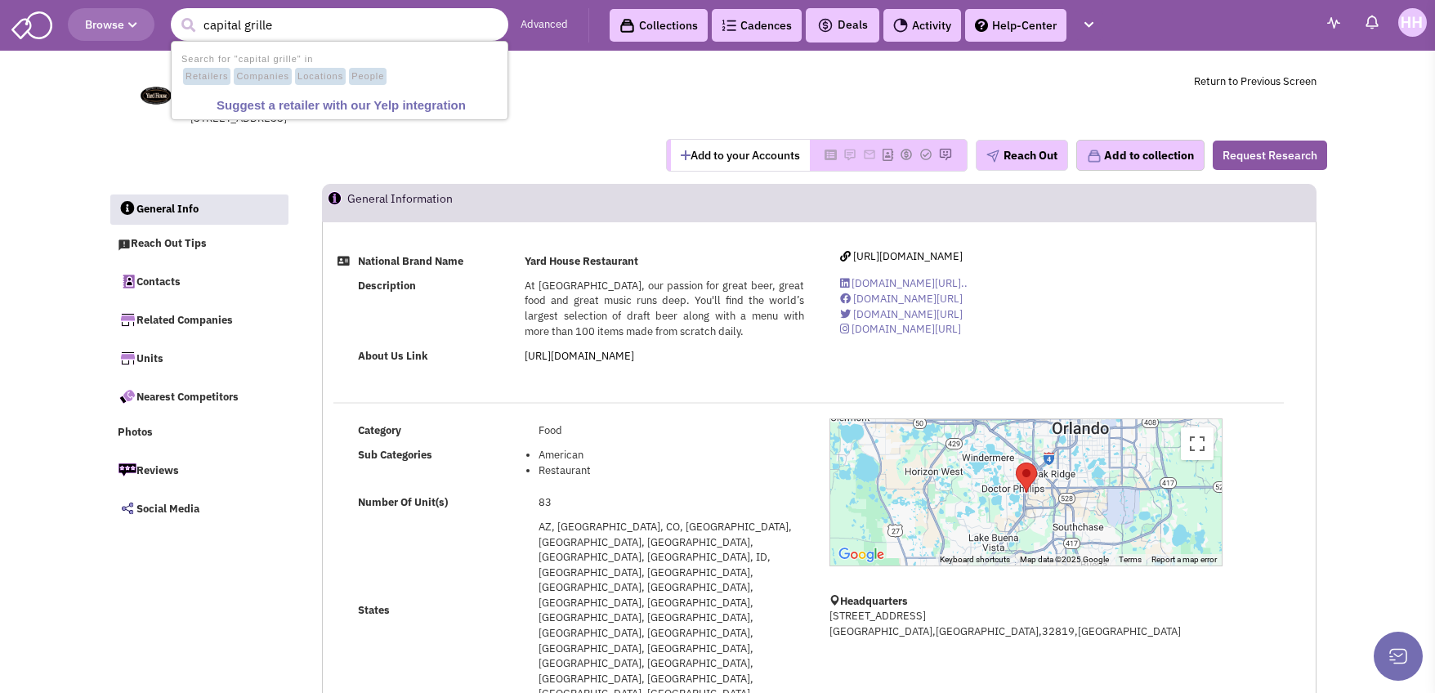
type input "capital grille"
click at [176, 13] on button "submit" at bounding box center [188, 25] width 25 height 25
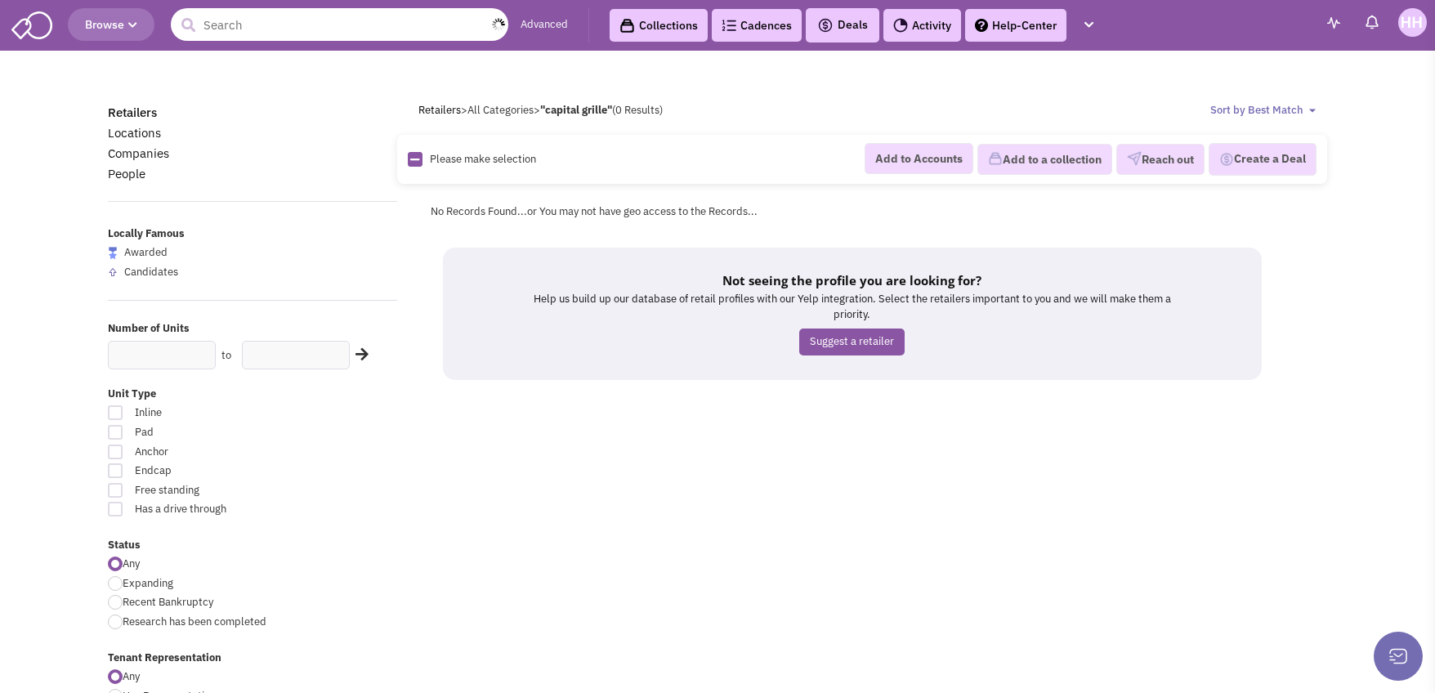
click at [378, 27] on input "text" at bounding box center [340, 24] width 338 height 33
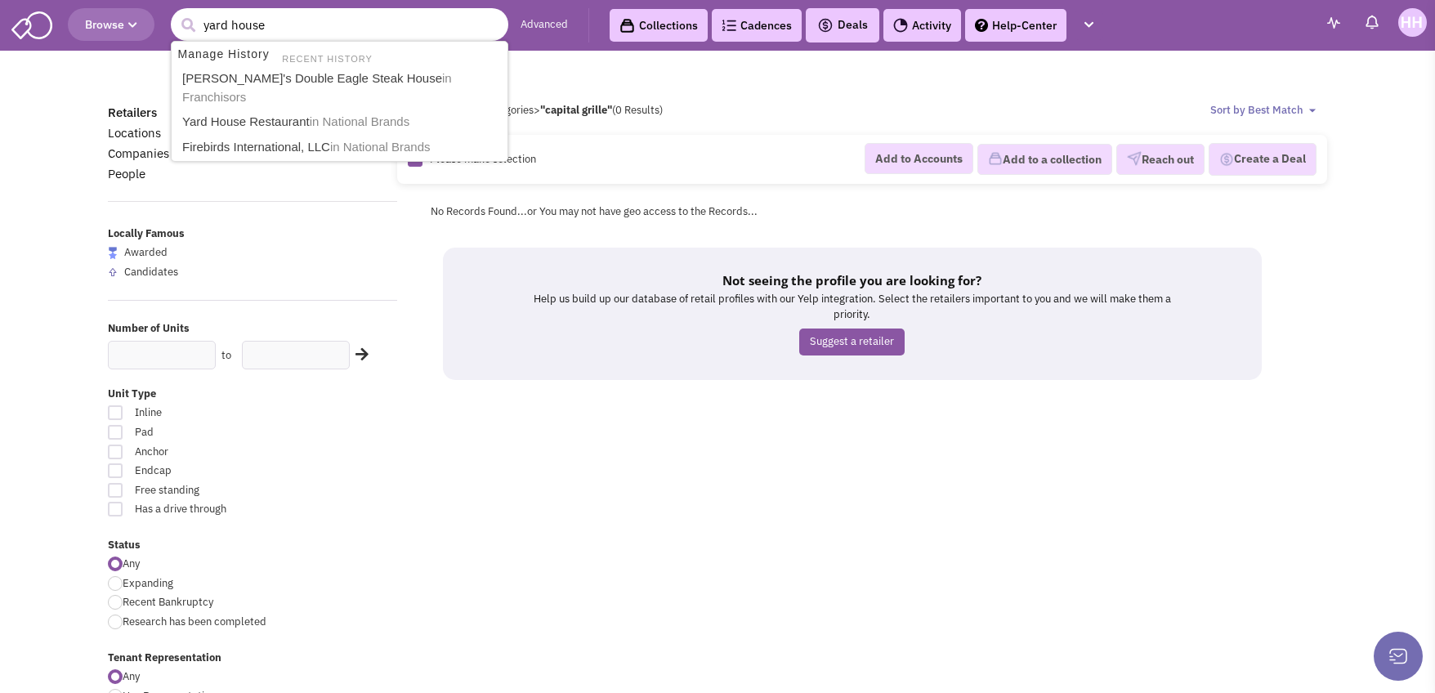
type input "yard house"
click at [176, 13] on button "submit" at bounding box center [188, 25] width 25 height 25
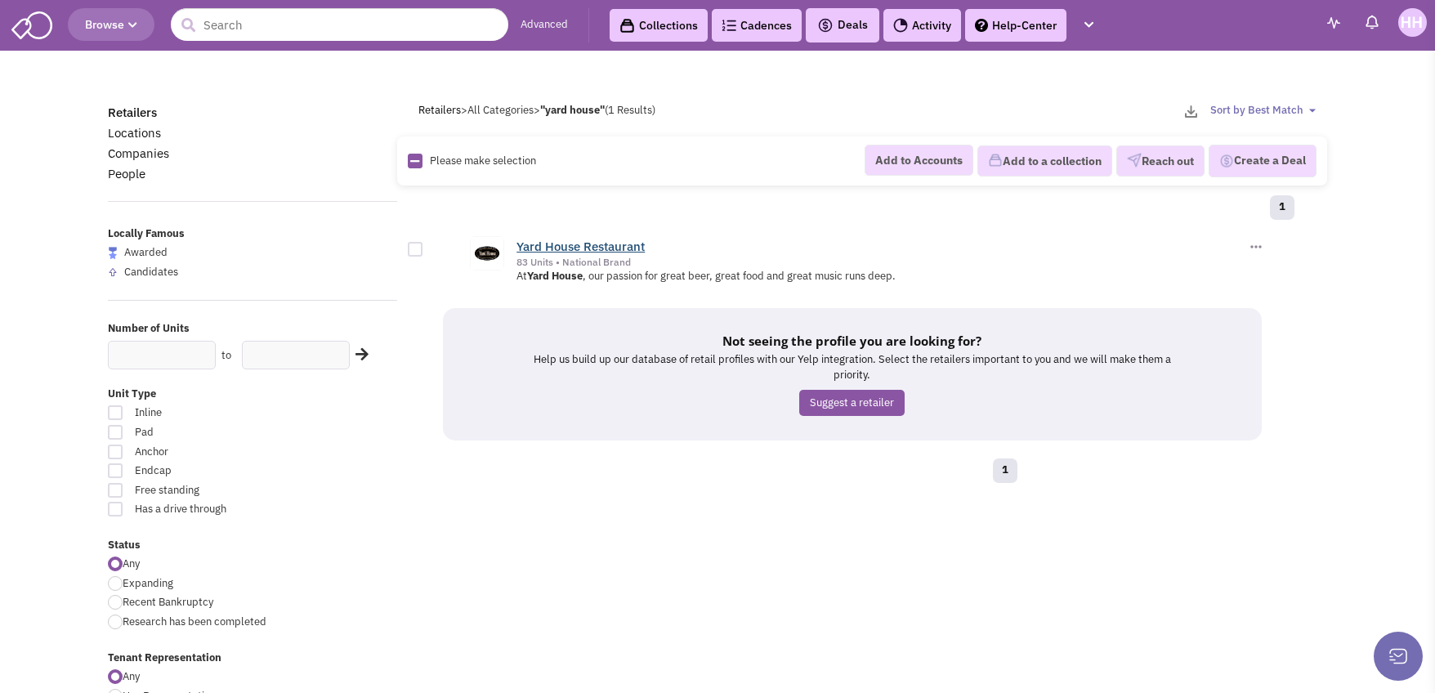
click at [574, 244] on link "Yard House Restaurant" at bounding box center [580, 247] width 128 height 16
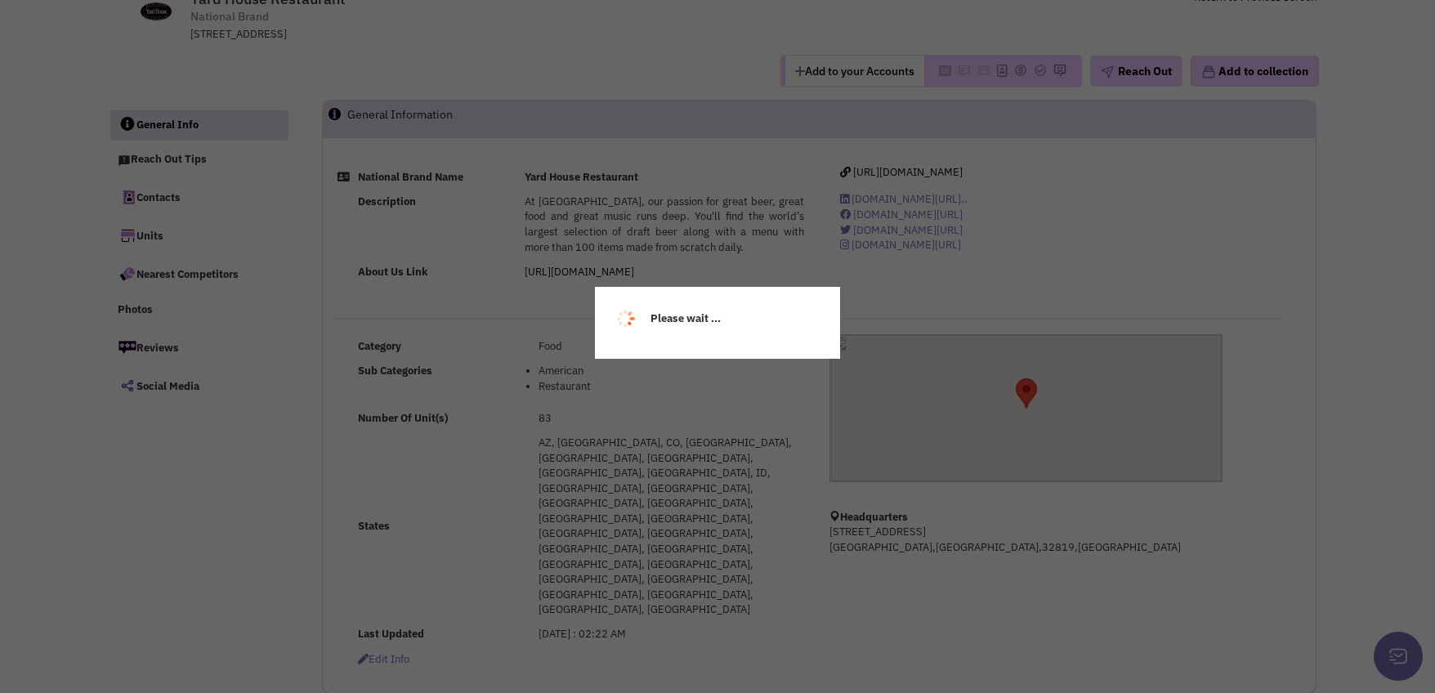
select select
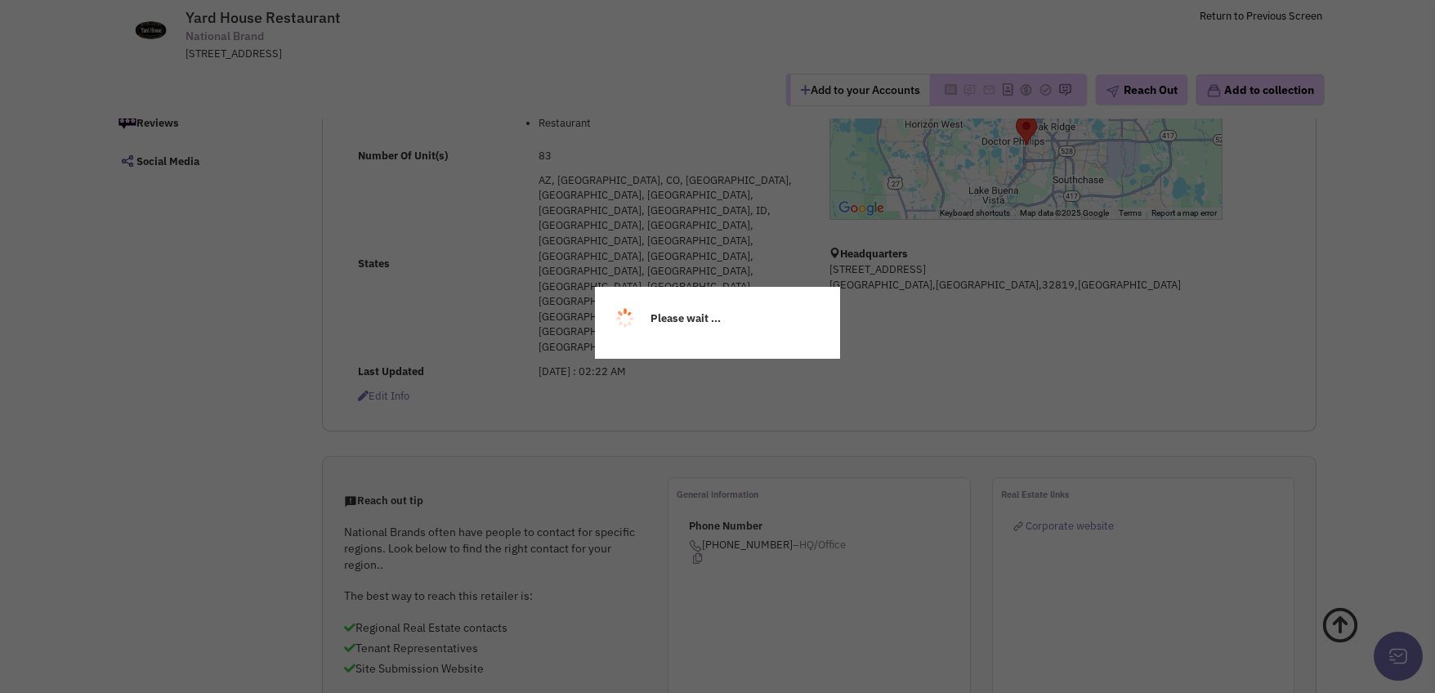
scroll to position [327, 0]
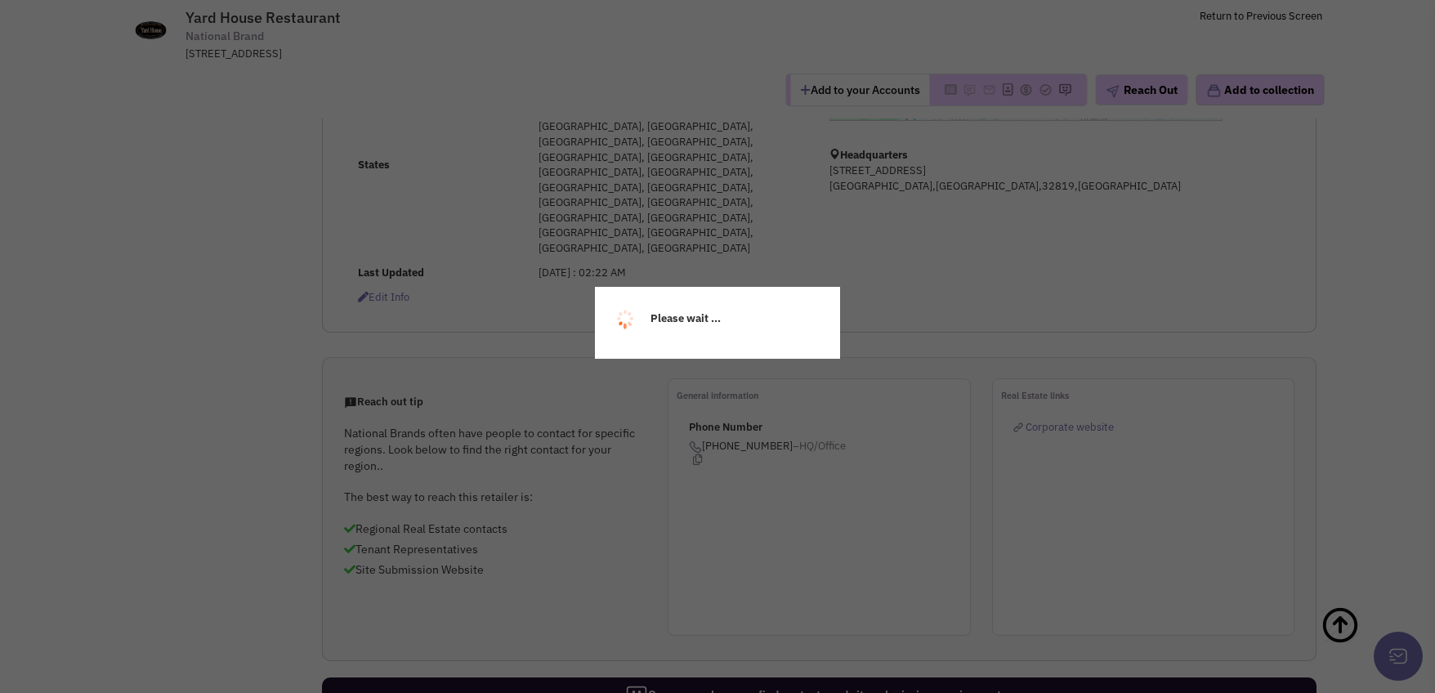
select select
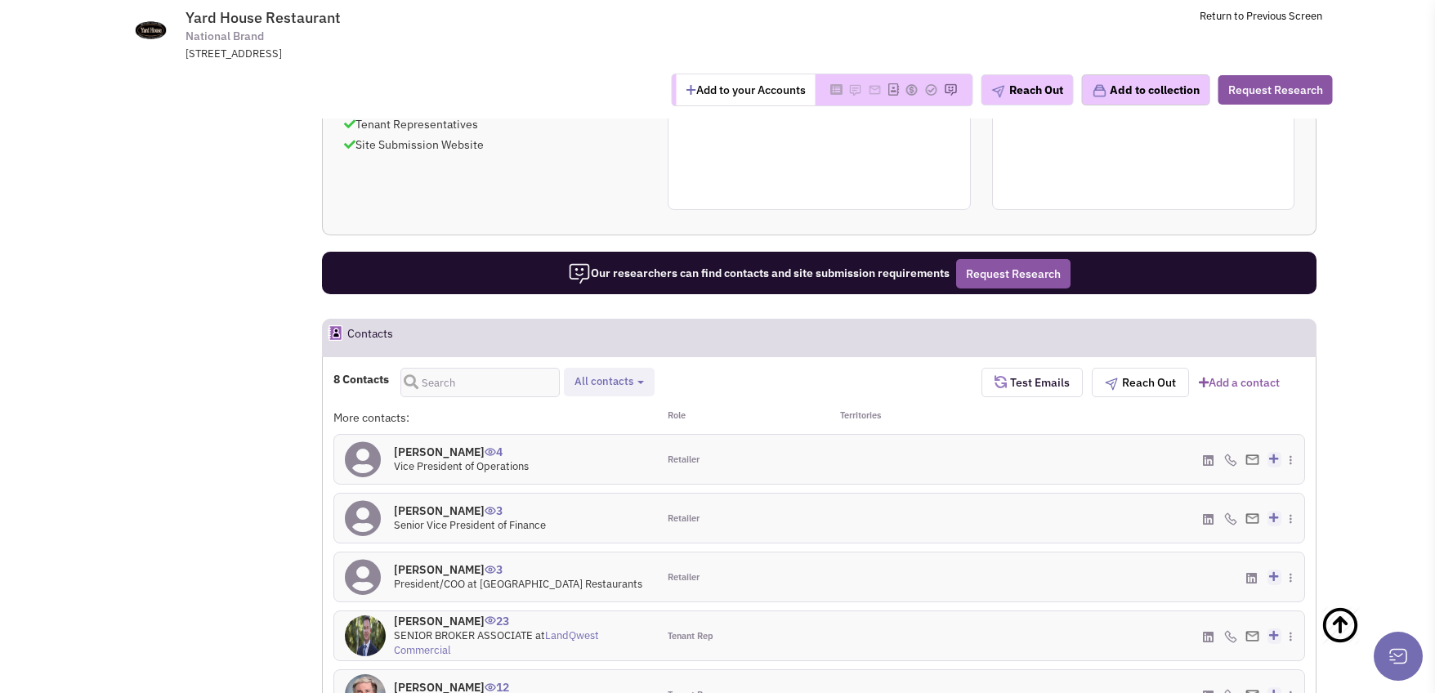
scroll to position [572, 0]
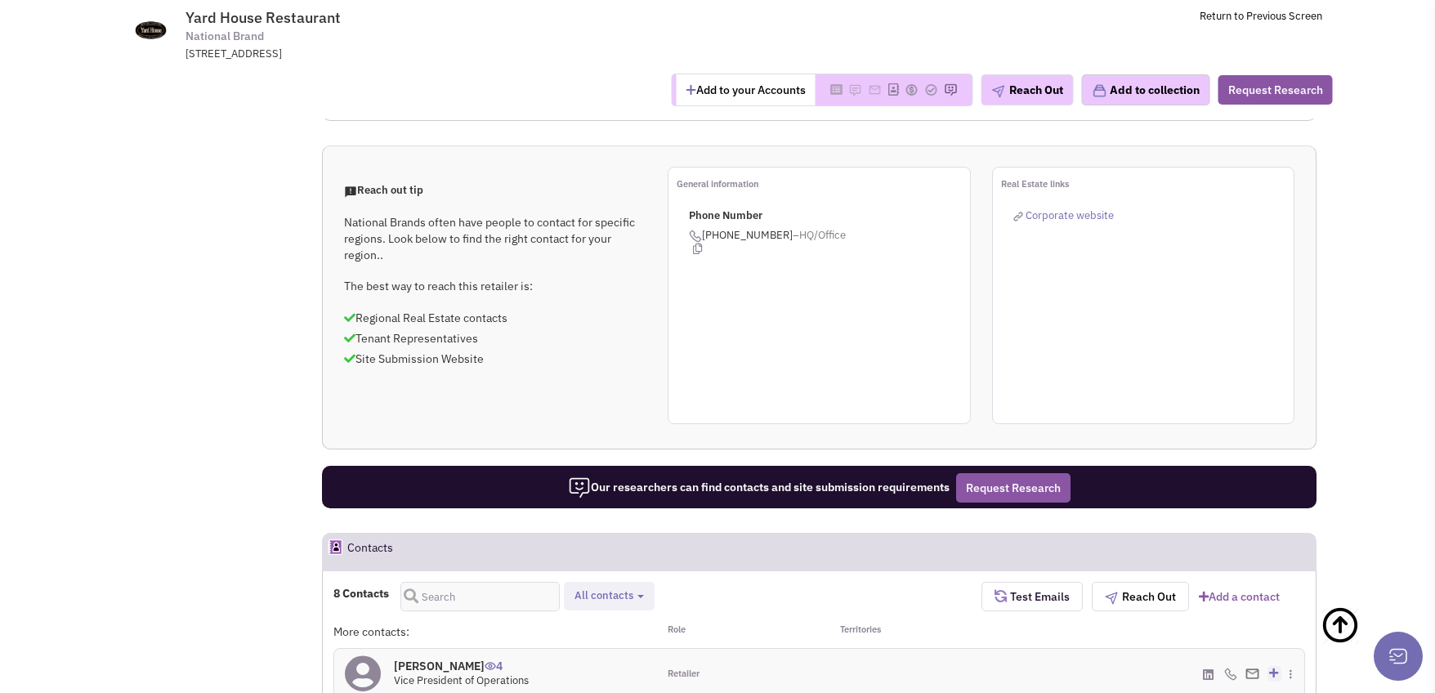
drag, startPoint x: 557, startPoint y: 405, endPoint x: 452, endPoint y: 241, distance: 194.7
click at [452, 241] on div "Reach out tip National Brands often have people to contact for specific regions…" at bounding box center [819, 295] width 993 height 257
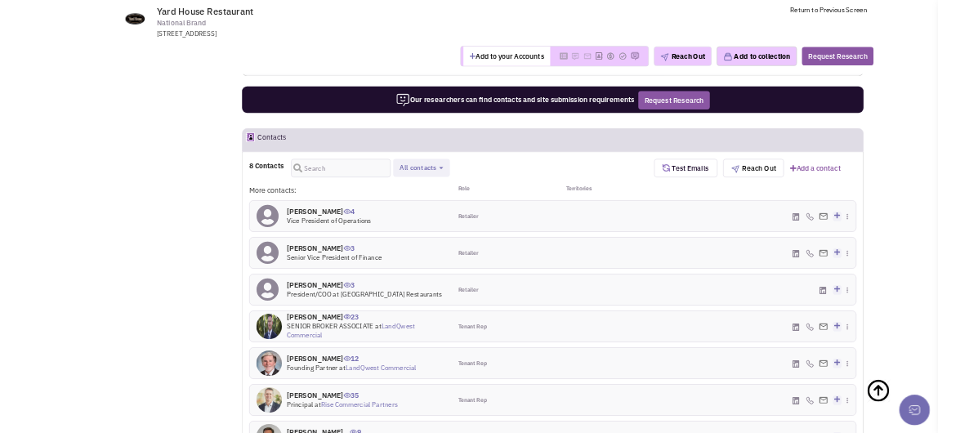
scroll to position [981, 0]
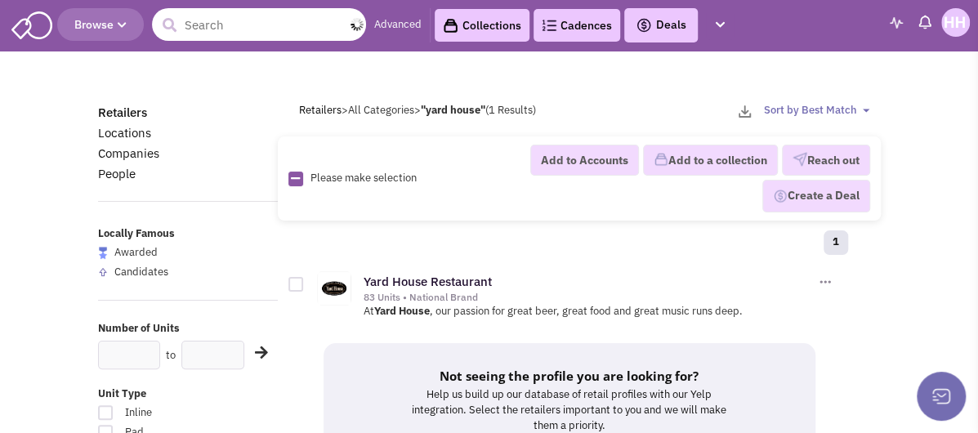
click at [281, 32] on input "text" at bounding box center [259, 24] width 214 height 33
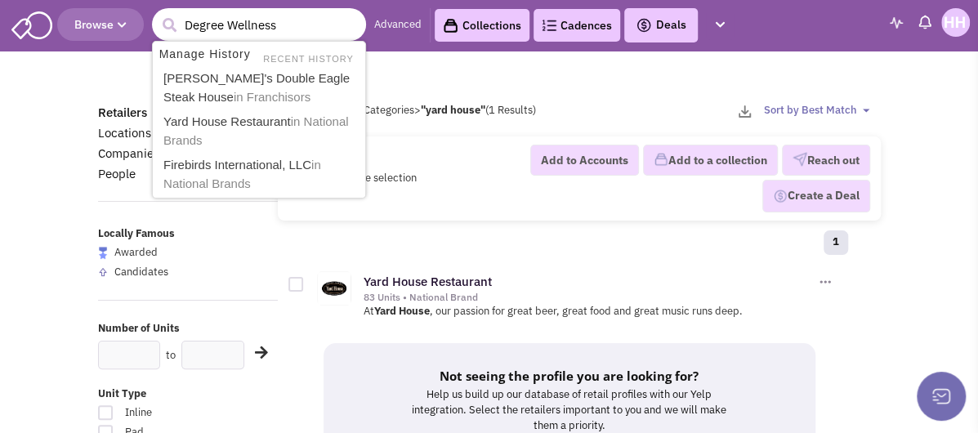
type input "Degree Wellness"
click at [157, 13] on button "submit" at bounding box center [169, 25] width 25 height 25
